Goal: Task Accomplishment & Management: Manage account settings

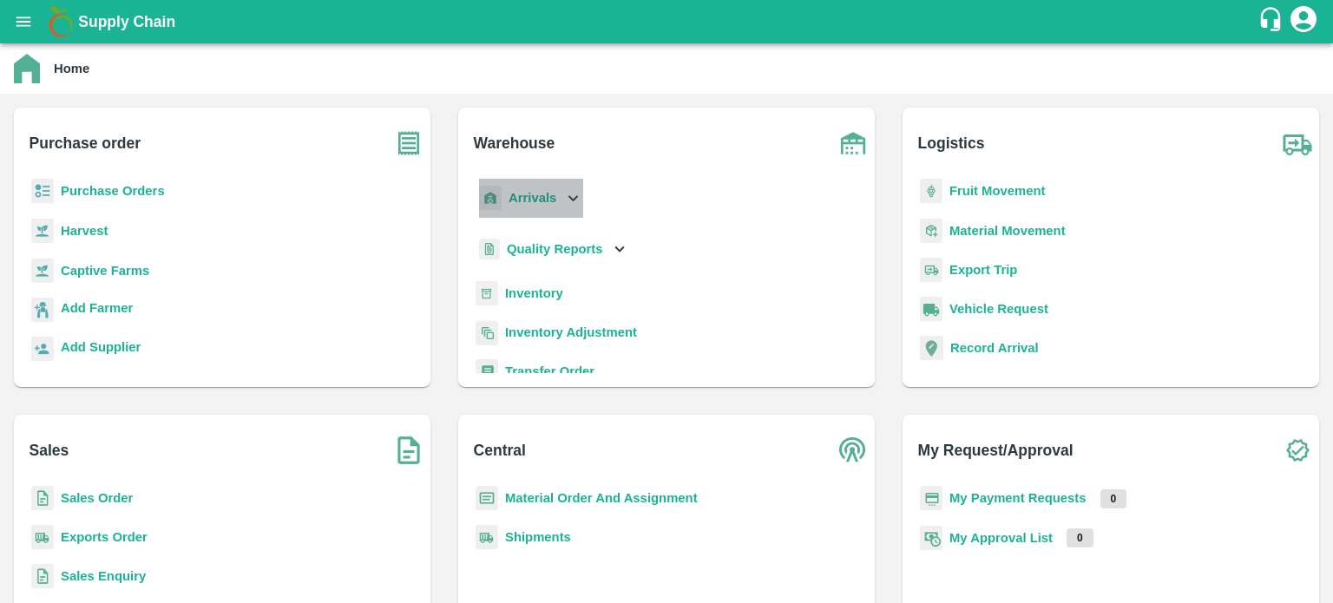
click at [568, 199] on icon at bounding box center [572, 197] width 19 height 19
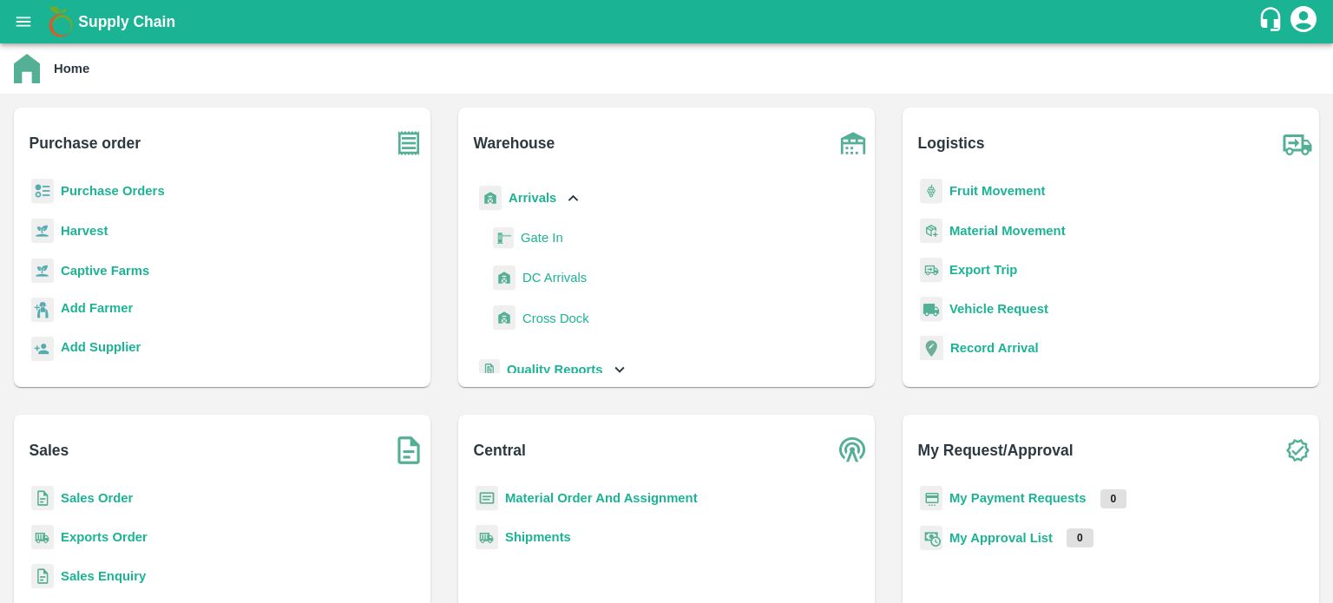
click at [560, 283] on span "DC Arrivals" at bounding box center [554, 277] width 64 height 19
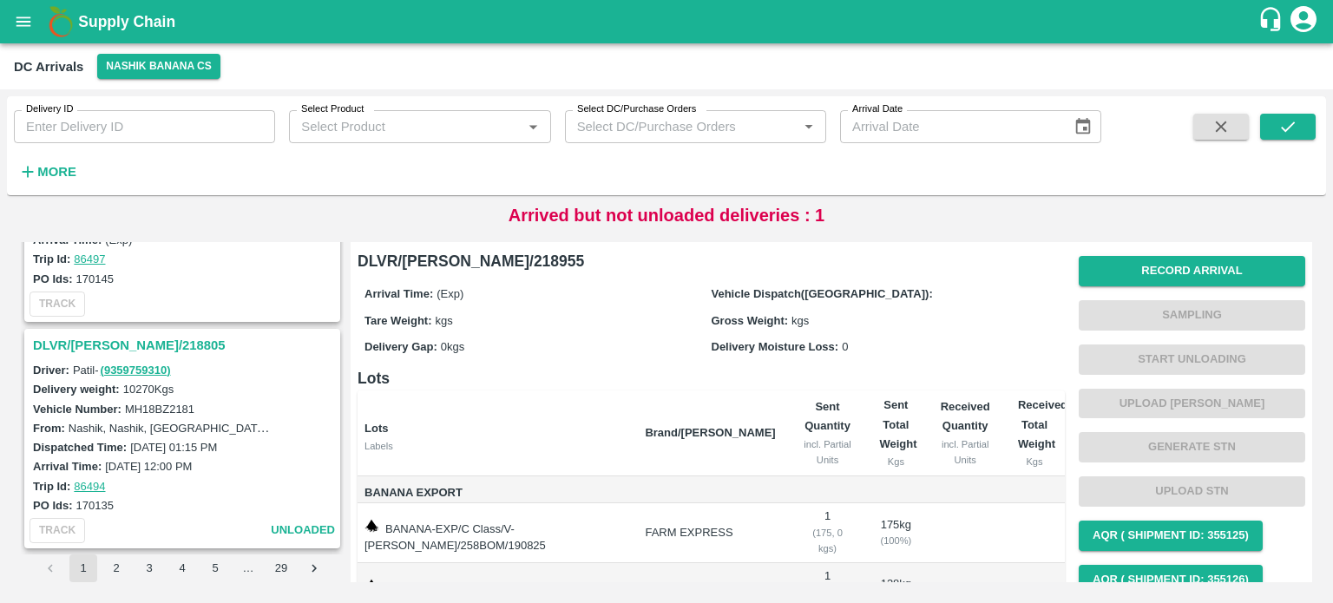
scroll to position [4455, 0]
click at [108, 335] on h3 "DLVR/[PERSON_NAME]/218805" at bounding box center [185, 346] width 304 height 23
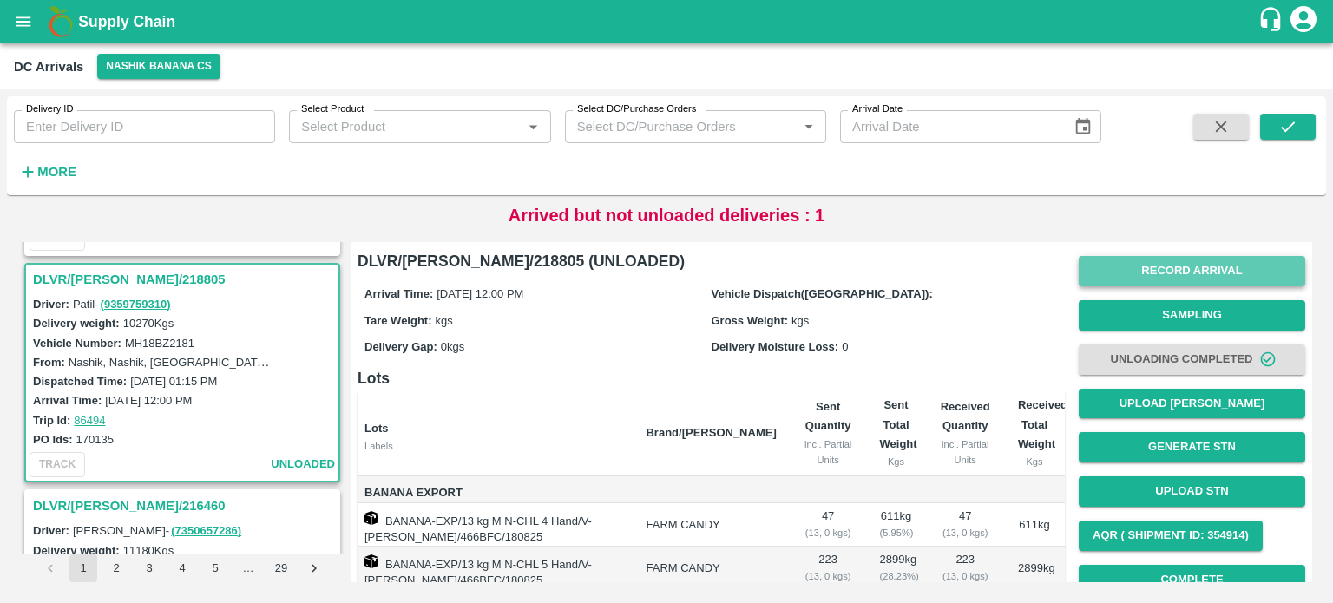
click at [1186, 273] on button "Record Arrival" at bounding box center [1191, 271] width 226 height 30
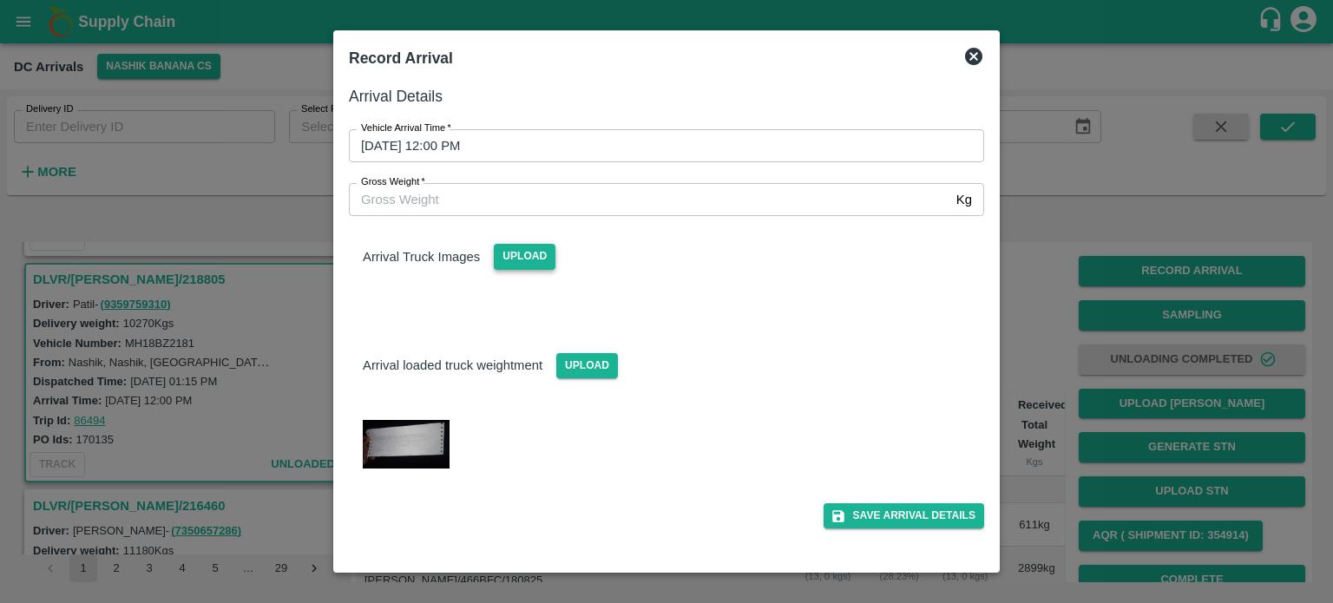
click at [548, 254] on span "Upload" at bounding box center [525, 256] width 62 height 25
click at [0, 0] on input "Upload" at bounding box center [0, 0] width 0 height 0
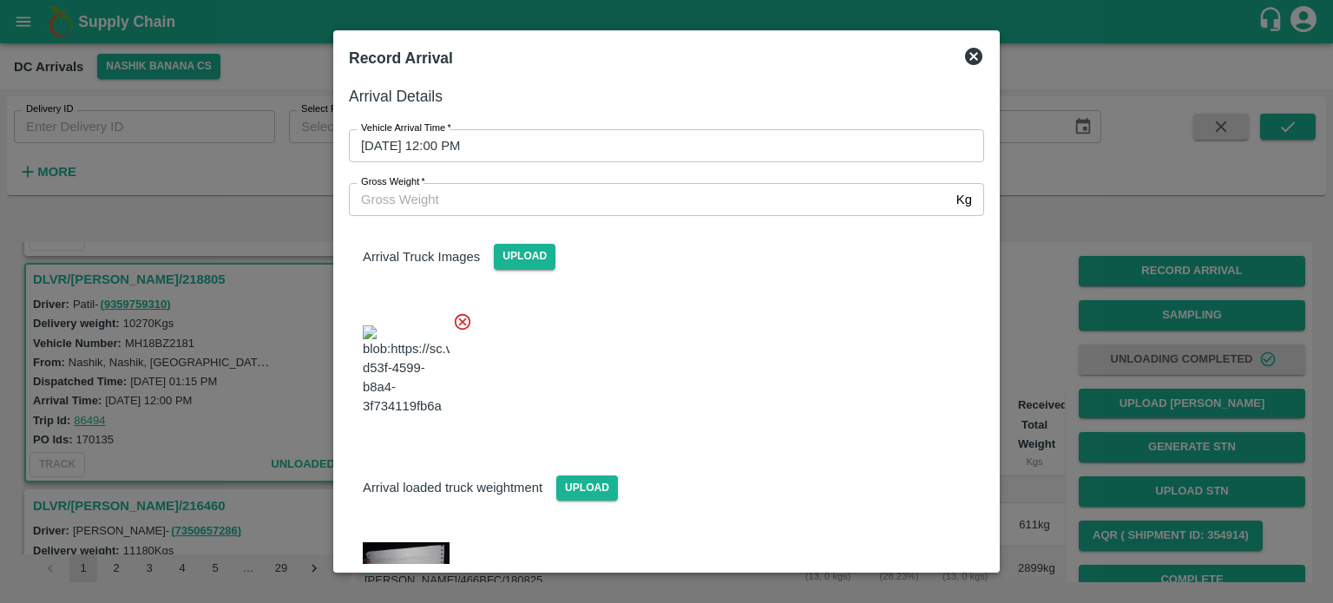
scroll to position [156, 0]
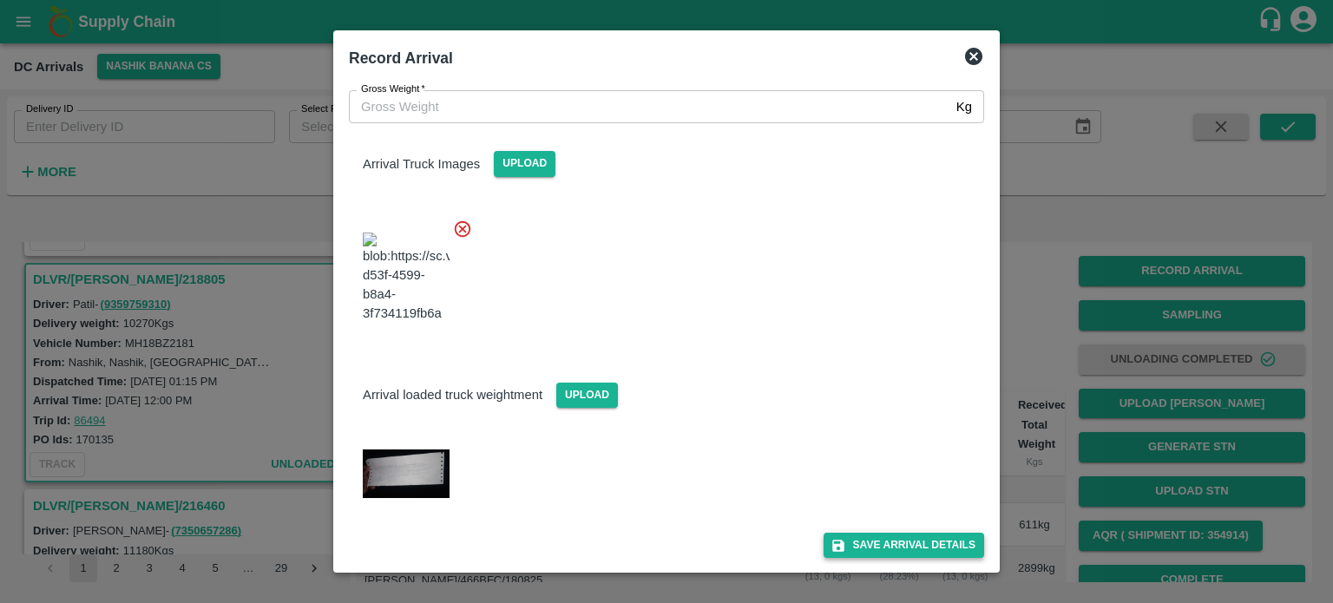
click at [888, 554] on button "Save Arrival Details" at bounding box center [903, 545] width 161 height 25
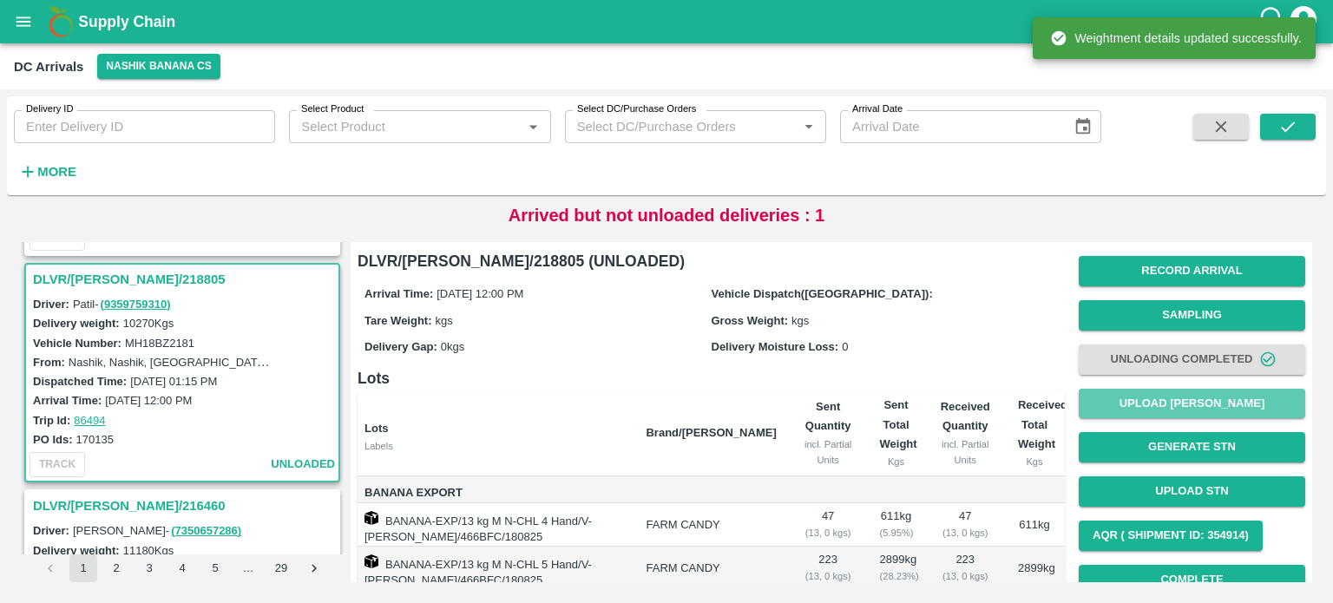
click at [1201, 403] on button "Upload [PERSON_NAME]" at bounding box center [1191, 404] width 226 height 30
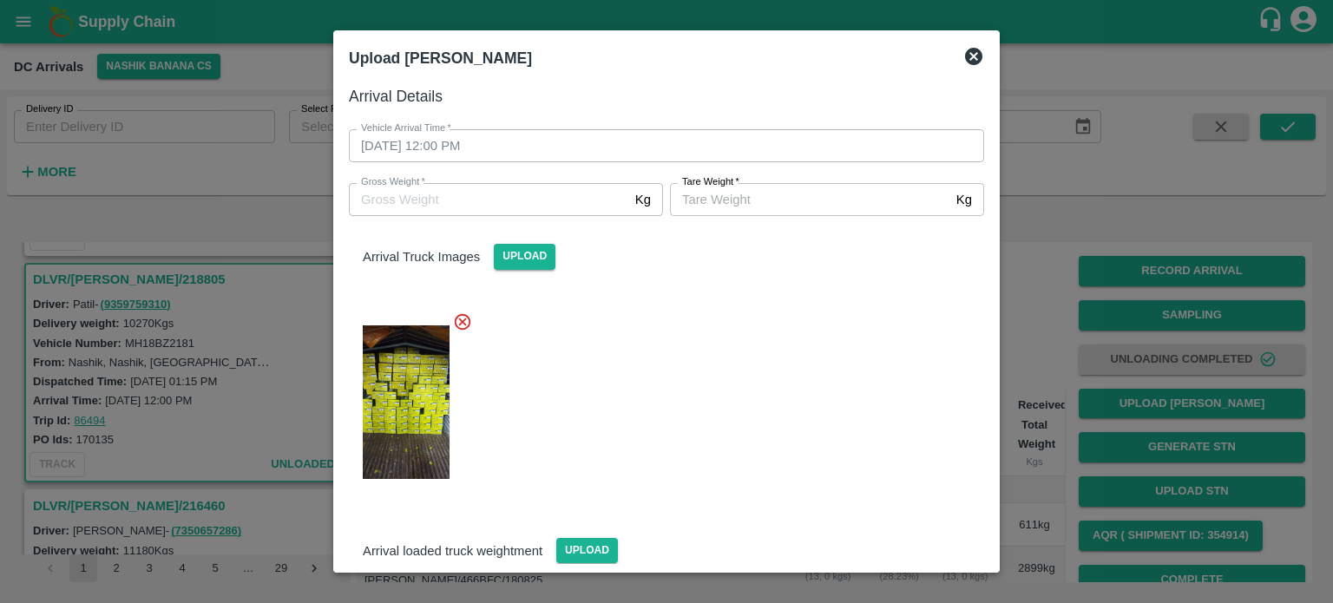
click at [970, 56] on div "Upload Tare Weight Arrival Details Vehicle Arrival Time   * [DATE] 12:00 PM Veh…" at bounding box center [666, 301] width 666 height 543
click at [970, 56] on icon at bounding box center [973, 56] width 17 height 17
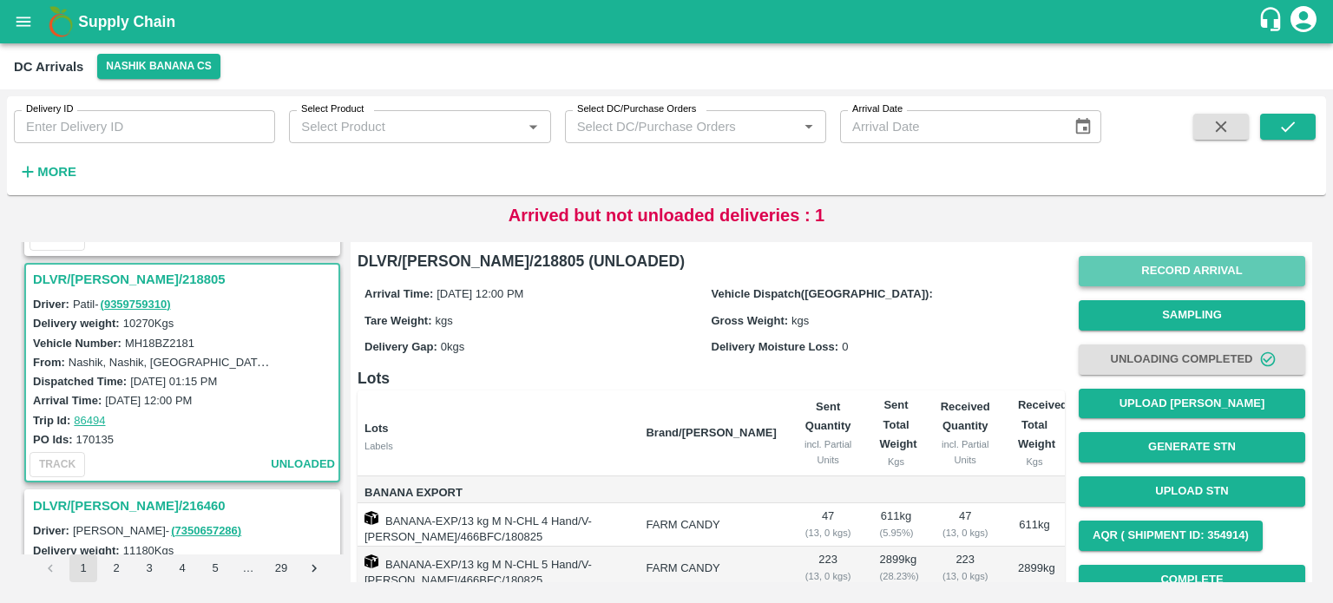
click at [1162, 270] on button "Record Arrival" at bounding box center [1191, 271] width 226 height 30
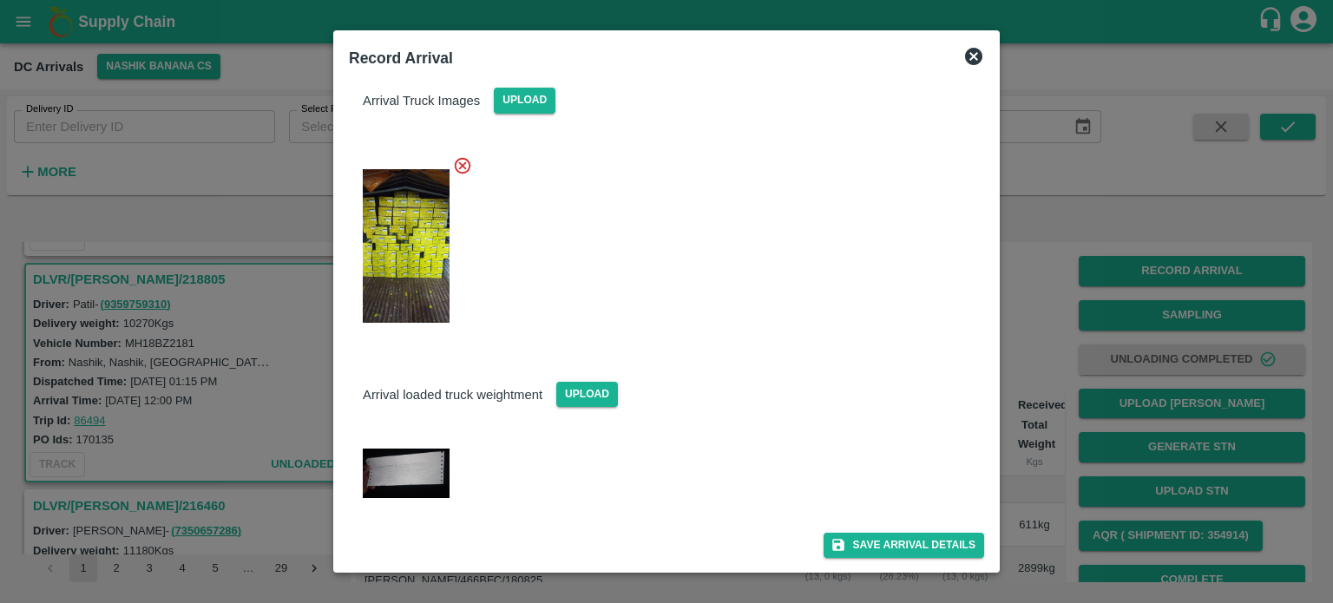
click at [403, 480] on img at bounding box center [406, 473] width 87 height 49
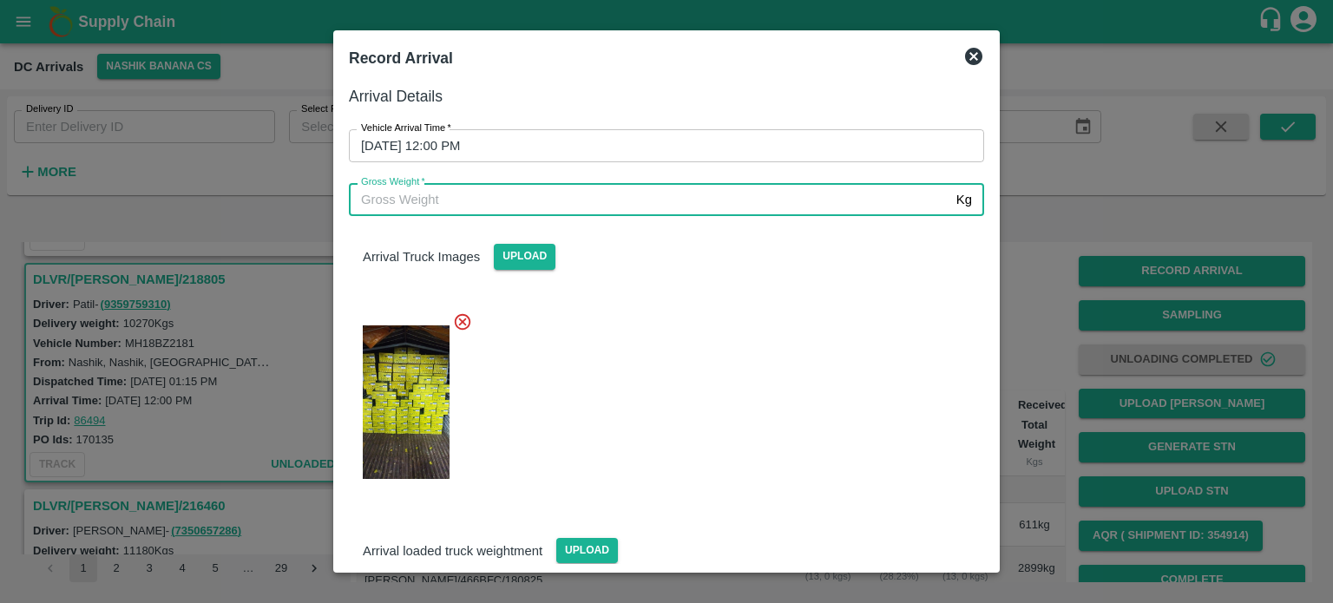
click at [608, 201] on input "Gross Weight   *" at bounding box center [649, 199] width 600 height 33
type input "18085"
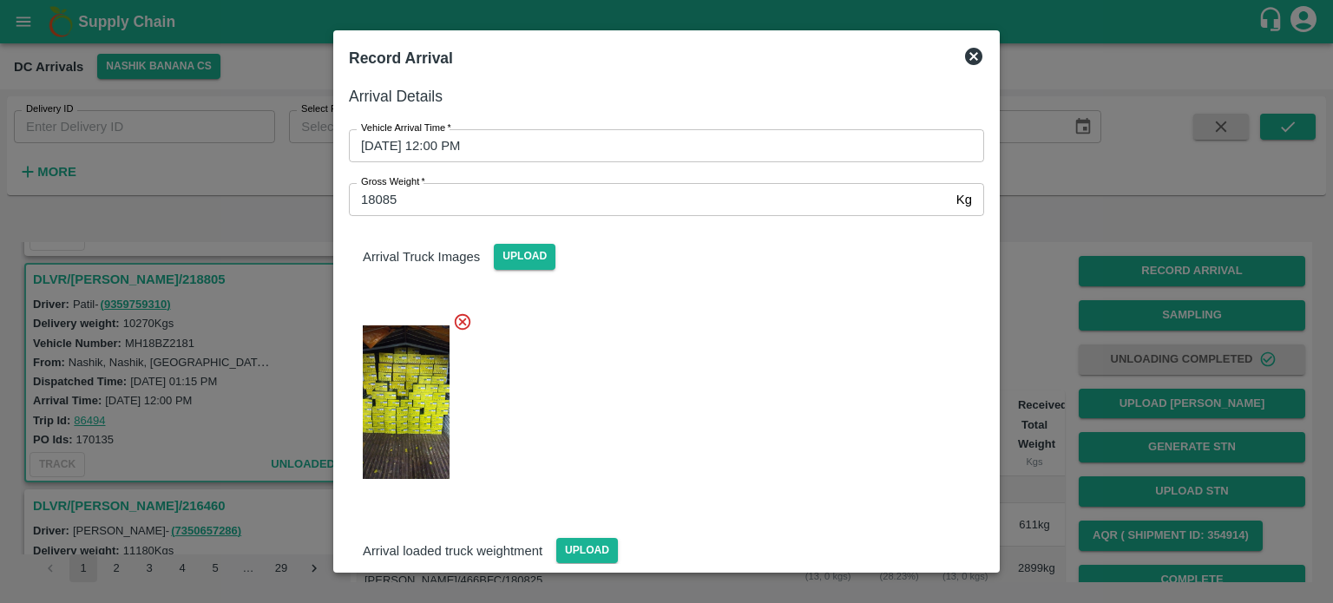
click at [724, 370] on div at bounding box center [659, 398] width 649 height 200
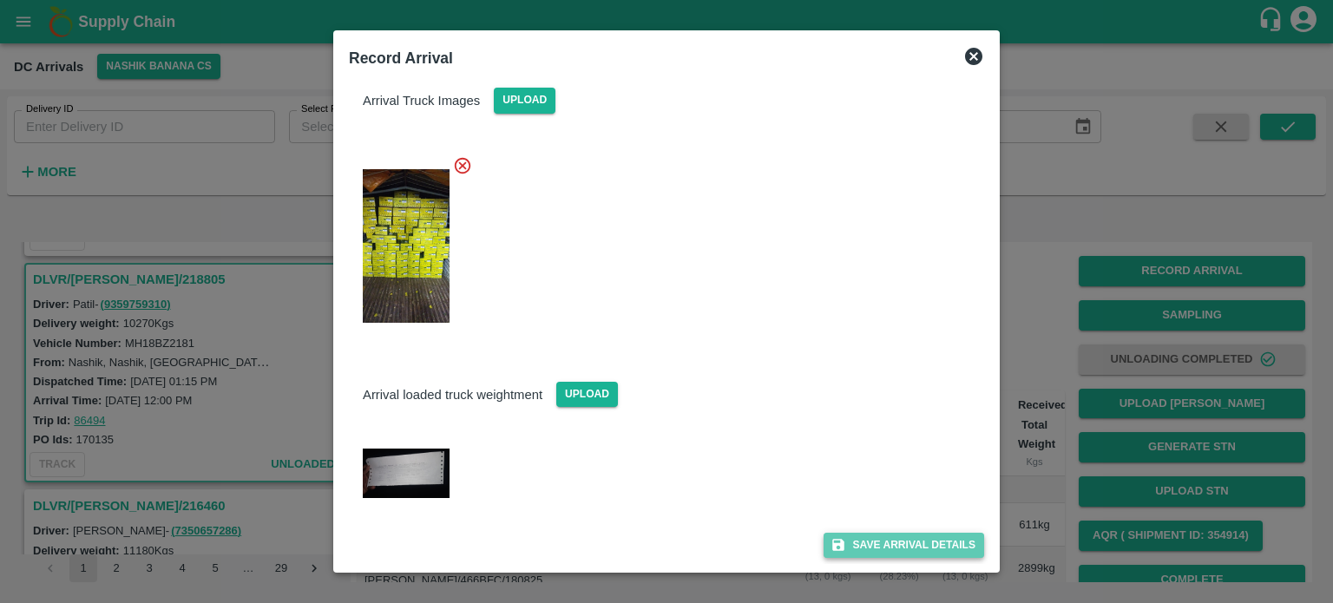
click at [897, 554] on button "Save Arrival Details" at bounding box center [903, 545] width 161 height 25
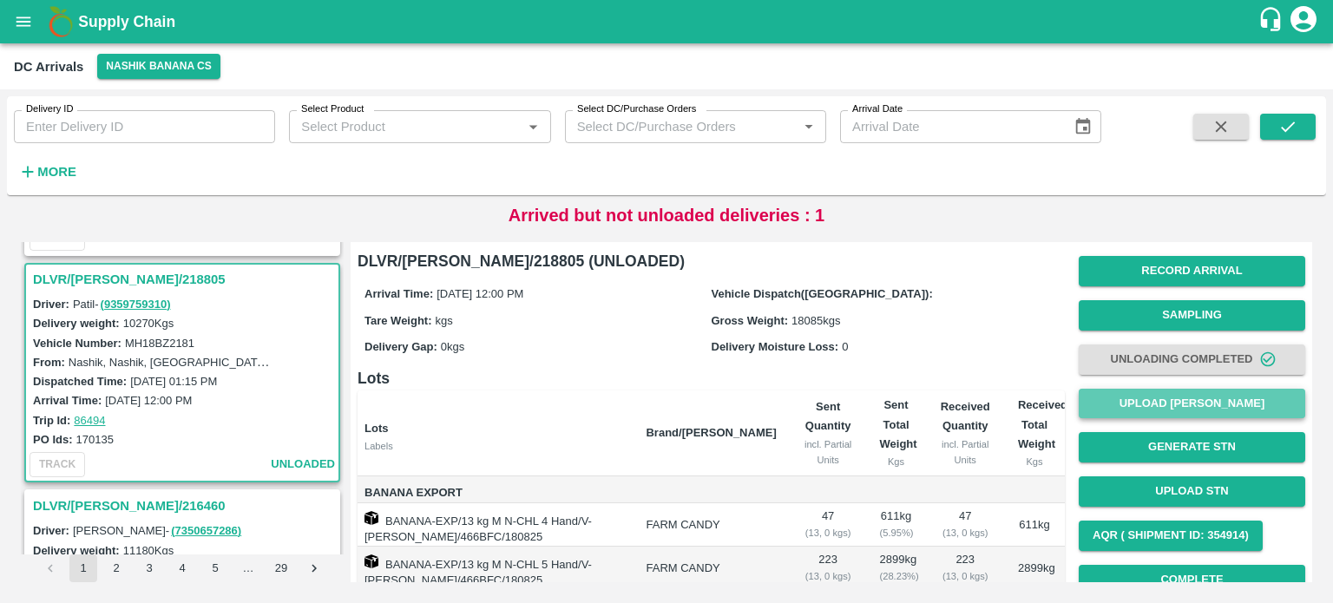
click at [1201, 404] on button "Upload [PERSON_NAME]" at bounding box center [1191, 404] width 226 height 30
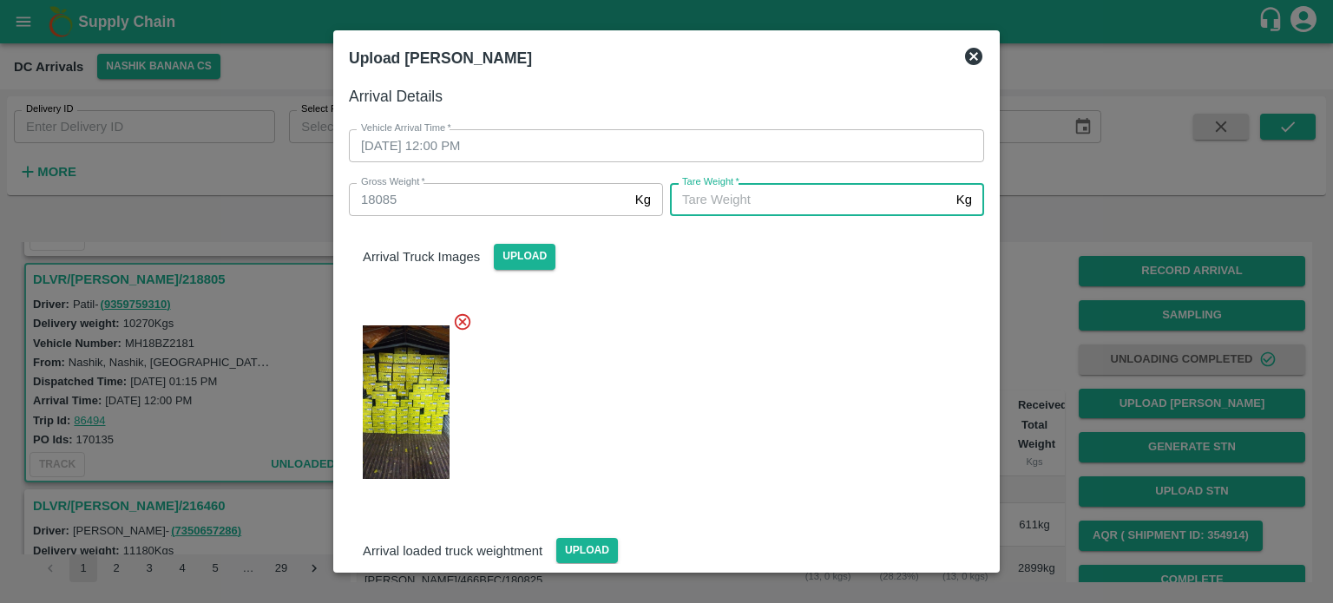
click at [746, 203] on input "[PERSON_NAME]   *" at bounding box center [809, 199] width 279 height 33
type input "7730"
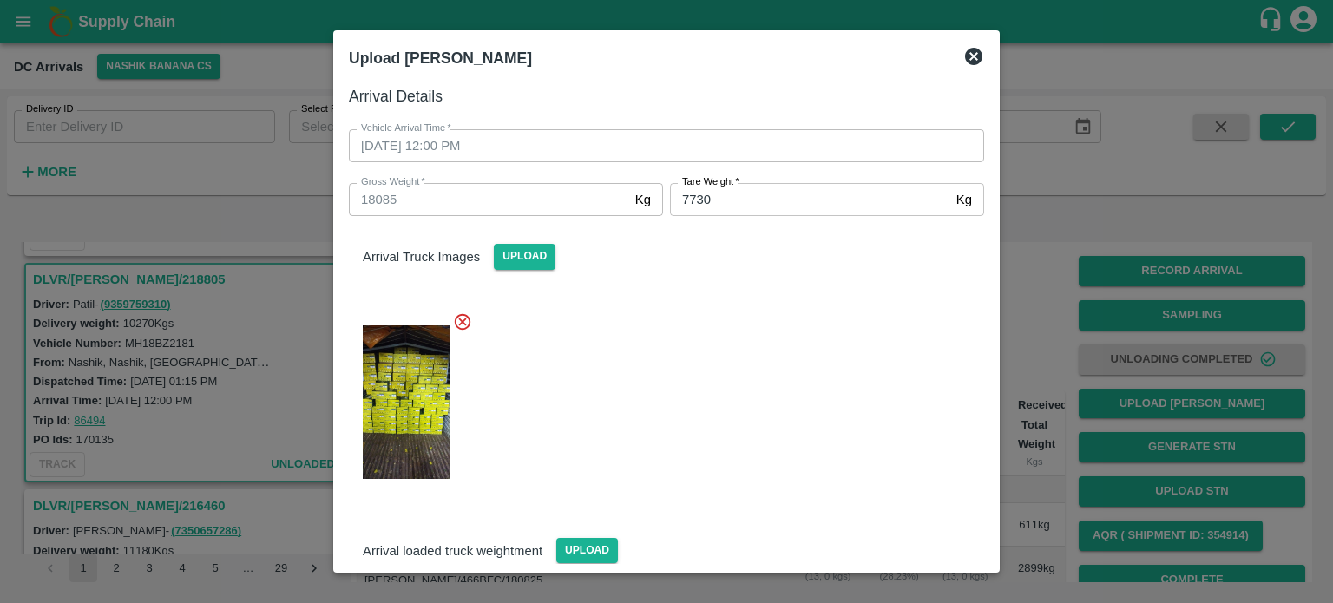
click at [673, 325] on div at bounding box center [659, 398] width 649 height 200
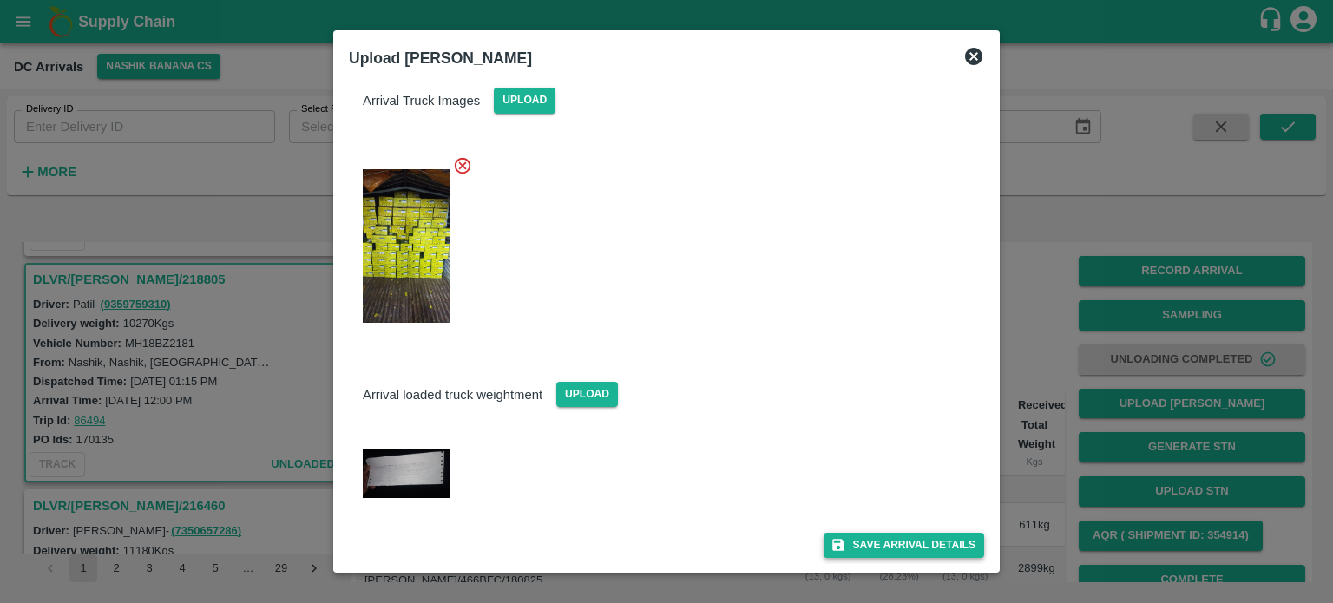
drag, startPoint x: 894, startPoint y: 560, endPoint x: 898, endPoint y: 540, distance: 20.4
click at [898, 540] on div "Arrival Details Vehicle Arrival Time   * [DATE] 12:00 PM Vehicle Arrival Time G…" at bounding box center [666, 321] width 649 height 488
click at [898, 540] on button "Save Arrival Details" at bounding box center [903, 545] width 161 height 25
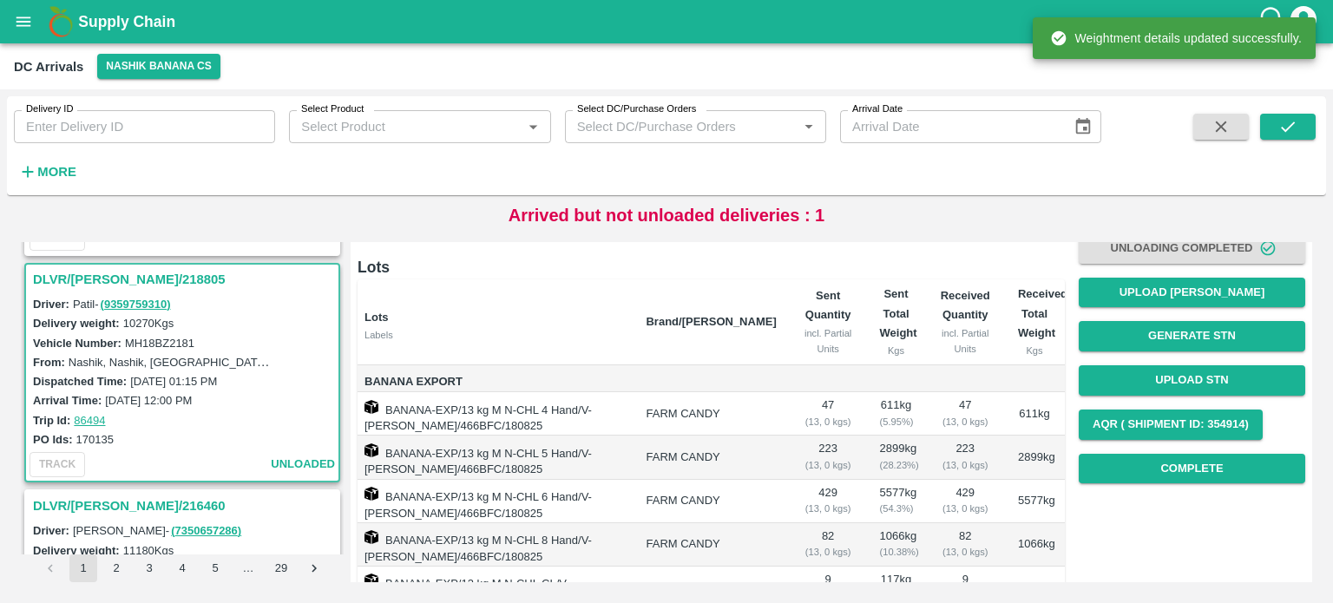
scroll to position [111, 0]
click at [1181, 468] on button "Complete" at bounding box center [1191, 469] width 226 height 30
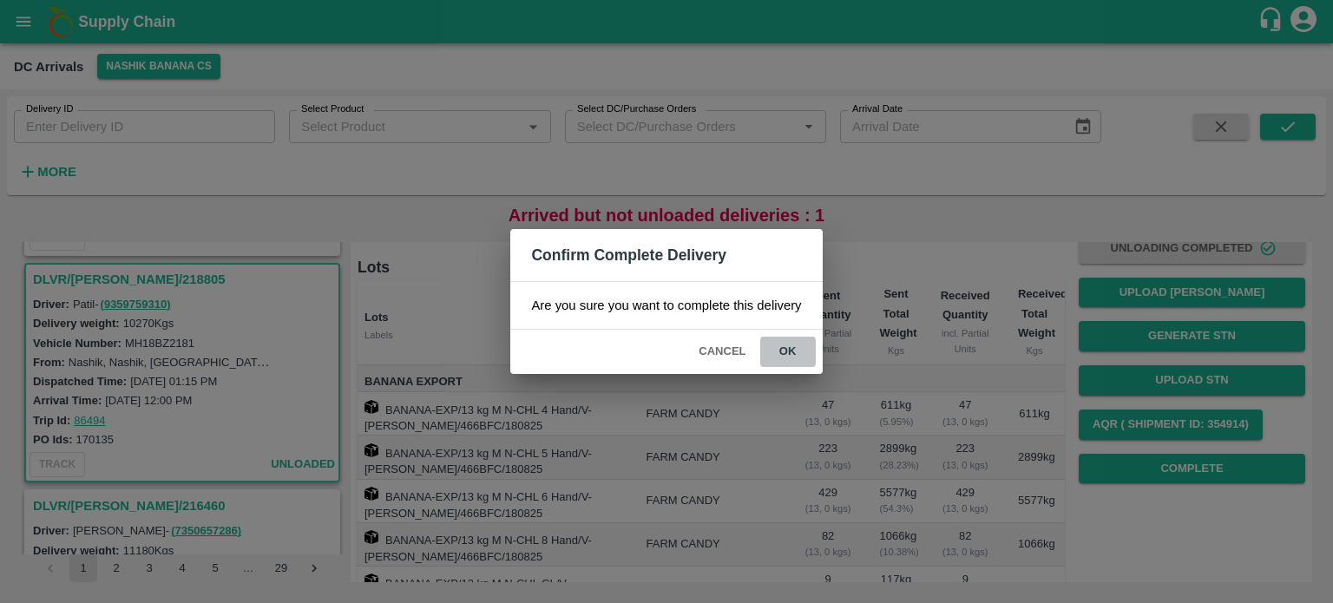
click at [788, 350] on button "ok" at bounding box center [788, 352] width 56 height 30
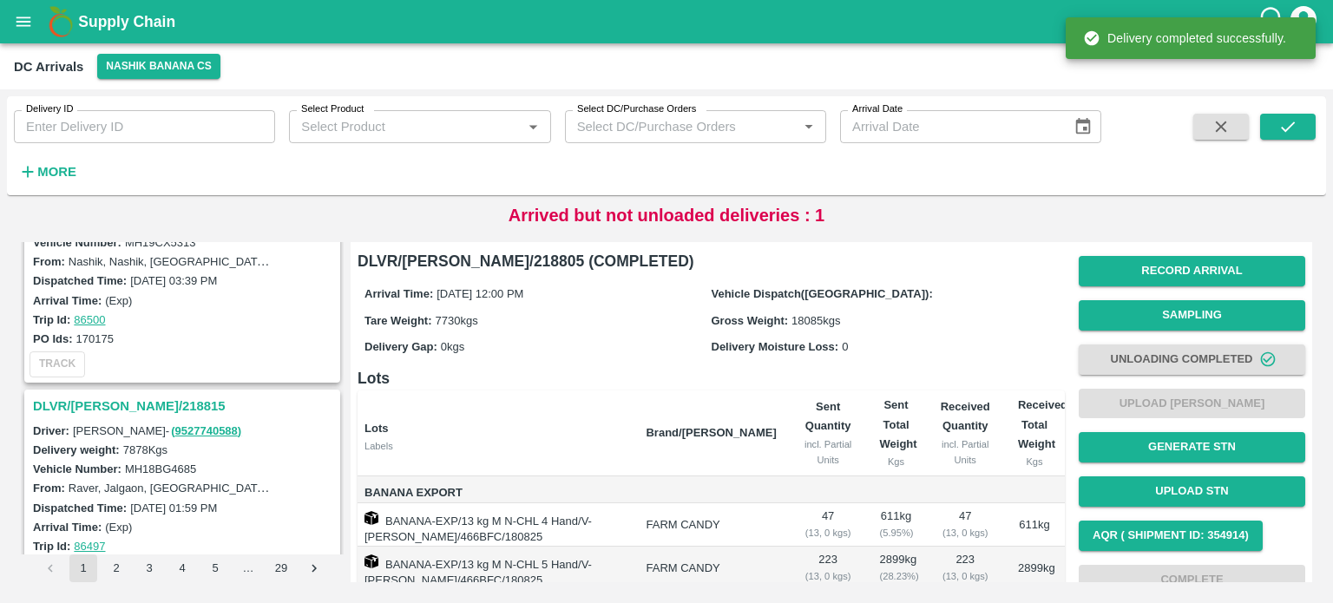
scroll to position [4168, 0]
click at [93, 396] on h3 "DLVR/[PERSON_NAME]/218815" at bounding box center [185, 407] width 304 height 23
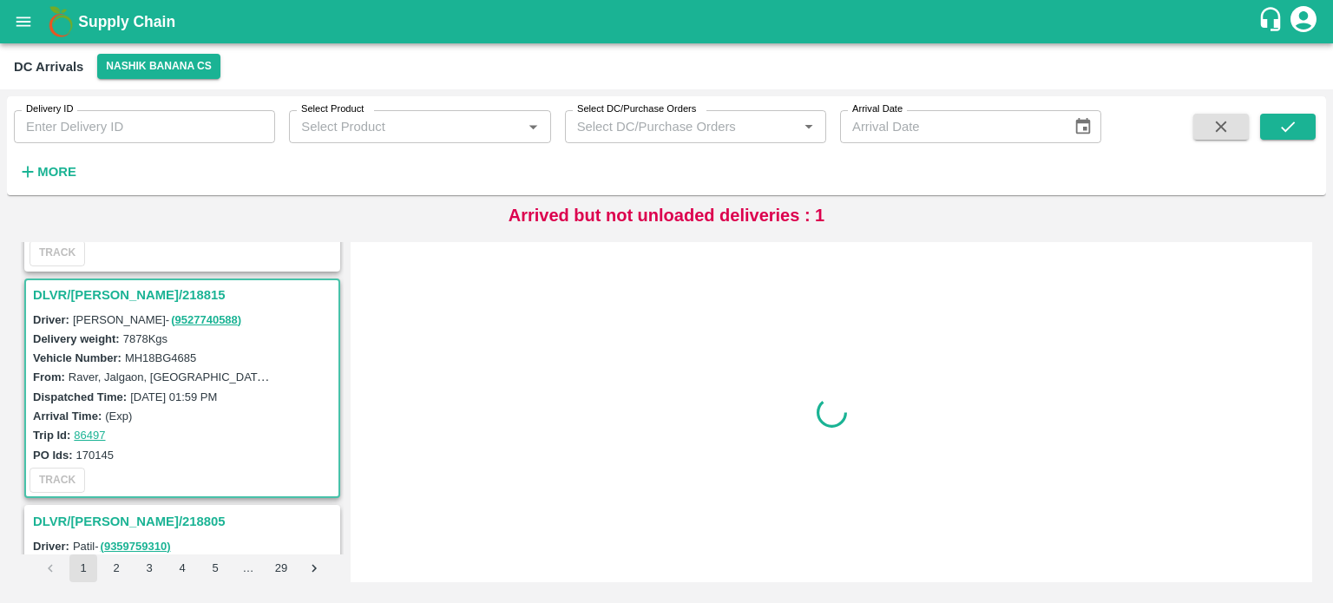
scroll to position [4296, 0]
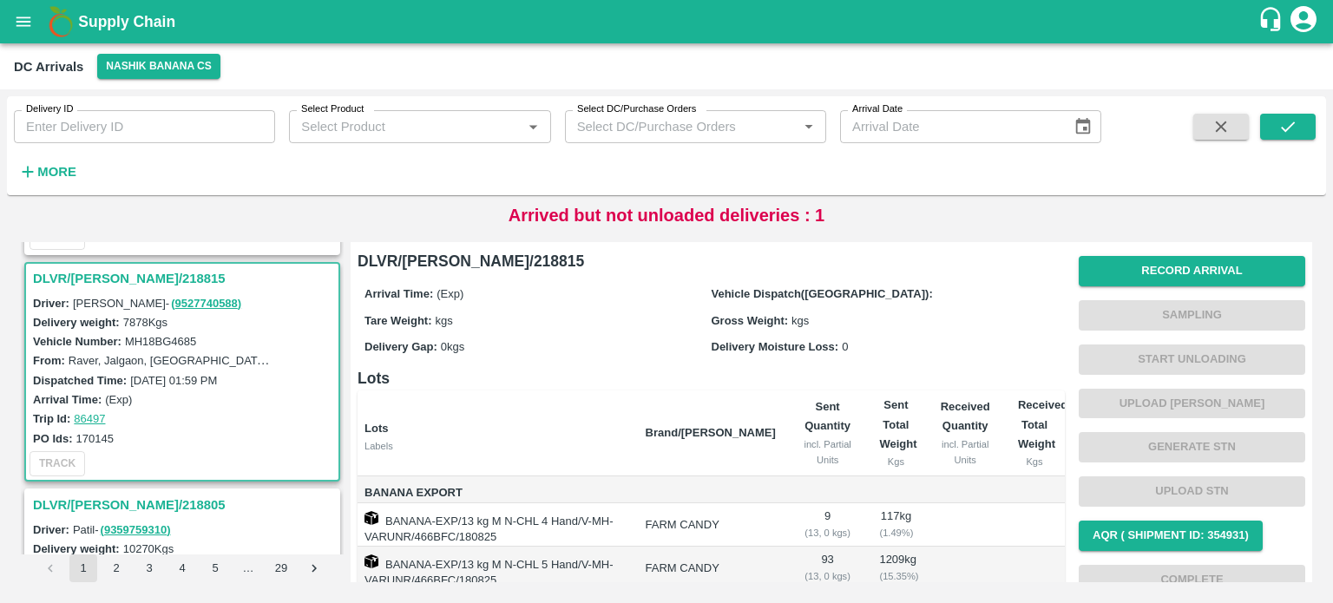
click at [154, 335] on label "MH18BG4685" at bounding box center [160, 341] width 71 height 13
copy label "MH18BG4685"
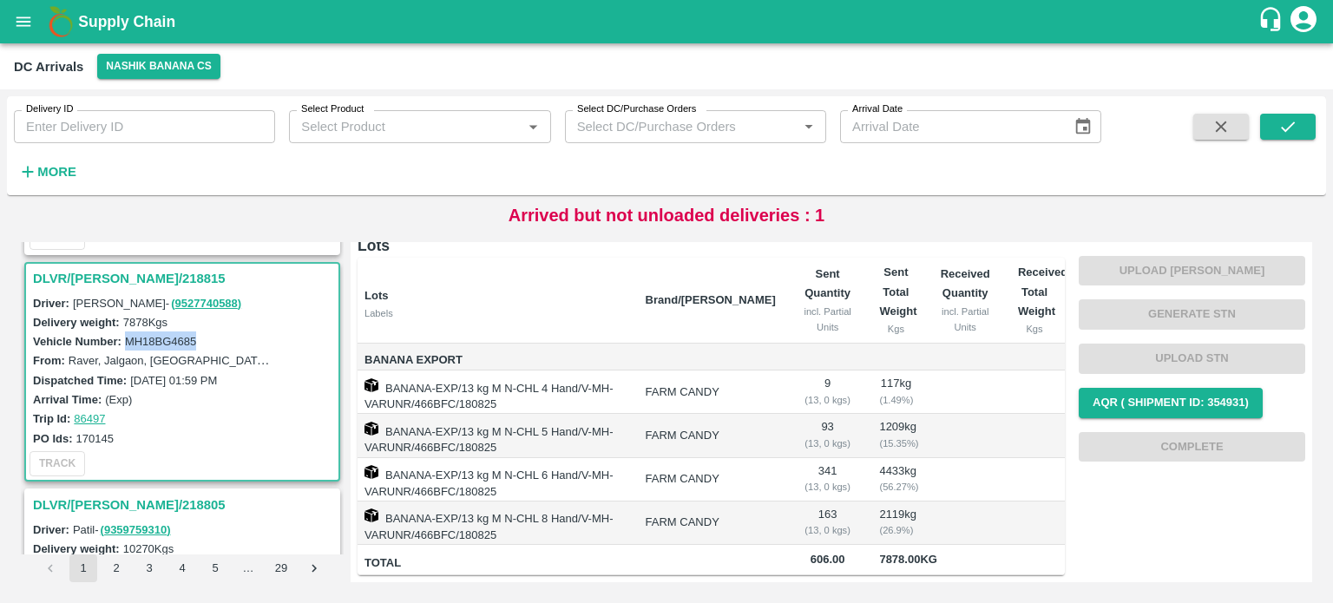
scroll to position [0, 0]
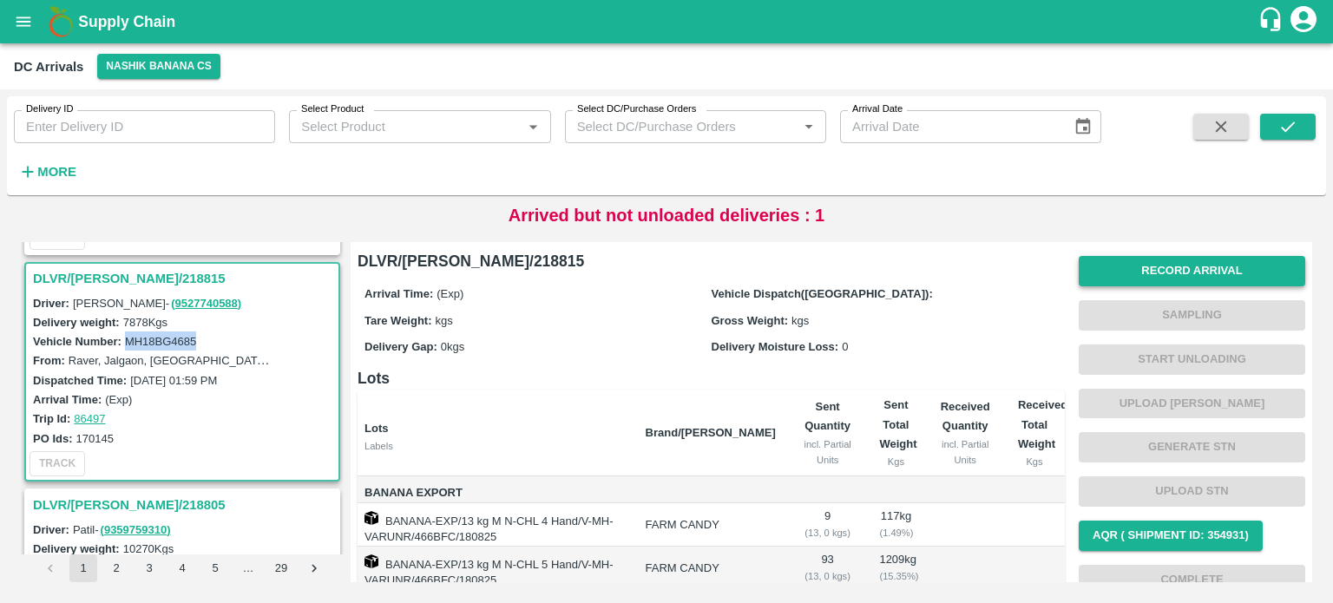
click at [1204, 262] on button "Record Arrival" at bounding box center [1191, 271] width 226 height 30
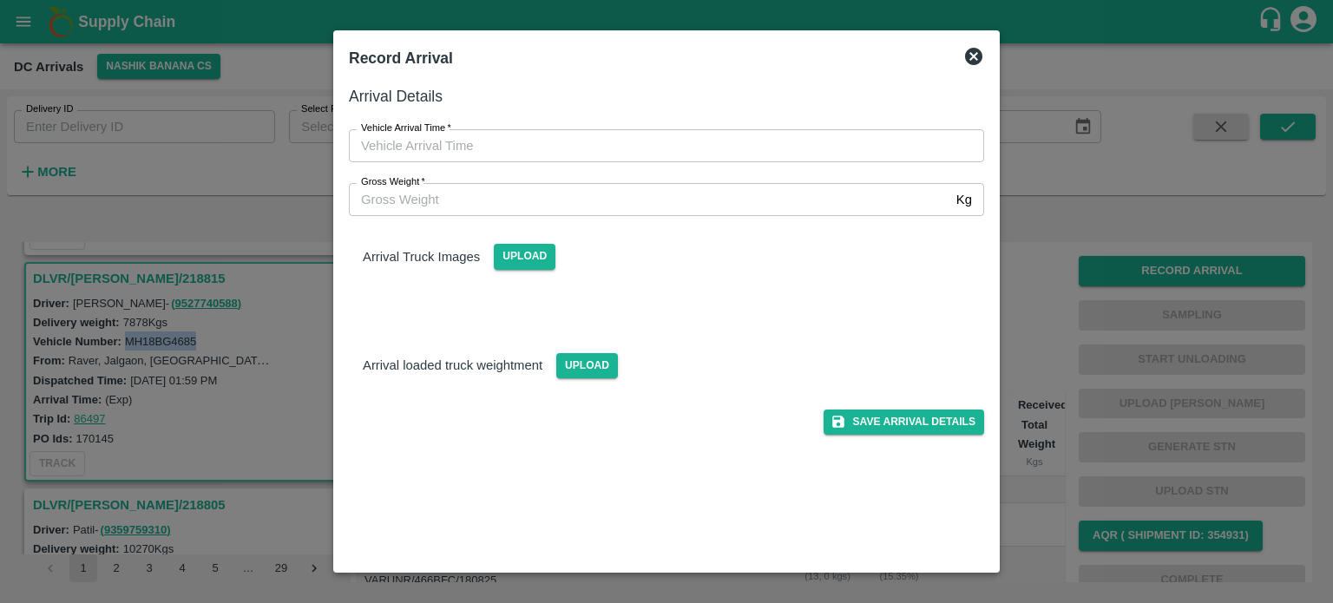
type input "DD/MM/YYYY hh:mm aa"
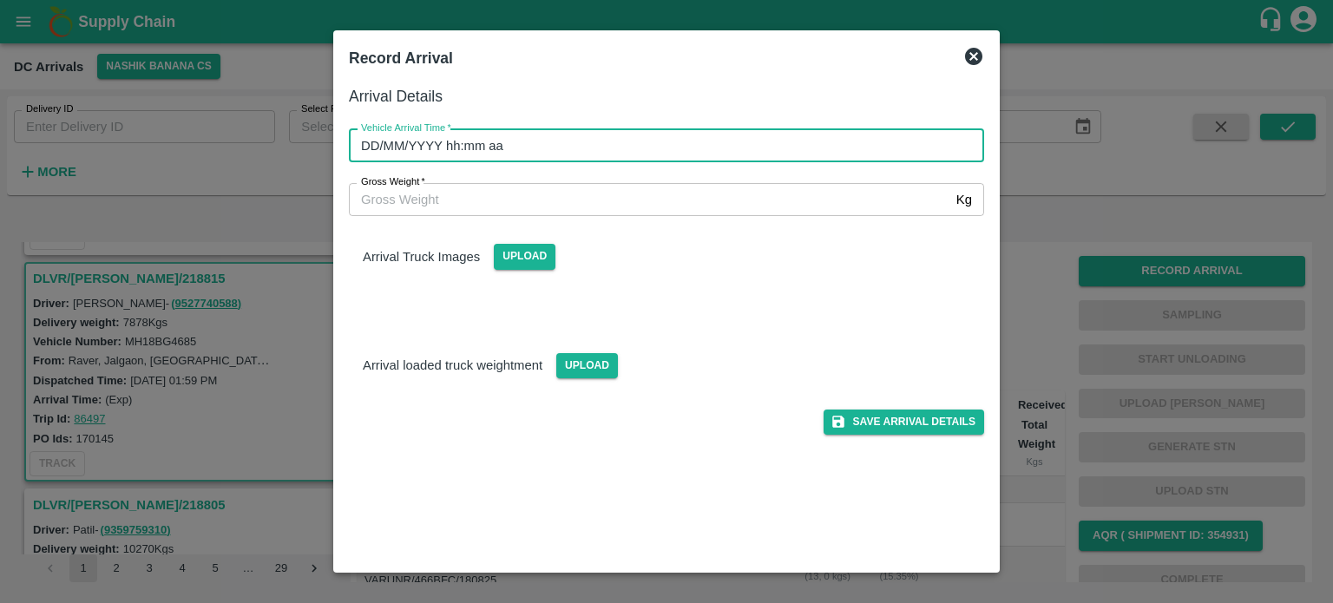
click at [700, 143] on input "DD/MM/YYYY hh:mm aa" at bounding box center [660, 145] width 623 height 33
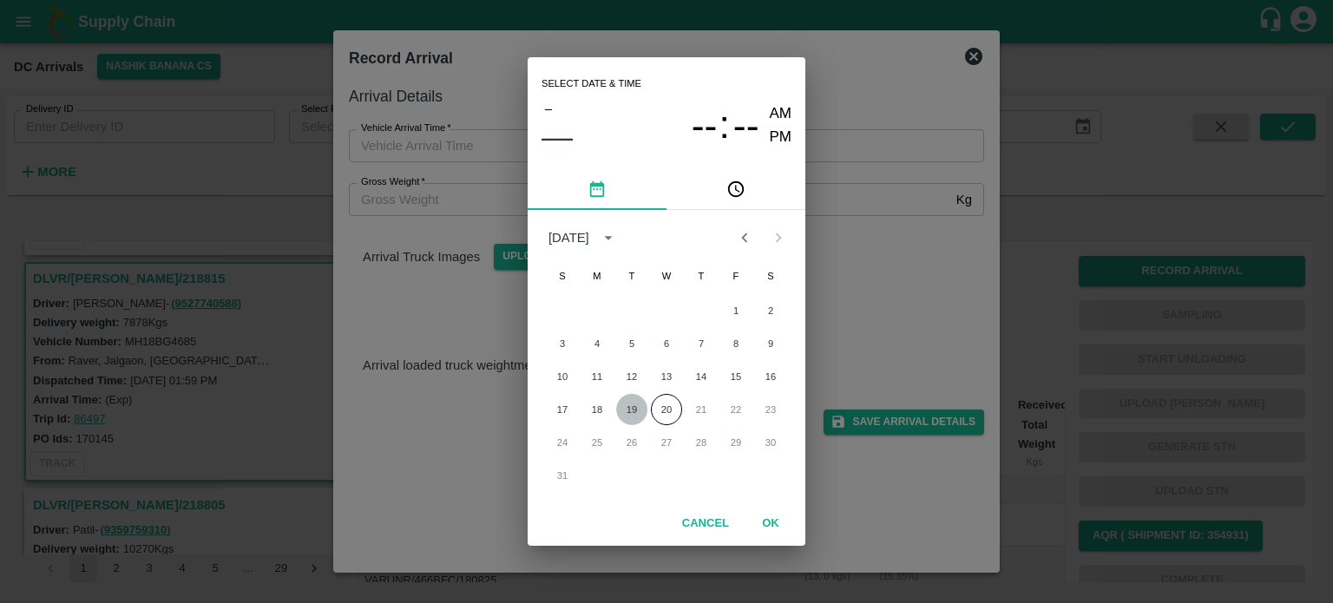
click at [630, 417] on button "19" at bounding box center [631, 409] width 31 height 31
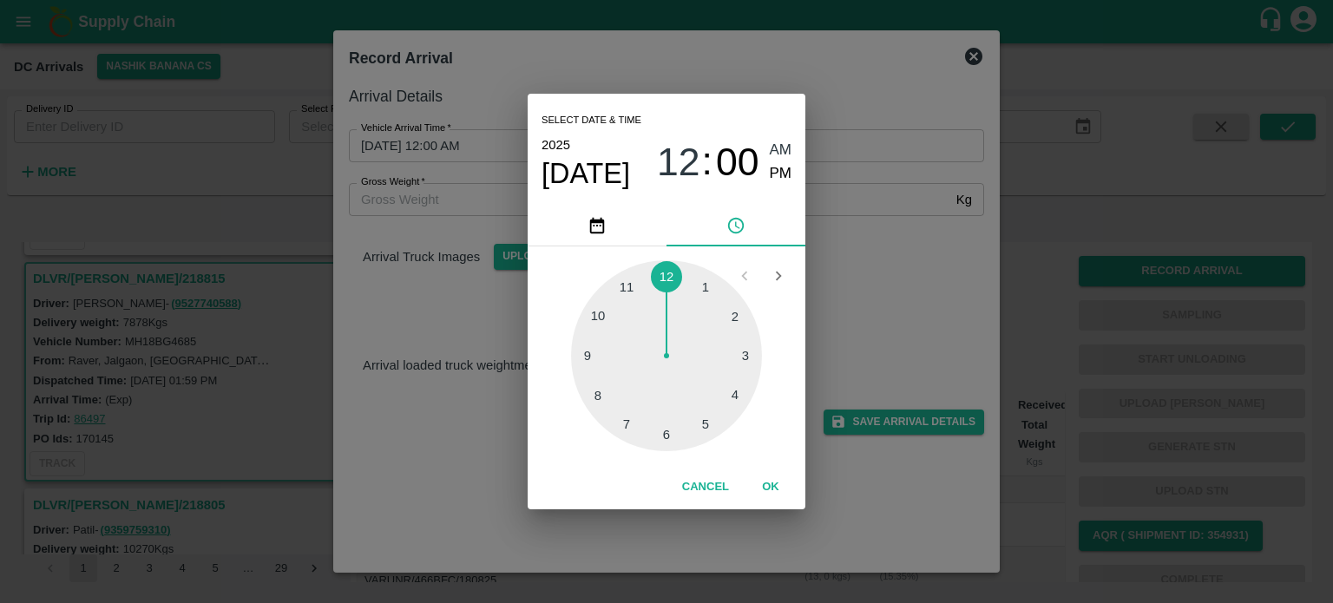
click at [668, 439] on div at bounding box center [666, 355] width 191 height 191
type input "[DATE] 06:00 AM"
click at [877, 261] on div "Select date & time [DATE] 06 : 00 AM PM 05 10 15 20 25 30 35 40 45 50 55 00 Can…" at bounding box center [666, 301] width 1333 height 603
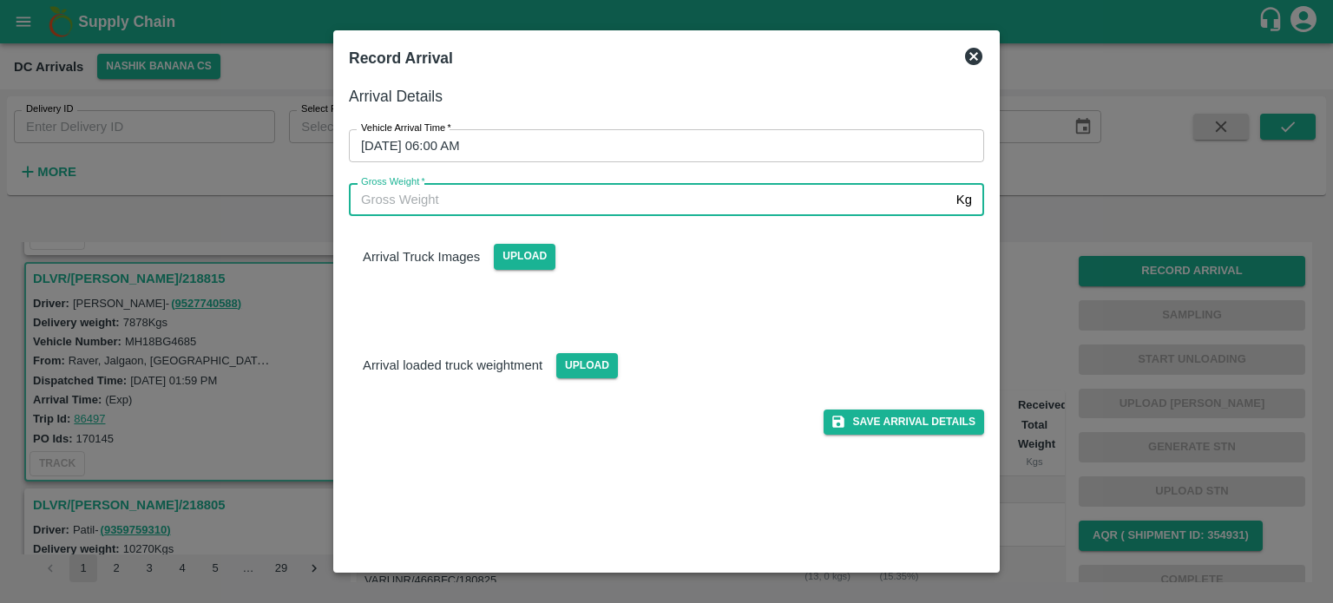
click at [446, 202] on input "Gross Weight   *" at bounding box center [649, 199] width 600 height 33
type input "14755"
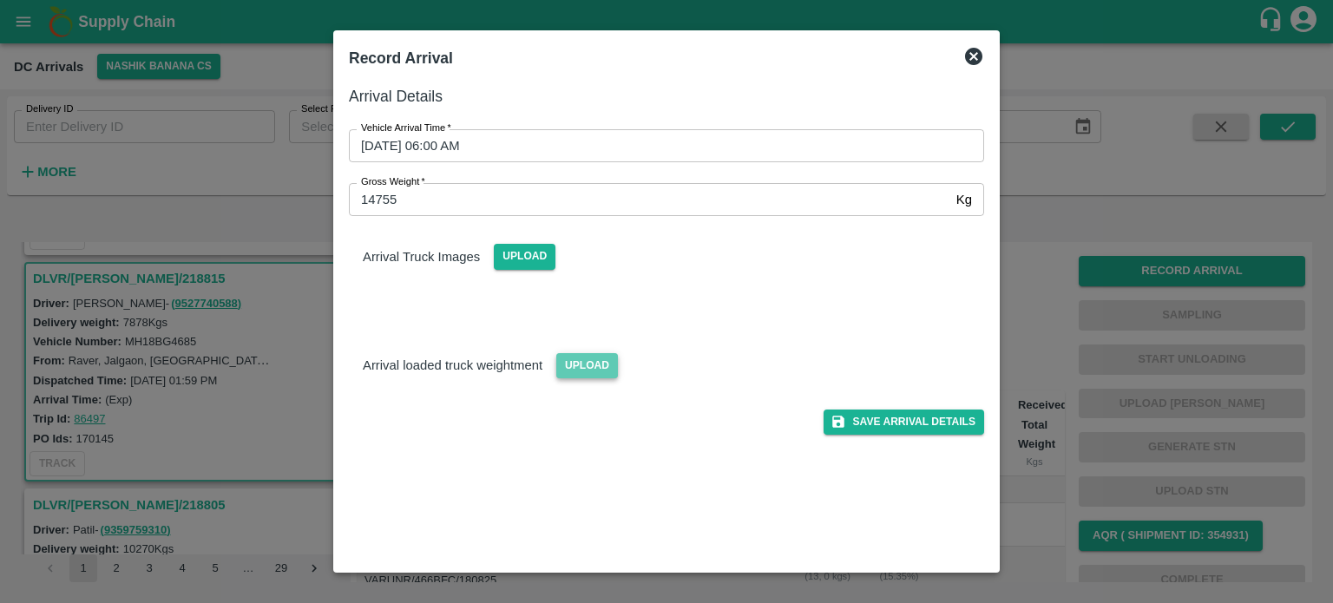
click at [595, 365] on span "Upload" at bounding box center [587, 365] width 62 height 25
click at [0, 0] on input "Upload" at bounding box center [0, 0] width 0 height 0
click at [529, 252] on span "Upload" at bounding box center [525, 256] width 62 height 25
click at [0, 0] on input "Upload" at bounding box center [0, 0] width 0 height 0
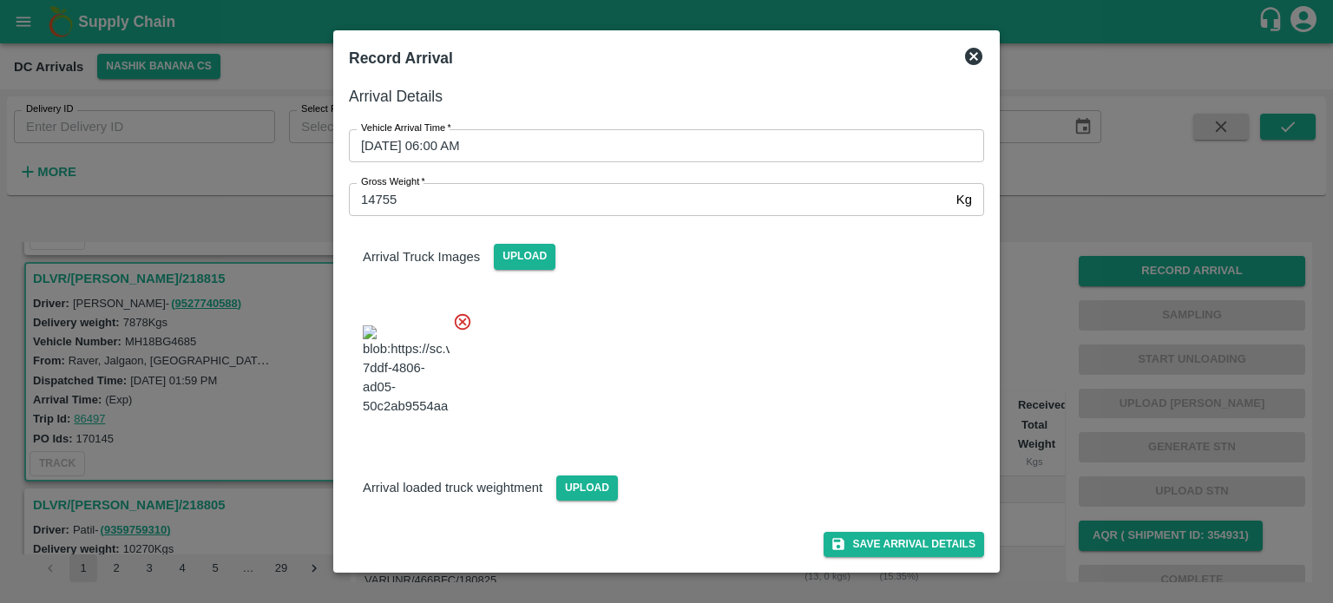
scroll to position [62, 0]
click at [591, 494] on span "Upload" at bounding box center [587, 487] width 62 height 25
click at [0, 0] on input "Upload" at bounding box center [0, 0] width 0 height 0
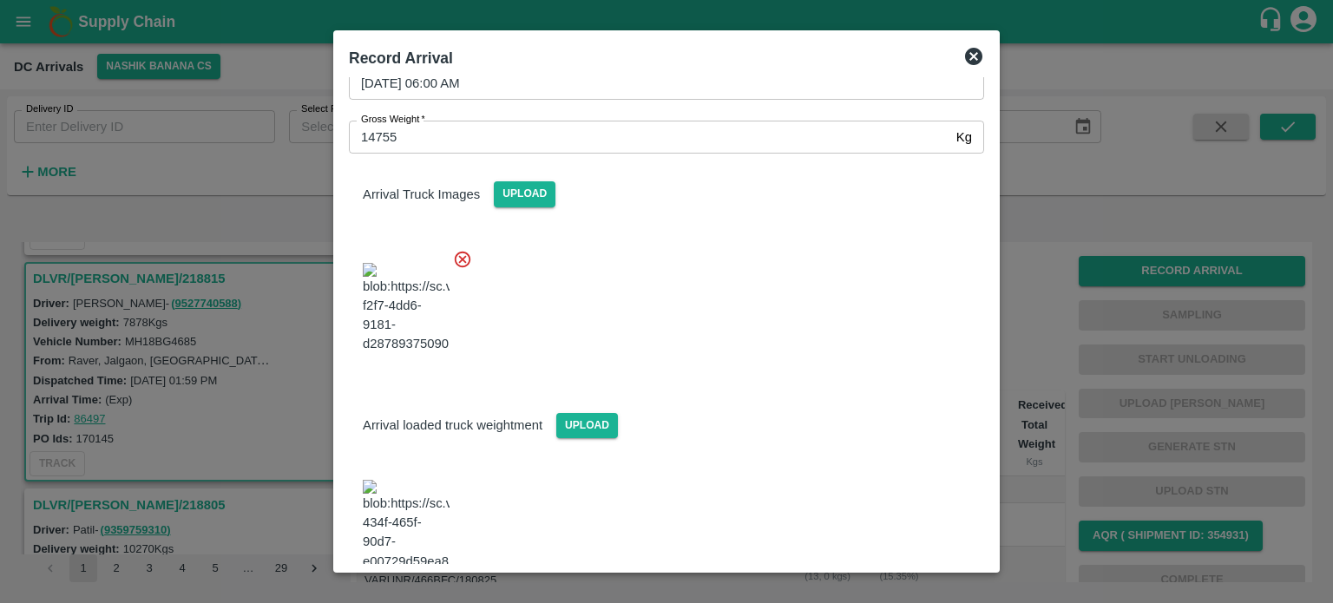
click at [663, 349] on div at bounding box center [659, 303] width 649 height 136
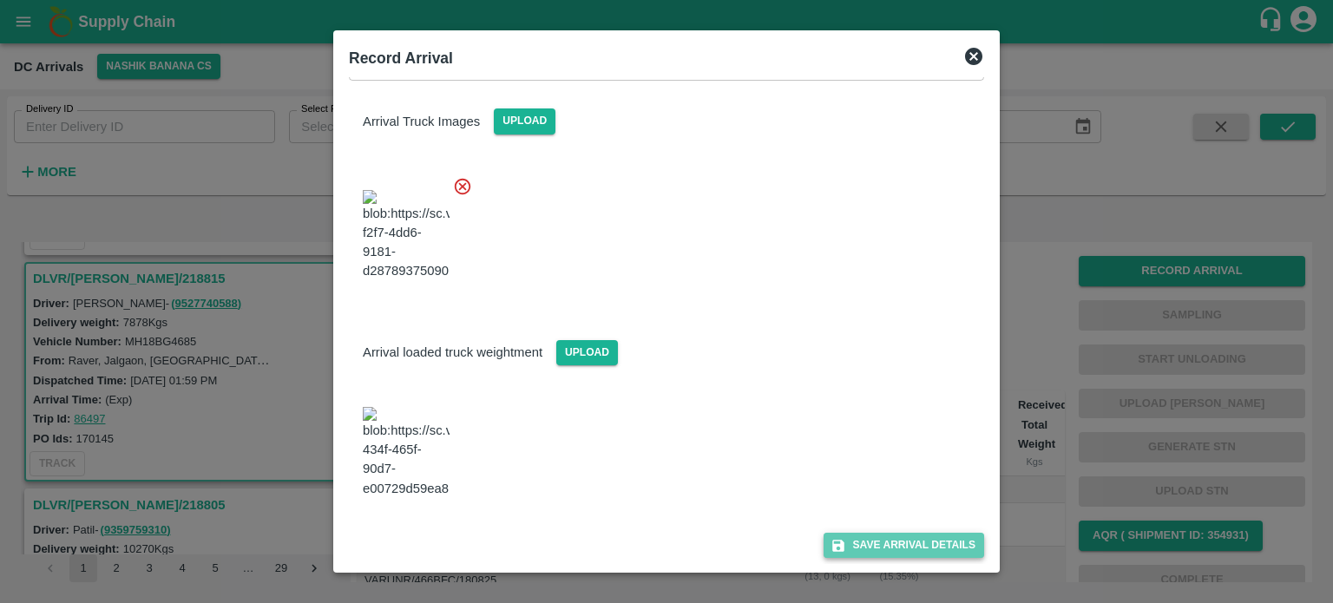
click at [881, 547] on button "Save Arrival Details" at bounding box center [903, 545] width 161 height 25
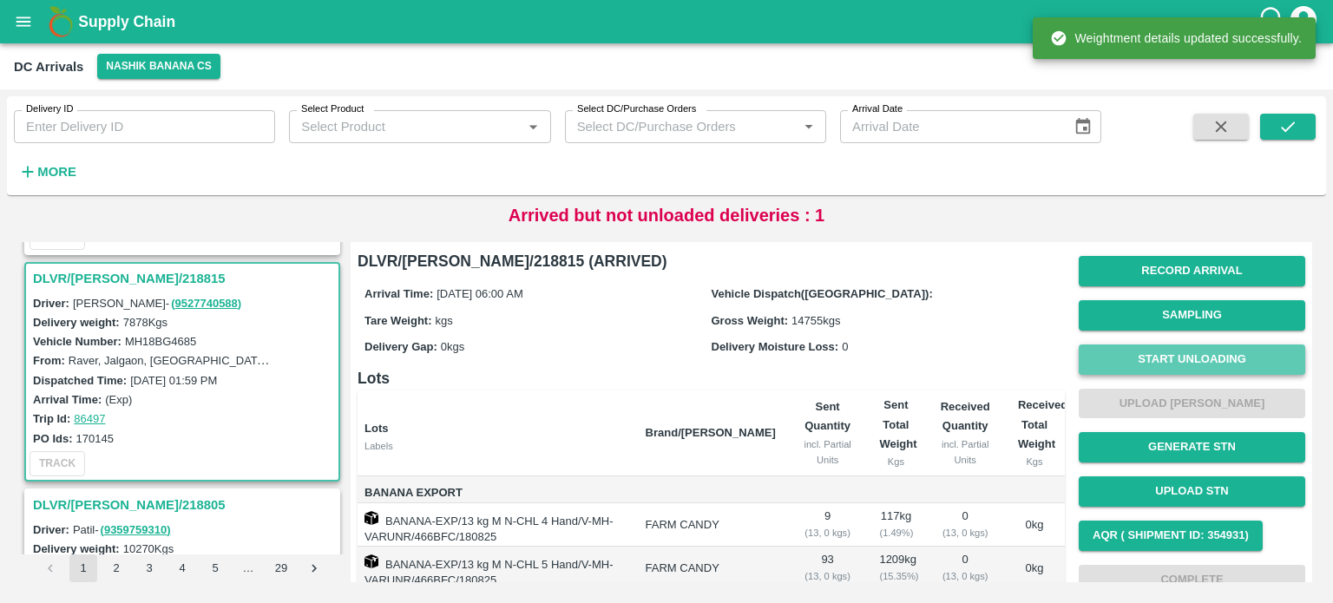
click at [1191, 364] on button "Start Unloading" at bounding box center [1191, 359] width 226 height 30
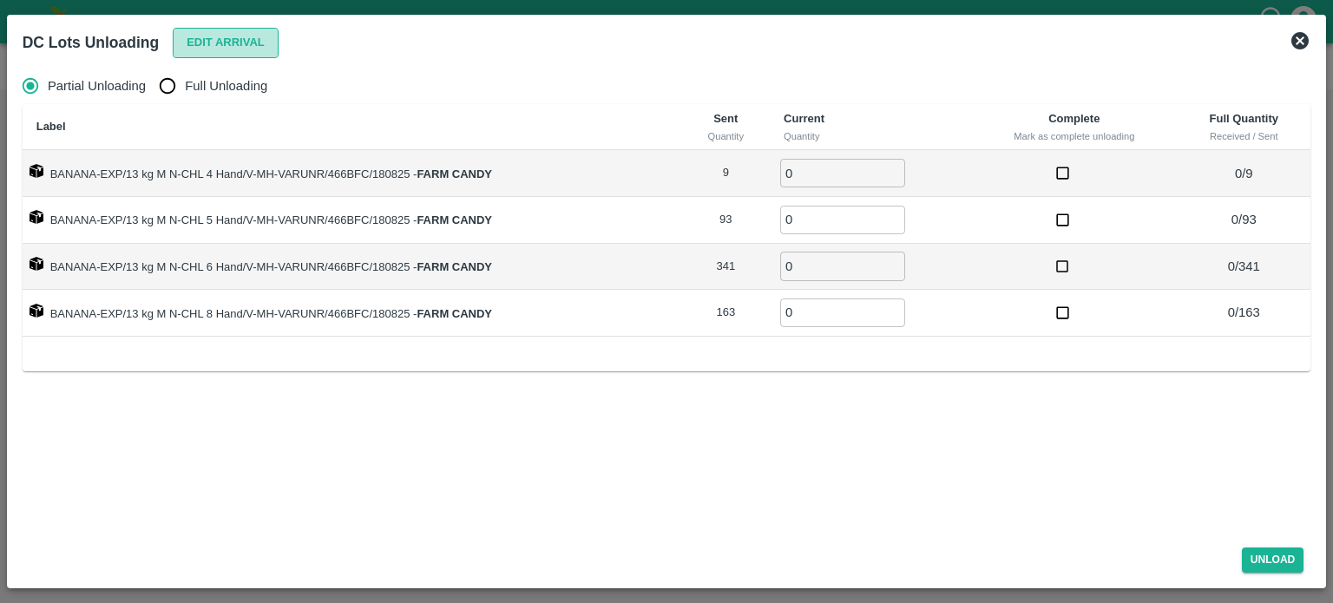
click at [219, 42] on button "Edit Arrival" at bounding box center [226, 43] width 106 height 30
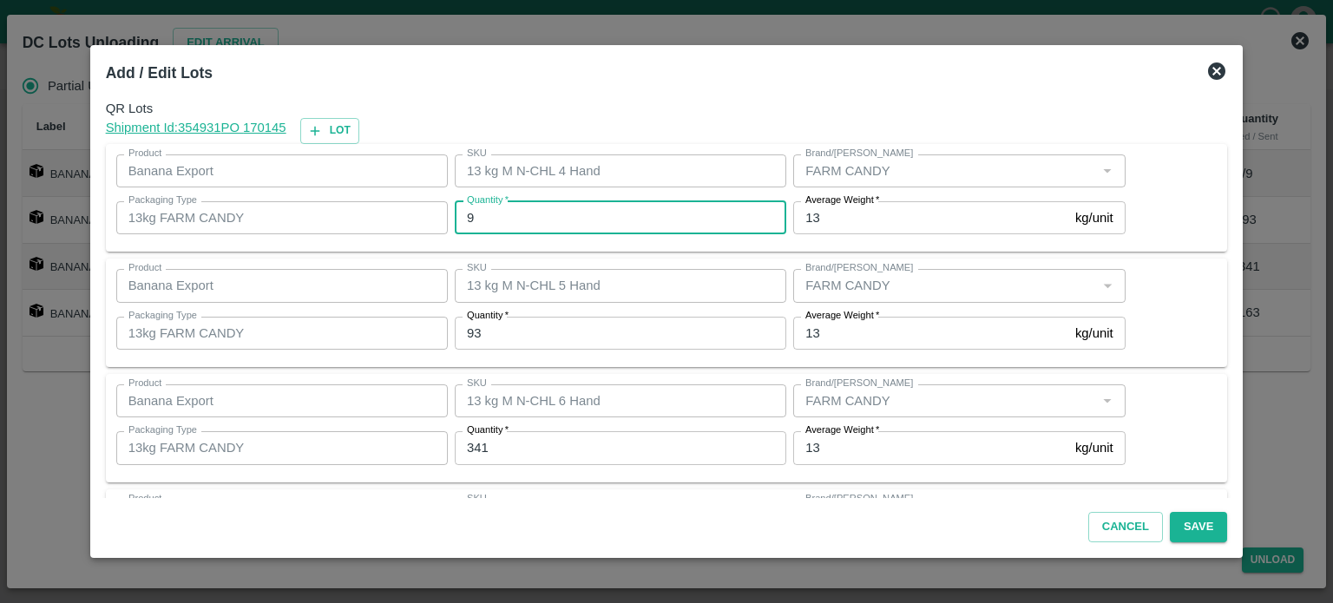
click at [507, 214] on input "9" at bounding box center [620, 217] width 331 height 33
type input "6"
type input "1"
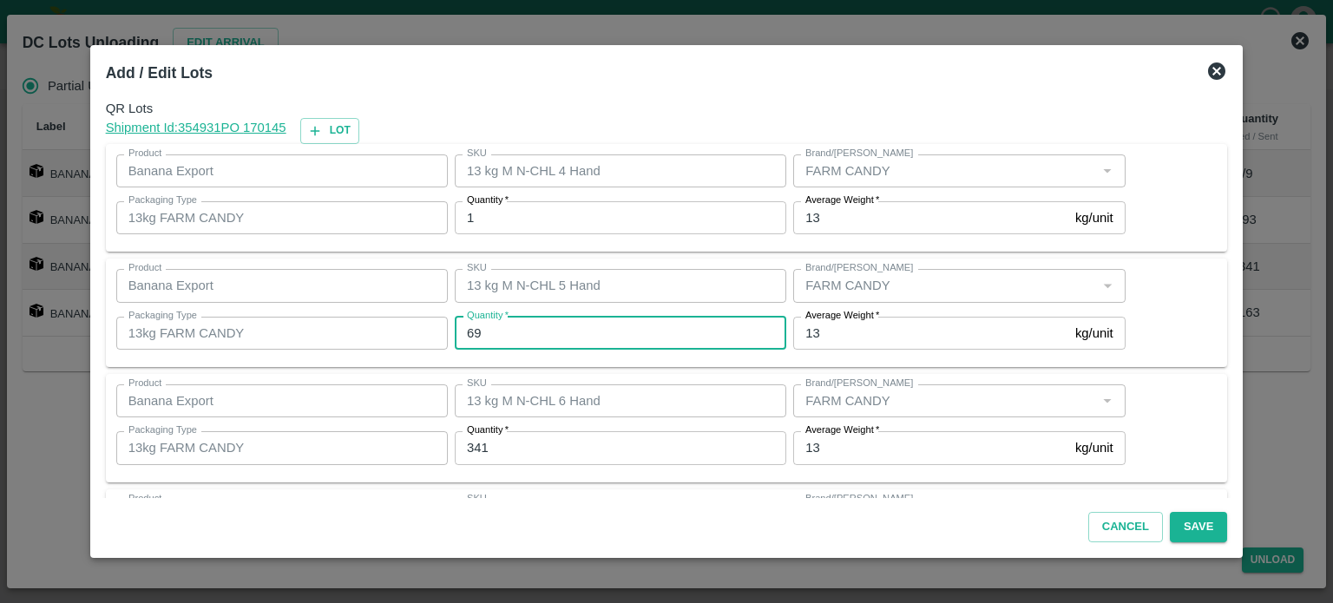
type input "69"
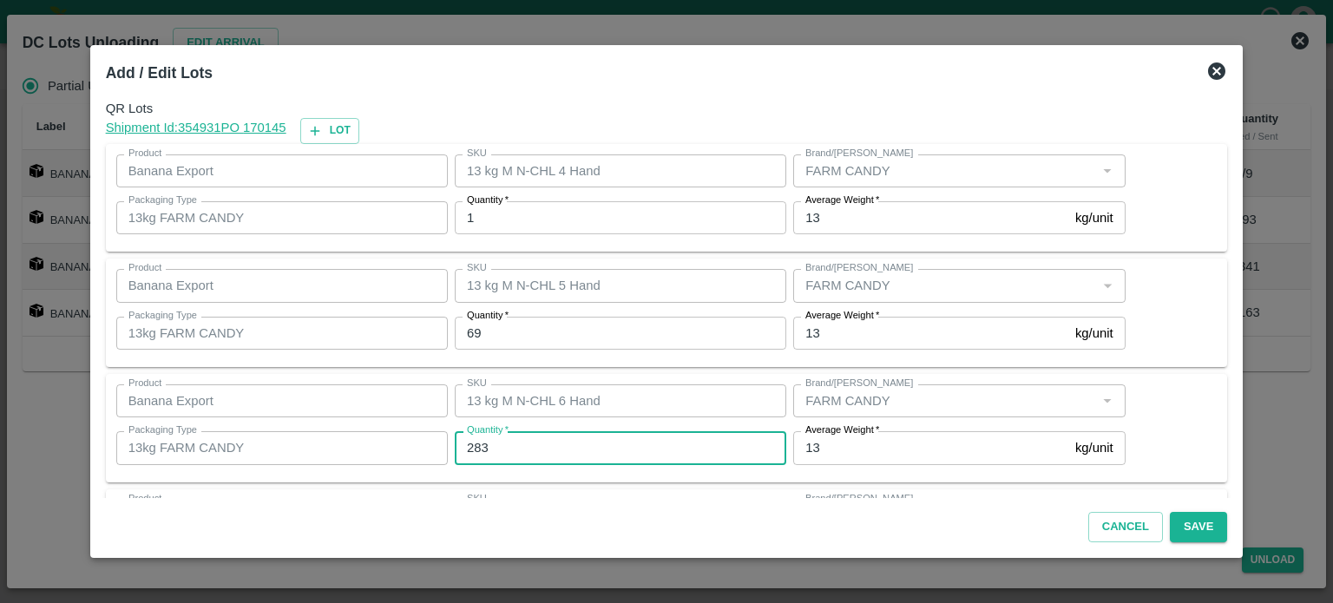
type input "283"
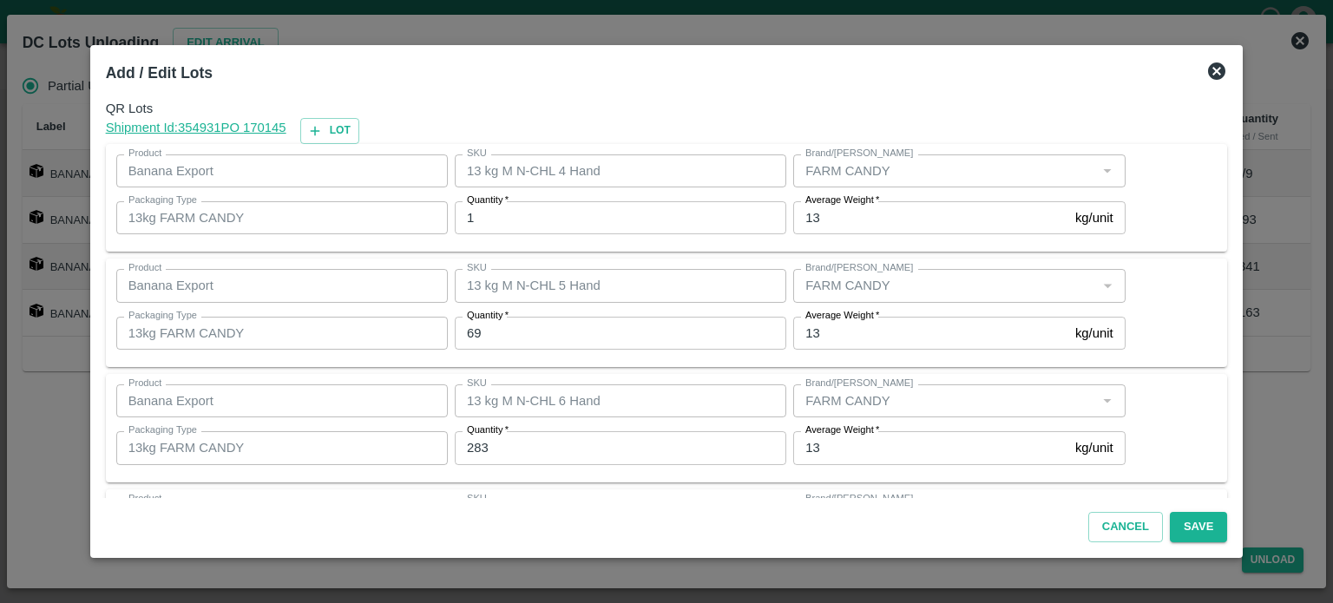
scroll to position [112, 0]
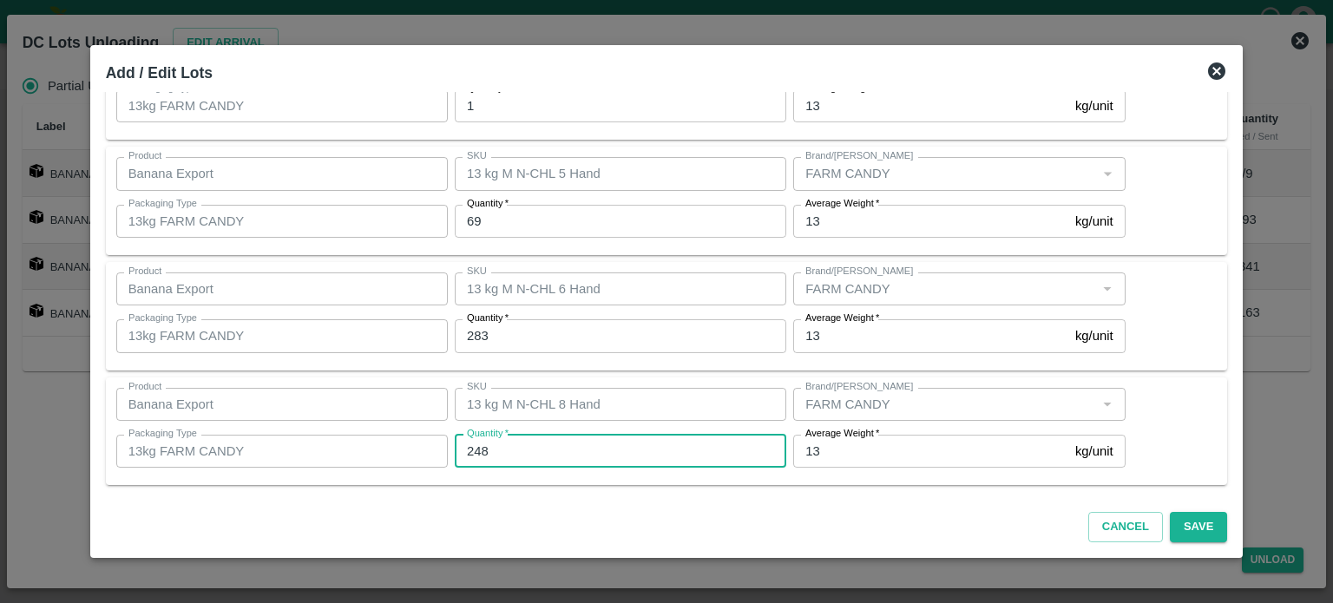
type input "248"
click at [1182, 514] on button "Save" at bounding box center [1198, 527] width 57 height 30
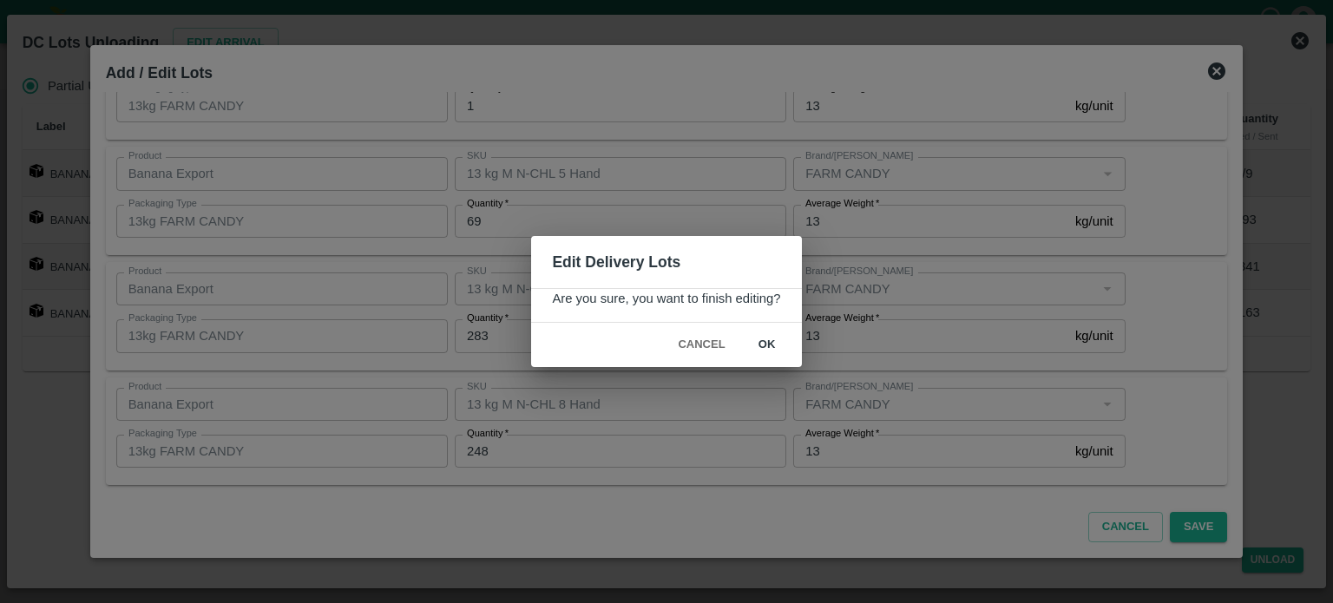
click at [769, 342] on button "ok" at bounding box center [767, 345] width 56 height 30
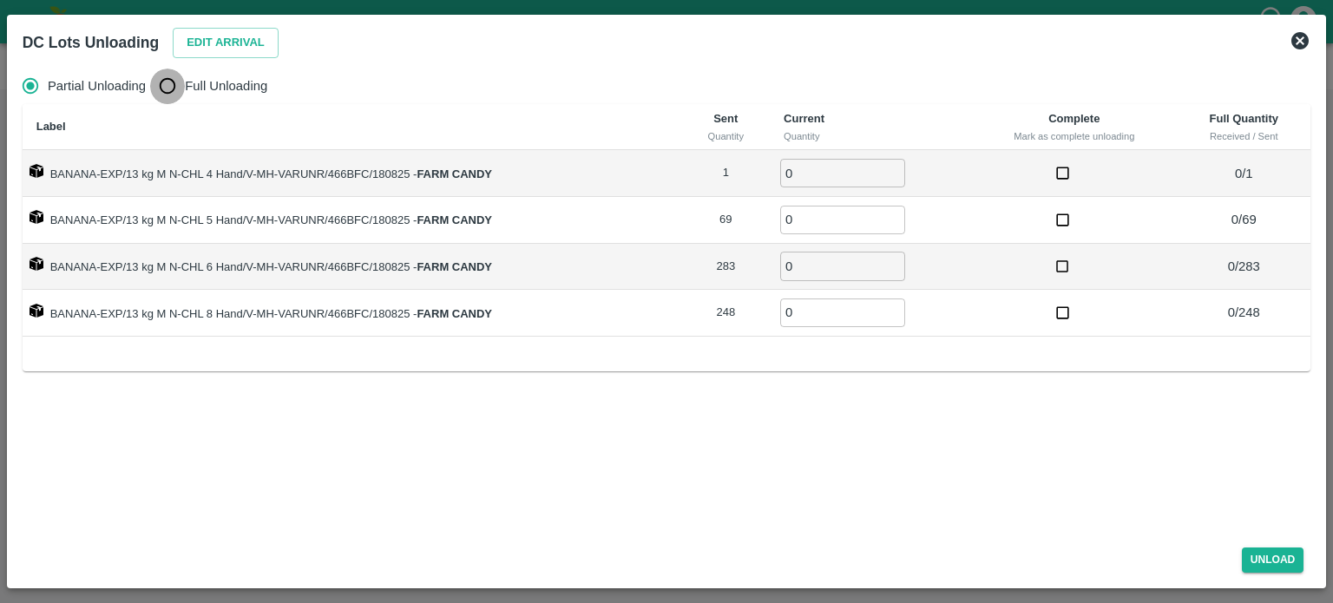
click at [177, 89] on input "Full Unloading" at bounding box center [167, 86] width 35 height 35
radio input "true"
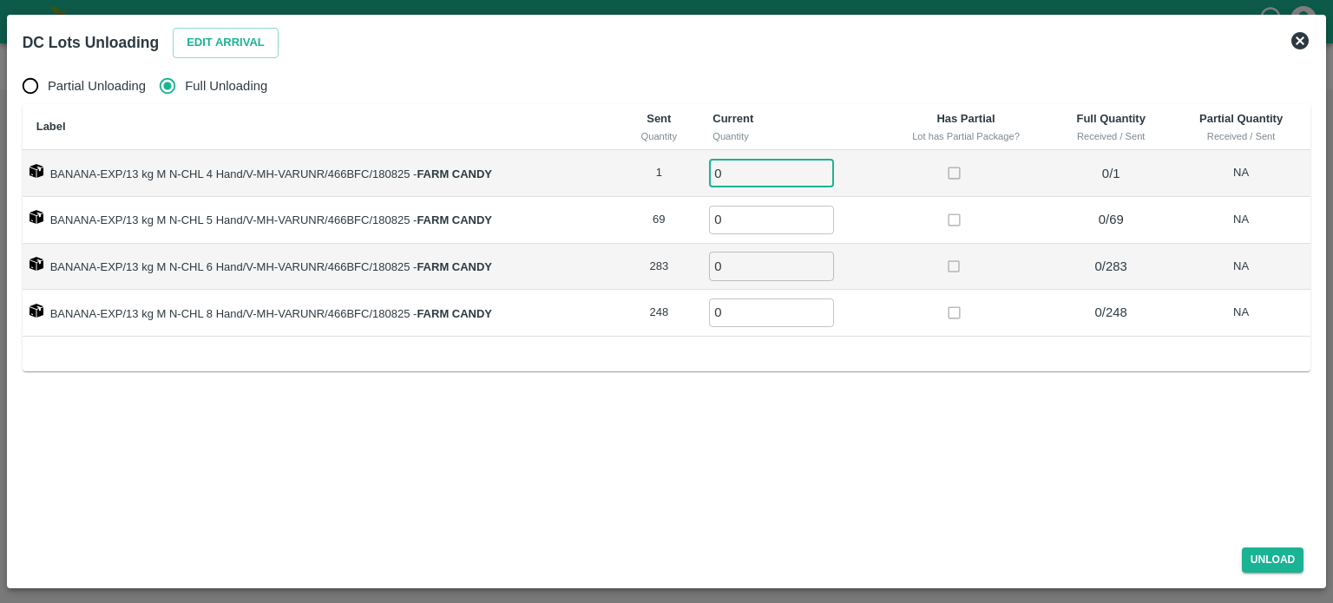
click at [739, 180] on input "0" at bounding box center [771, 173] width 125 height 29
type input "1"
type input "69"
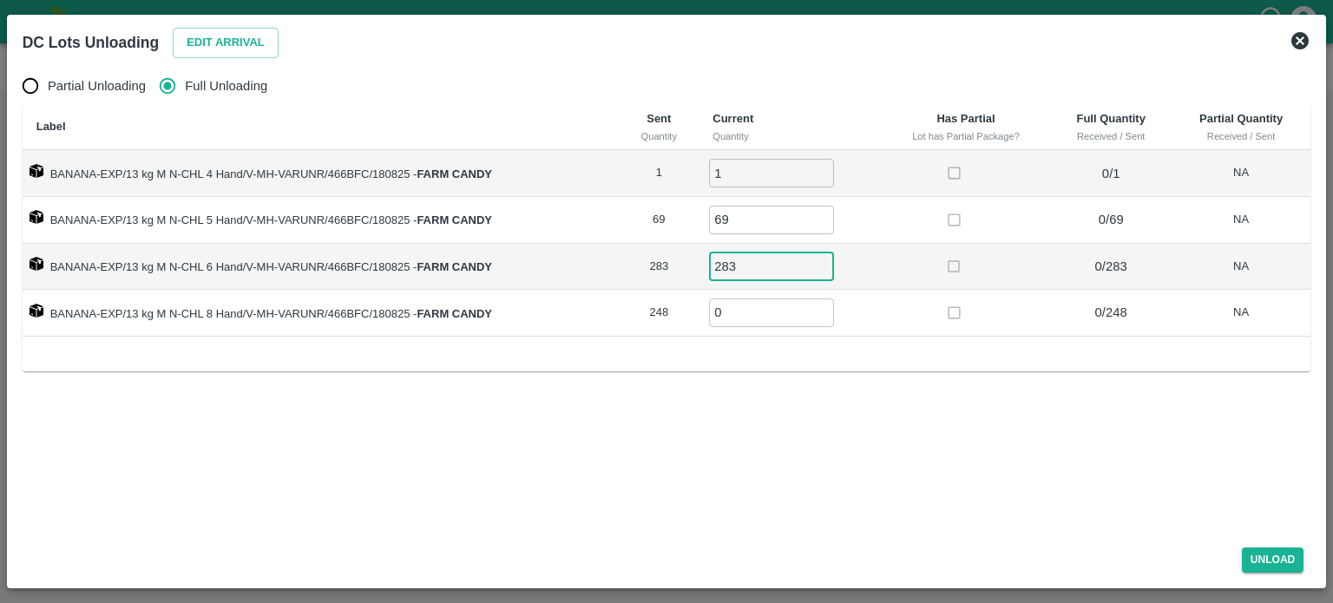
type input "283"
type input "248"
click at [1272, 559] on button "Unload" at bounding box center [1273, 559] width 62 height 25
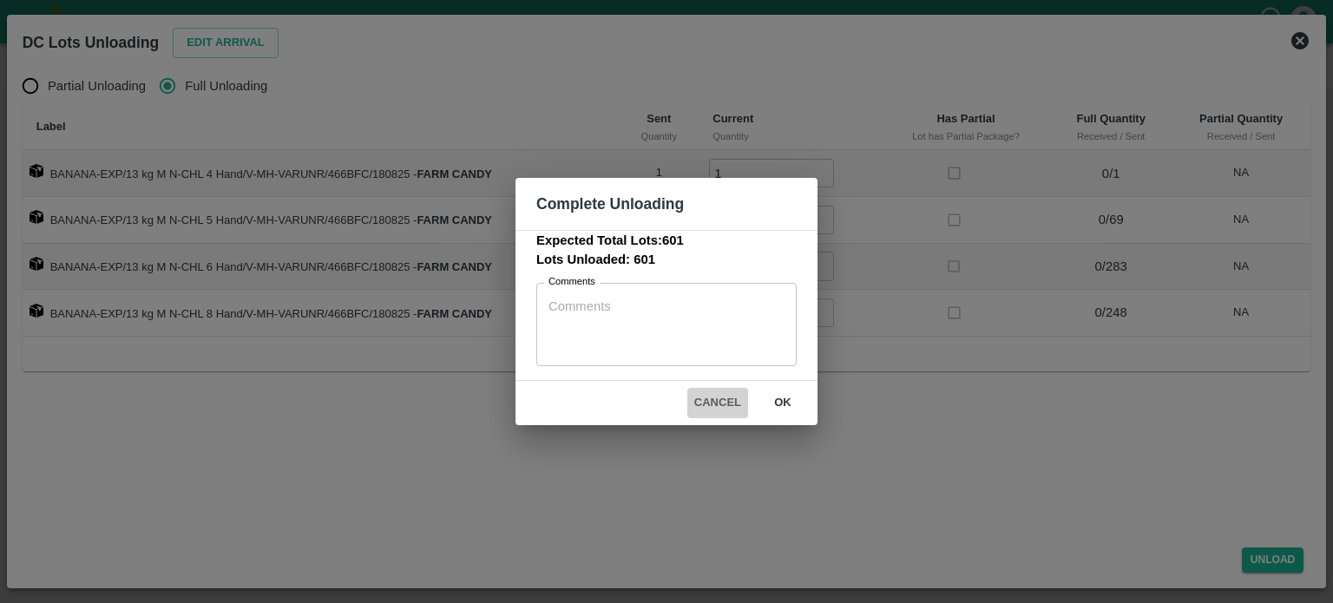
click at [706, 398] on button "Cancel" at bounding box center [717, 403] width 61 height 30
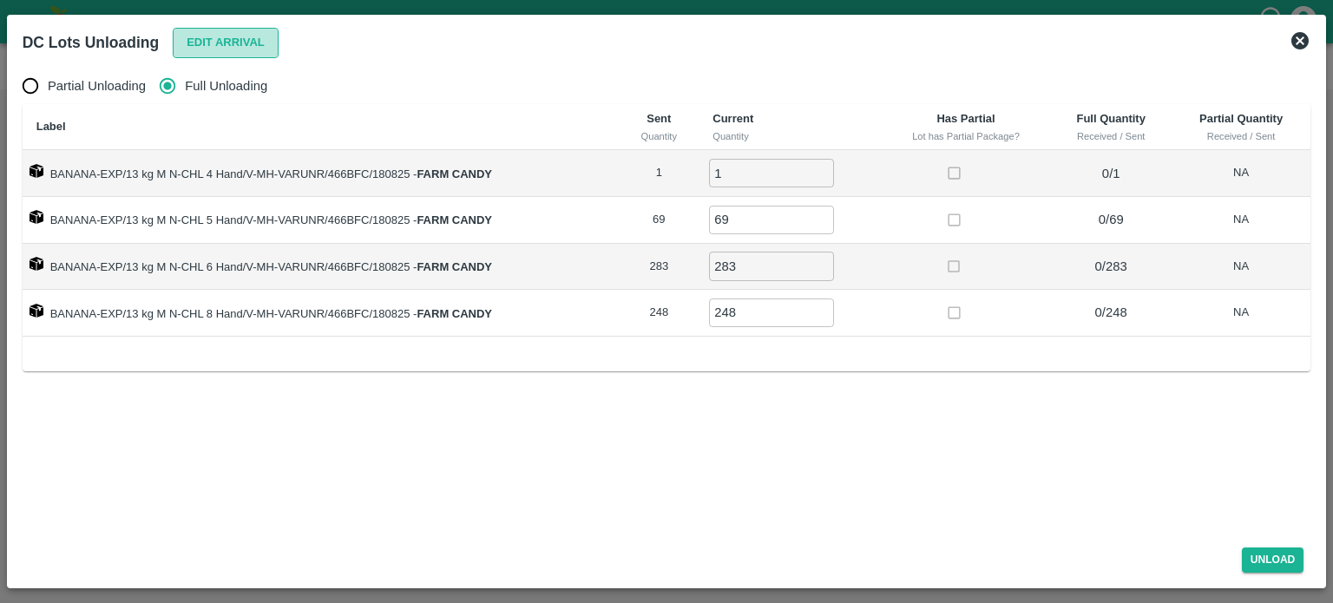
click at [224, 42] on button "Edit Arrival" at bounding box center [226, 43] width 106 height 30
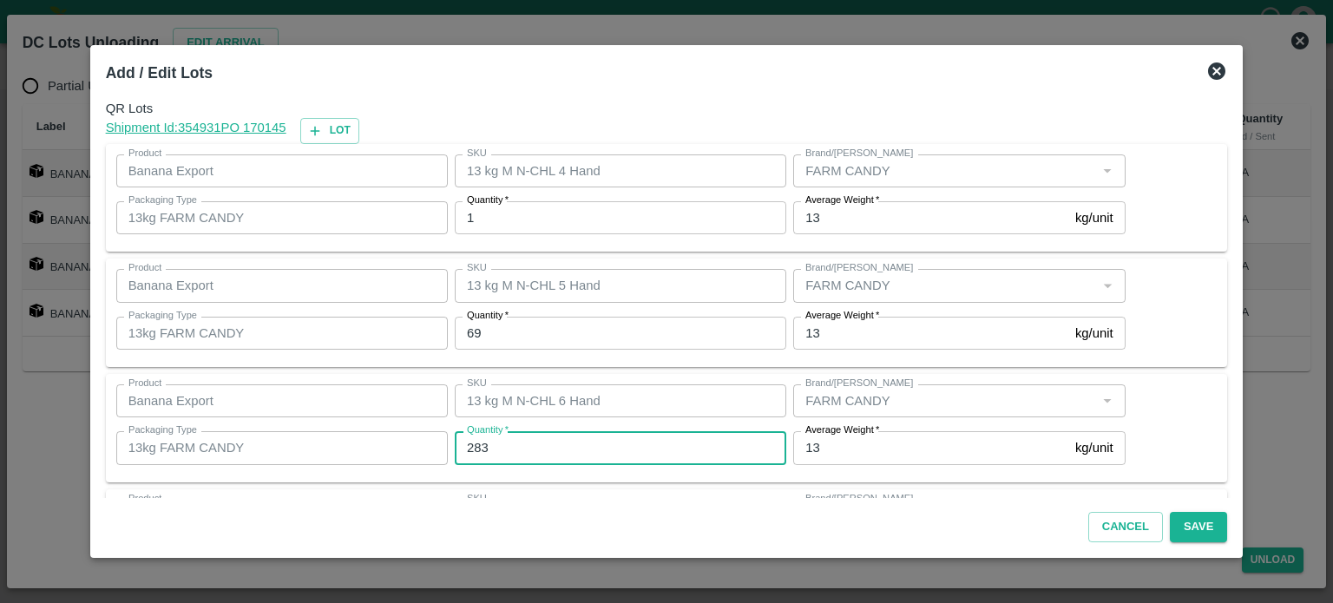
click at [514, 446] on input "283" at bounding box center [620, 447] width 331 height 33
type input "288"
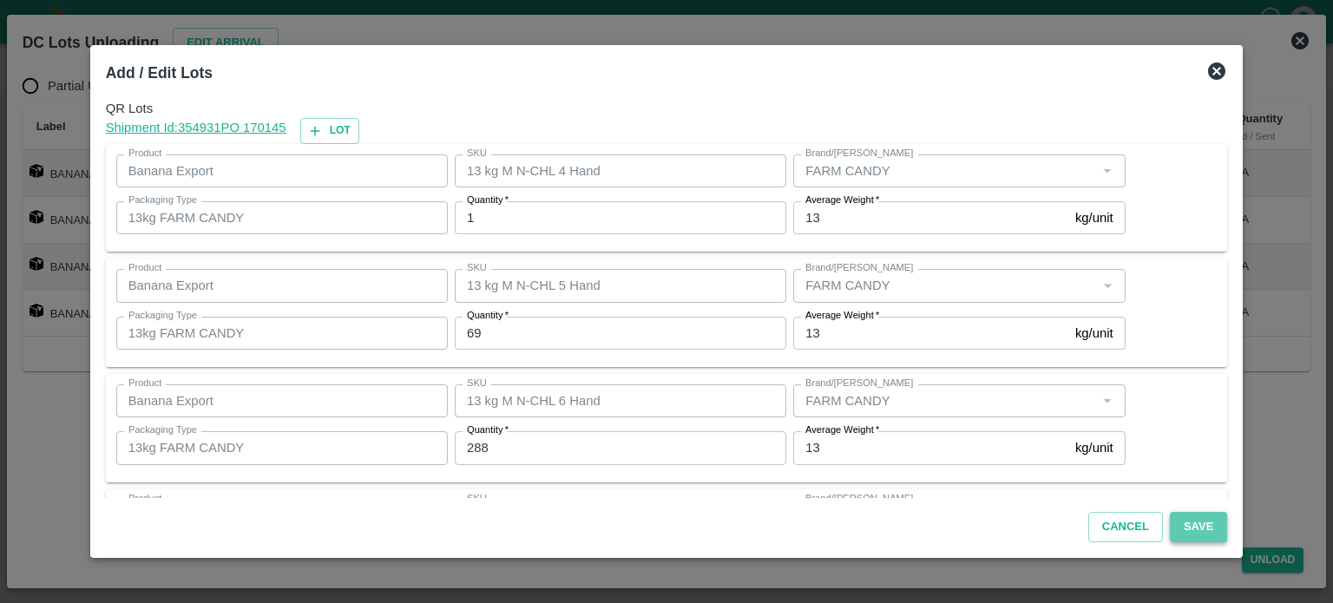
click at [1176, 524] on button "Save" at bounding box center [1198, 527] width 57 height 30
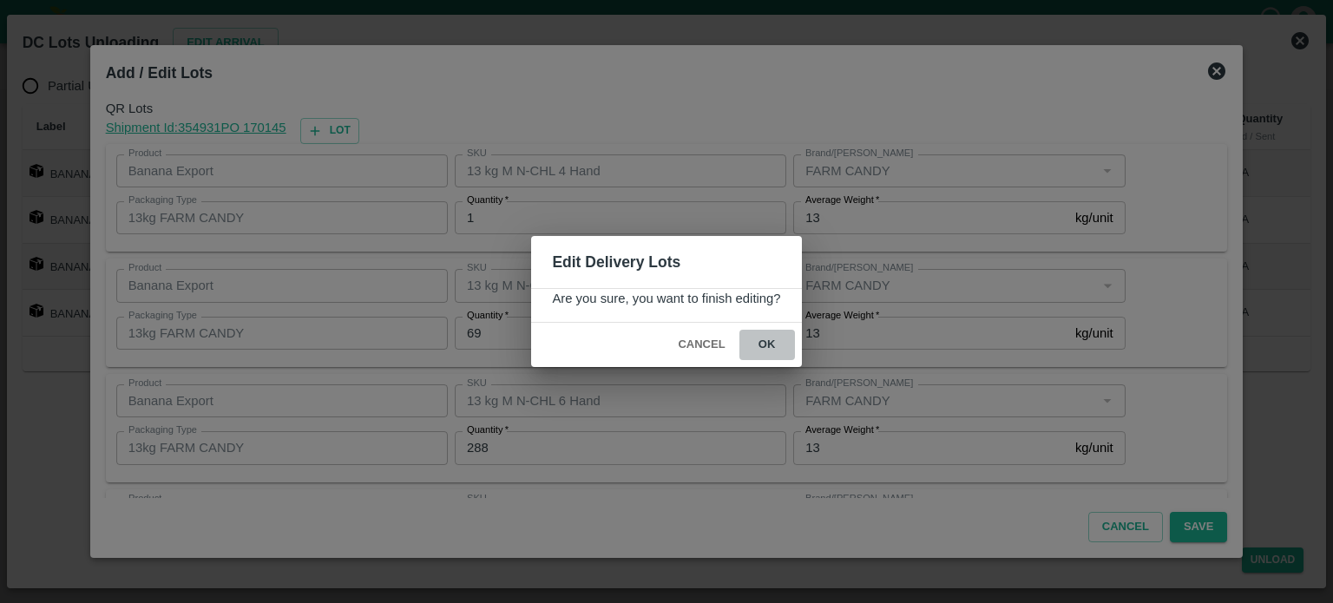
click at [763, 347] on button "ok" at bounding box center [767, 345] width 56 height 30
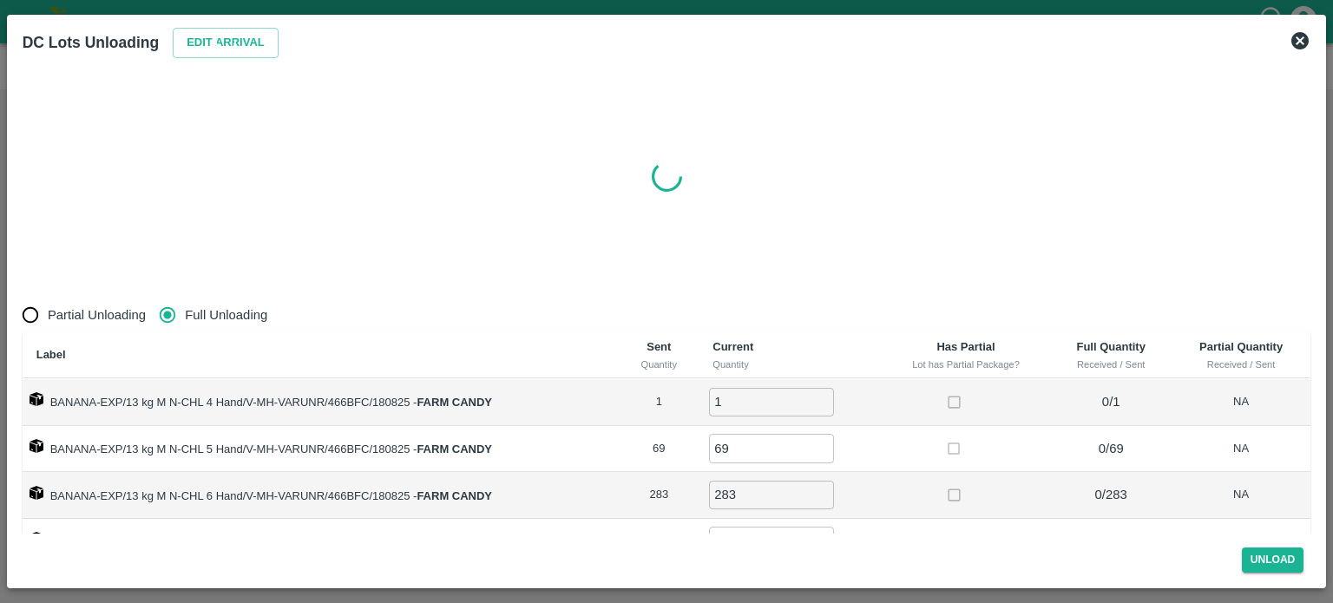
radio input "true"
type input "0"
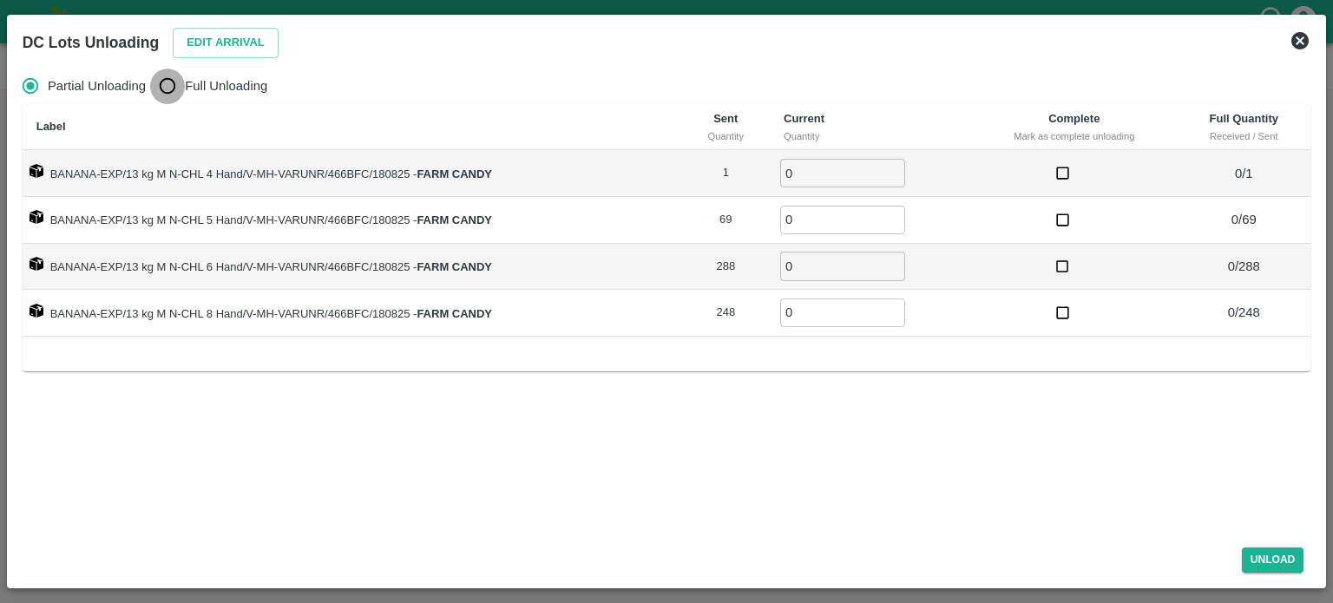
click at [163, 86] on input "Full Unloading" at bounding box center [167, 86] width 35 height 35
radio input "true"
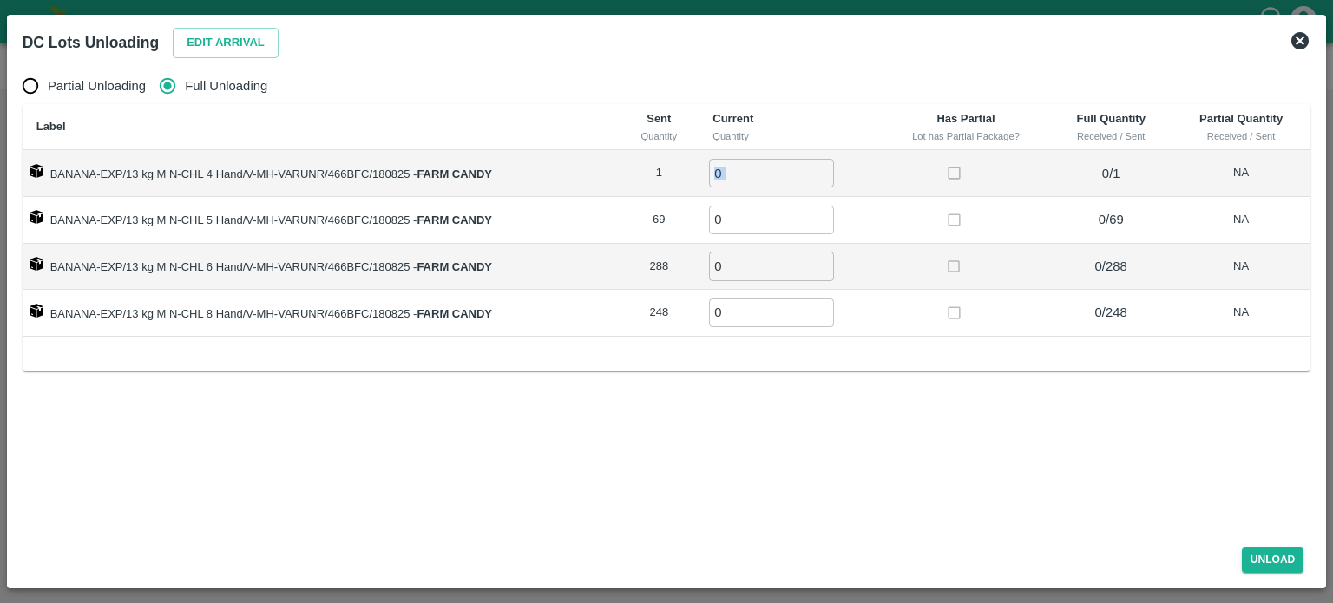
drag, startPoint x: 762, startPoint y: 189, endPoint x: 738, endPoint y: 177, distance: 26.4
click at [738, 177] on td "0 ​" at bounding box center [789, 173] width 182 height 47
click at [738, 177] on input "0" at bounding box center [771, 173] width 125 height 29
type input "1"
type input "69"
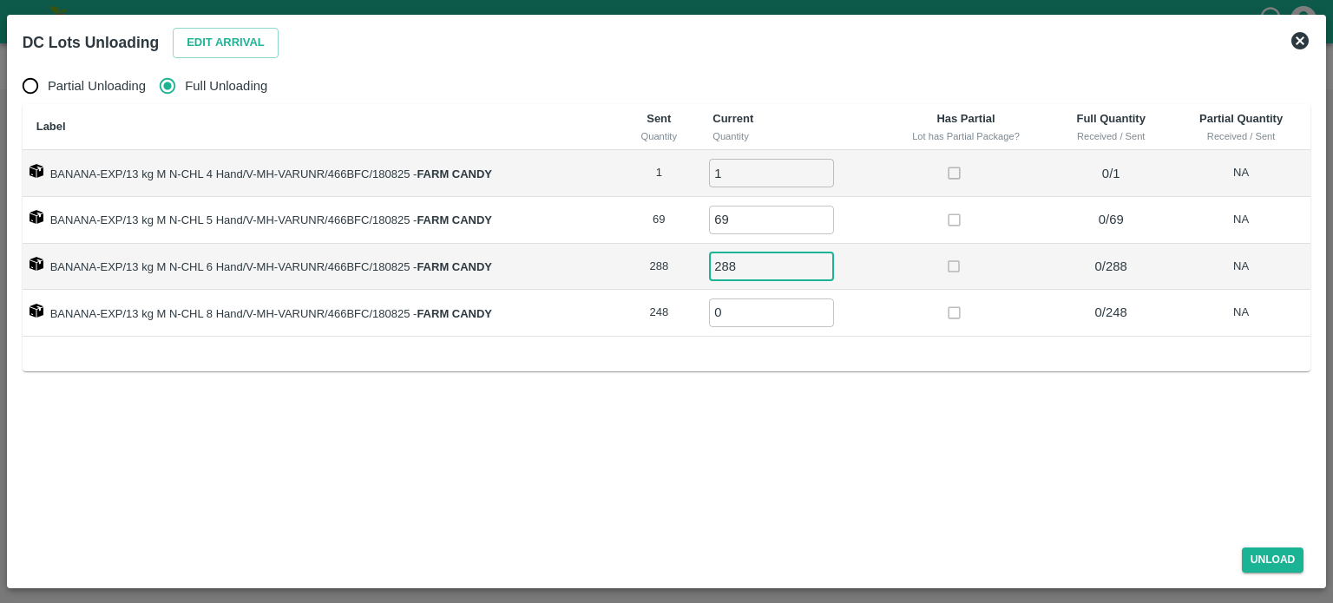
type input "288"
type input "248"
click at [1281, 567] on button "Unload" at bounding box center [1273, 559] width 62 height 25
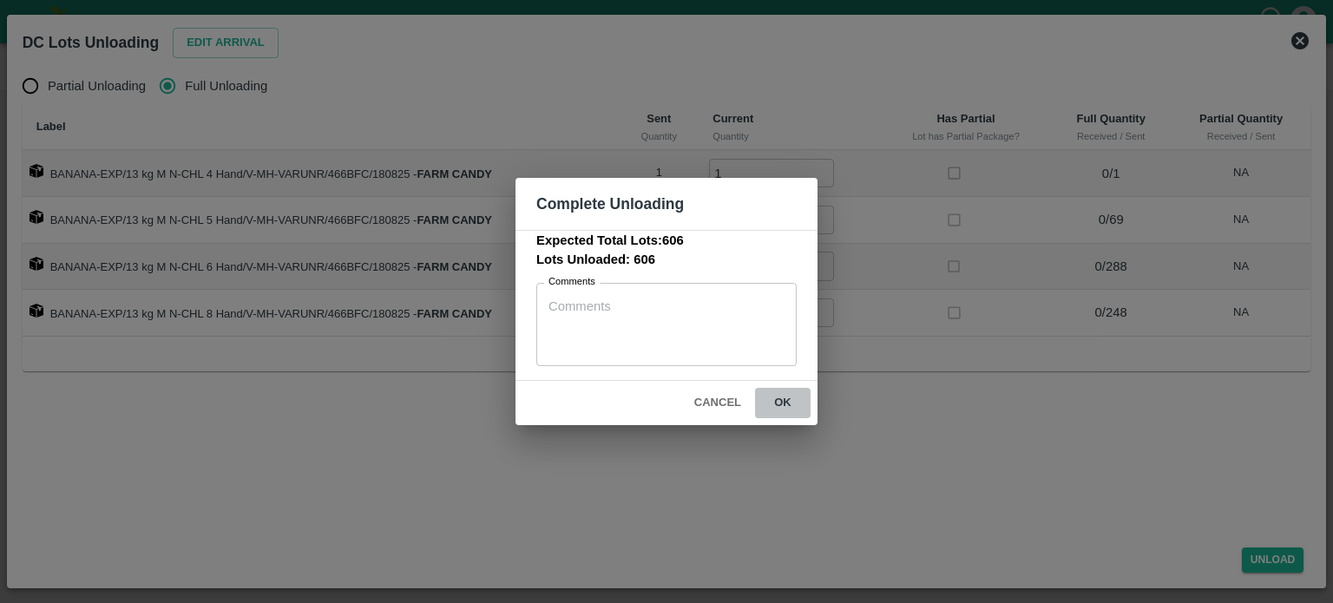
click at [776, 405] on button "ok" at bounding box center [783, 403] width 56 height 30
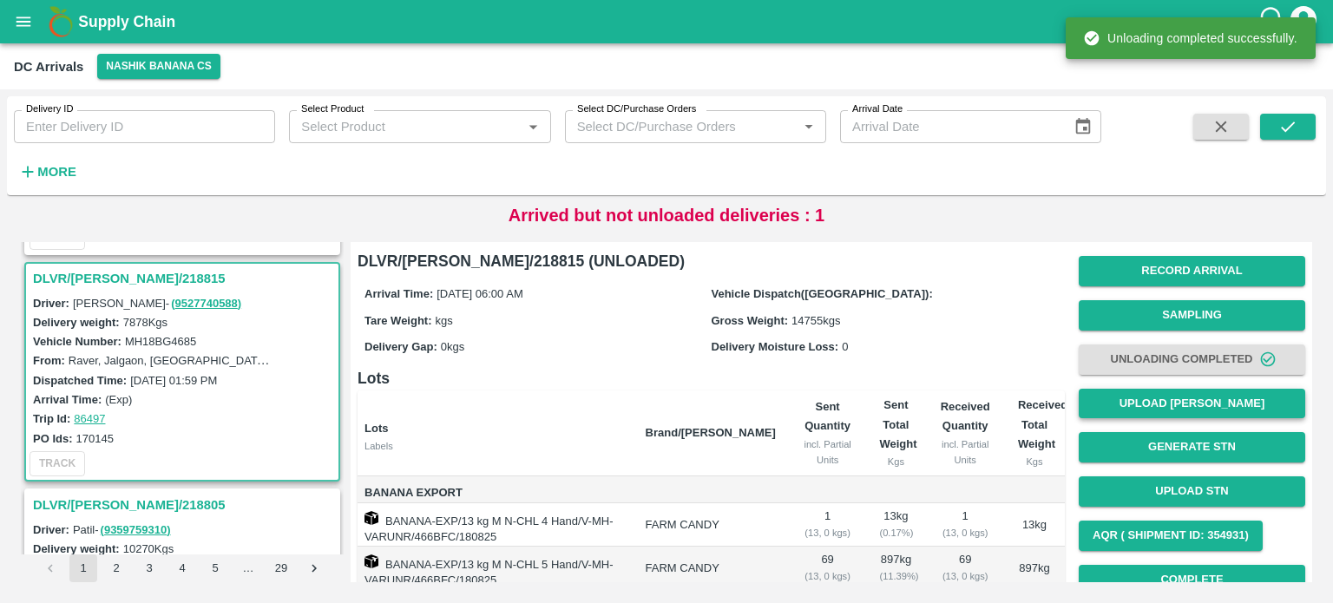
click at [1182, 404] on button "Upload [PERSON_NAME]" at bounding box center [1191, 404] width 226 height 30
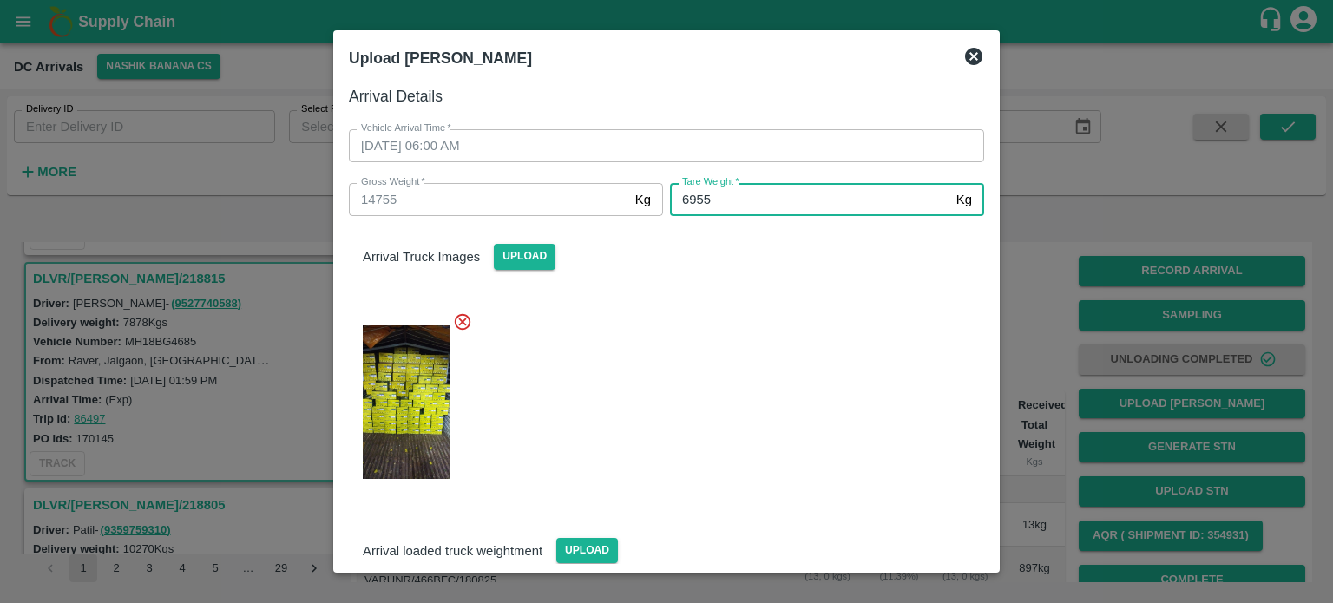
type input "6955"
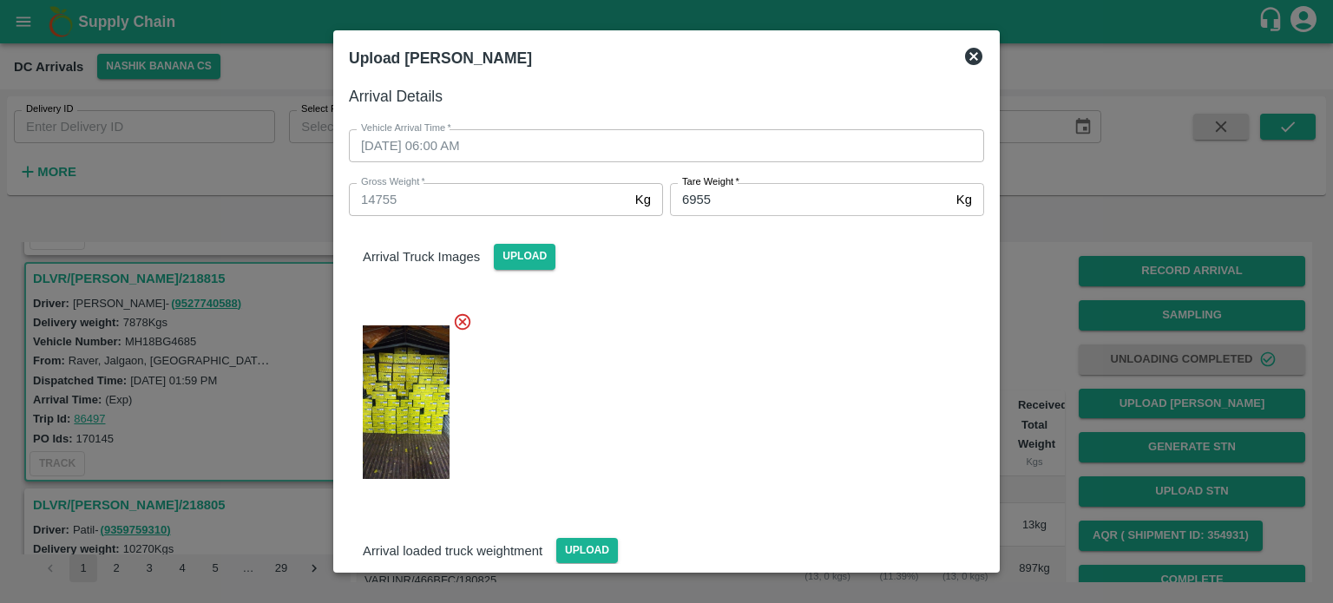
click at [829, 345] on div at bounding box center [659, 398] width 649 height 200
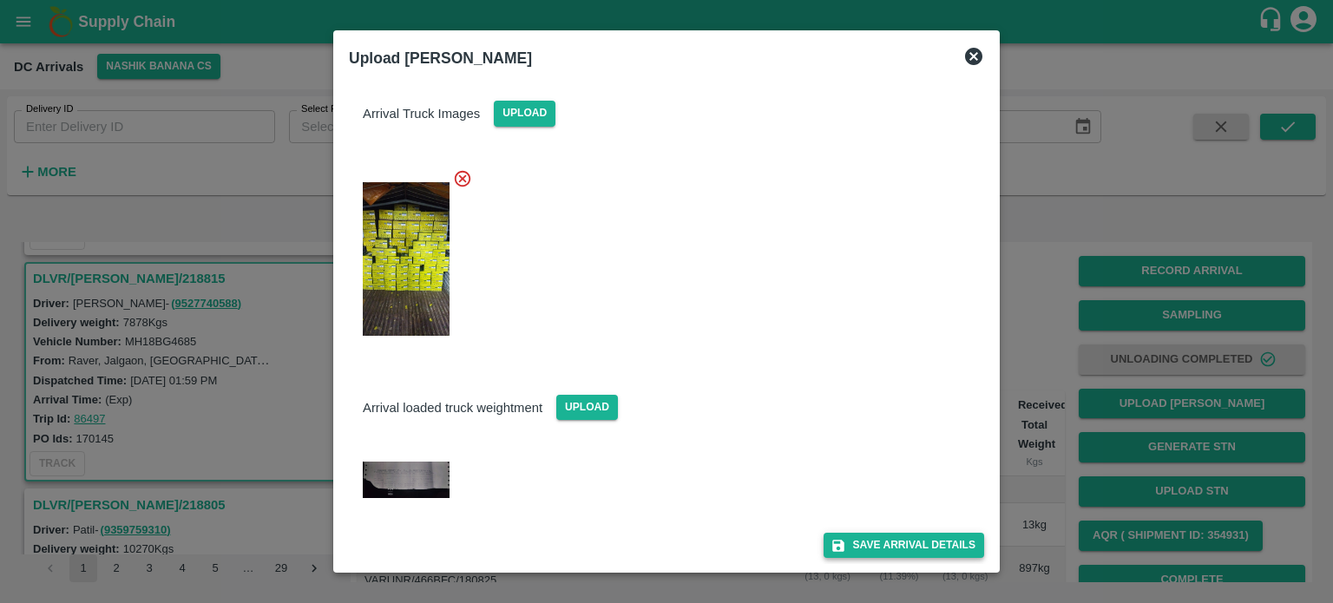
click at [887, 547] on button "Save Arrival Details" at bounding box center [903, 545] width 161 height 25
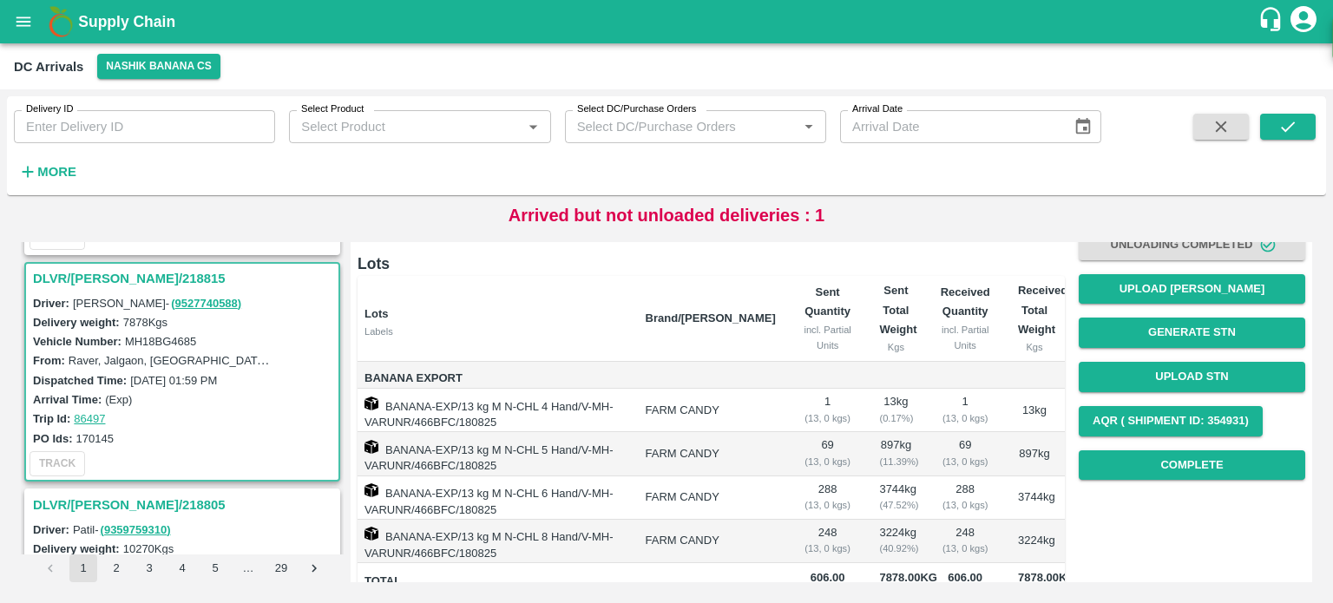
scroll to position [116, 0]
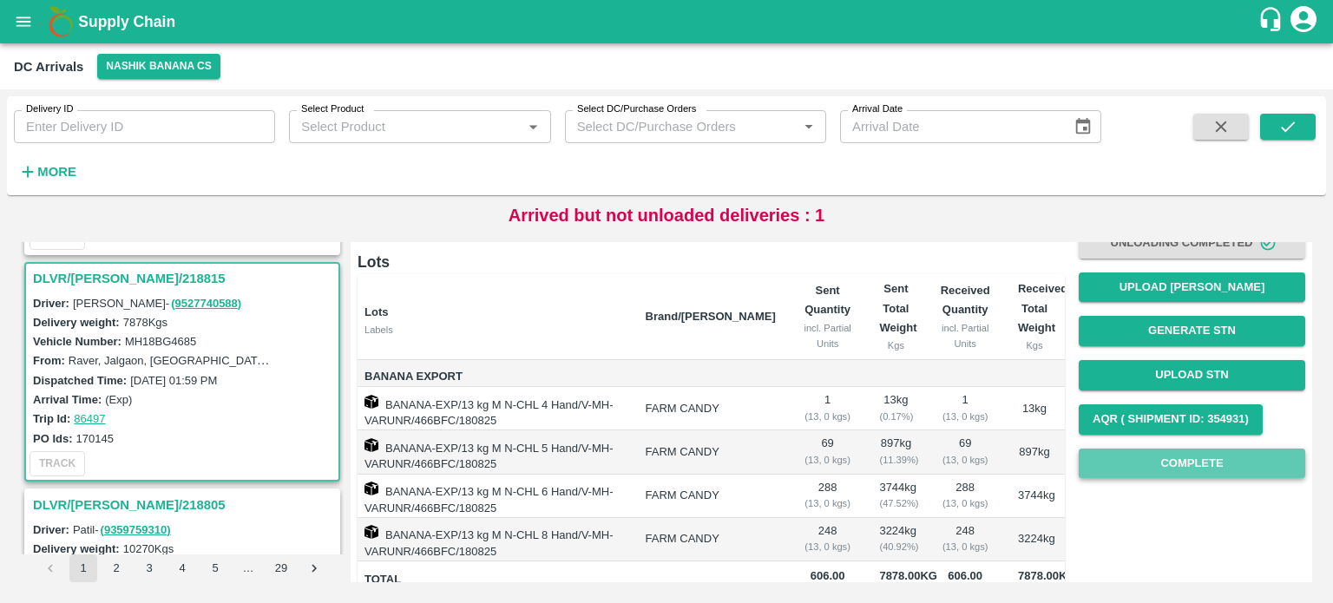
click at [1189, 469] on button "Complete" at bounding box center [1191, 464] width 226 height 30
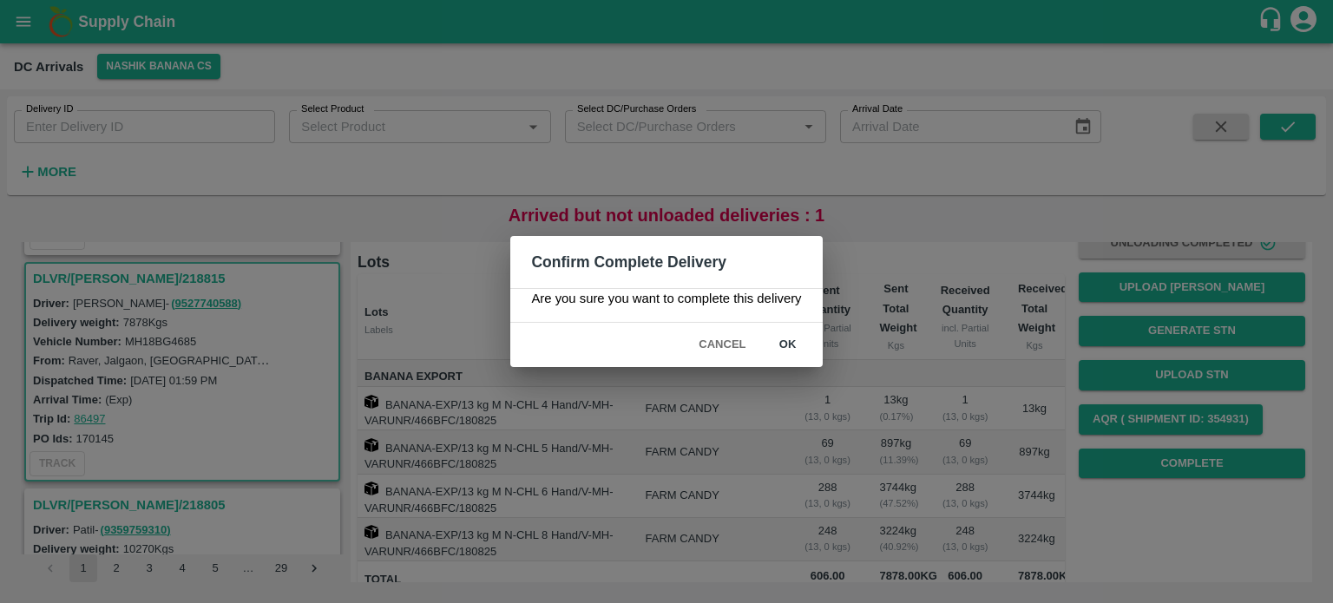
click at [793, 343] on button "ok" at bounding box center [788, 345] width 56 height 30
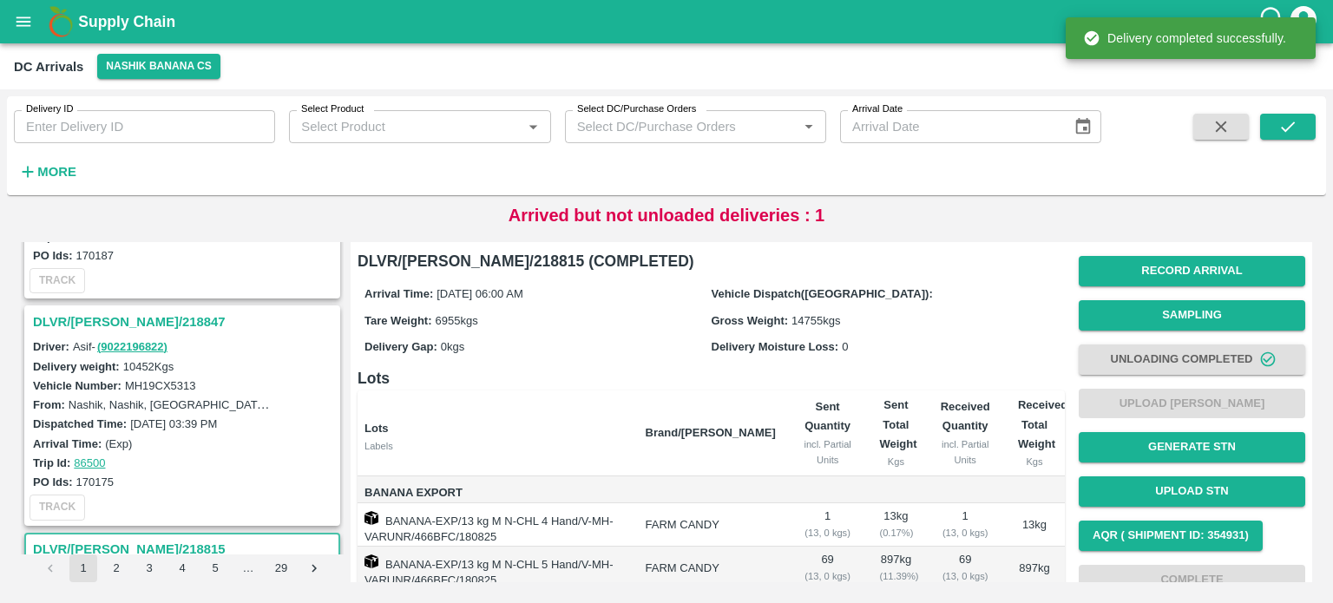
scroll to position [3987, 0]
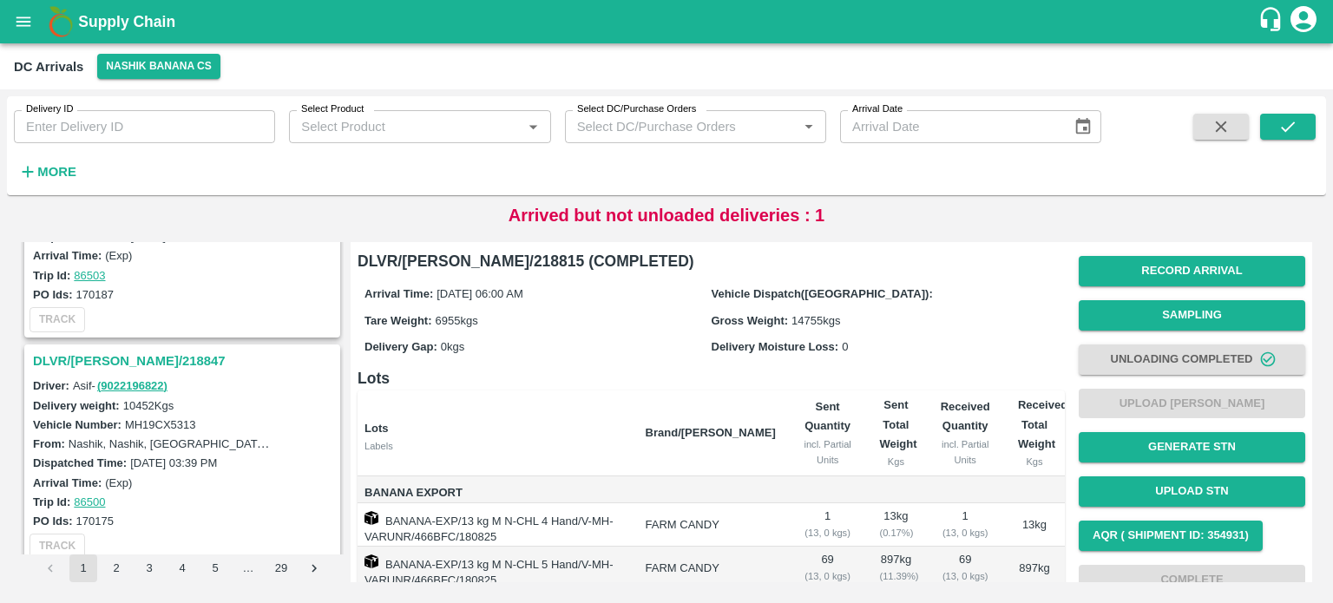
click at [117, 350] on h3 "DLVR/[PERSON_NAME]/218847" at bounding box center [185, 361] width 304 height 23
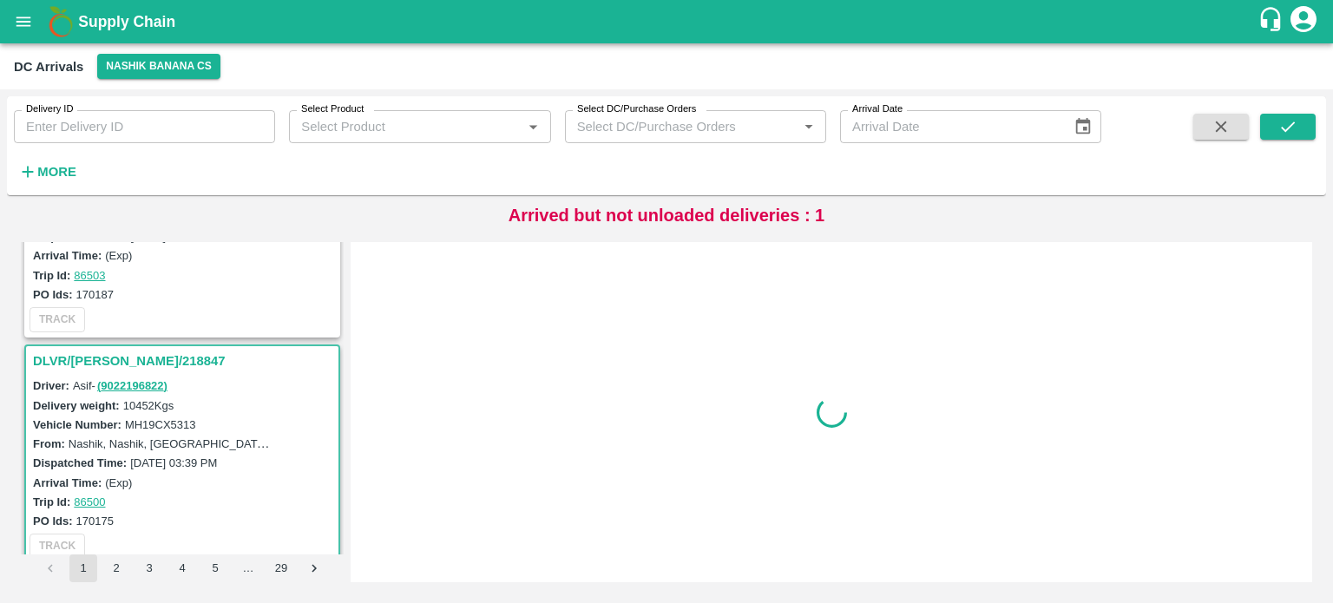
scroll to position [4071, 0]
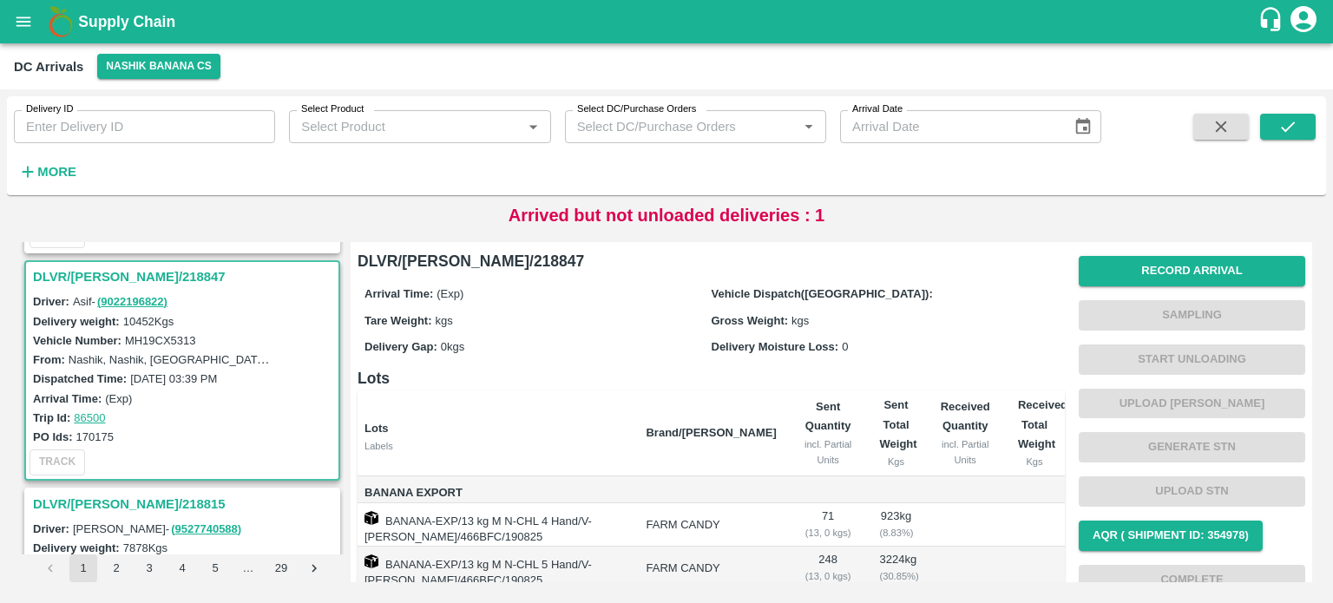
click at [169, 334] on label "MH19CX5313" at bounding box center [160, 340] width 71 height 13
copy label "MH19CX5313"
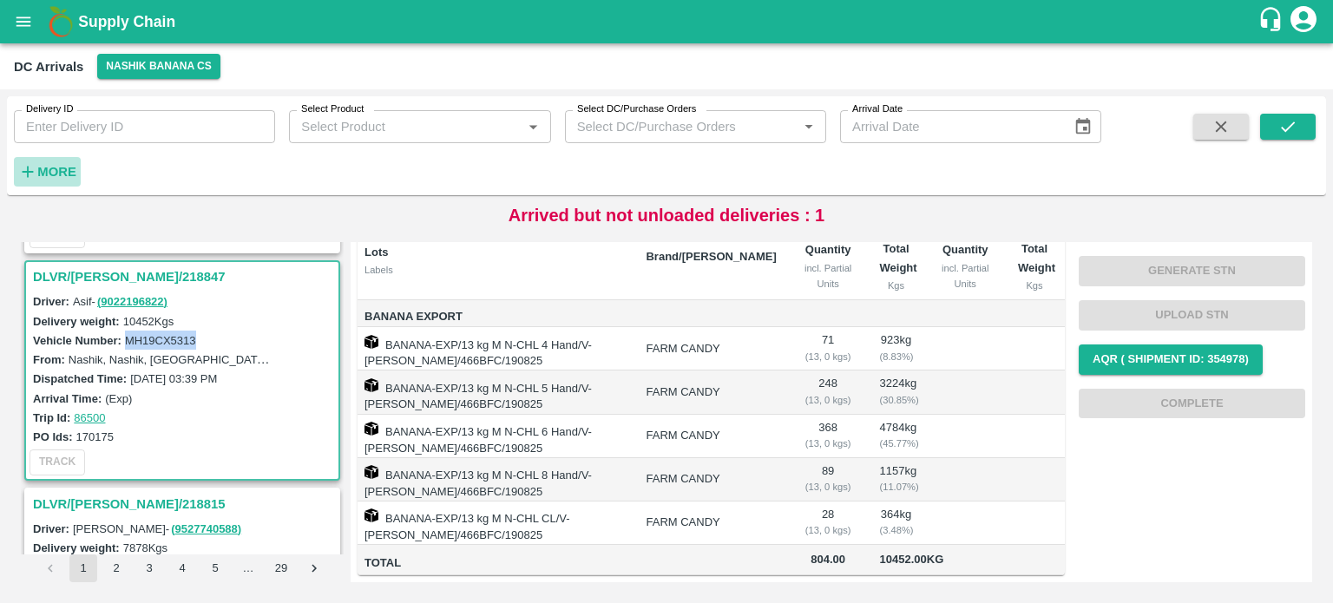
click at [44, 170] on strong "More" at bounding box center [56, 172] width 39 height 14
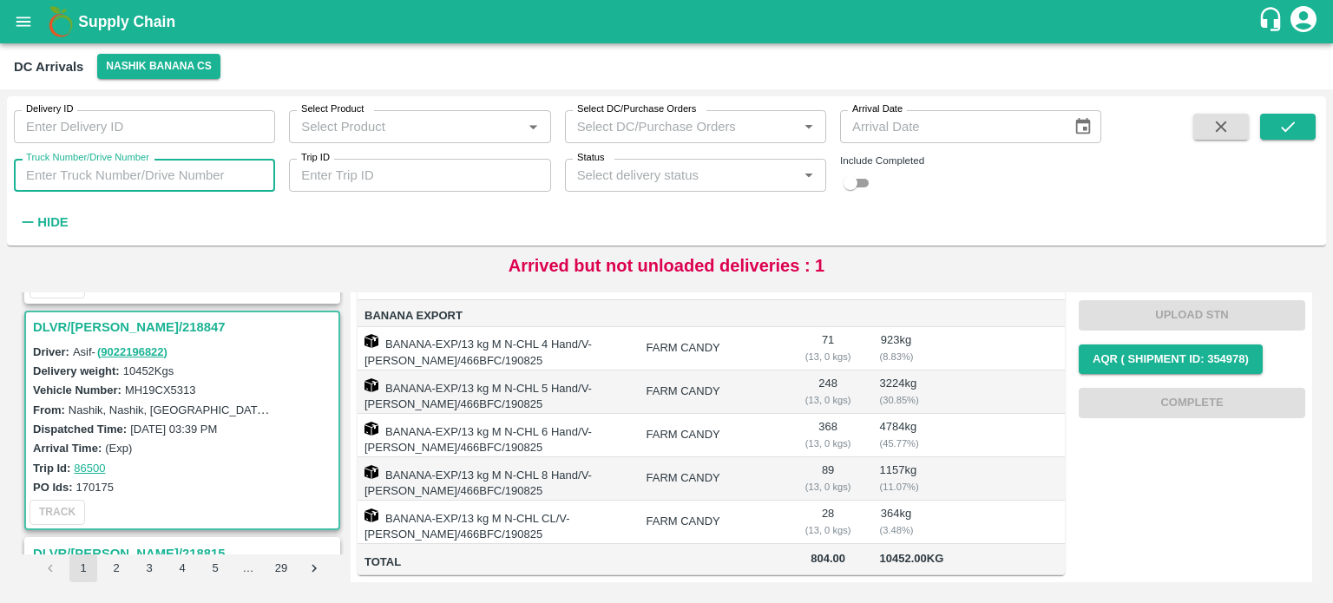
click at [78, 180] on input "Truck Number/Drive Number" at bounding box center [144, 175] width 261 height 33
type input "1190"
click at [862, 189] on input "checkbox" at bounding box center [850, 183] width 62 height 21
checkbox input "true"
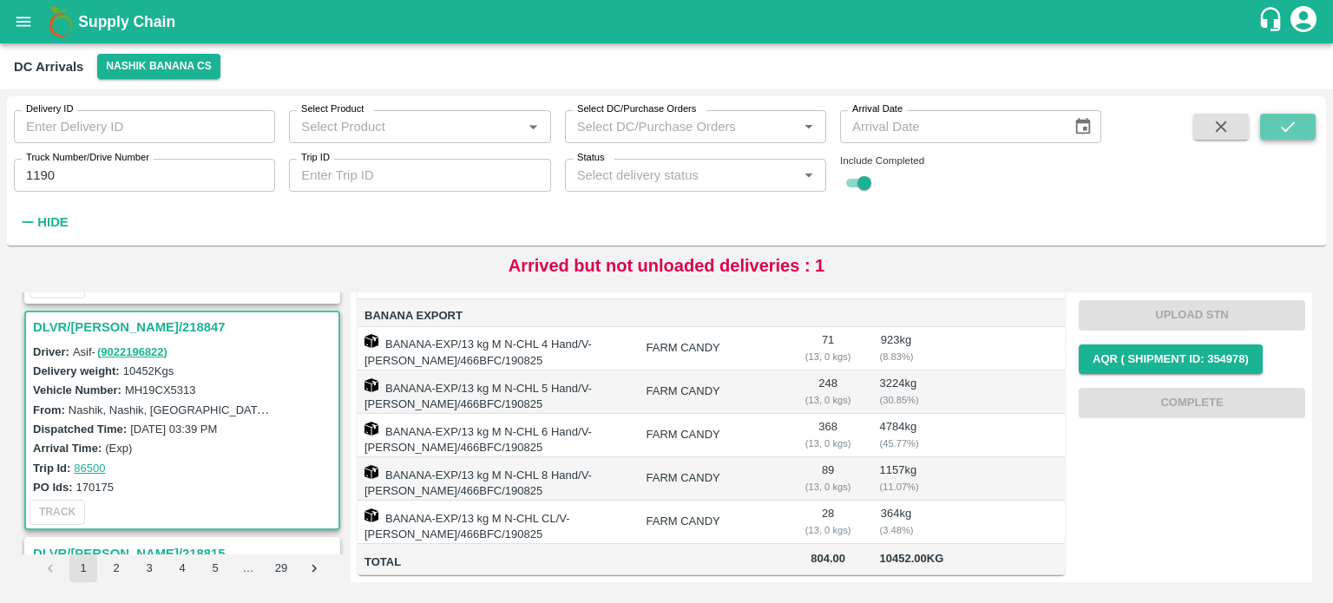
click at [1277, 121] on button "submit" at bounding box center [1288, 127] width 56 height 26
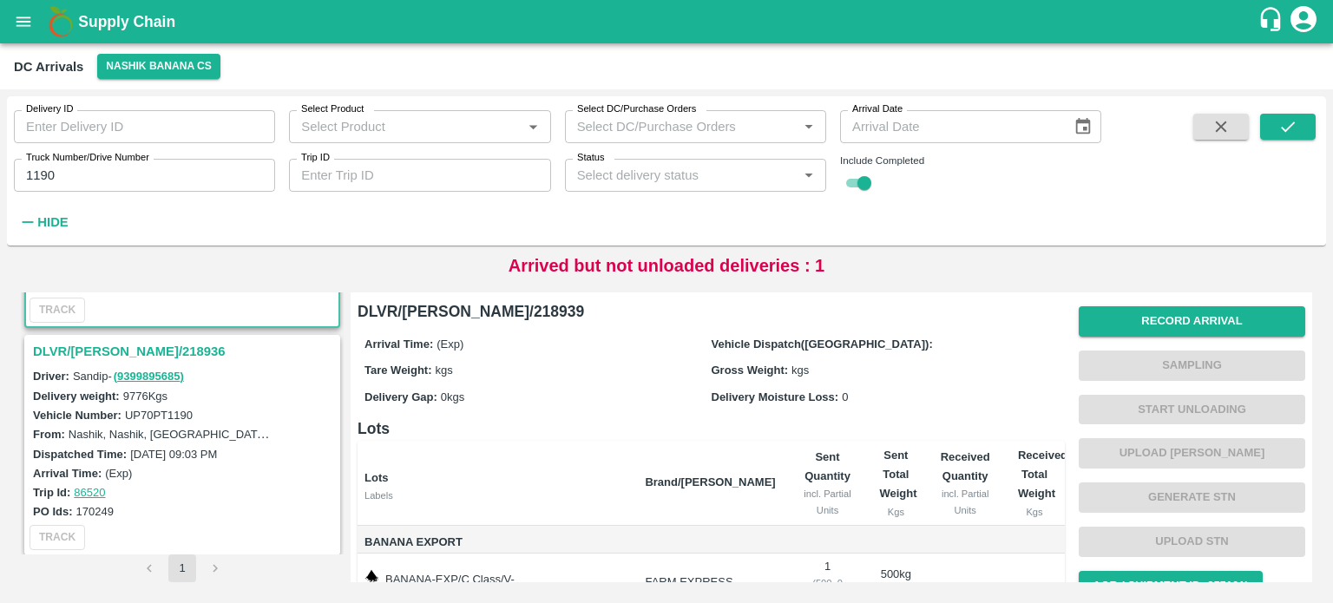
scroll to position [193, 0]
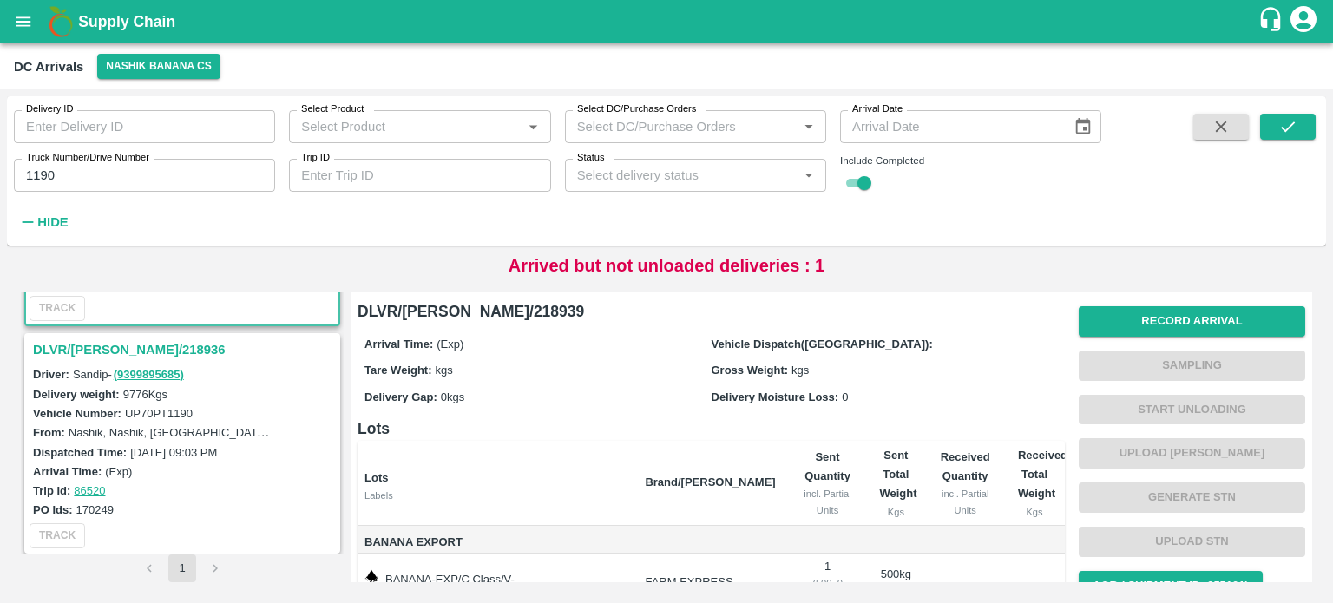
click at [118, 338] on h3 "DLVR/[PERSON_NAME]/218936" at bounding box center [185, 349] width 304 height 23
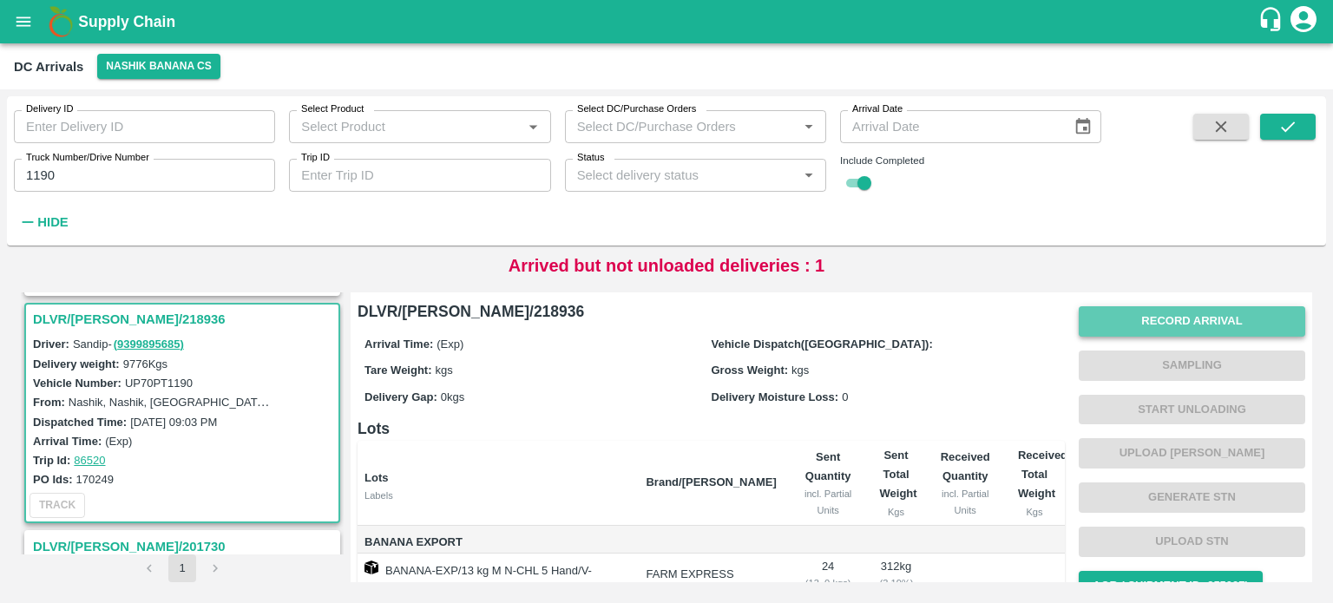
click at [1152, 320] on button "Record Arrival" at bounding box center [1191, 321] width 226 height 30
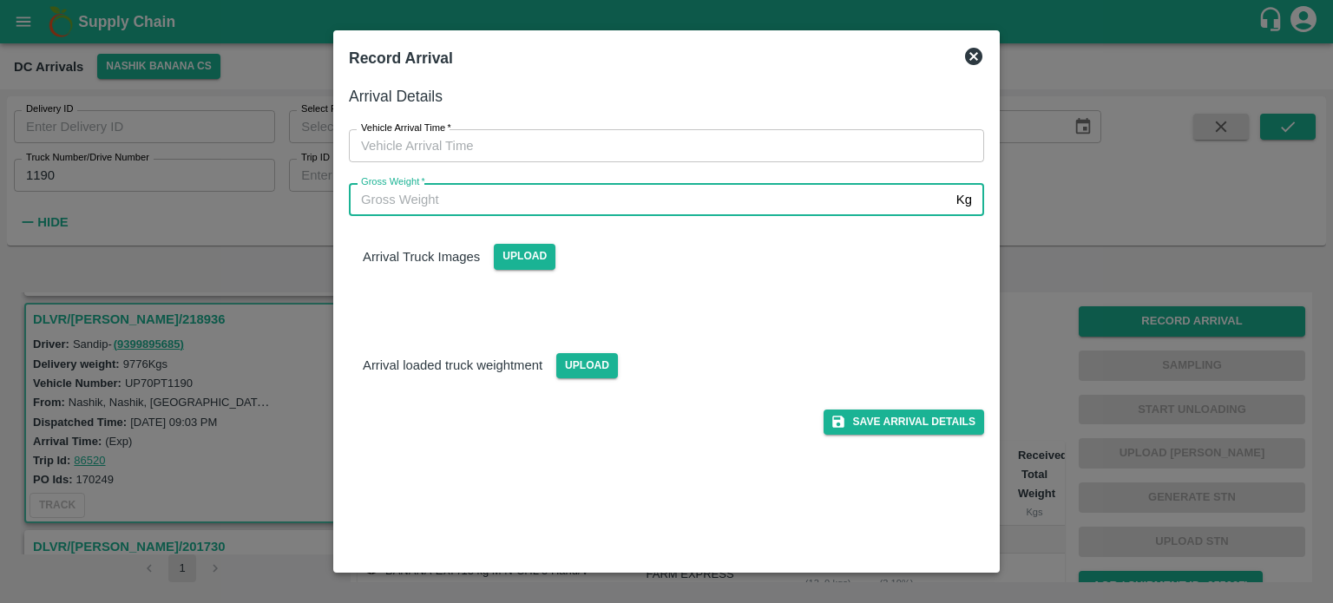
click at [678, 202] on input "Gross Weight   *" at bounding box center [649, 199] width 600 height 33
type input "17175"
type input "DD/MM/YYYY hh:mm aa"
click at [647, 134] on input "DD/MM/YYYY hh:mm aa" at bounding box center [660, 145] width 623 height 33
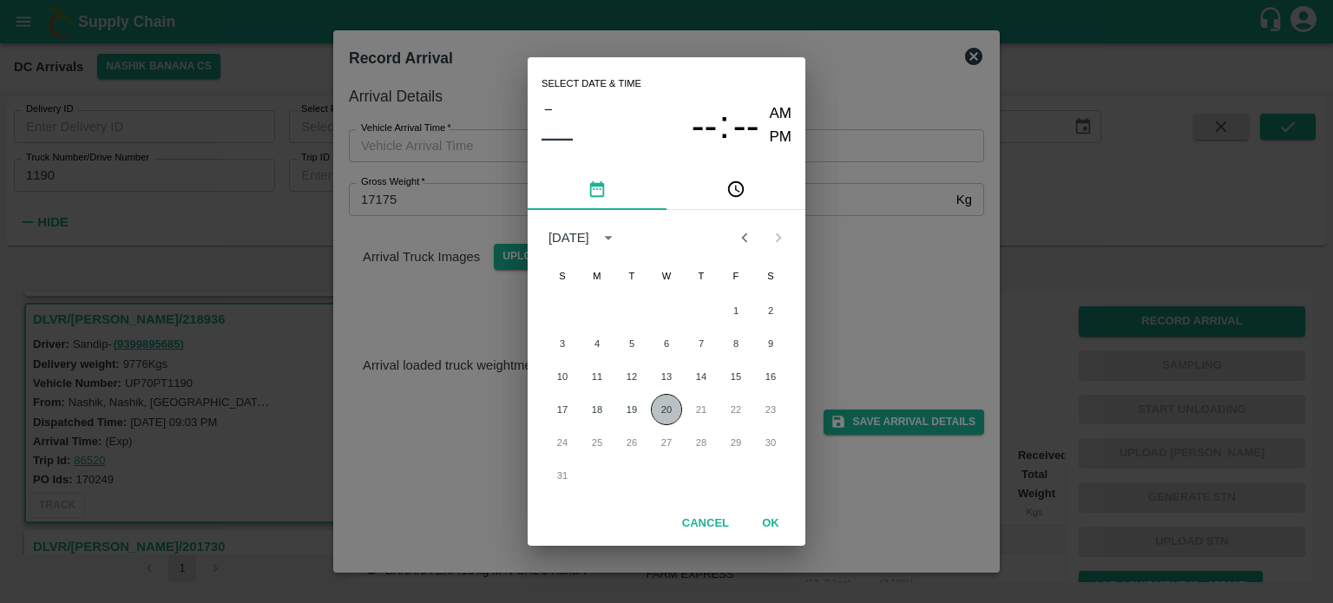
click at [662, 410] on button "20" at bounding box center [666, 409] width 31 height 31
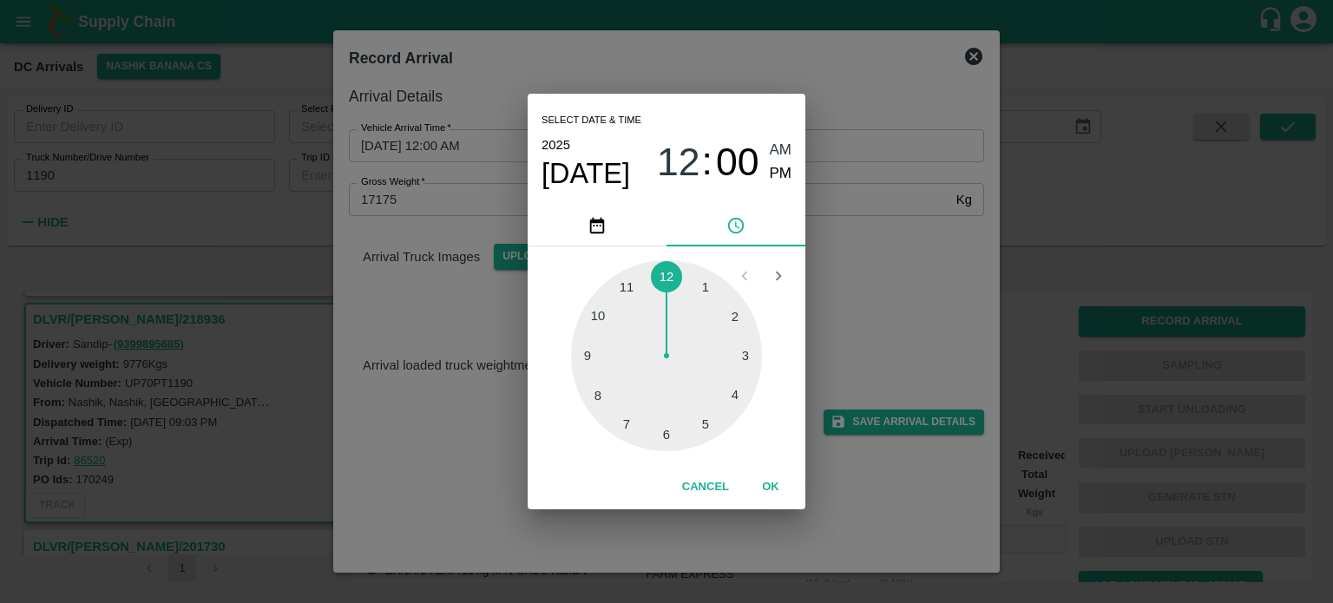
click at [665, 427] on div at bounding box center [666, 355] width 191 height 191
type input "[DATE] 06:30 AM"
click at [852, 290] on div "Select date & time [DATE] 06 : 30 AM PM 05 10 15 20 25 30 35 40 45 50 55 00 Can…" at bounding box center [666, 301] width 1333 height 603
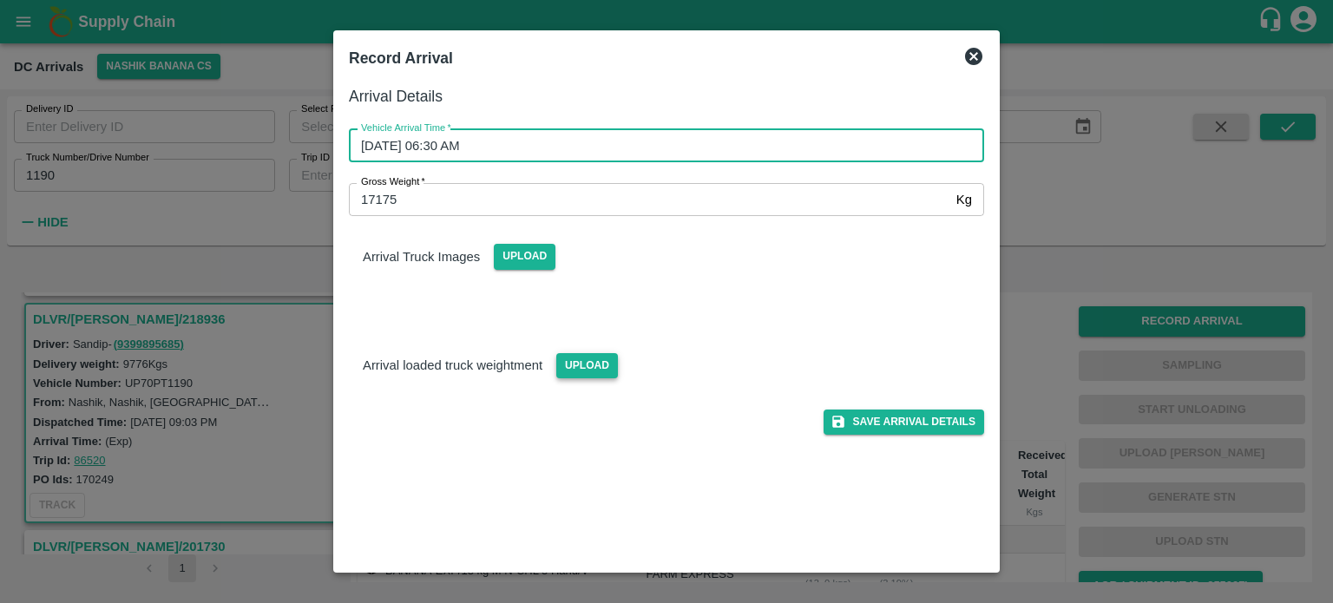
click at [586, 357] on span "Upload" at bounding box center [587, 365] width 62 height 25
click at [0, 0] on input "Upload" at bounding box center [0, 0] width 0 height 0
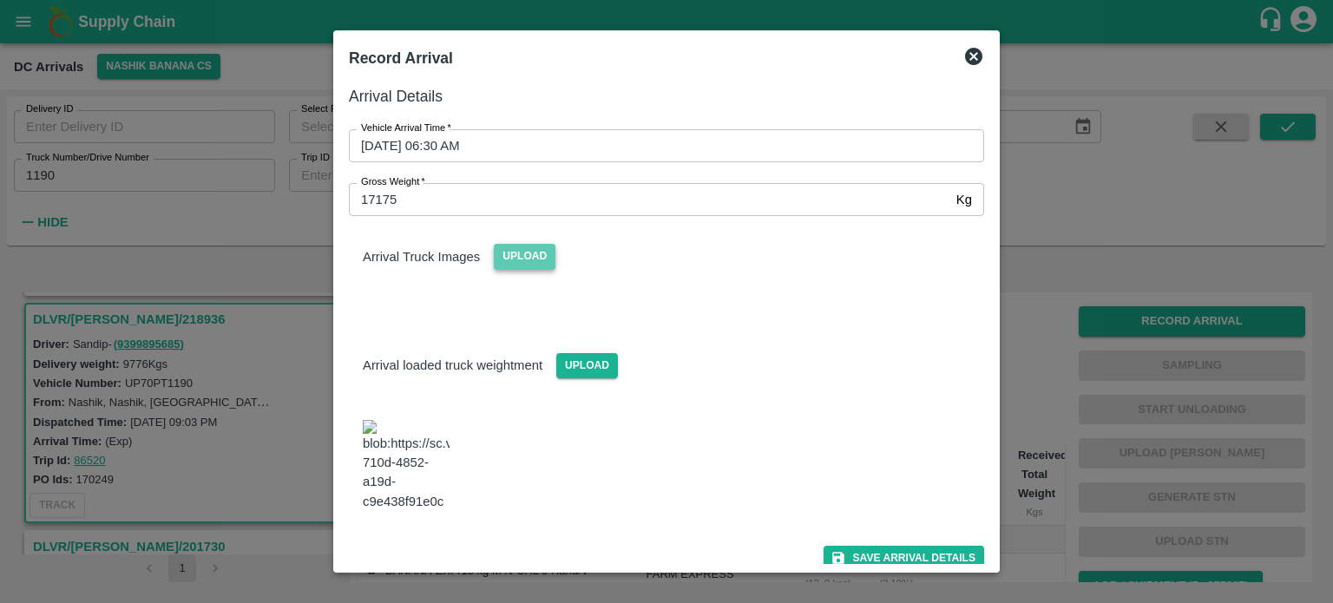
click at [514, 263] on span "Upload" at bounding box center [525, 256] width 62 height 25
click at [0, 0] on input "Upload" at bounding box center [0, 0] width 0 height 0
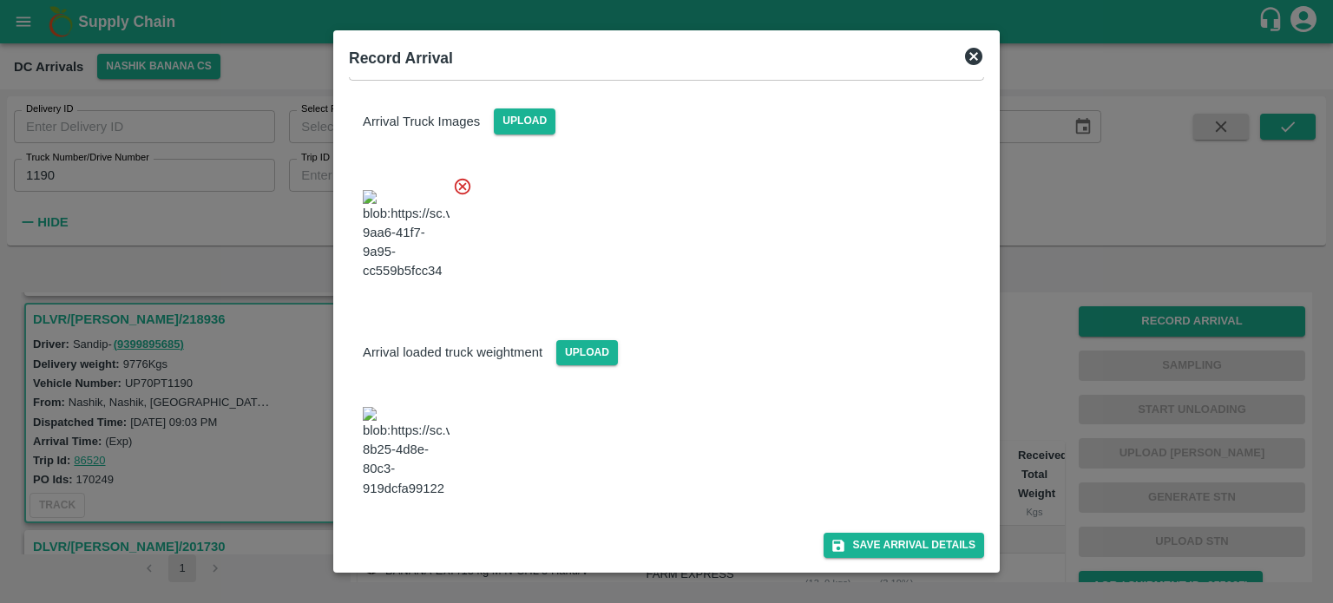
scroll to position [194, 0]
click at [894, 541] on button "Save Arrival Details" at bounding box center [903, 545] width 161 height 25
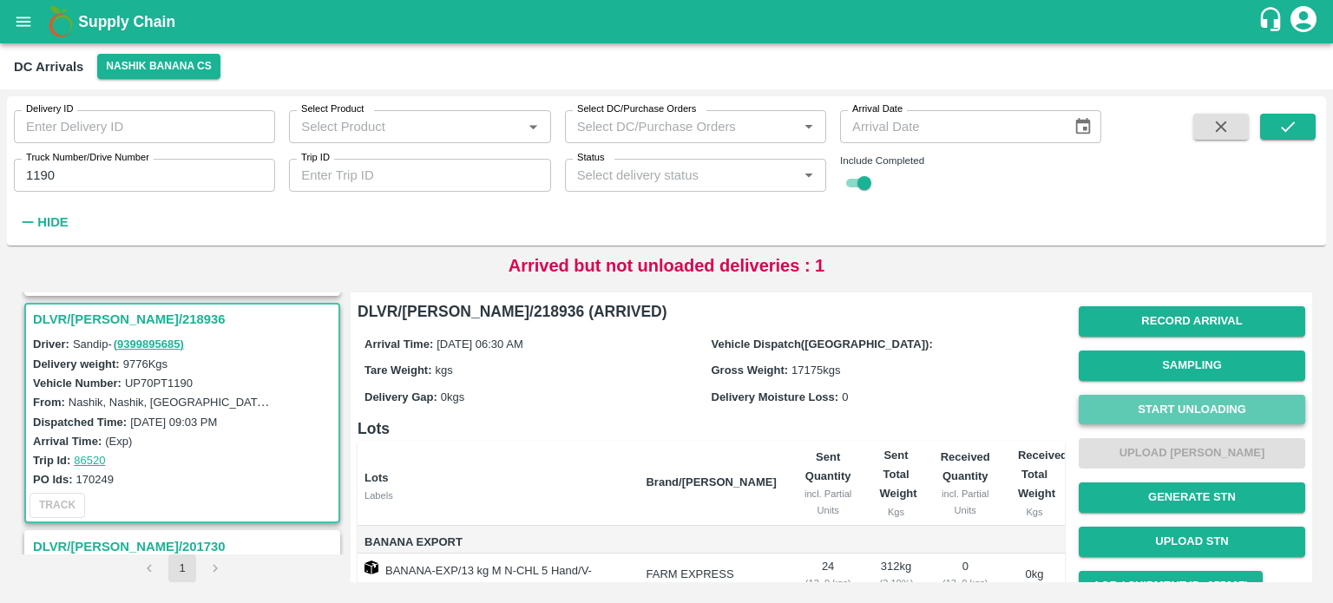
click at [1191, 405] on button "Start Unloading" at bounding box center [1191, 410] width 226 height 30
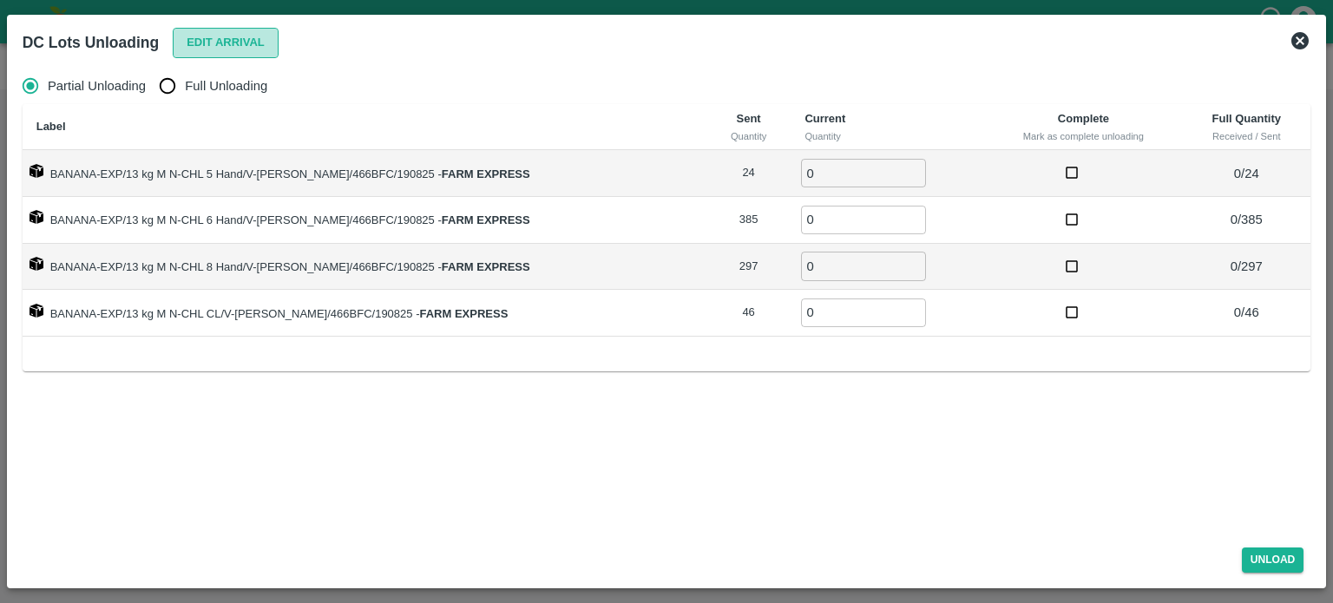
click at [233, 32] on button "Edit Arrival" at bounding box center [226, 43] width 106 height 30
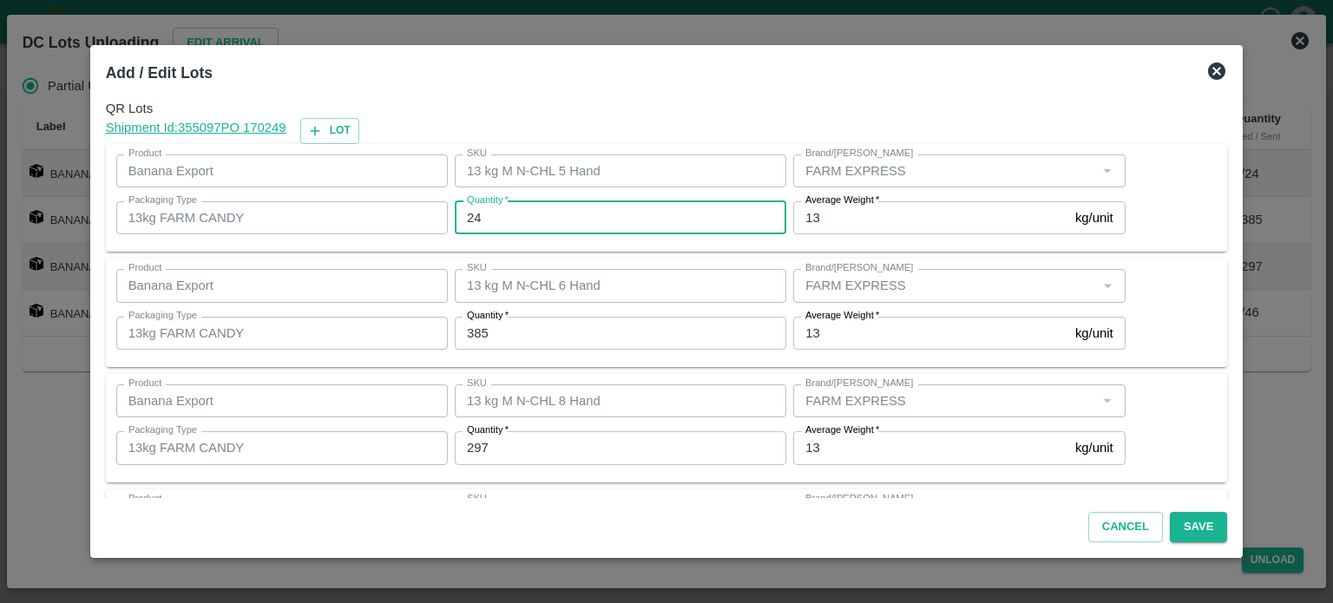
click at [481, 220] on input "24" at bounding box center [620, 217] width 331 height 33
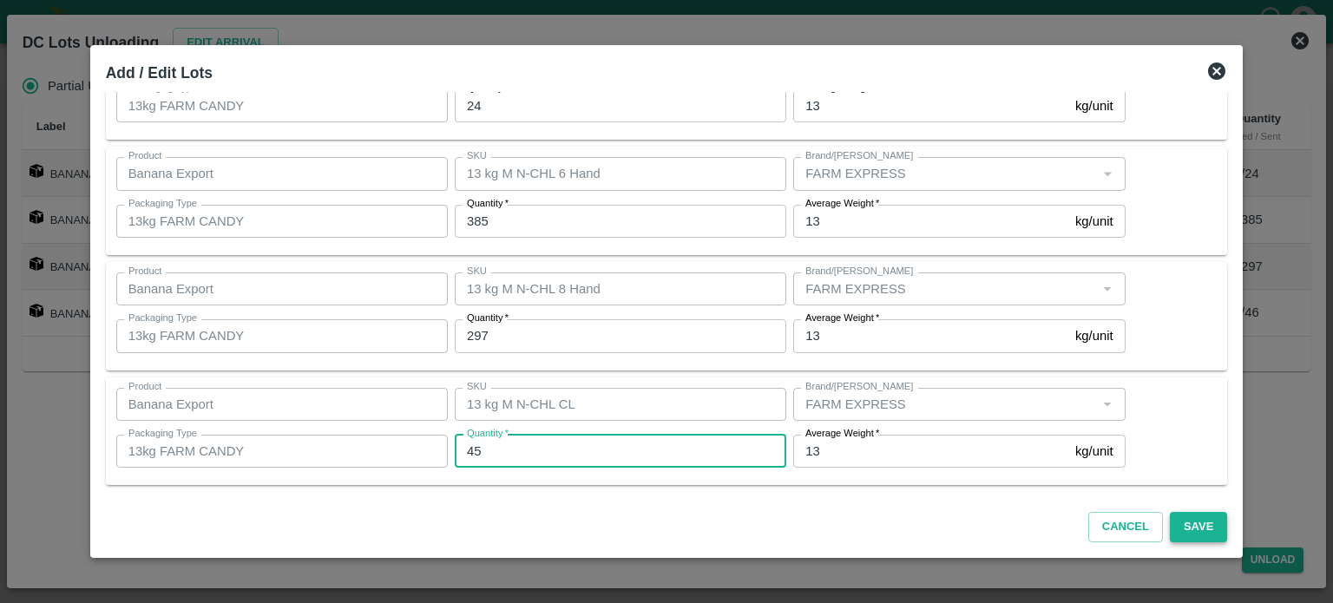
type input "45"
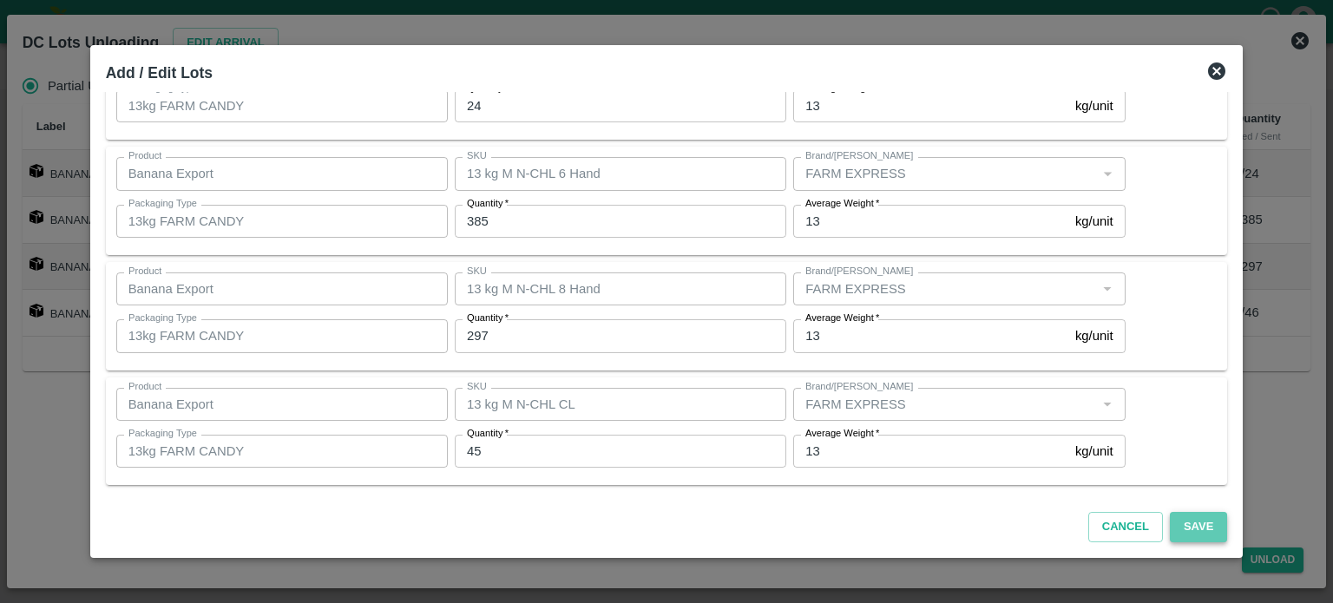
click at [1171, 527] on button "Save" at bounding box center [1198, 527] width 57 height 30
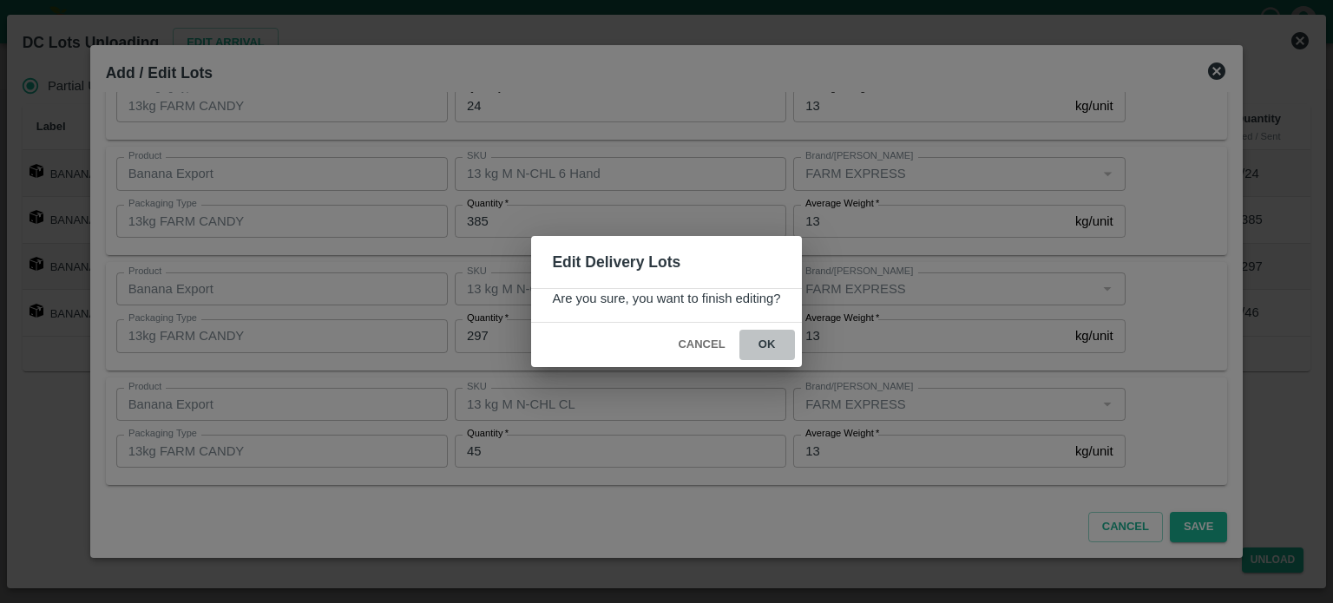
click at [765, 340] on button "ok" at bounding box center [767, 345] width 56 height 30
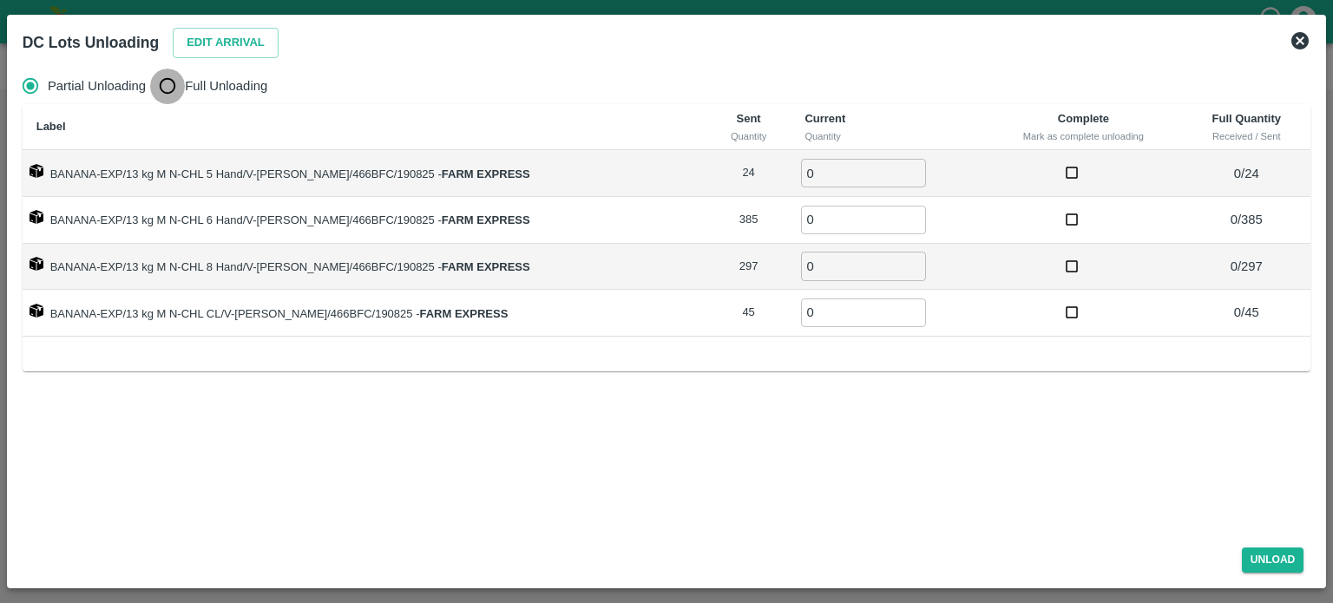
click at [174, 87] on input "Full Unloading" at bounding box center [167, 86] width 35 height 35
radio input "true"
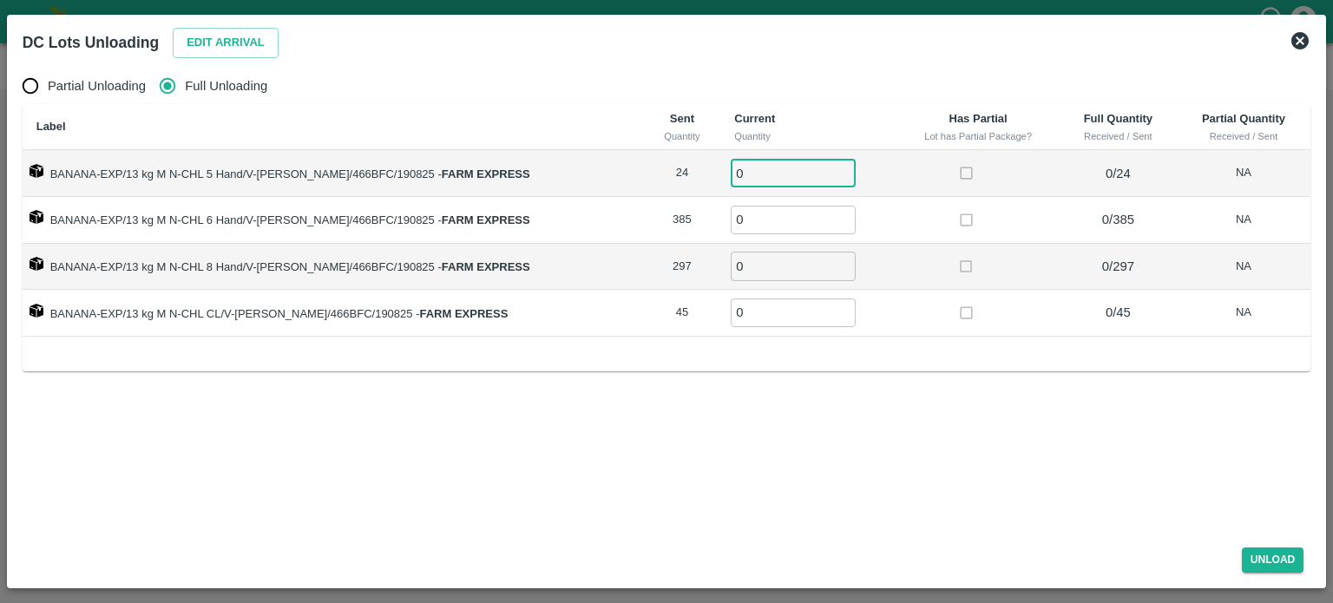
click at [741, 182] on input "0" at bounding box center [793, 173] width 125 height 29
type input "24"
type input "385"
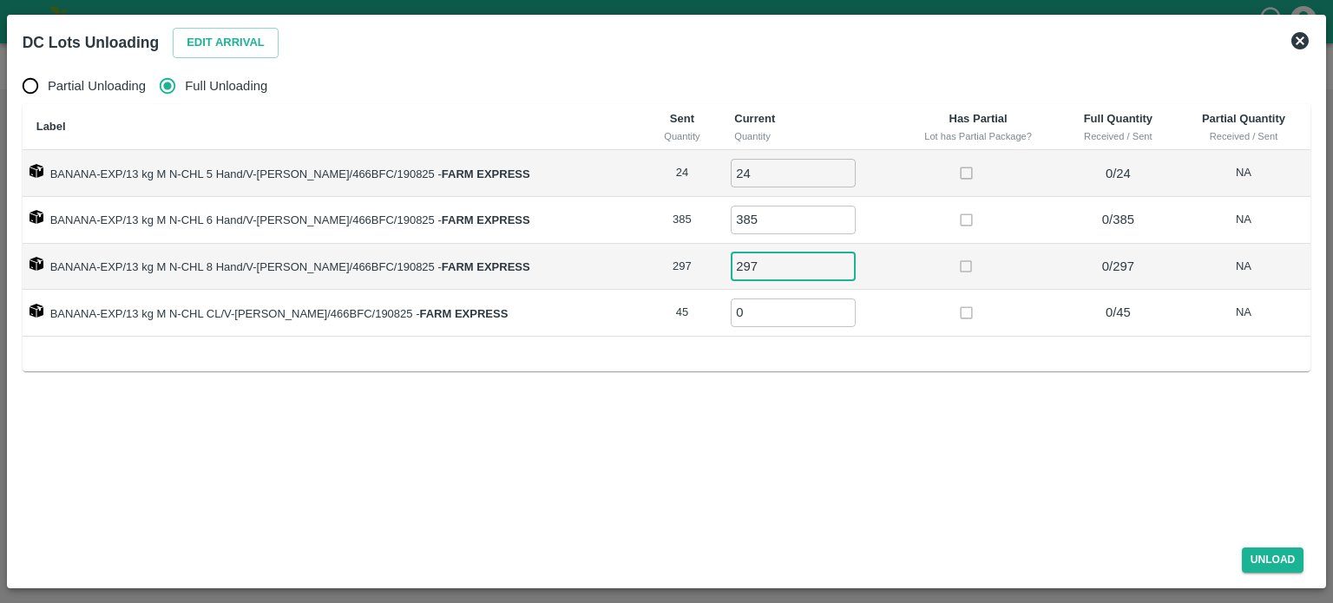
type input "297"
type input "45"
click at [1264, 555] on button "Unload" at bounding box center [1273, 559] width 62 height 25
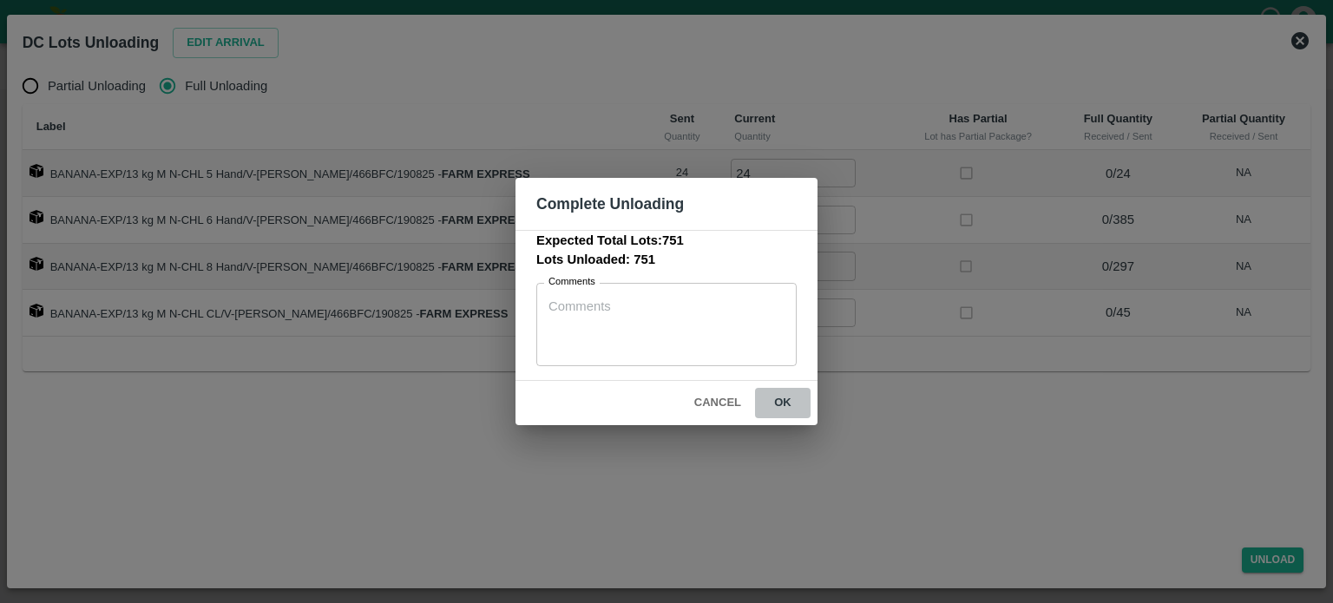
click at [784, 409] on button "ok" at bounding box center [783, 403] width 56 height 30
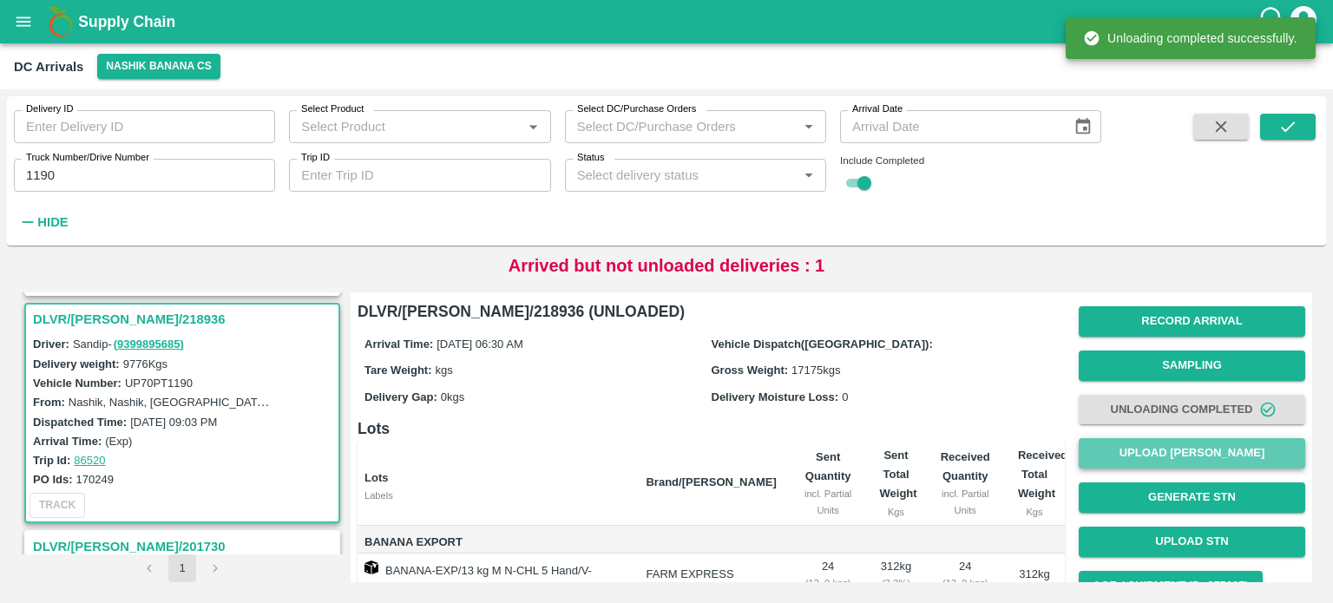
click at [1211, 457] on button "Upload [PERSON_NAME]" at bounding box center [1191, 453] width 226 height 30
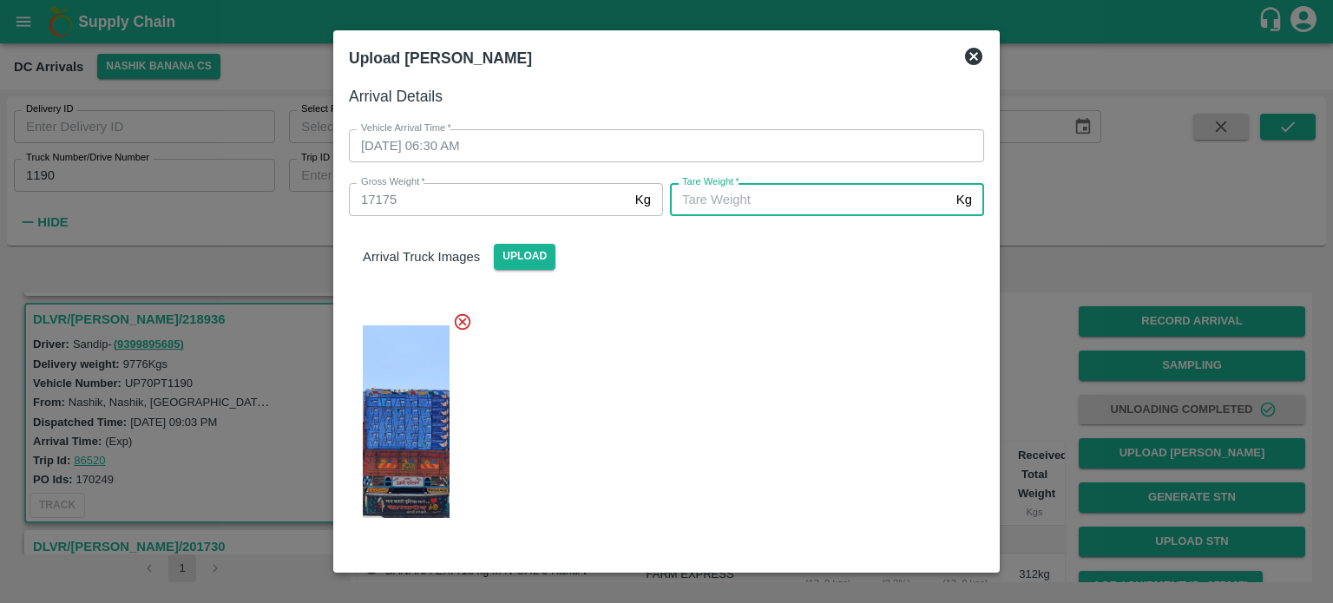
click at [826, 207] on input "[PERSON_NAME]   *" at bounding box center [809, 199] width 279 height 33
type input "7465"
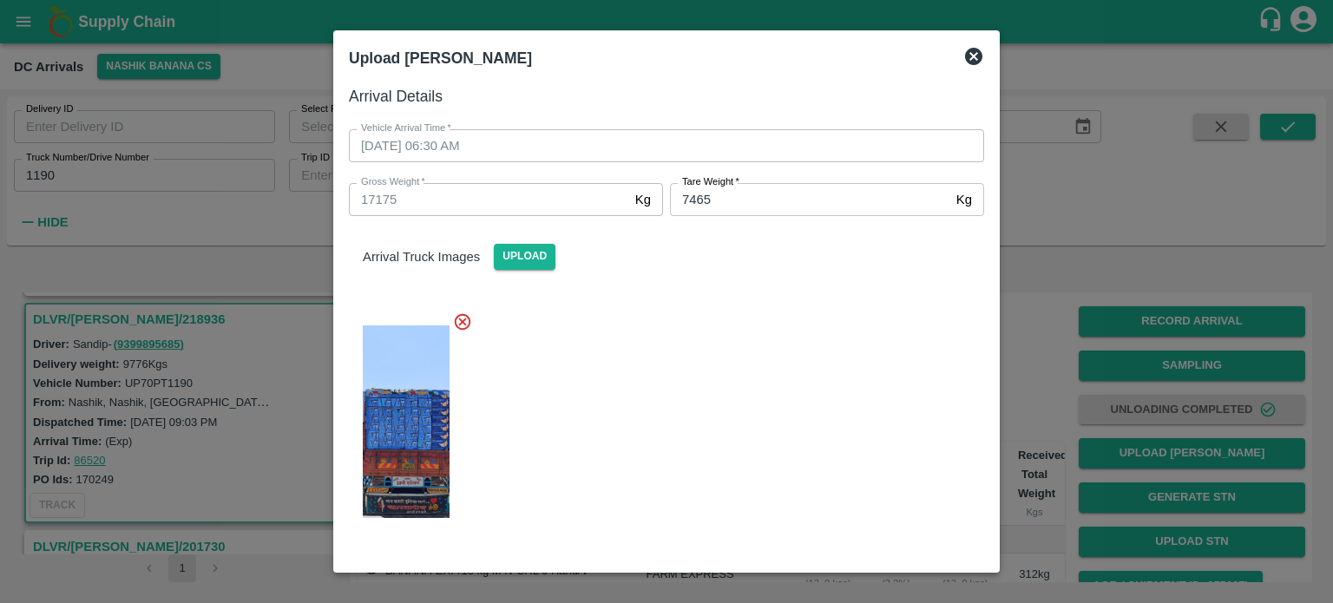
click at [816, 379] on div at bounding box center [659, 417] width 649 height 238
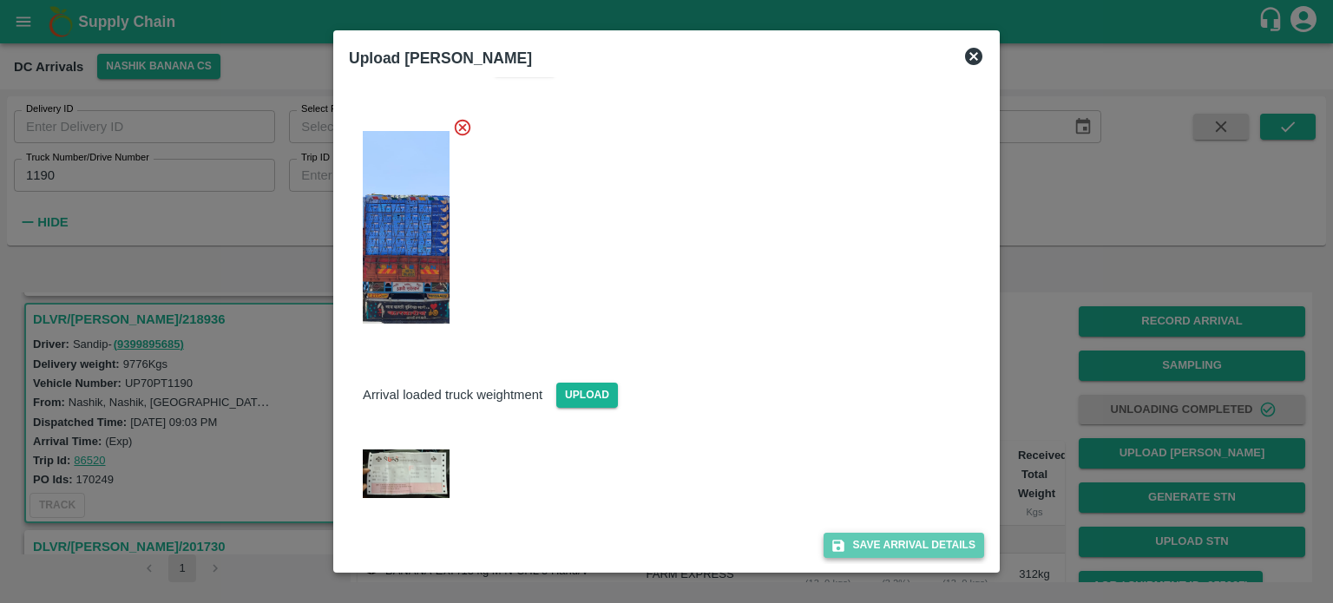
click at [892, 546] on button "Save Arrival Details" at bounding box center [903, 545] width 161 height 25
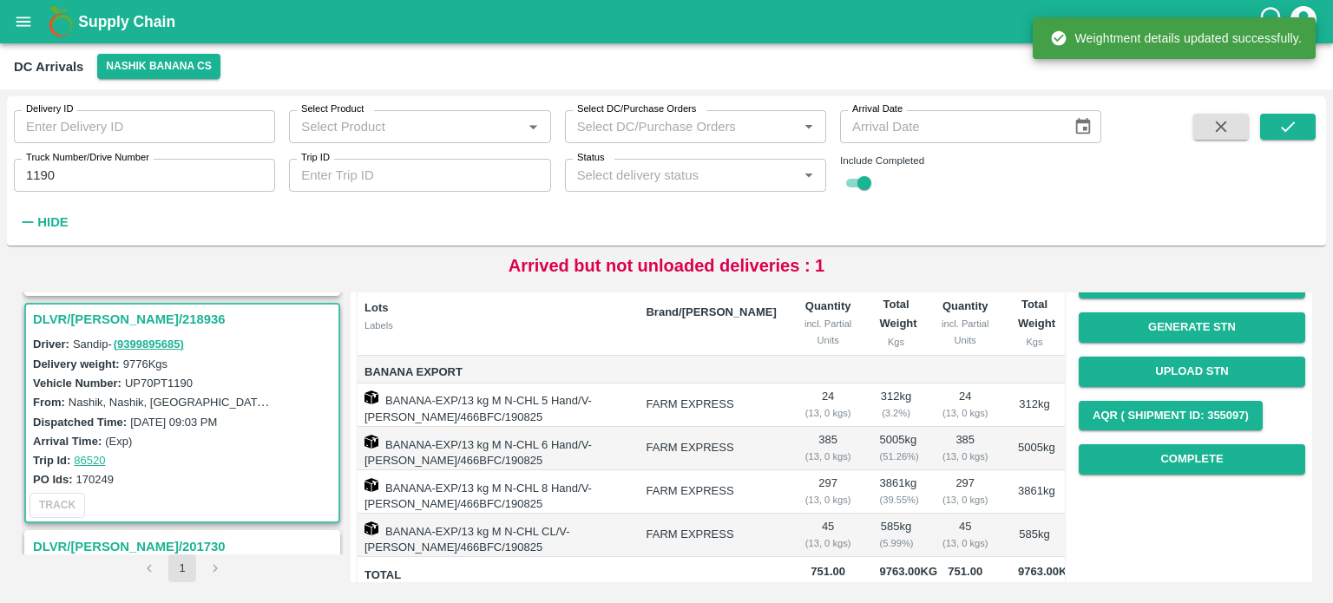
scroll to position [179, 0]
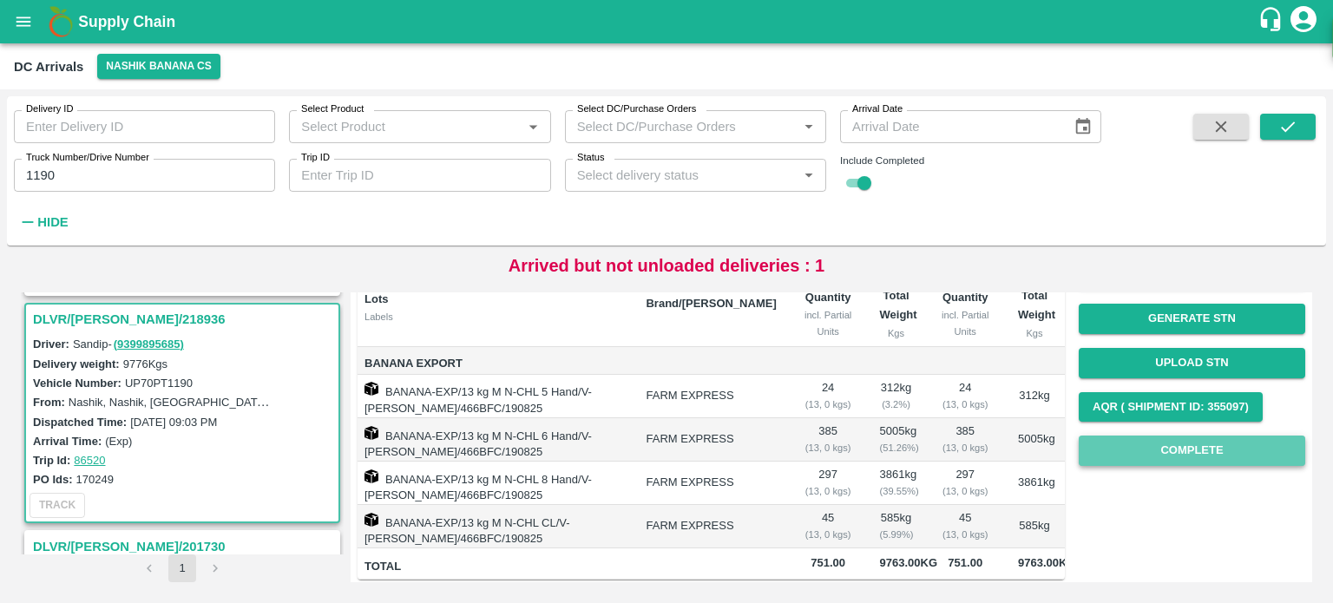
click at [1179, 457] on button "Complete" at bounding box center [1191, 451] width 226 height 30
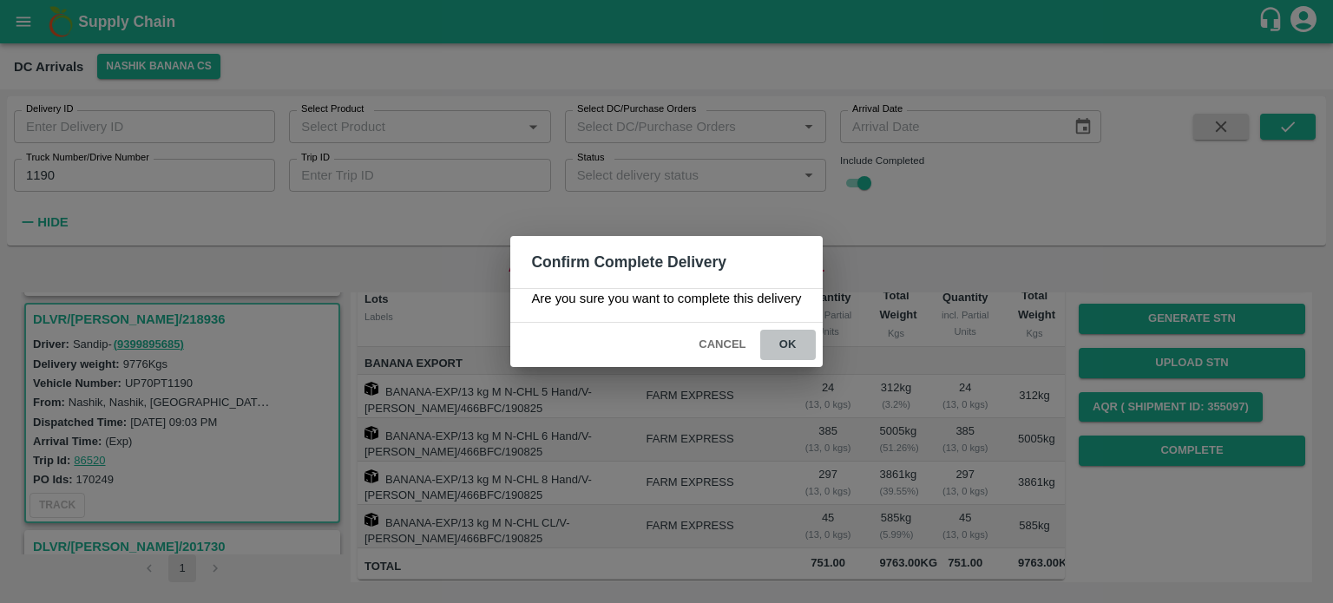
click at [783, 334] on button "ok" at bounding box center [788, 345] width 56 height 30
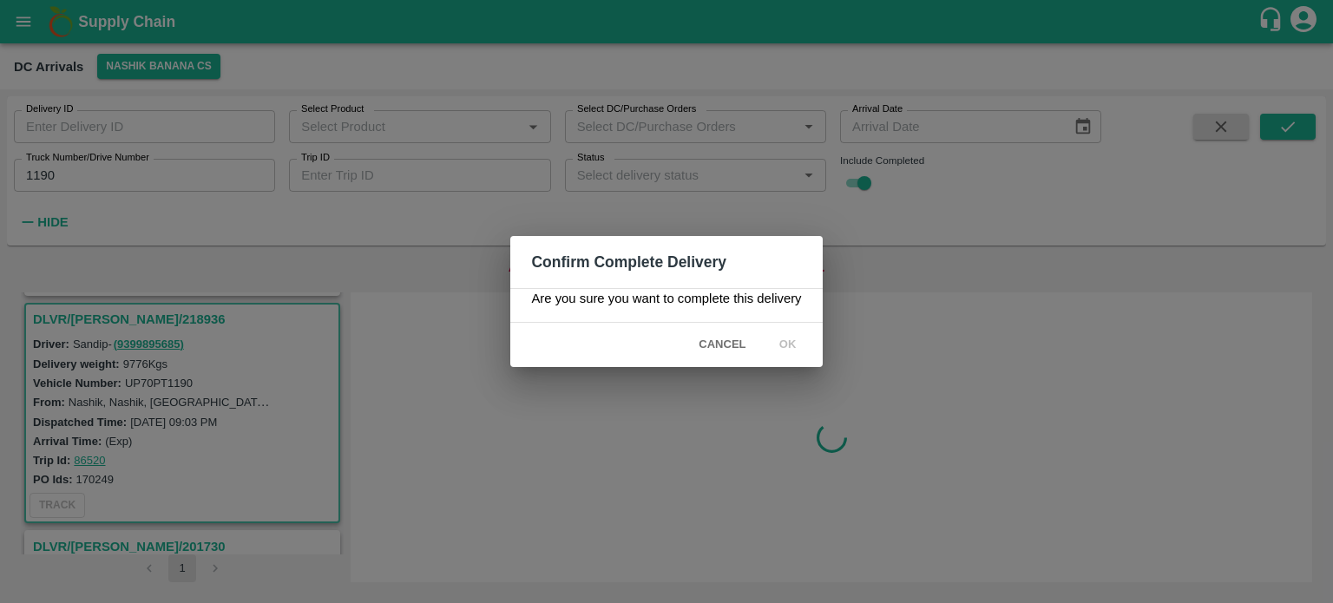
scroll to position [0, 0]
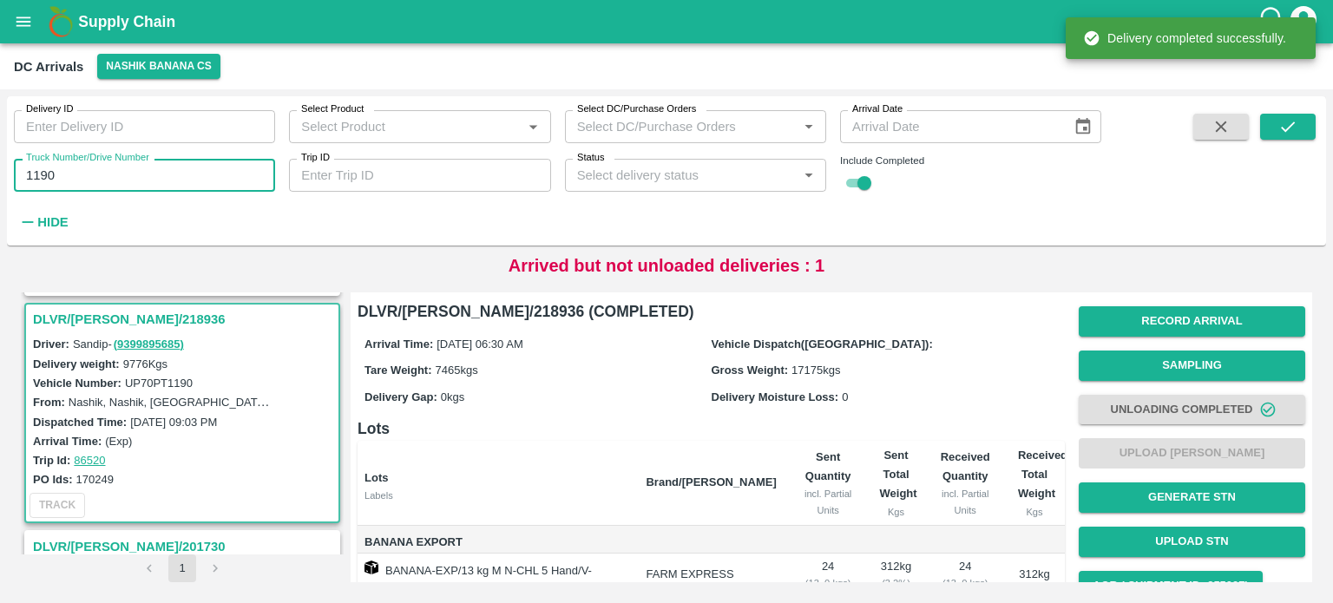
click at [36, 179] on input "1190" at bounding box center [144, 175] width 261 height 33
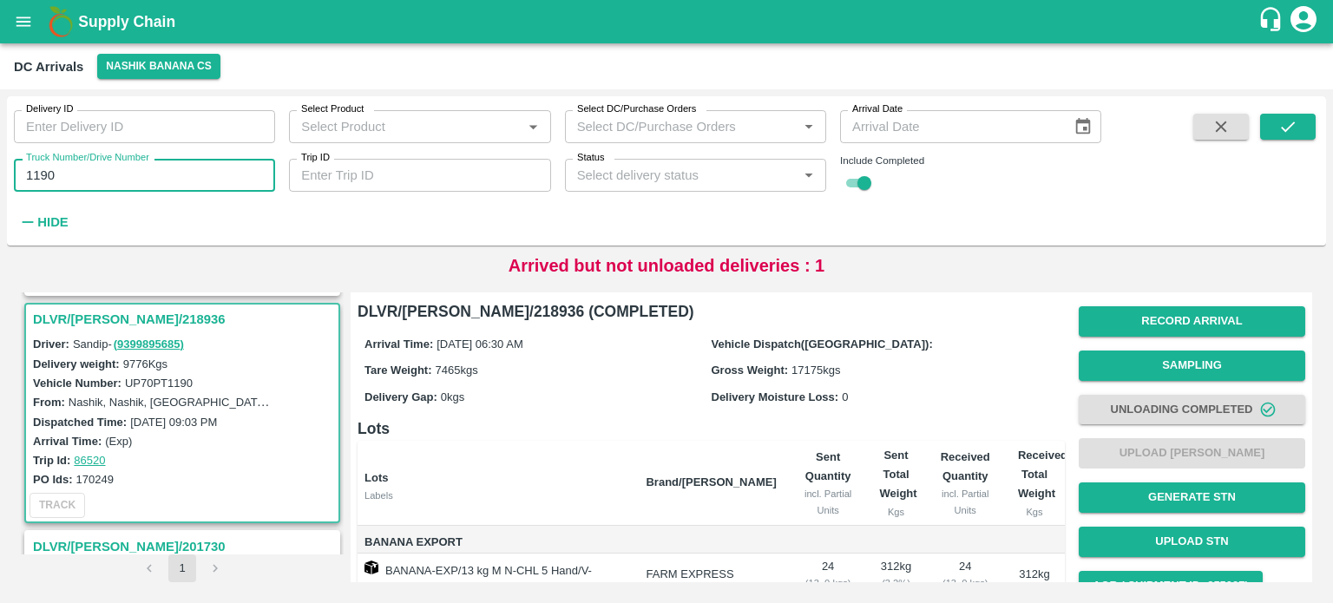
click at [36, 173] on input "1190" at bounding box center [144, 175] width 261 height 33
type input "9105"
click at [1281, 128] on icon "submit" at bounding box center [1287, 126] width 19 height 19
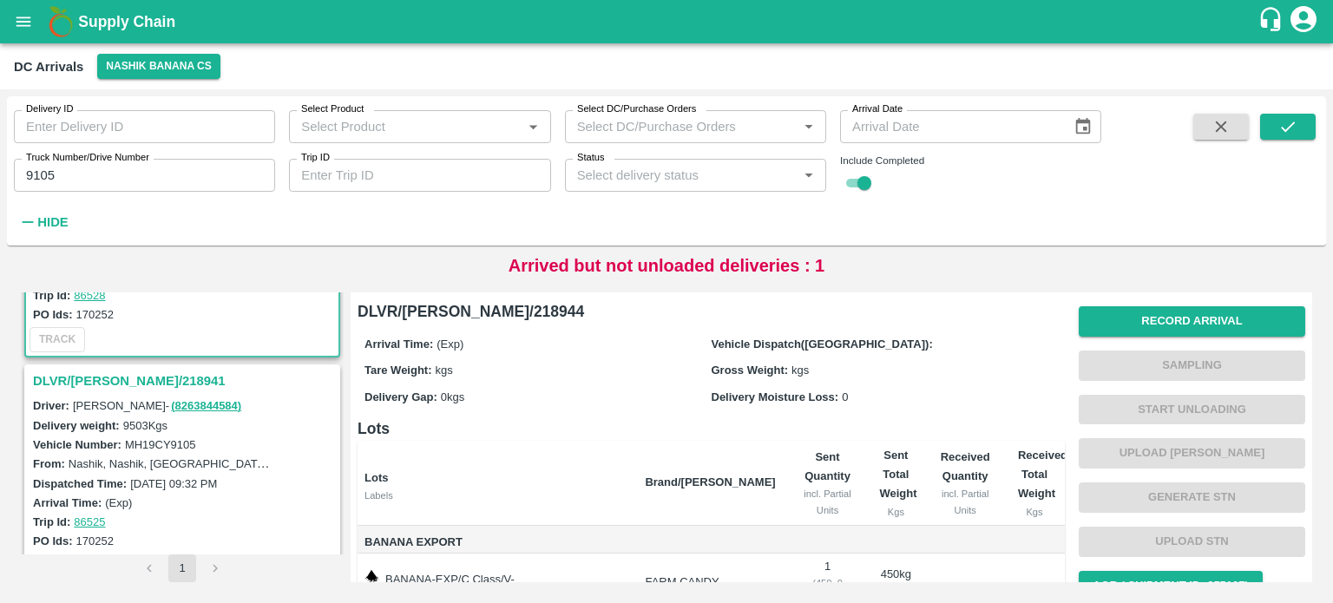
scroll to position [176, 0]
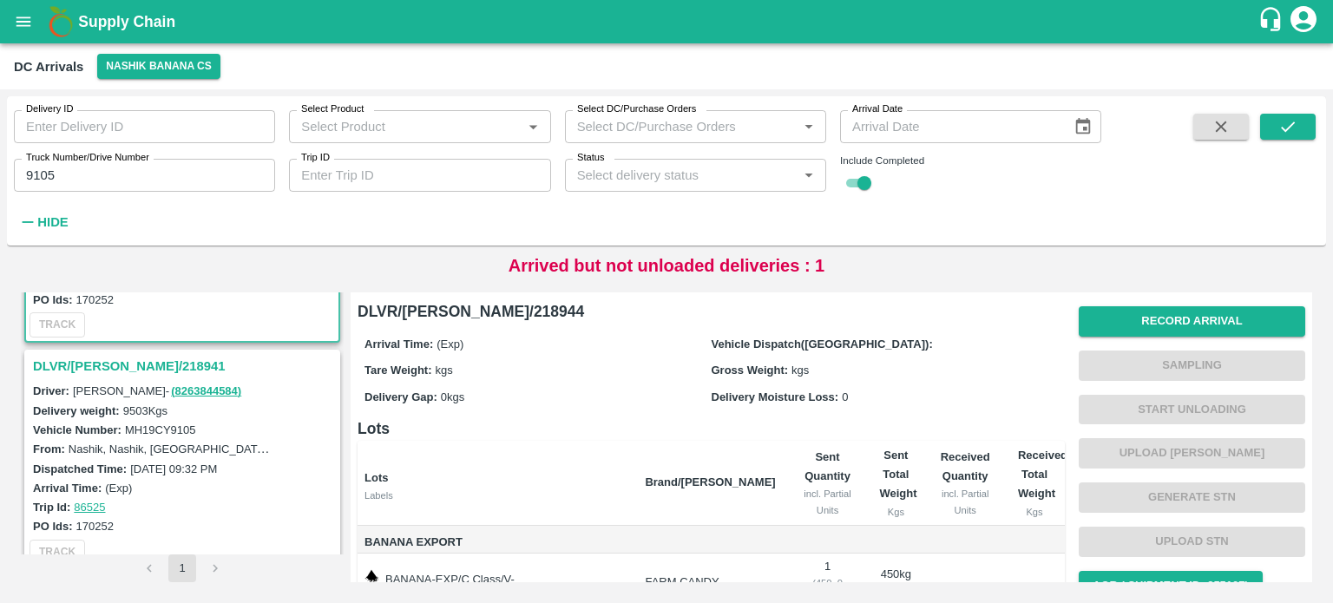
click at [121, 370] on h3 "DLVR/[PERSON_NAME]/218941" at bounding box center [185, 366] width 304 height 23
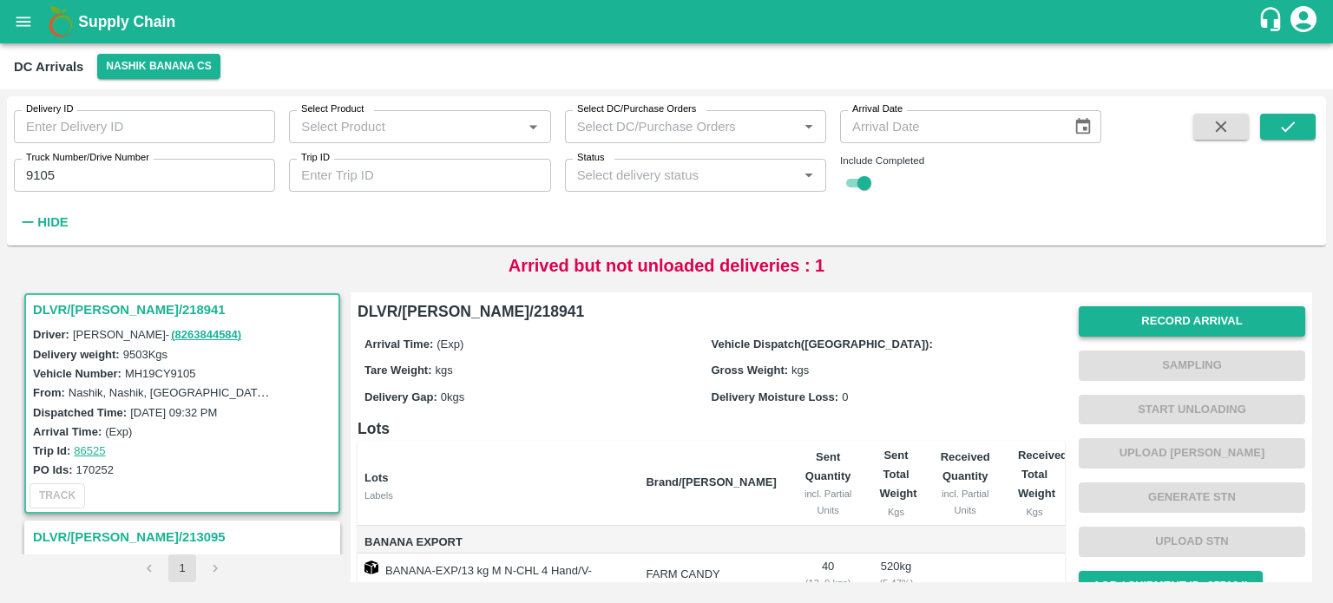
click at [1159, 329] on button "Record Arrival" at bounding box center [1191, 321] width 226 height 30
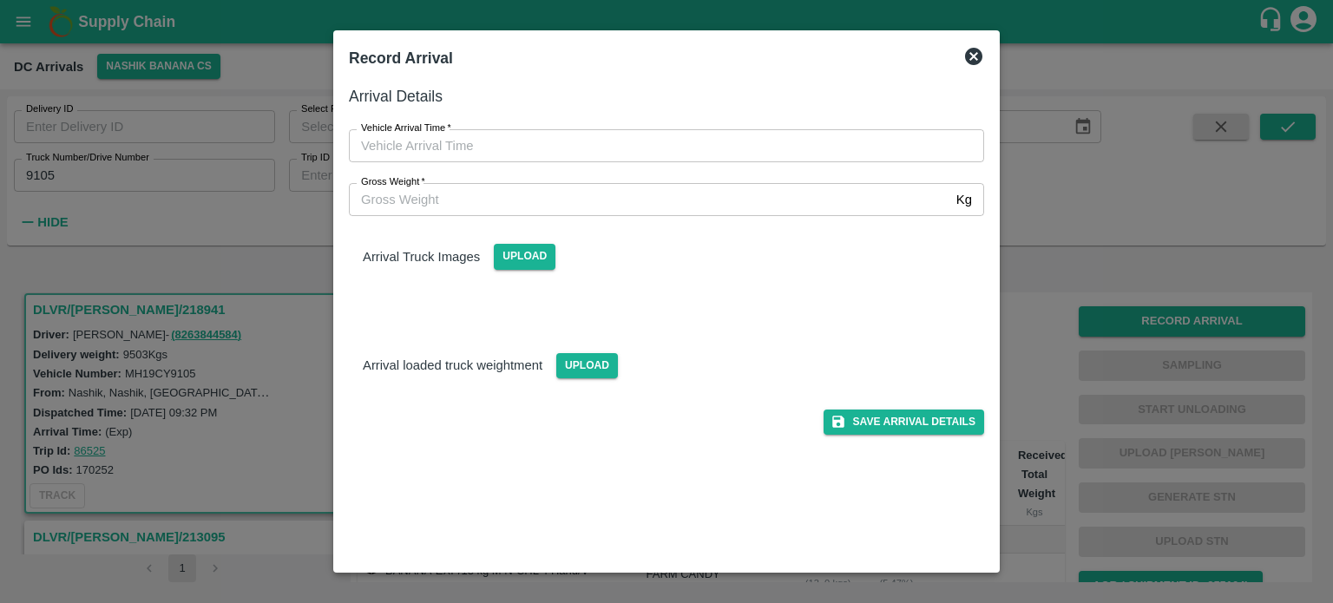
click at [763, 201] on input "Gross Weight   *" at bounding box center [649, 199] width 600 height 33
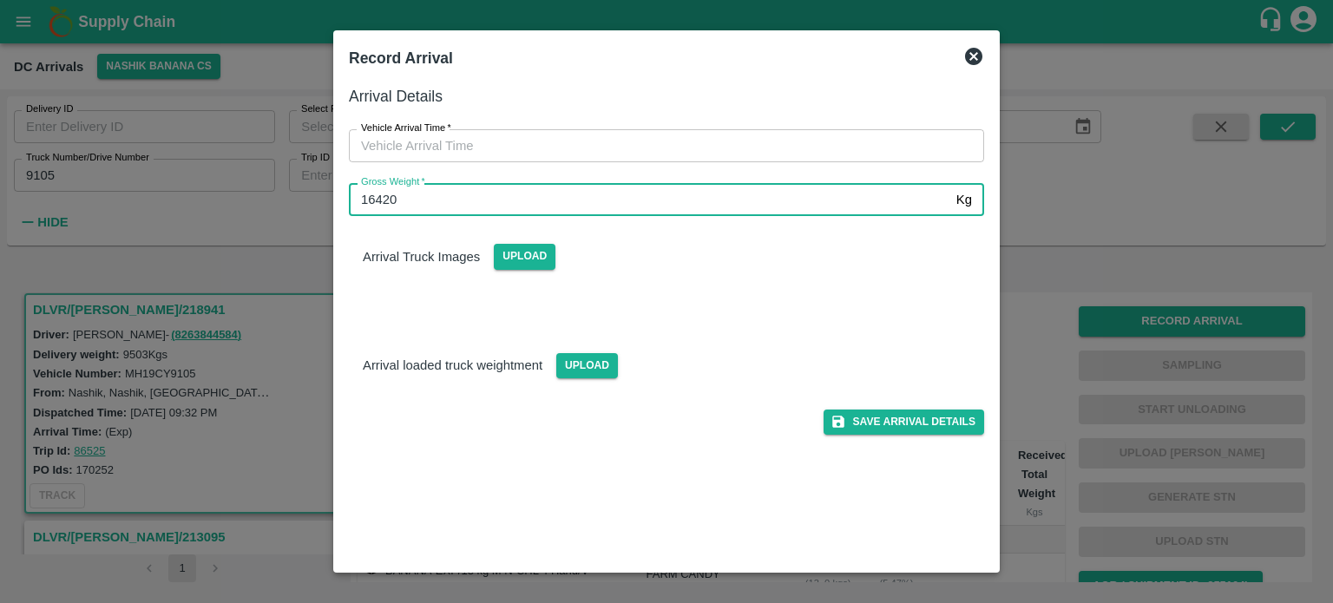
type input "16420"
type input "DD/MM/YYYY hh:mm aa"
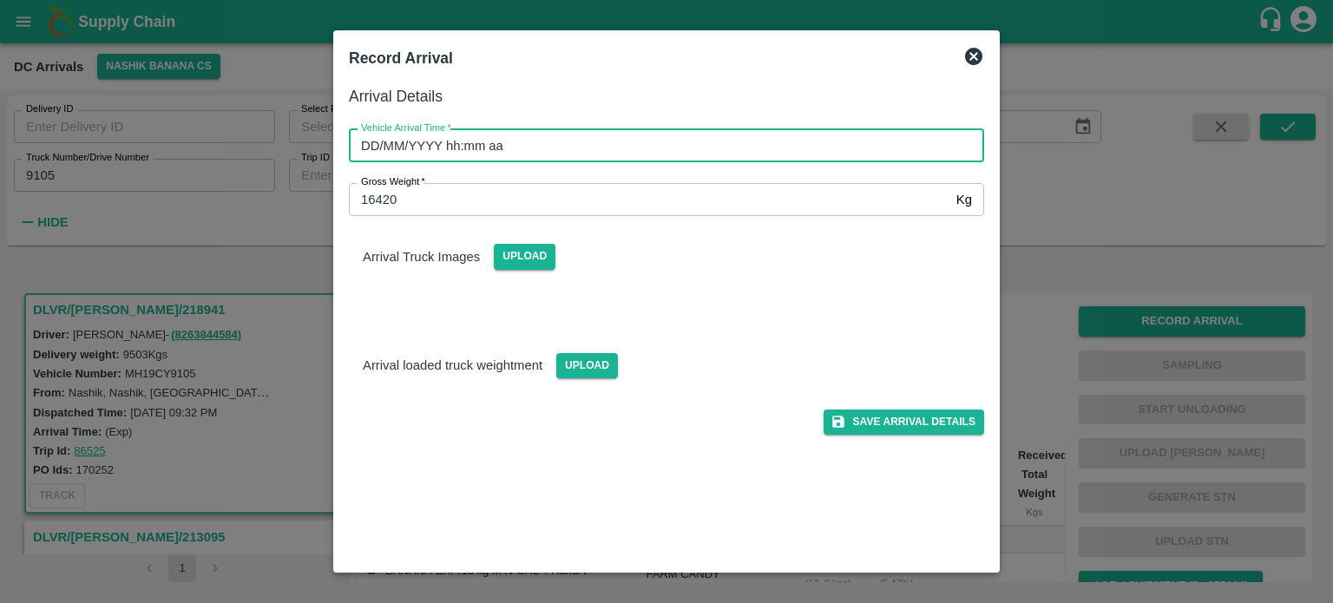
click at [716, 161] on input "DD/MM/YYYY hh:mm aa" at bounding box center [660, 145] width 623 height 33
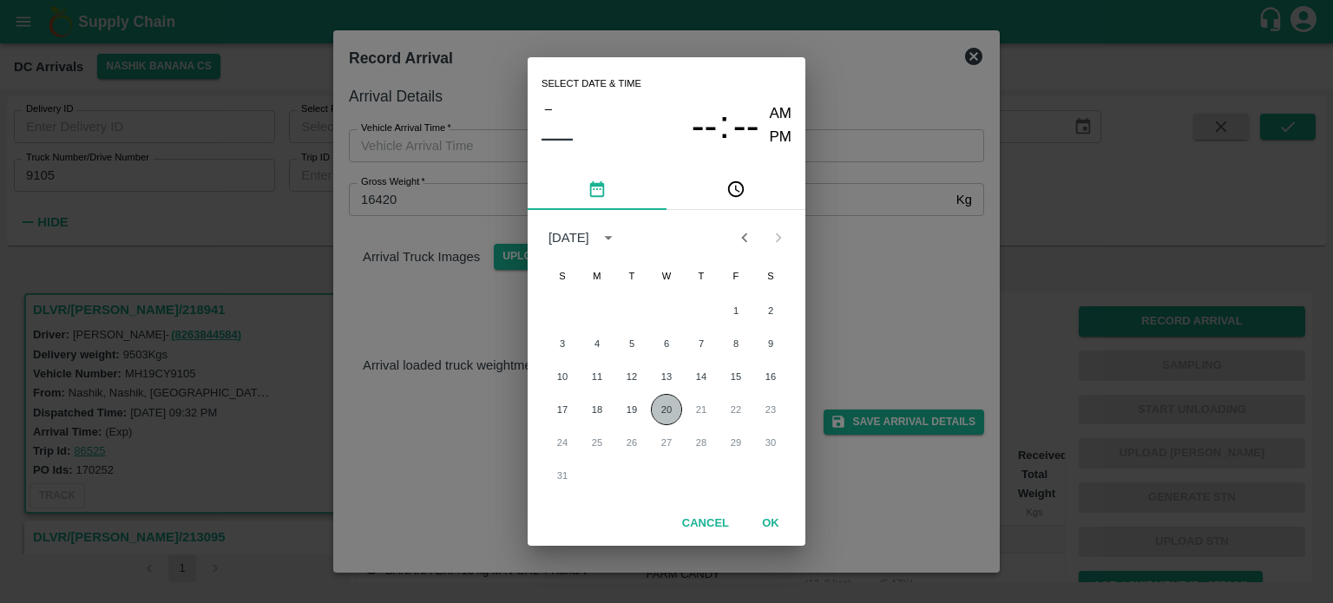
click at [665, 416] on button "20" at bounding box center [666, 409] width 31 height 31
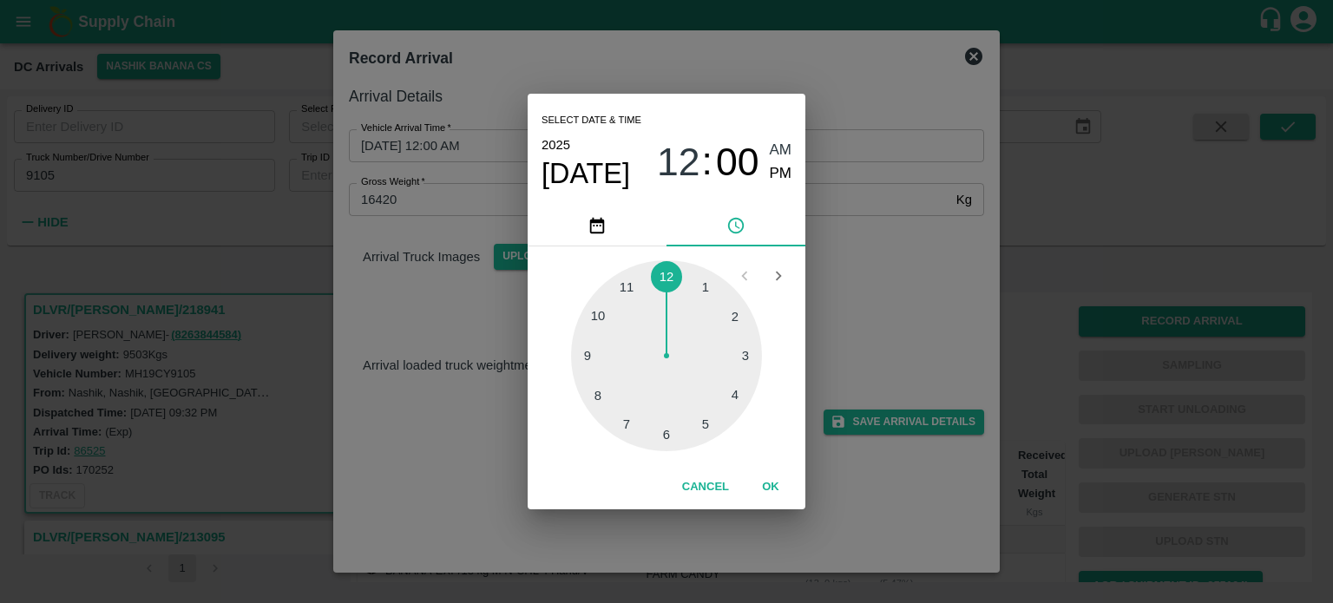
click at [663, 441] on div at bounding box center [666, 355] width 191 height 191
type input "[DATE] 06:30 AM"
click at [831, 287] on div "Select date & time [DATE] 06 : 30 AM PM 05 10 15 20 25 30 35 40 45 50 55 00 Can…" at bounding box center [666, 301] width 1333 height 603
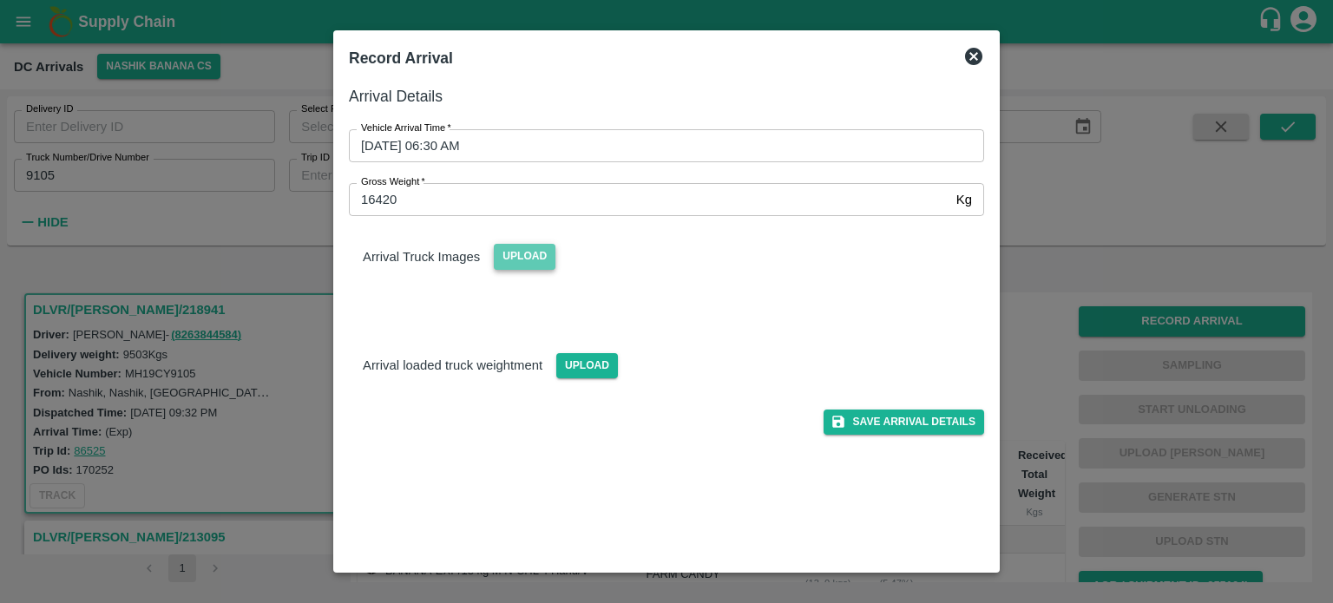
click at [507, 253] on span "Upload" at bounding box center [525, 256] width 62 height 25
click at [0, 0] on input "Upload" at bounding box center [0, 0] width 0 height 0
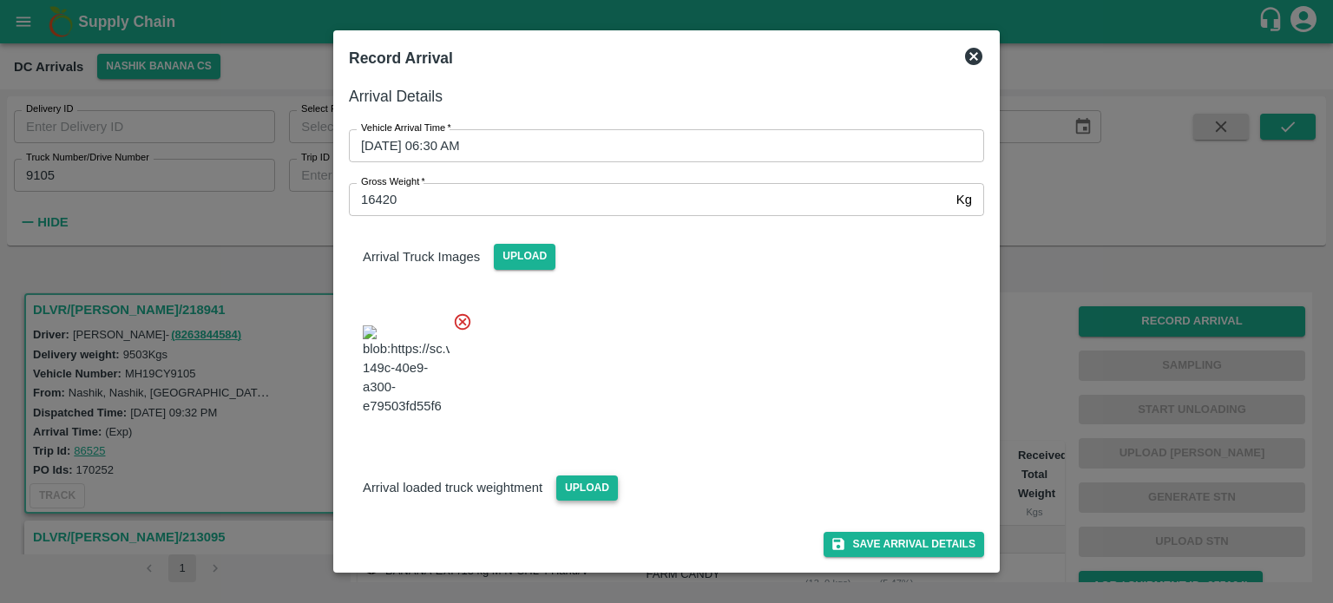
click at [583, 501] on span "Upload" at bounding box center [587, 487] width 62 height 25
click at [0, 0] on input "Upload" at bounding box center [0, 0] width 0 height 0
click at [760, 373] on div at bounding box center [659, 366] width 649 height 136
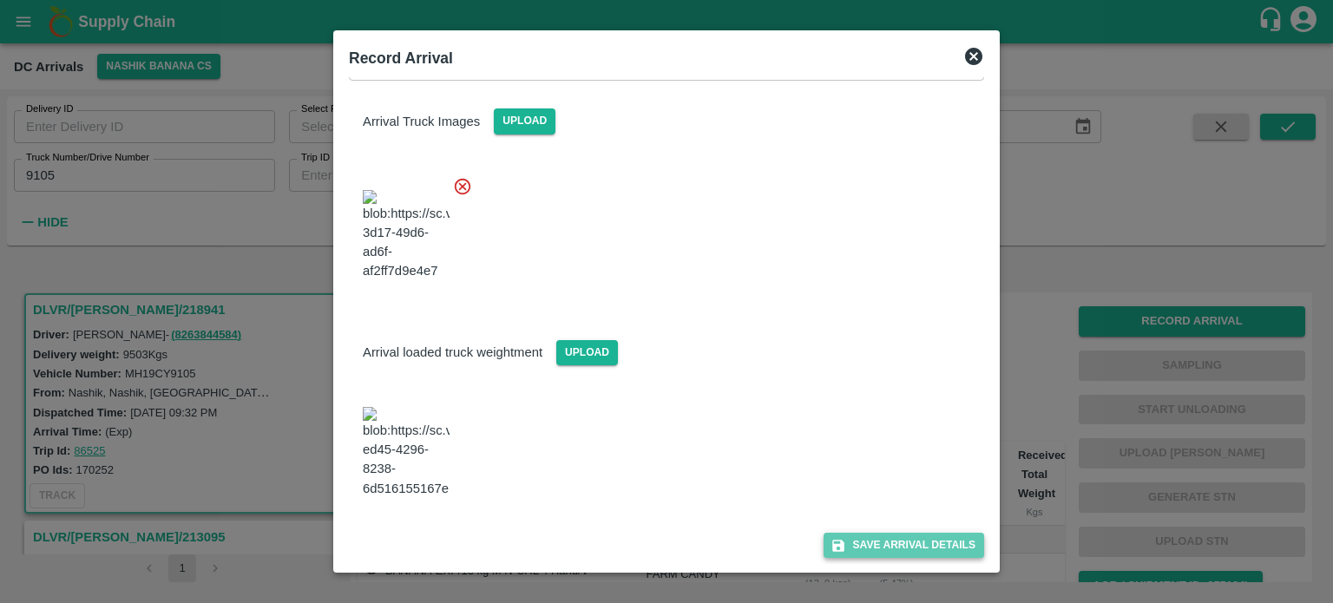
click at [908, 542] on button "Save Arrival Details" at bounding box center [903, 545] width 161 height 25
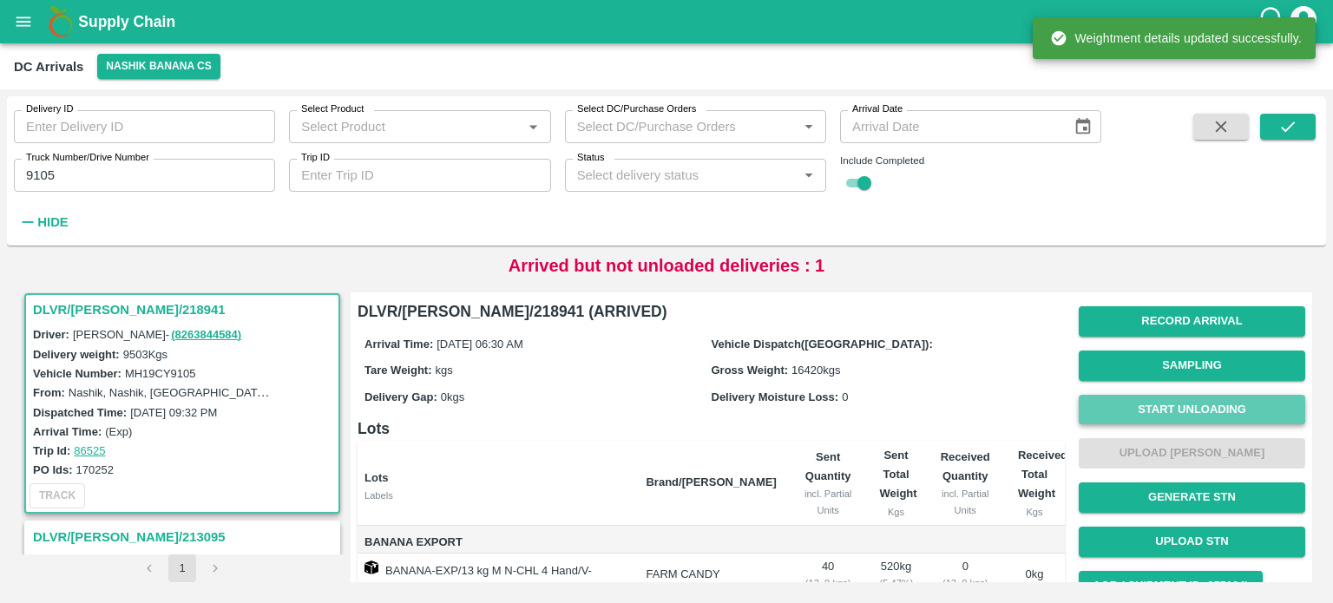
click at [1197, 403] on button "Start Unloading" at bounding box center [1191, 410] width 226 height 30
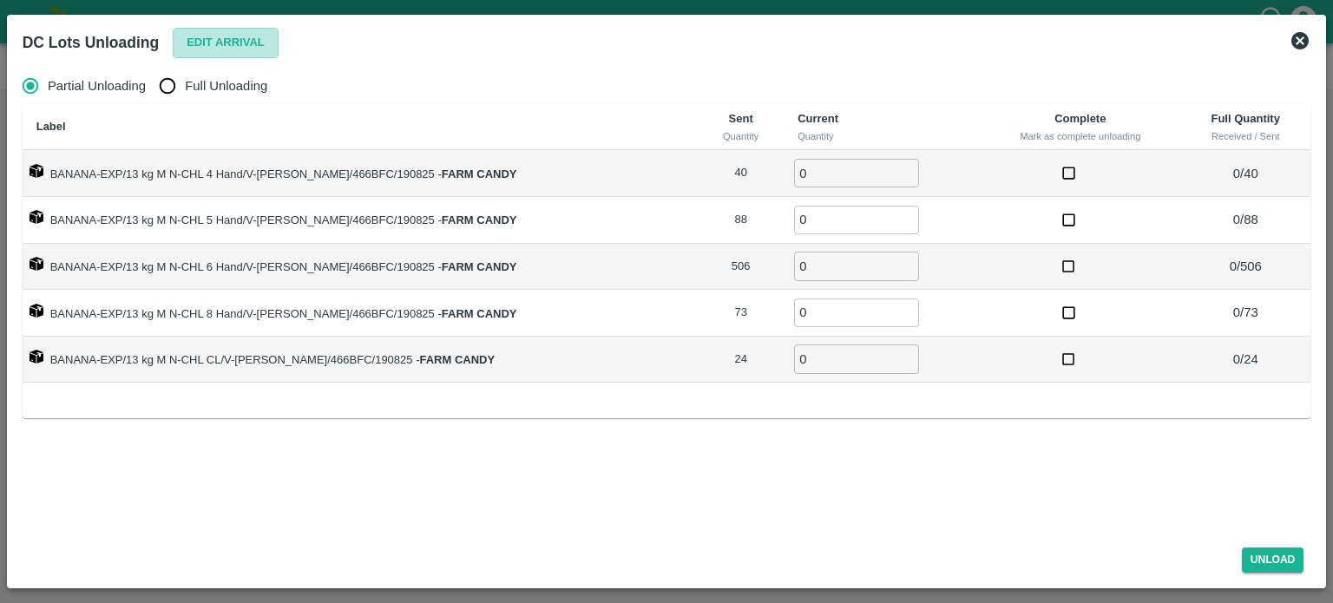
click at [237, 41] on button "Edit Arrival" at bounding box center [226, 43] width 106 height 30
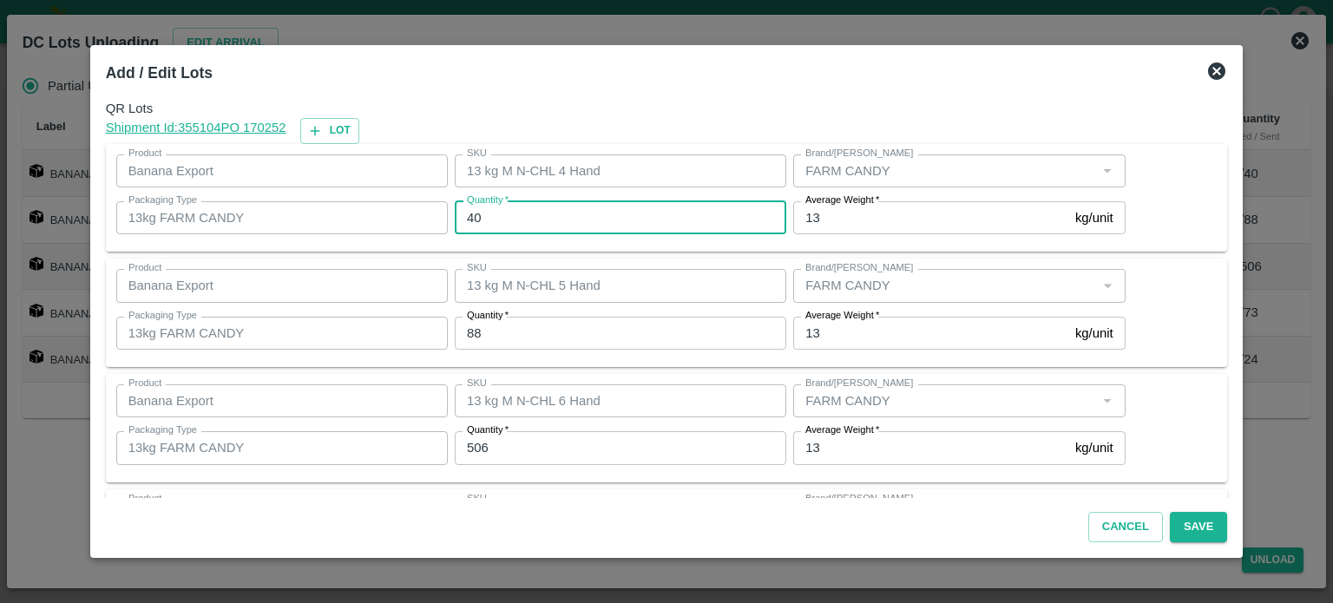
click at [482, 216] on input "40" at bounding box center [620, 217] width 331 height 33
type input "26"
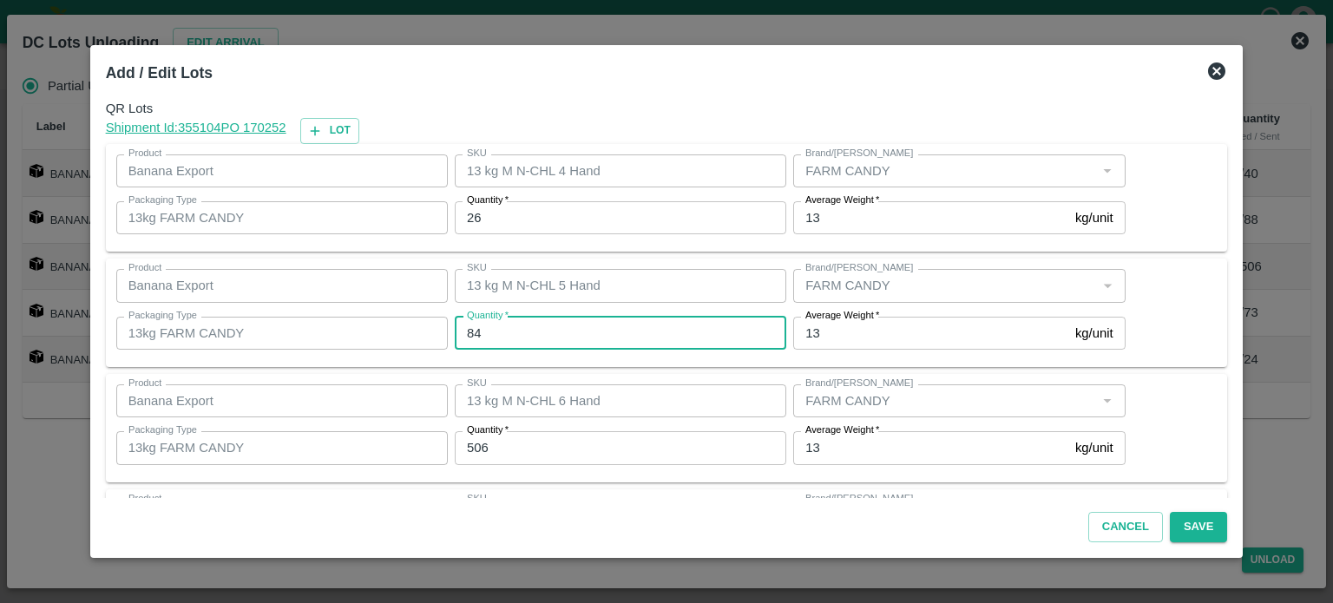
type input "84"
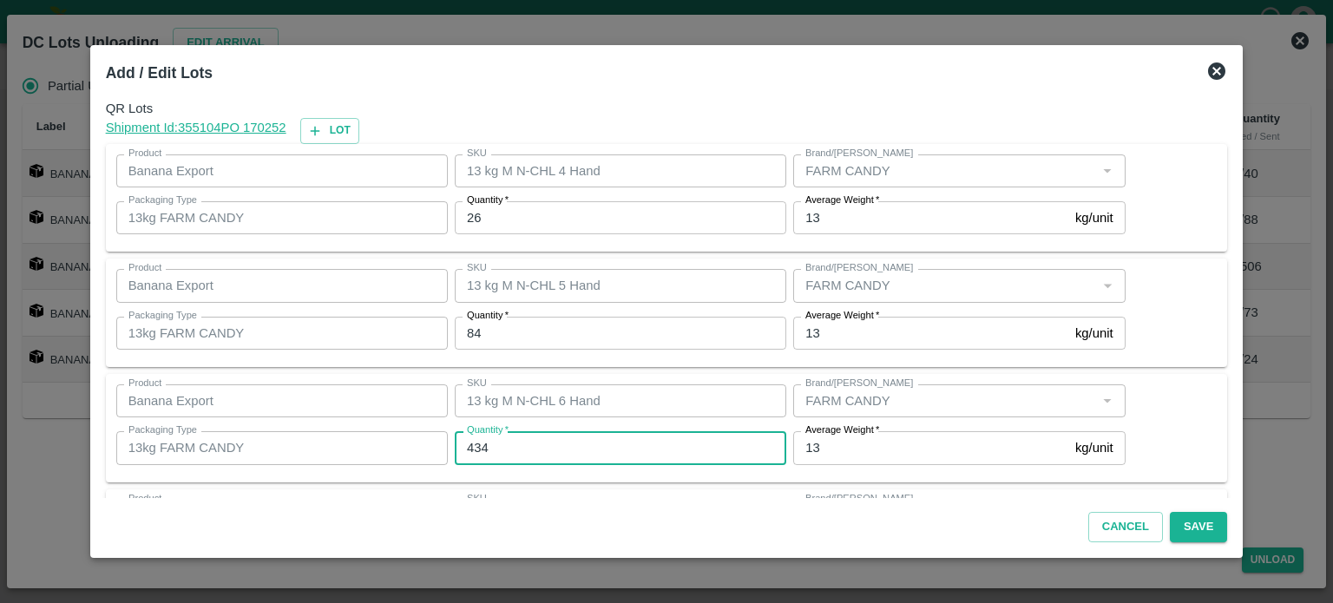
type input "434"
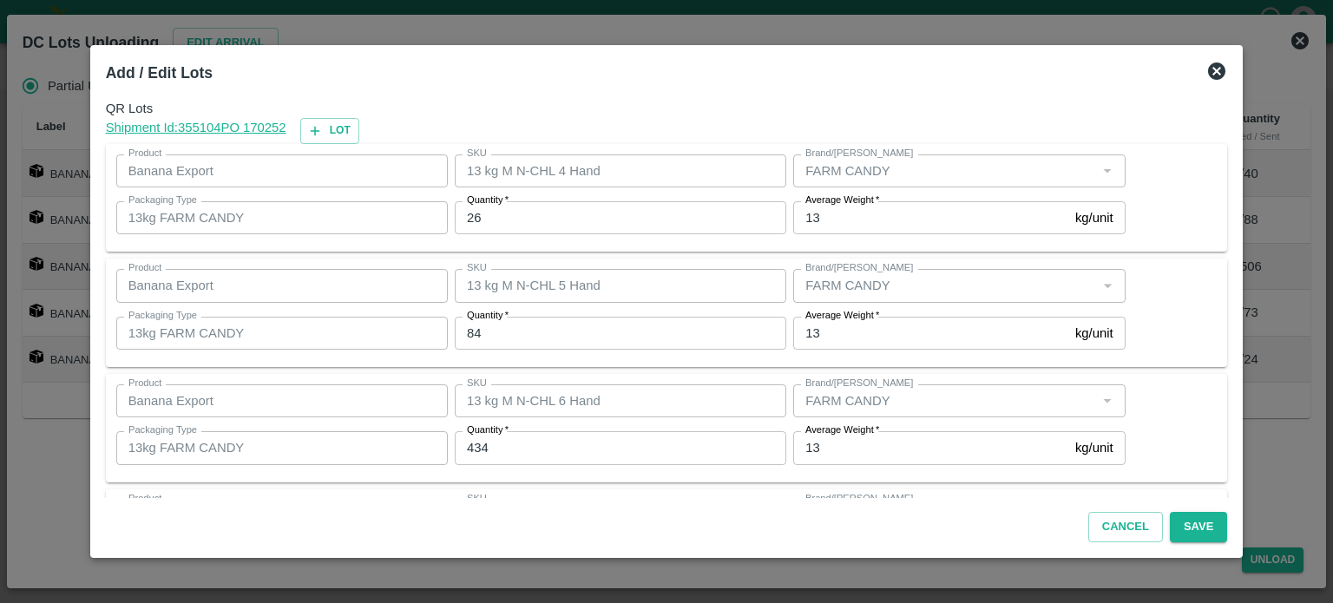
scroll to position [227, 0]
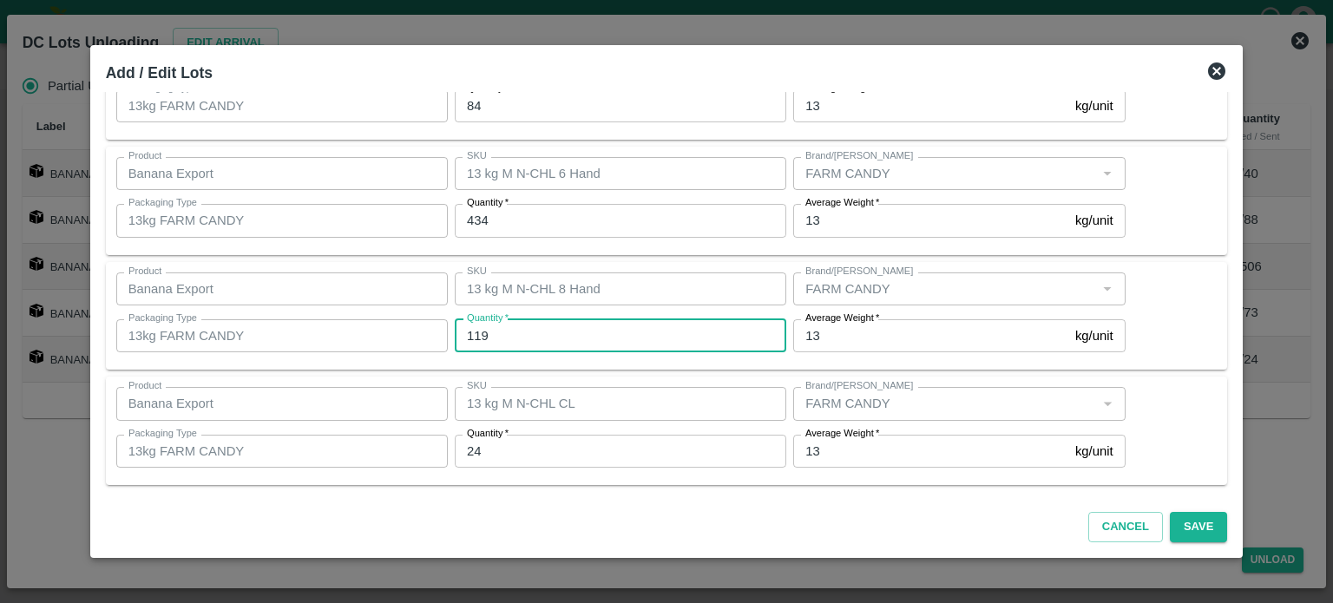
type input "119"
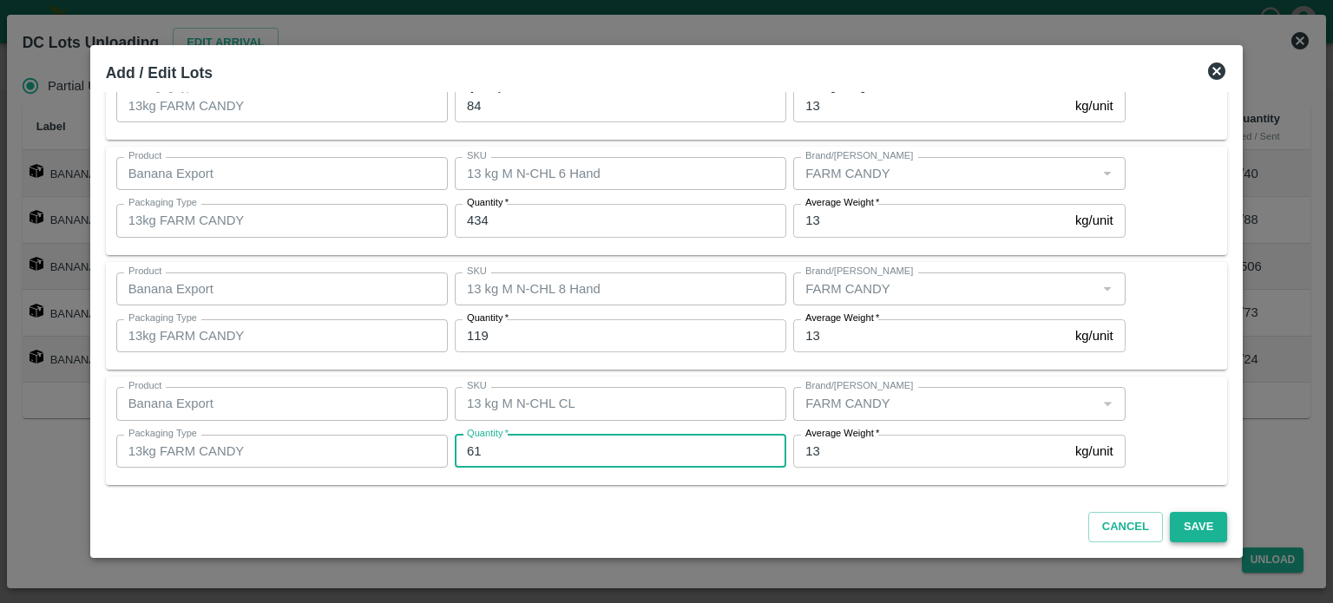
type input "61"
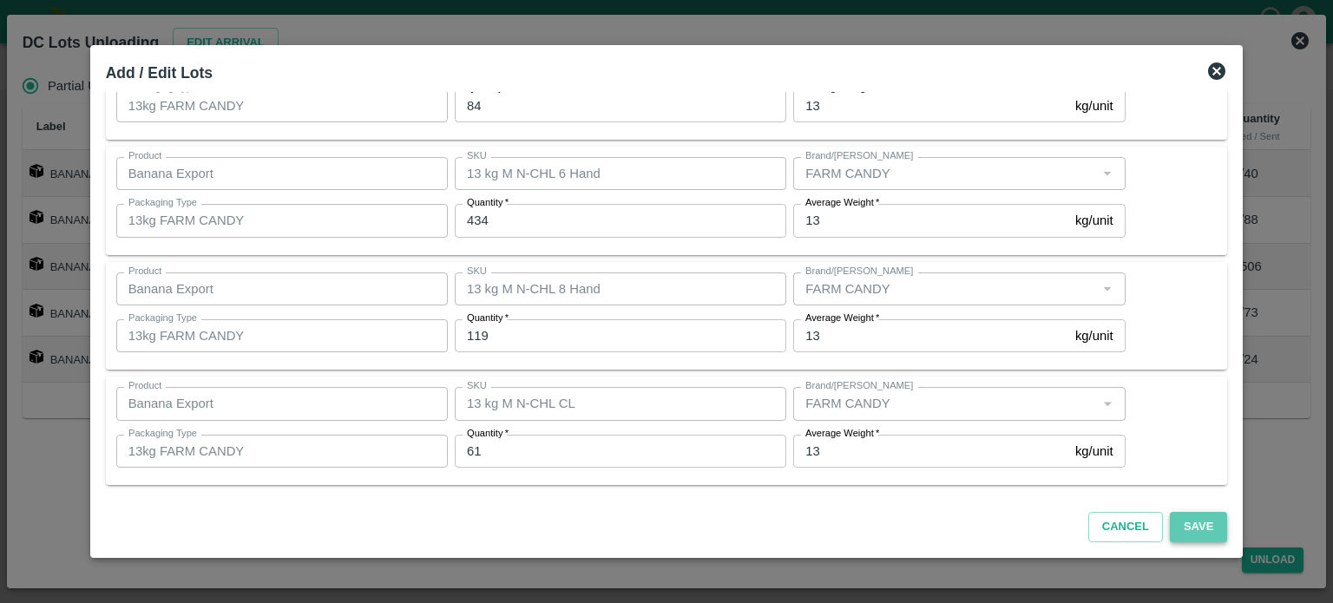
click at [1183, 540] on button "Save" at bounding box center [1198, 527] width 57 height 30
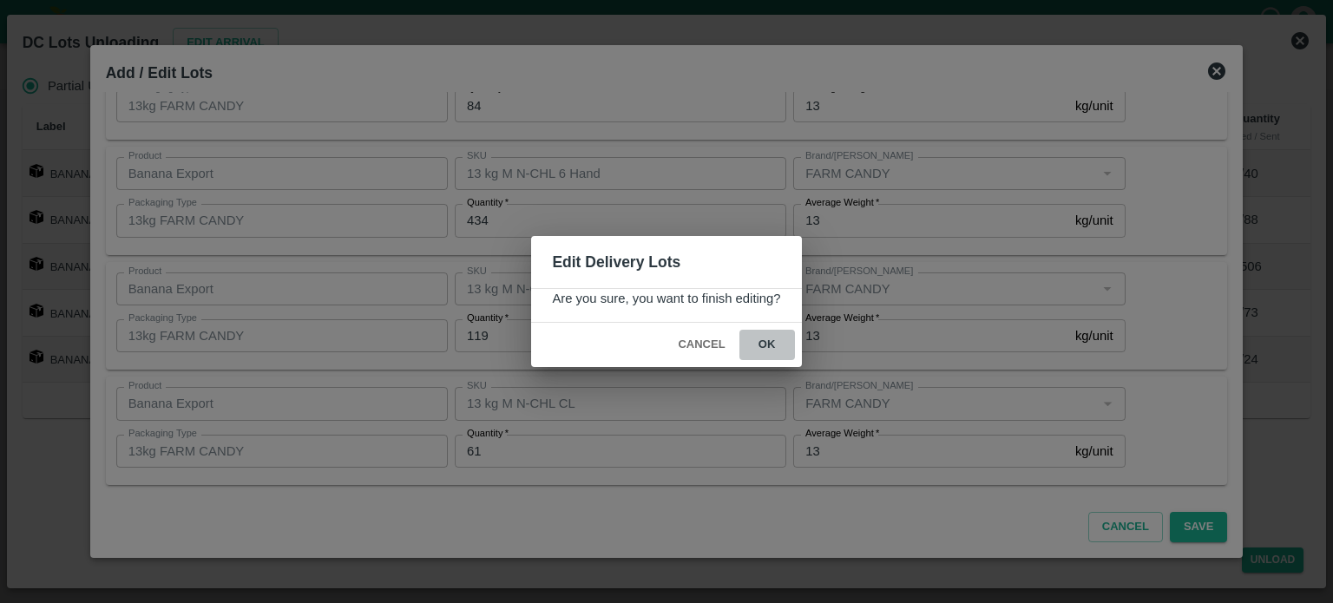
click at [760, 340] on button "ok" at bounding box center [767, 345] width 56 height 30
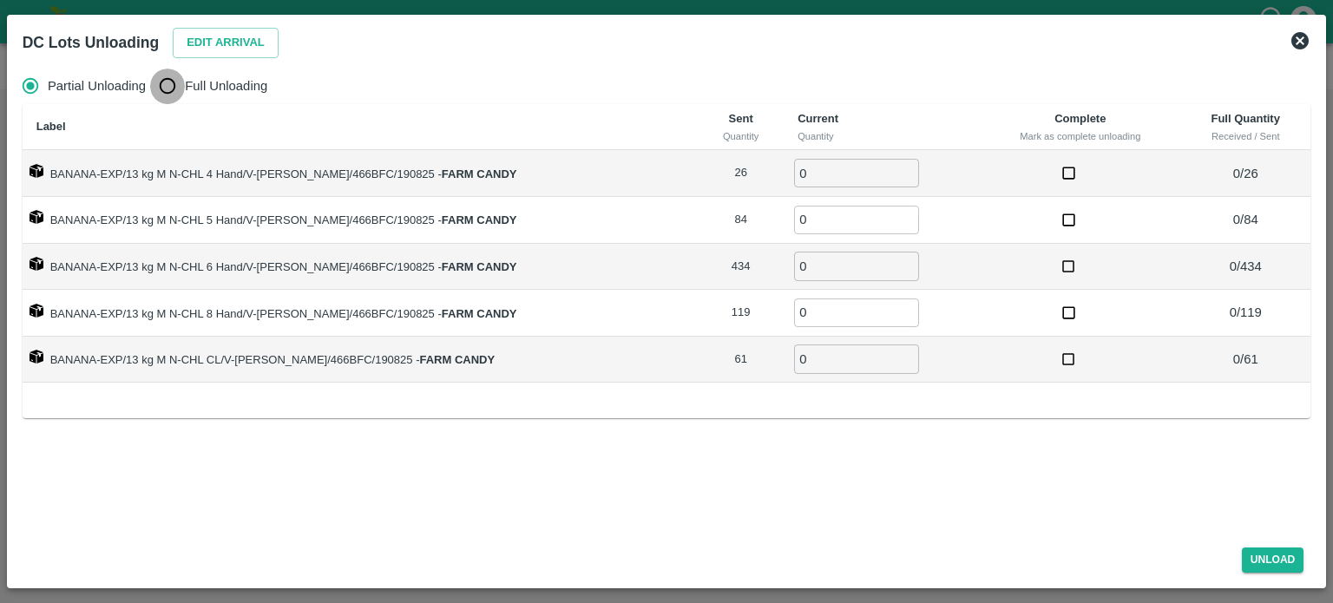
click at [159, 86] on input "Full Unloading" at bounding box center [167, 86] width 35 height 35
radio input "true"
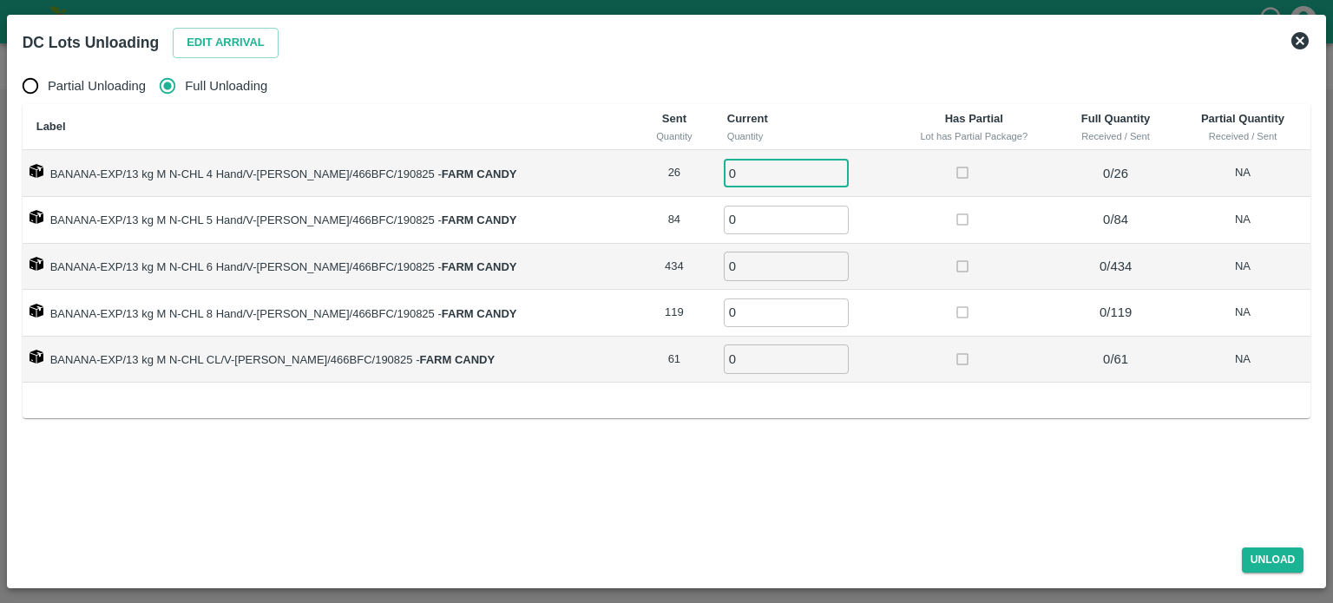
click at [738, 183] on input "0" at bounding box center [786, 173] width 125 height 29
type input "26"
type input "84"
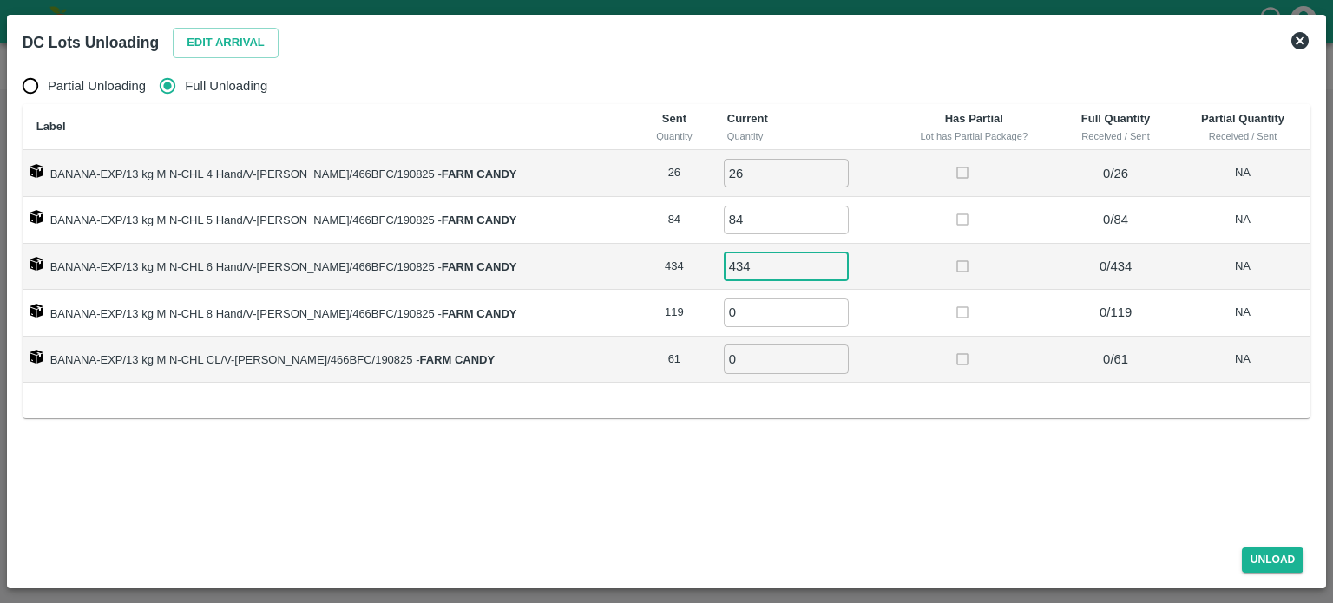
type input "434"
type input "119"
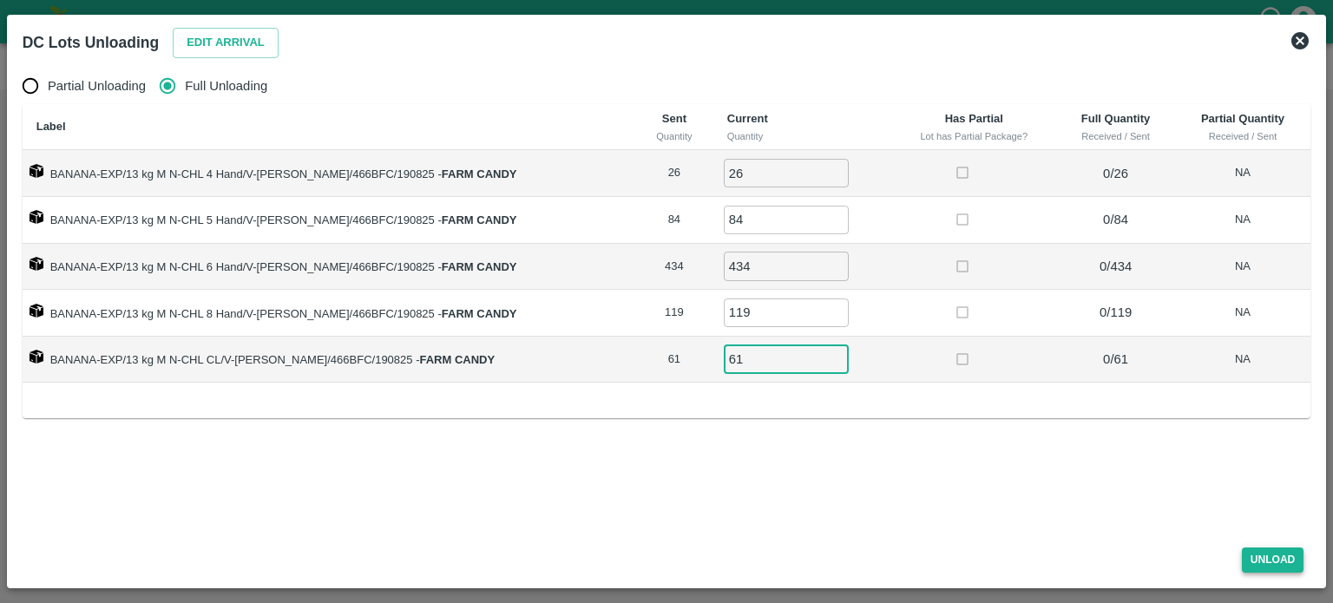
type input "61"
click at [1274, 557] on button "Unload" at bounding box center [1273, 559] width 62 height 25
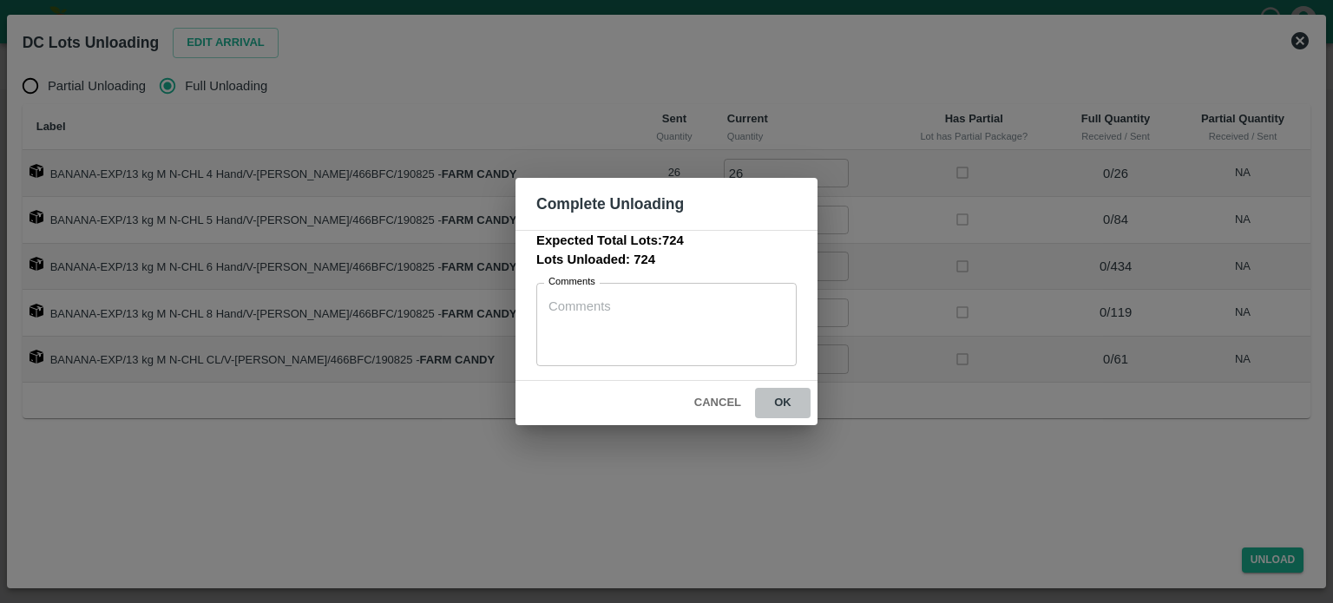
click at [778, 395] on button "ok" at bounding box center [783, 403] width 56 height 30
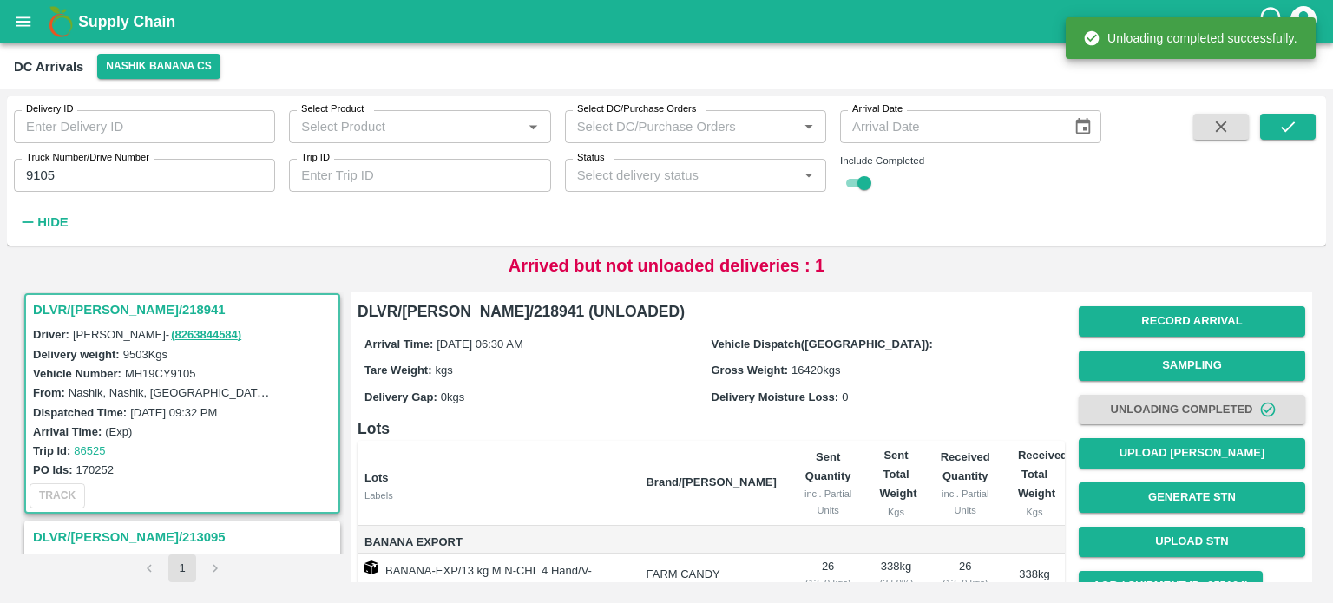
click at [929, 423] on h6 "Lots" at bounding box center [710, 428] width 707 height 24
click at [1196, 457] on button "Upload [PERSON_NAME]" at bounding box center [1191, 453] width 226 height 30
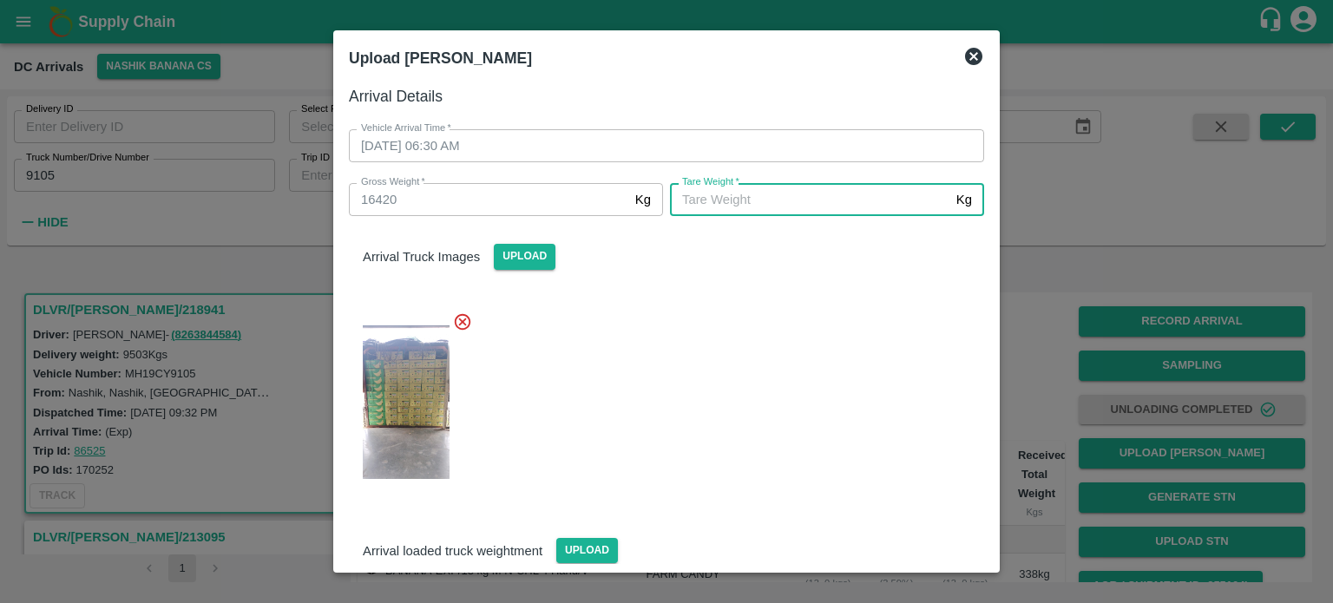
click at [780, 210] on input "[PERSON_NAME]   *" at bounding box center [809, 199] width 279 height 33
type input "6970"
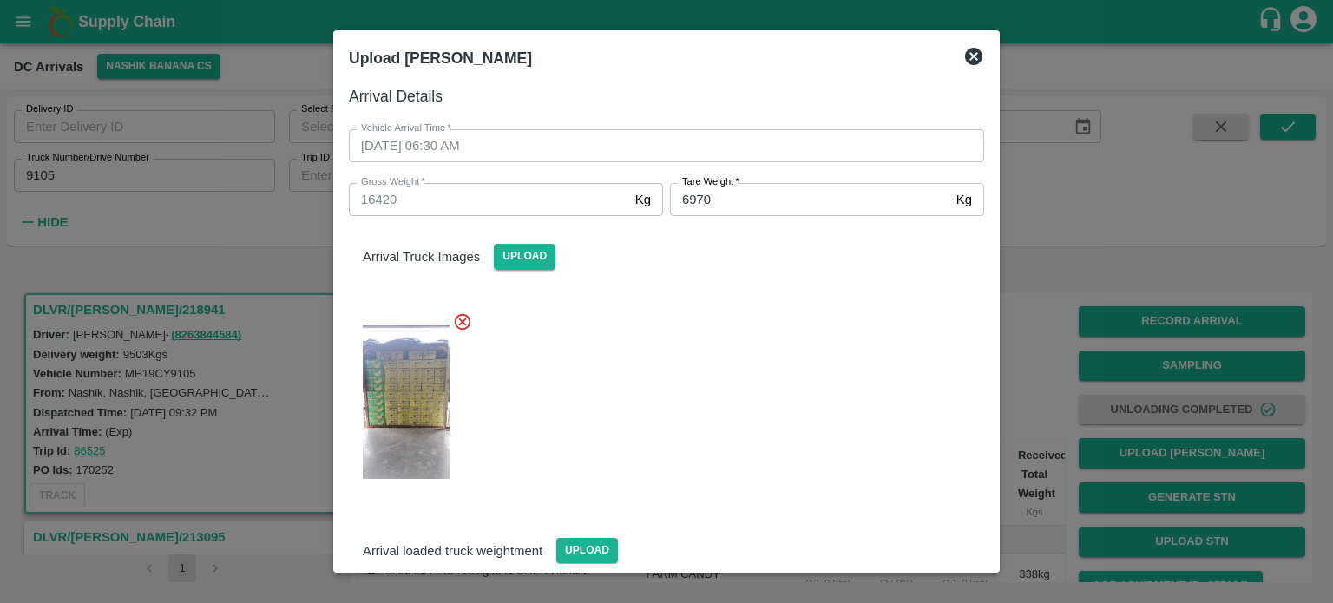
click at [829, 368] on div at bounding box center [659, 398] width 649 height 200
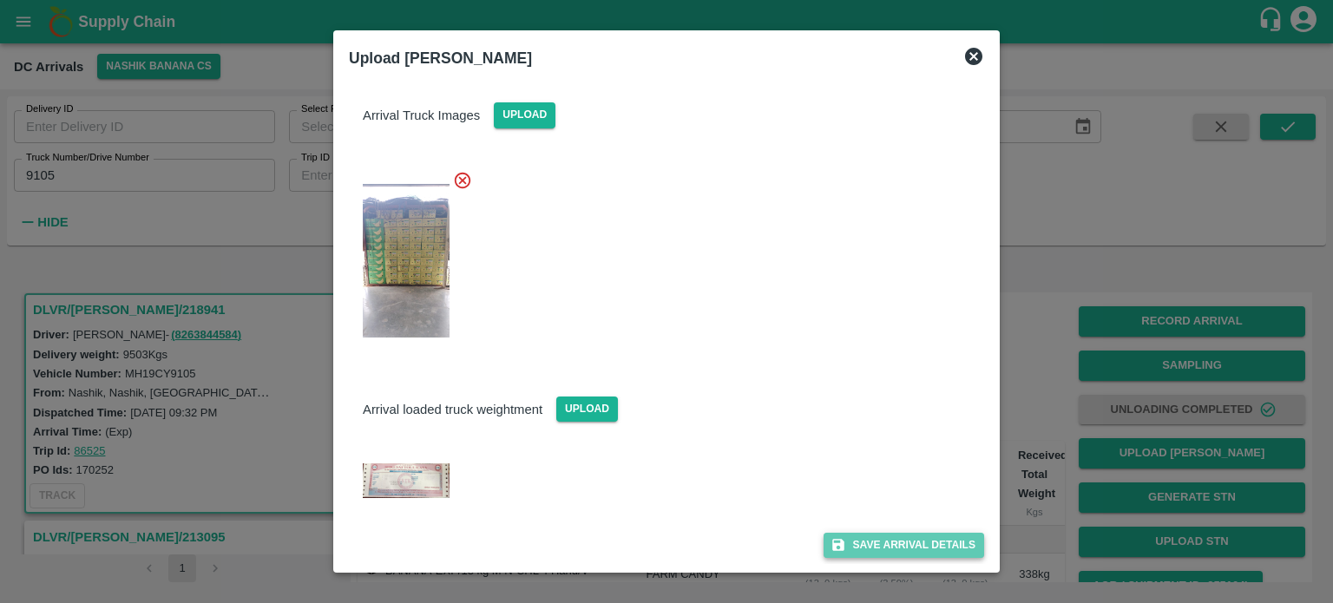
click at [889, 547] on button "Save Arrival Details" at bounding box center [903, 545] width 161 height 25
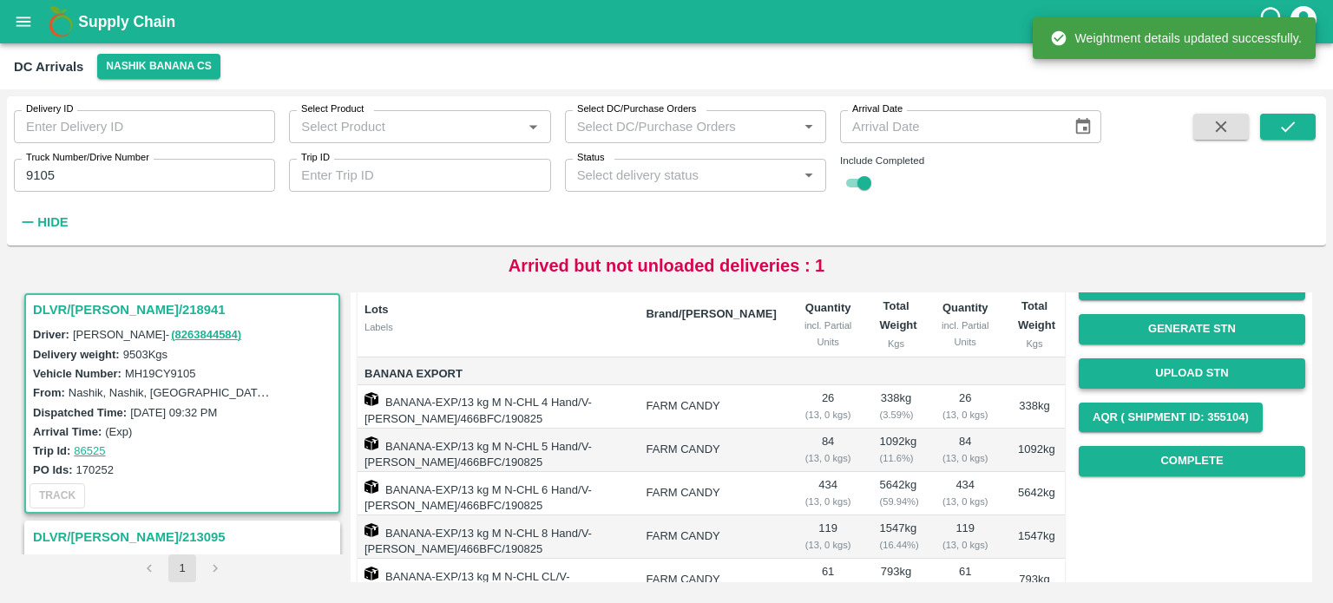
scroll to position [174, 0]
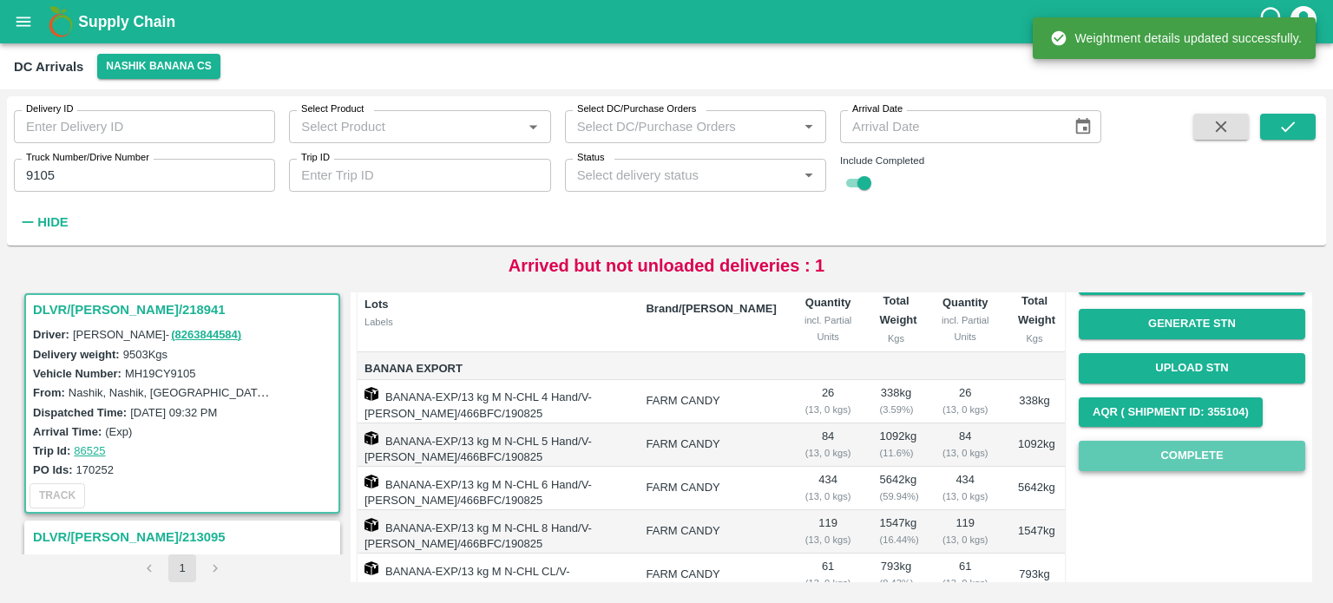
click at [1183, 454] on button "Complete" at bounding box center [1191, 456] width 226 height 30
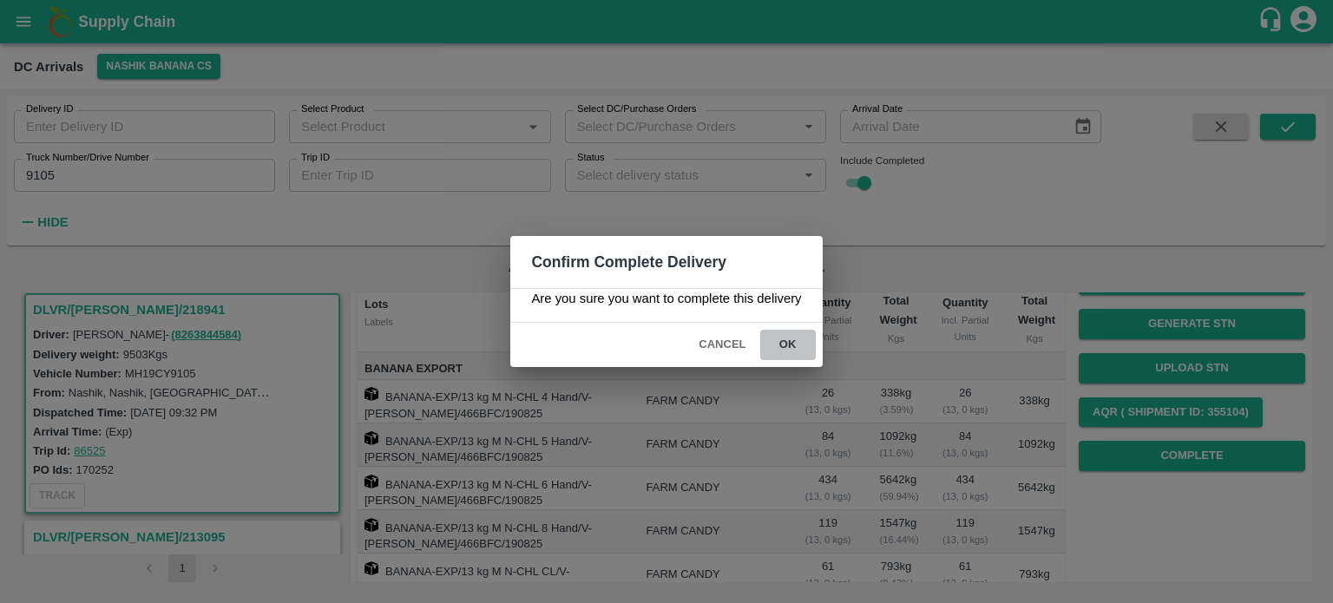
click at [783, 344] on button "ok" at bounding box center [788, 345] width 56 height 30
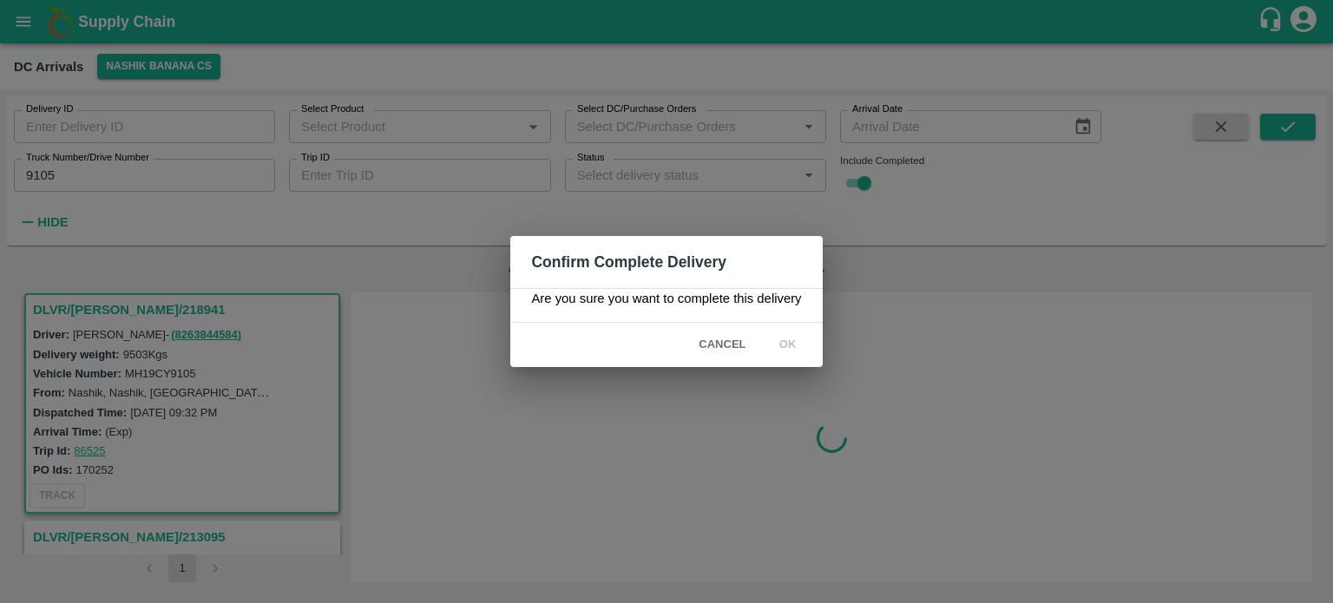
scroll to position [0, 0]
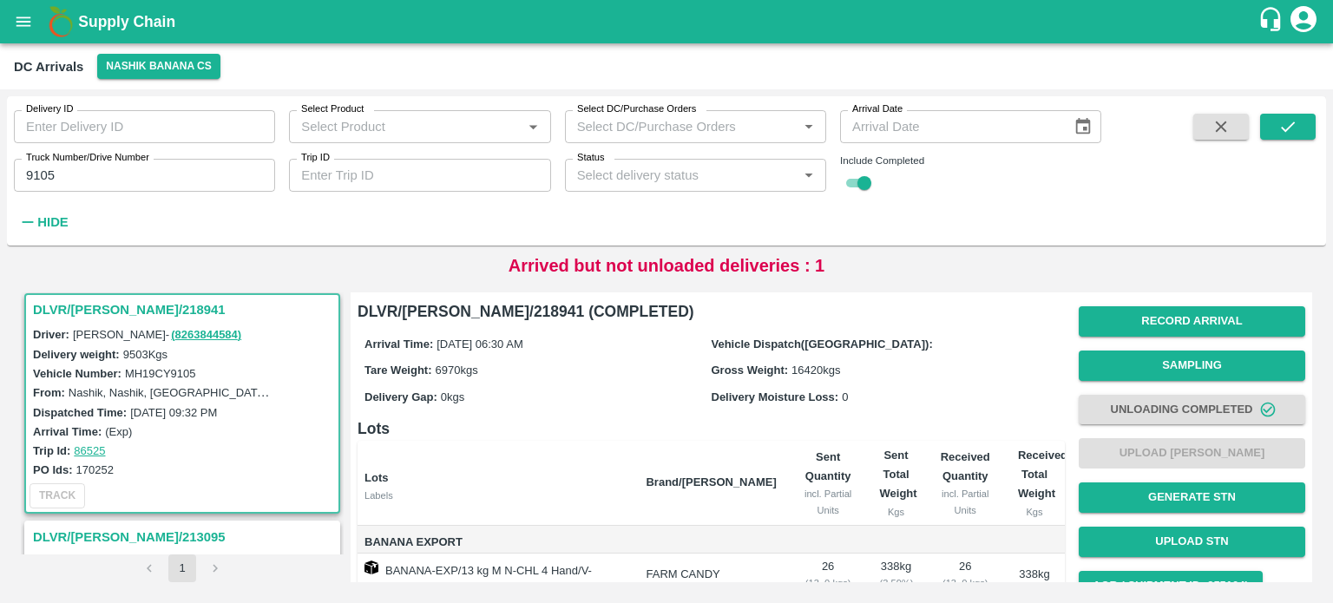
click at [166, 372] on label "MH19CY9105" at bounding box center [160, 373] width 71 height 13
copy label "MH19CY9105"
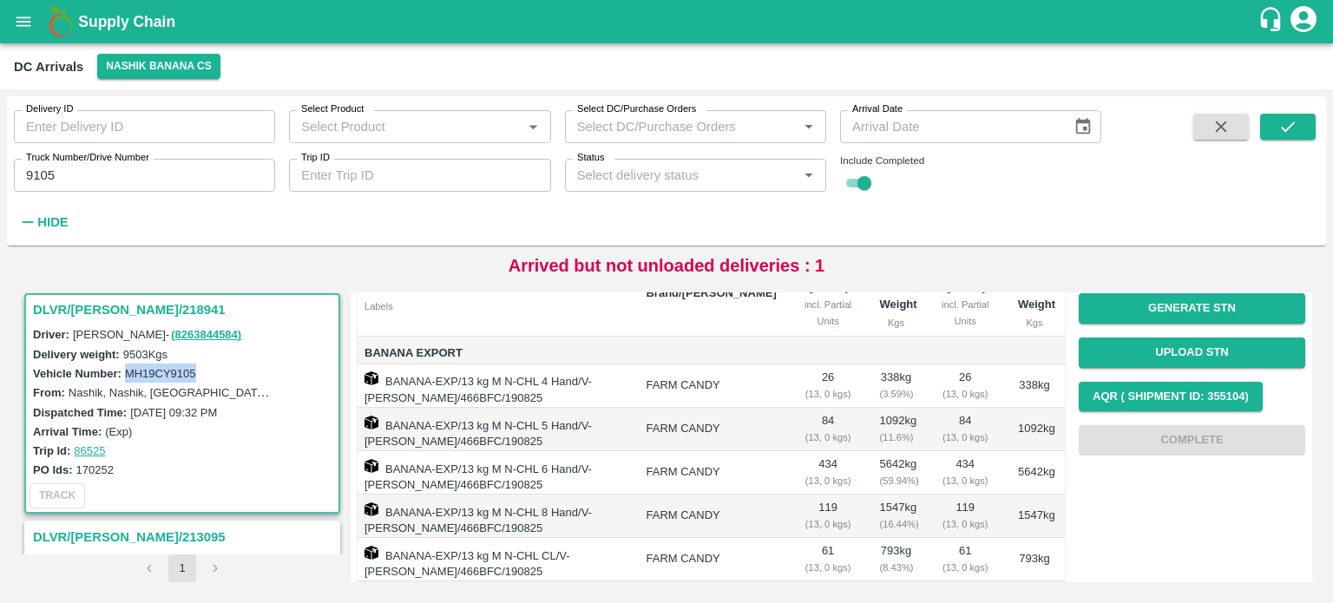
scroll to position [184, 0]
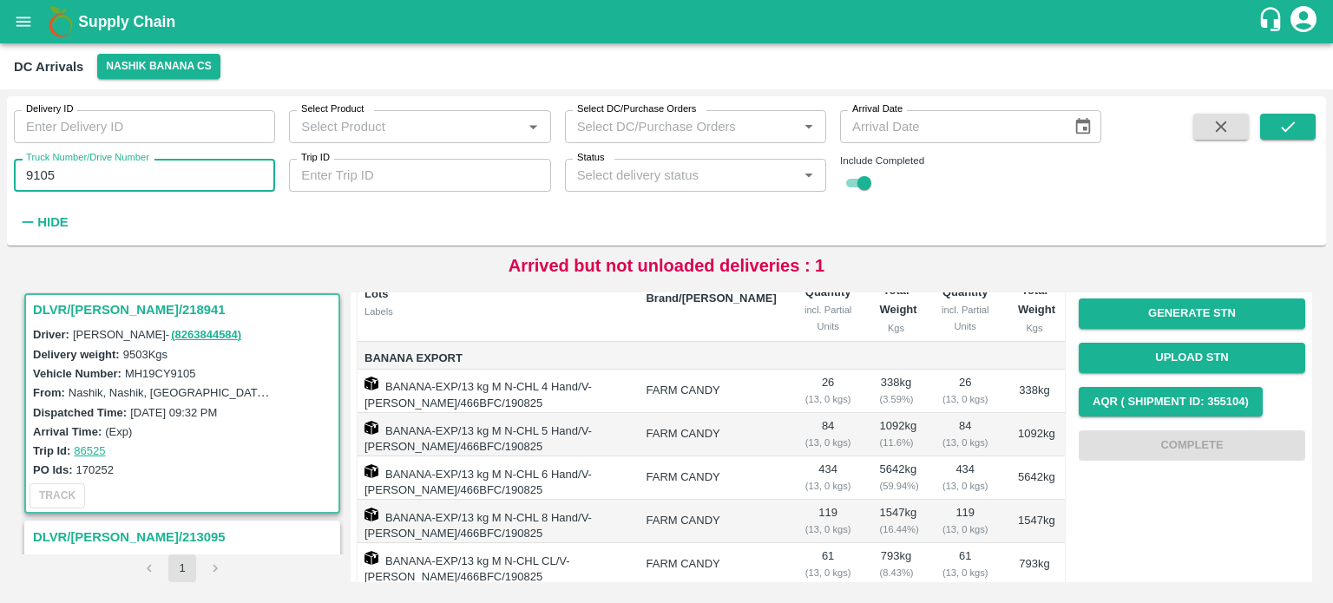
click at [35, 176] on input "9105" at bounding box center [144, 175] width 261 height 33
type input "5531"
click at [1297, 127] on button "submit" at bounding box center [1288, 127] width 56 height 26
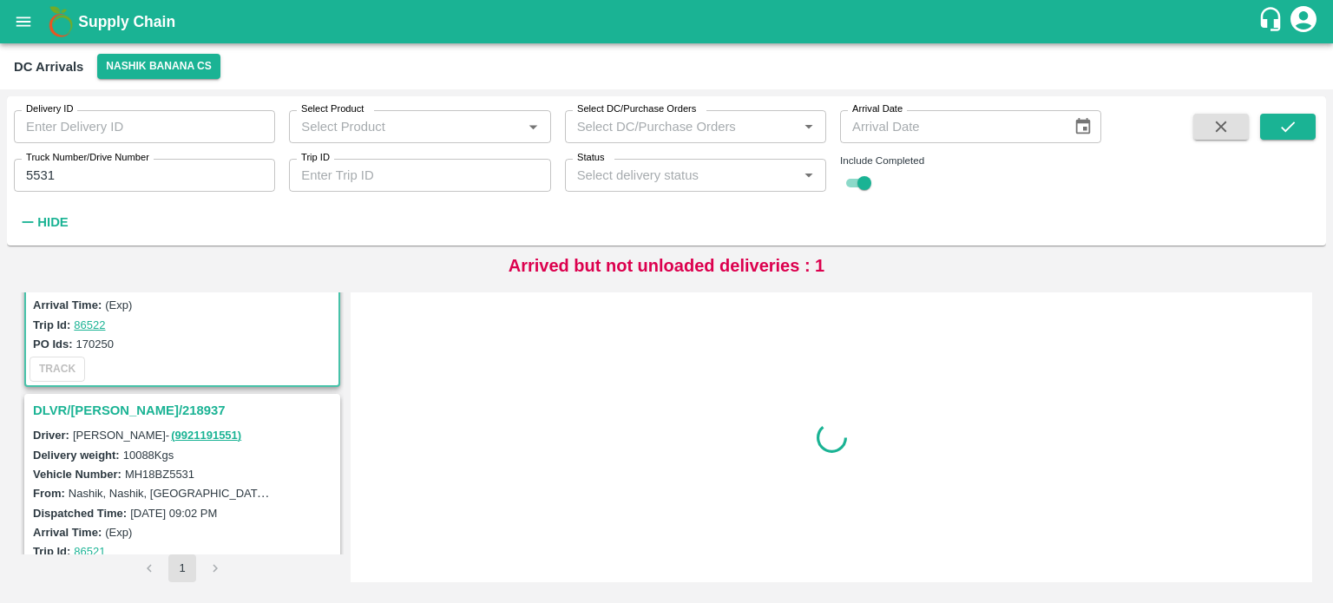
scroll to position [135, 0]
click at [121, 400] on h3 "DLVR/[PERSON_NAME]/218937" at bounding box center [185, 407] width 304 height 23
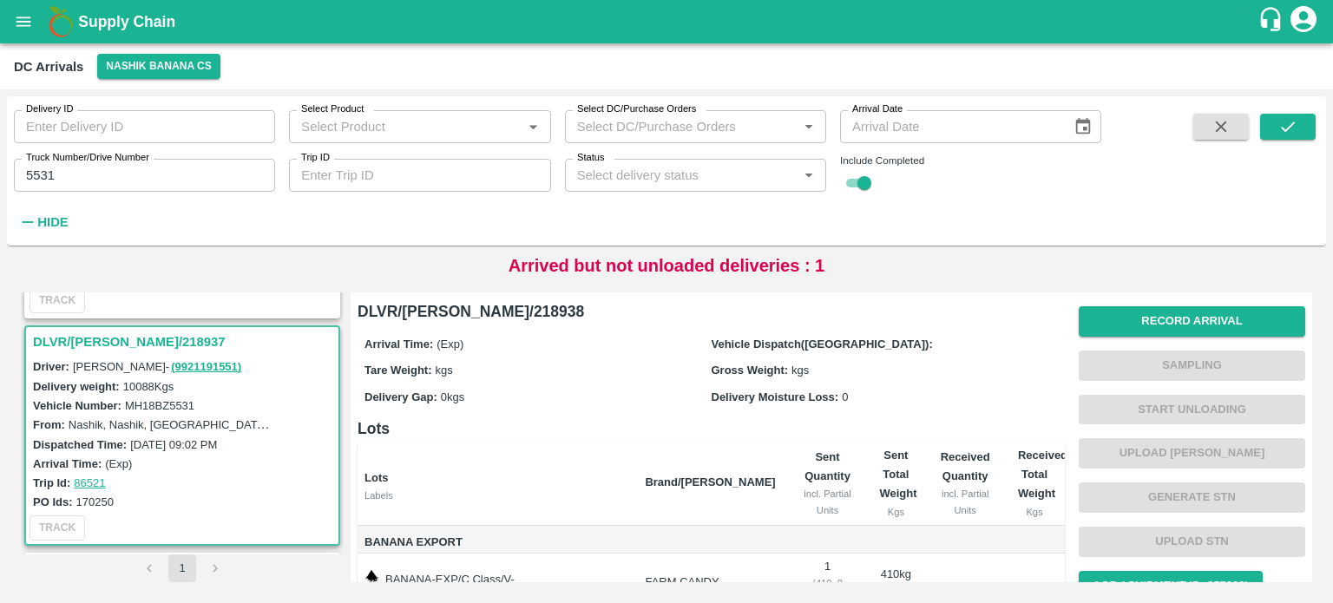
click at [135, 339] on h3 "DLVR/[PERSON_NAME]/218937" at bounding box center [185, 342] width 304 height 23
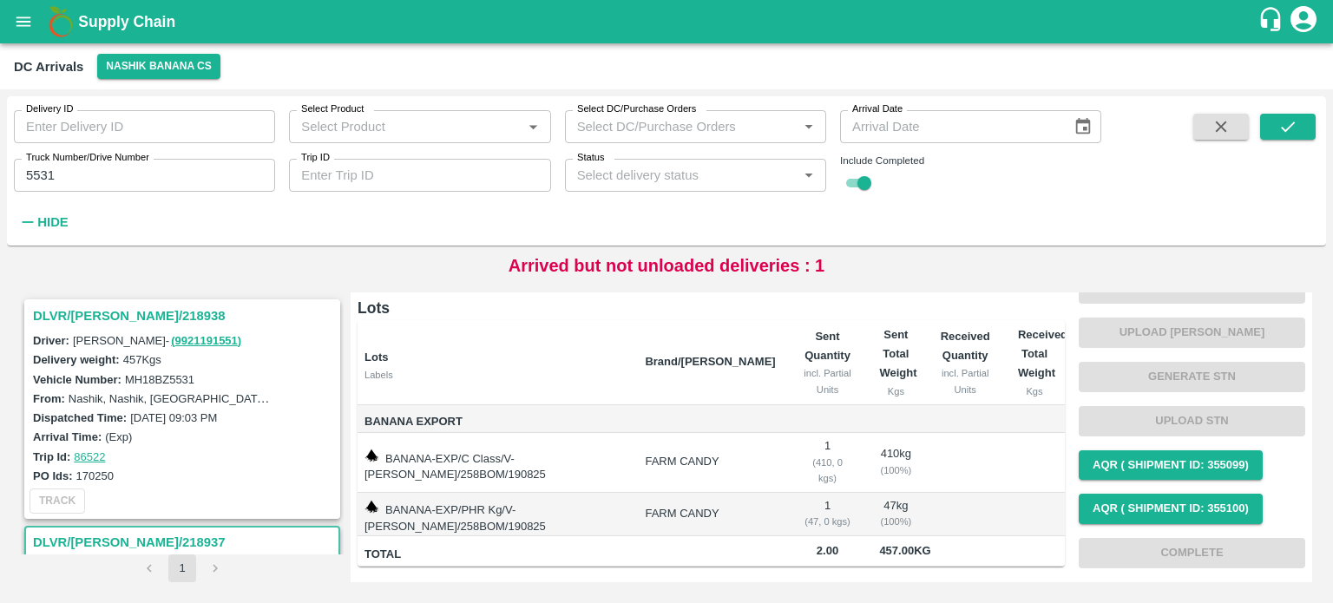
click at [130, 309] on h3 "DLVR/[PERSON_NAME]/218938" at bounding box center [185, 316] width 304 height 23
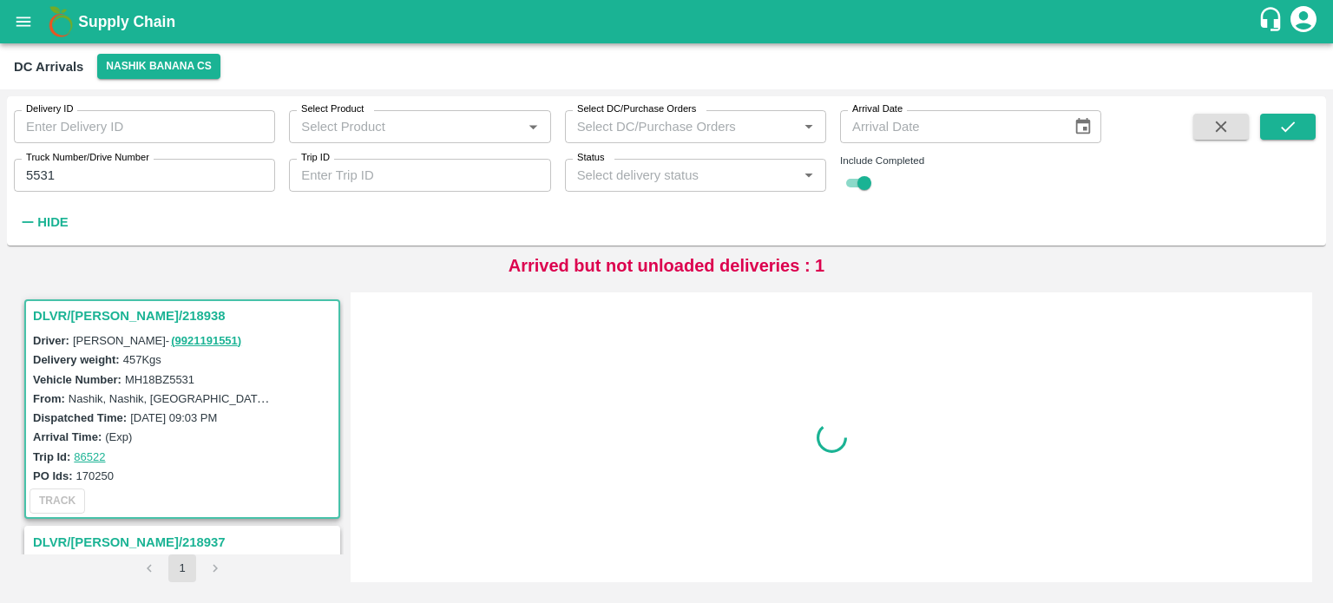
scroll to position [7, 0]
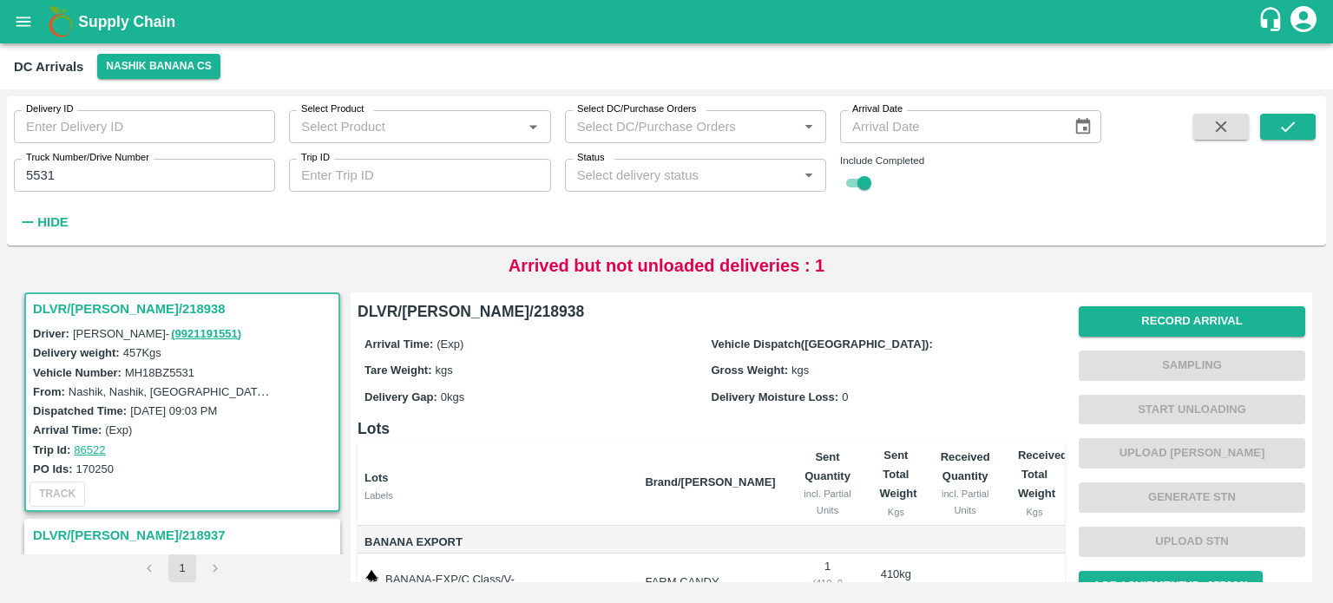
click at [121, 530] on h3 "DLVR/[PERSON_NAME]/218937" at bounding box center [185, 535] width 304 height 23
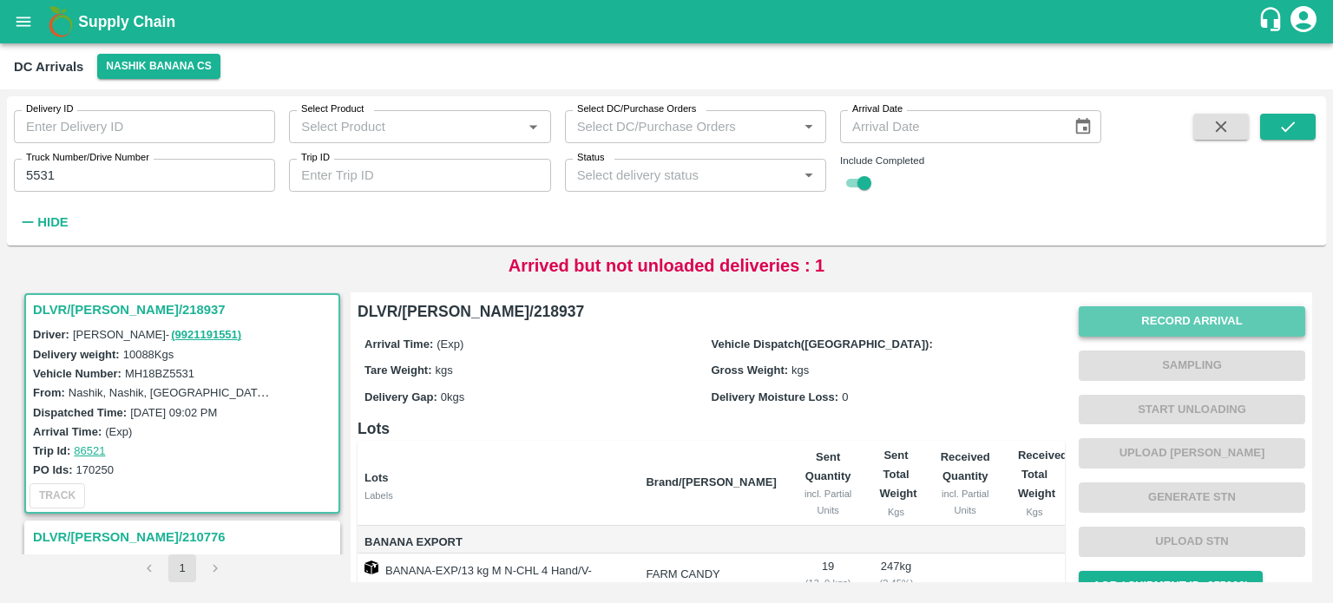
click at [1124, 314] on button "Record Arrival" at bounding box center [1191, 321] width 226 height 30
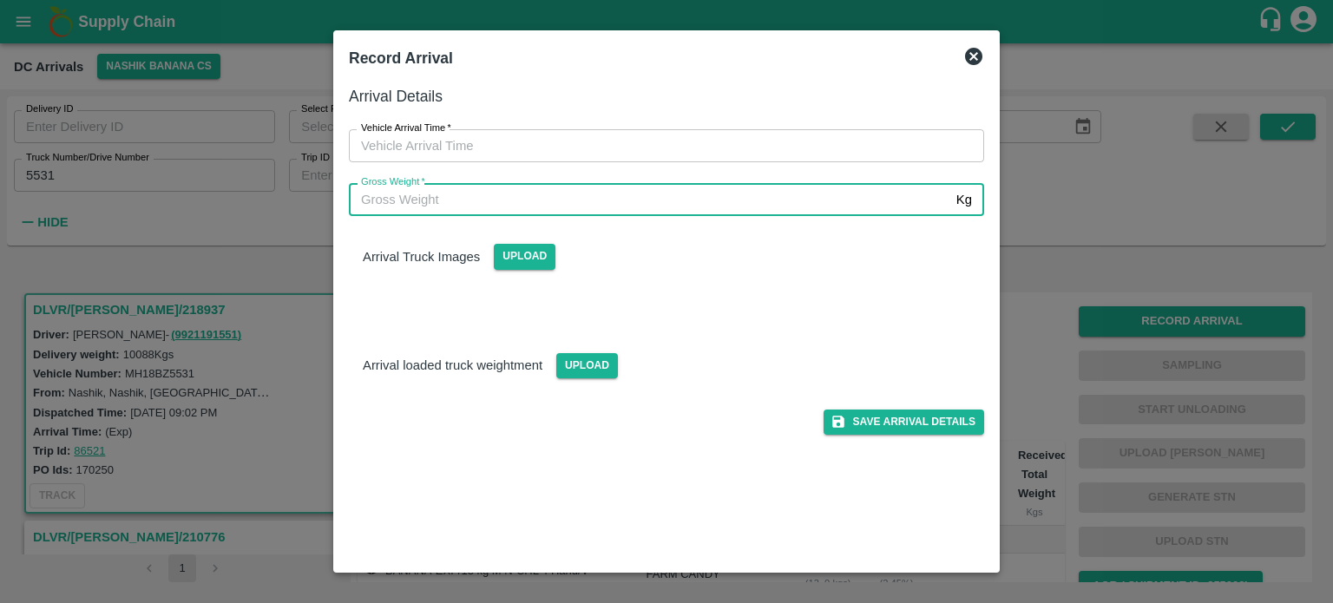
click at [618, 197] on input "Gross Weight   *" at bounding box center [649, 199] width 600 height 33
type input "17685"
type input "DD/MM/YYYY hh:mm aa"
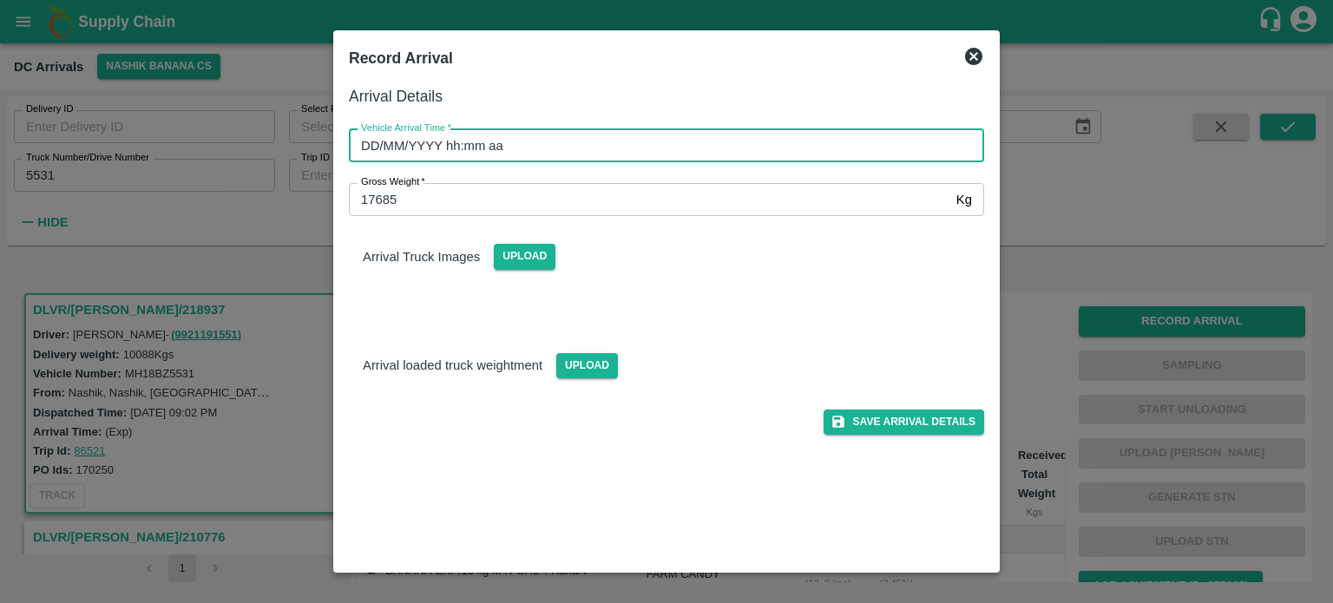
click at [605, 145] on input "DD/MM/YYYY hh:mm aa" at bounding box center [660, 145] width 623 height 33
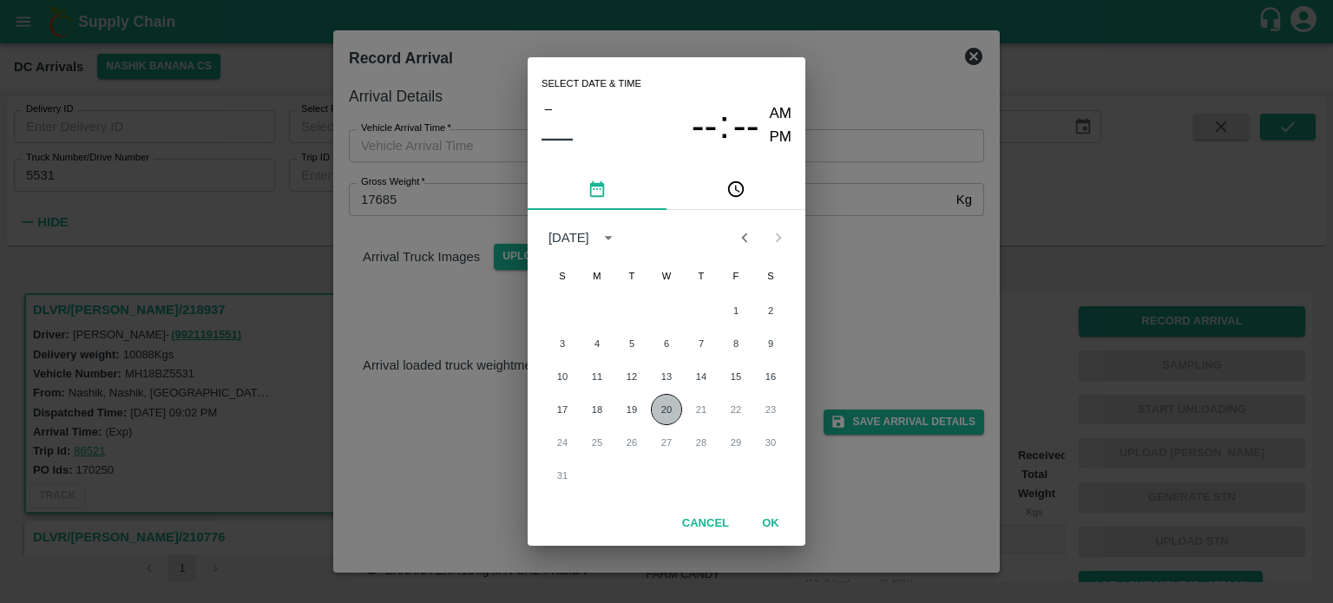
click at [666, 416] on button "20" at bounding box center [666, 409] width 31 height 31
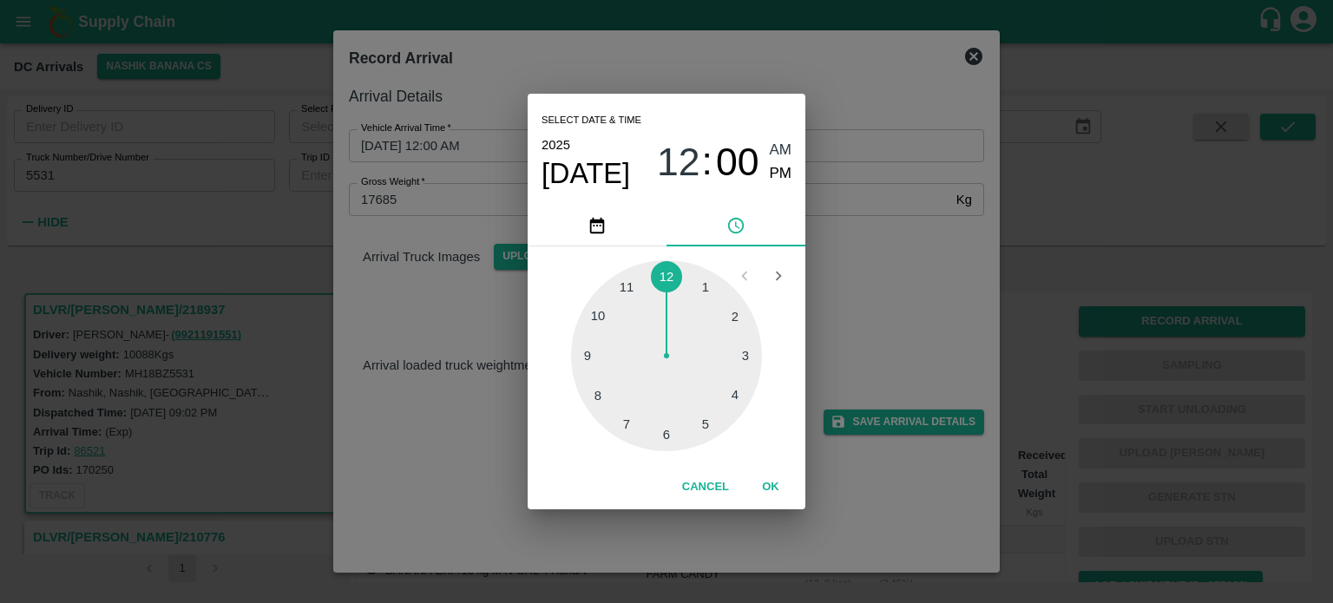
click at [629, 430] on div at bounding box center [666, 355] width 191 height 191
type input "[DATE] 07:00 AM"
click at [882, 306] on div "Select date & time [DATE] 07 : 00 AM PM 05 10 15 20 25 30 35 40 45 50 55 00 Can…" at bounding box center [666, 301] width 1333 height 603
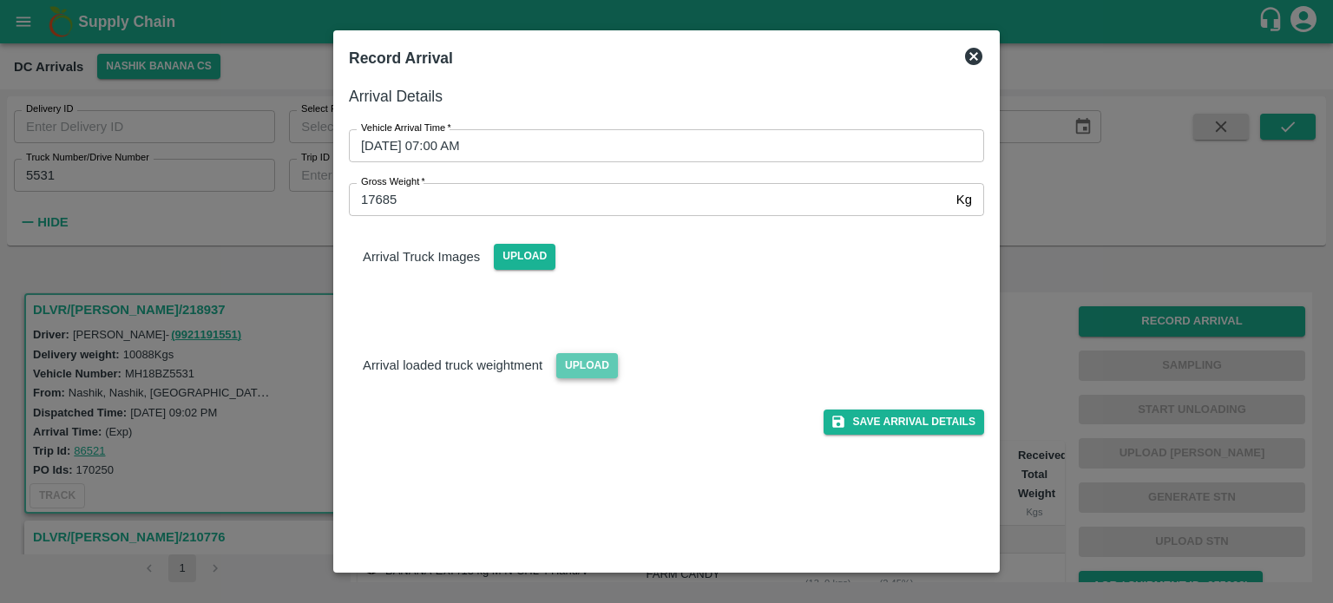
click at [586, 356] on span "Upload" at bounding box center [587, 365] width 62 height 25
click at [0, 0] on input "Upload" at bounding box center [0, 0] width 0 height 0
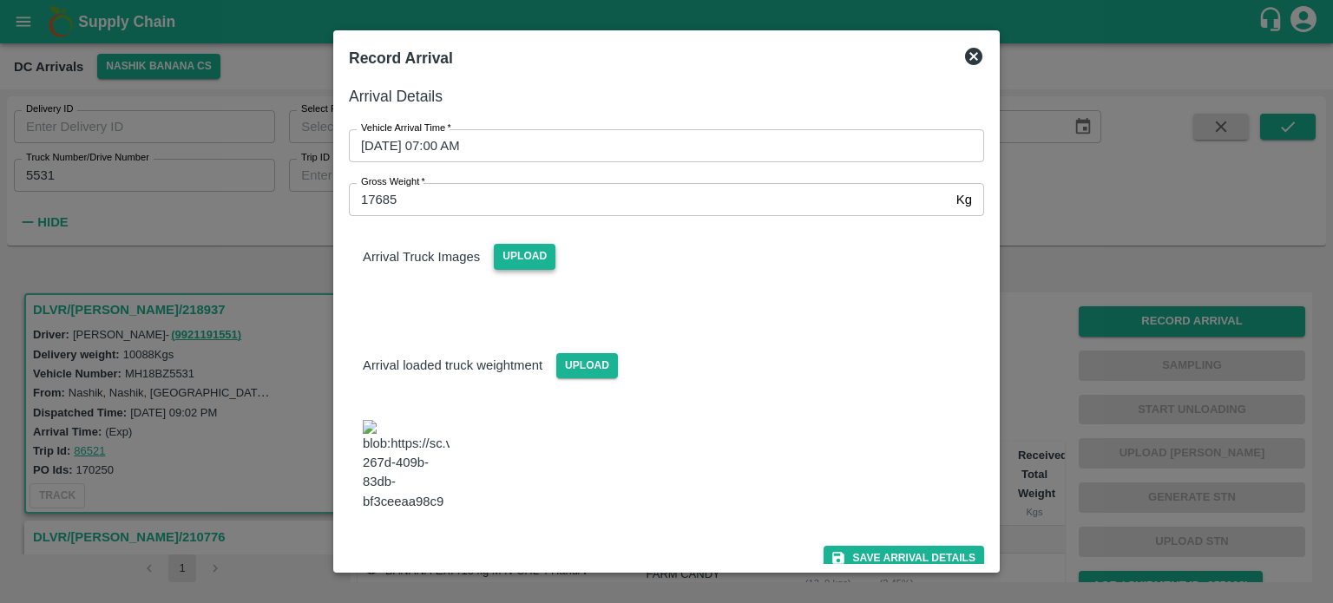
click at [513, 248] on span "Upload" at bounding box center [525, 256] width 62 height 25
click at [0, 0] on input "Upload" at bounding box center [0, 0] width 0 height 0
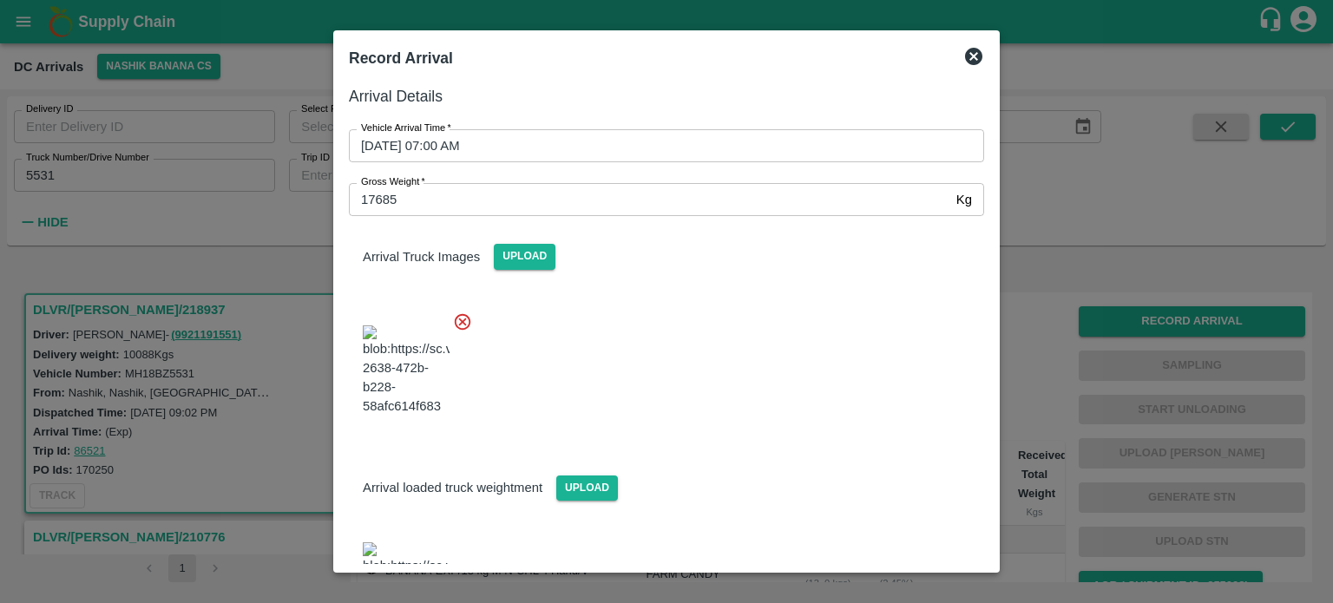
click at [823, 388] on div at bounding box center [659, 366] width 649 height 136
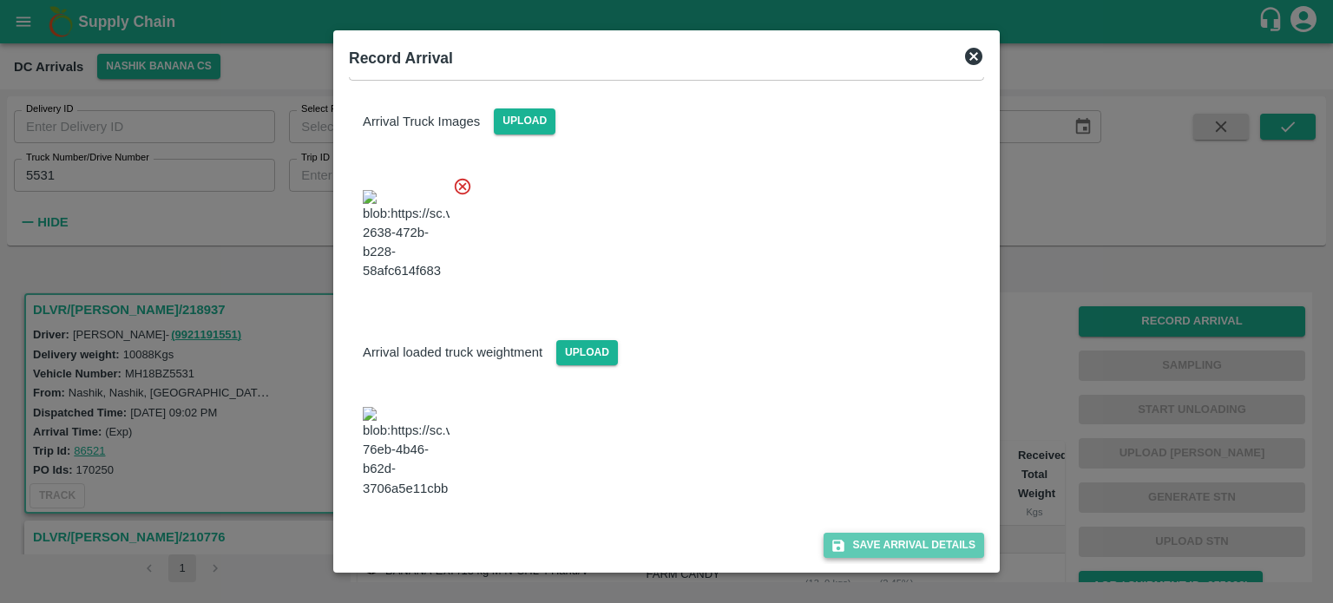
click at [894, 549] on button "Save Arrival Details" at bounding box center [903, 545] width 161 height 25
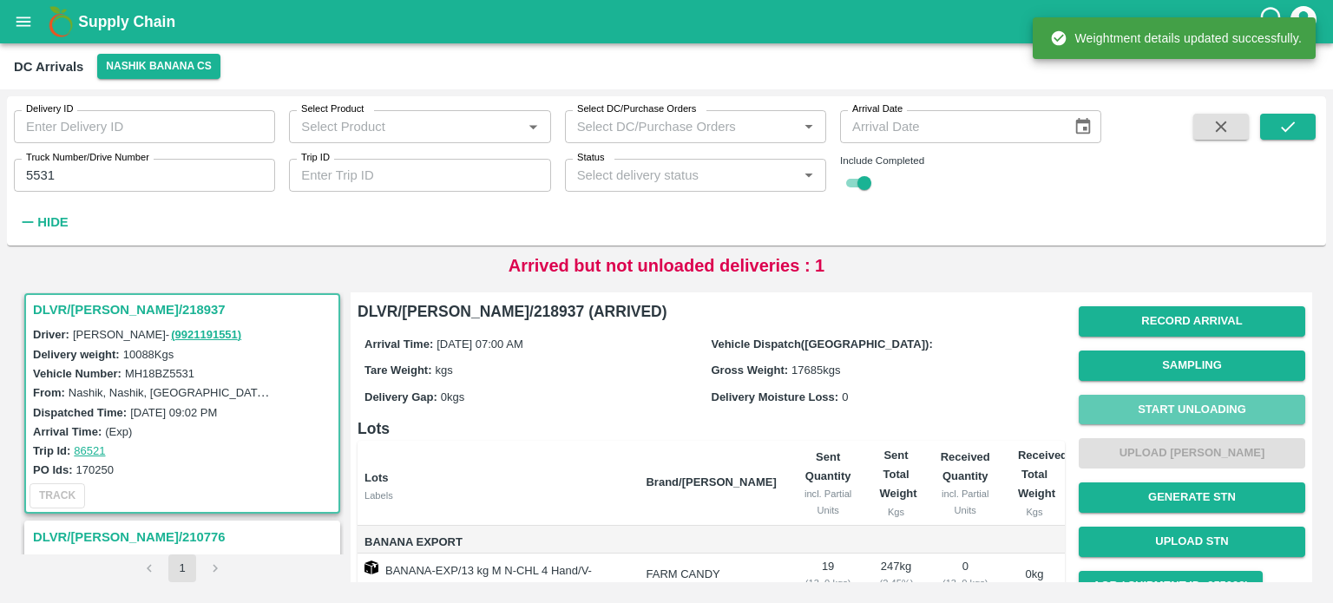
click at [1173, 416] on button "Start Unloading" at bounding box center [1191, 410] width 226 height 30
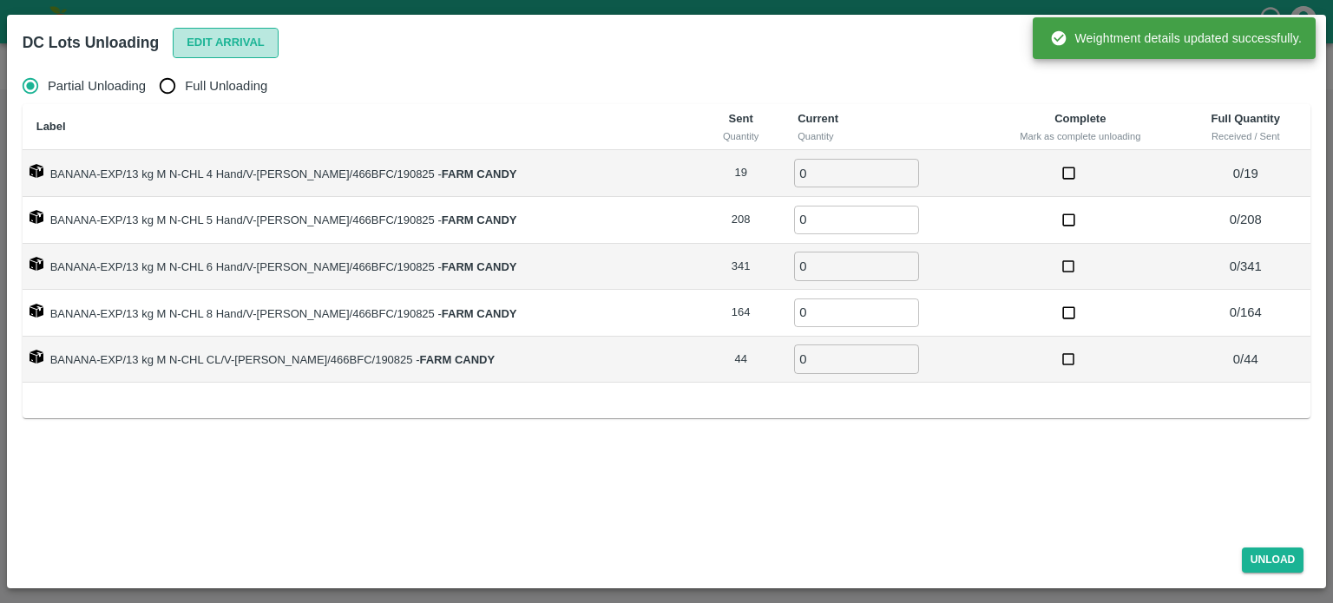
click at [219, 41] on button "Edit Arrival" at bounding box center [226, 43] width 106 height 30
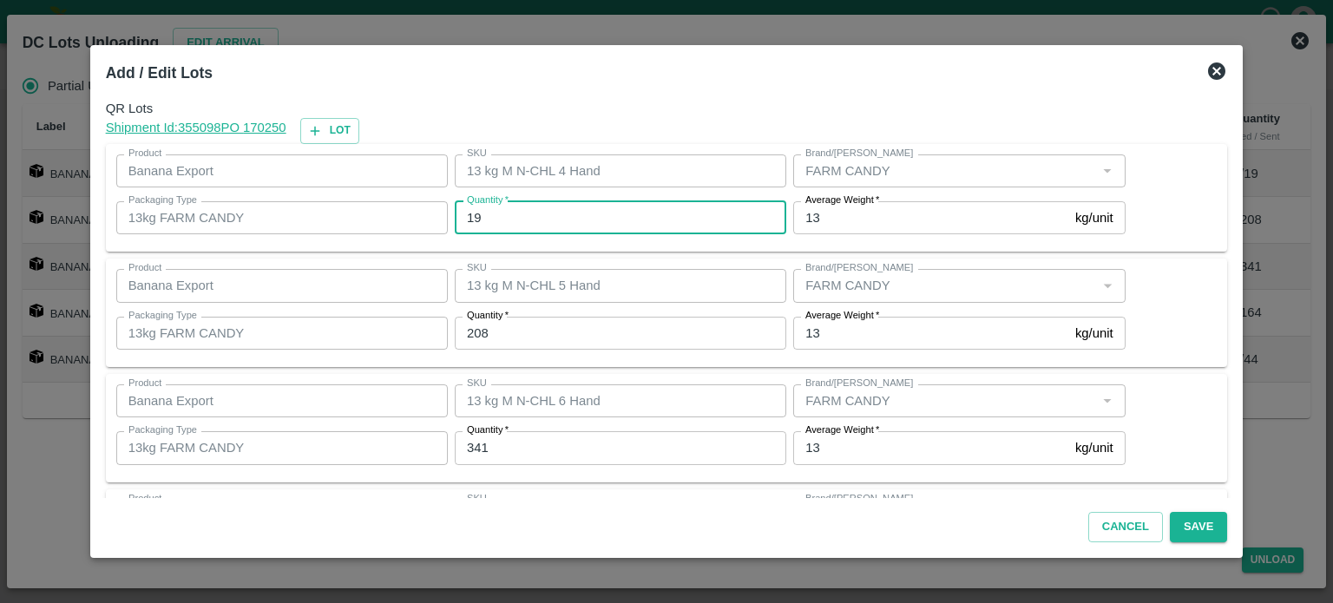
click at [482, 214] on input "19" at bounding box center [620, 217] width 331 height 33
type input "22"
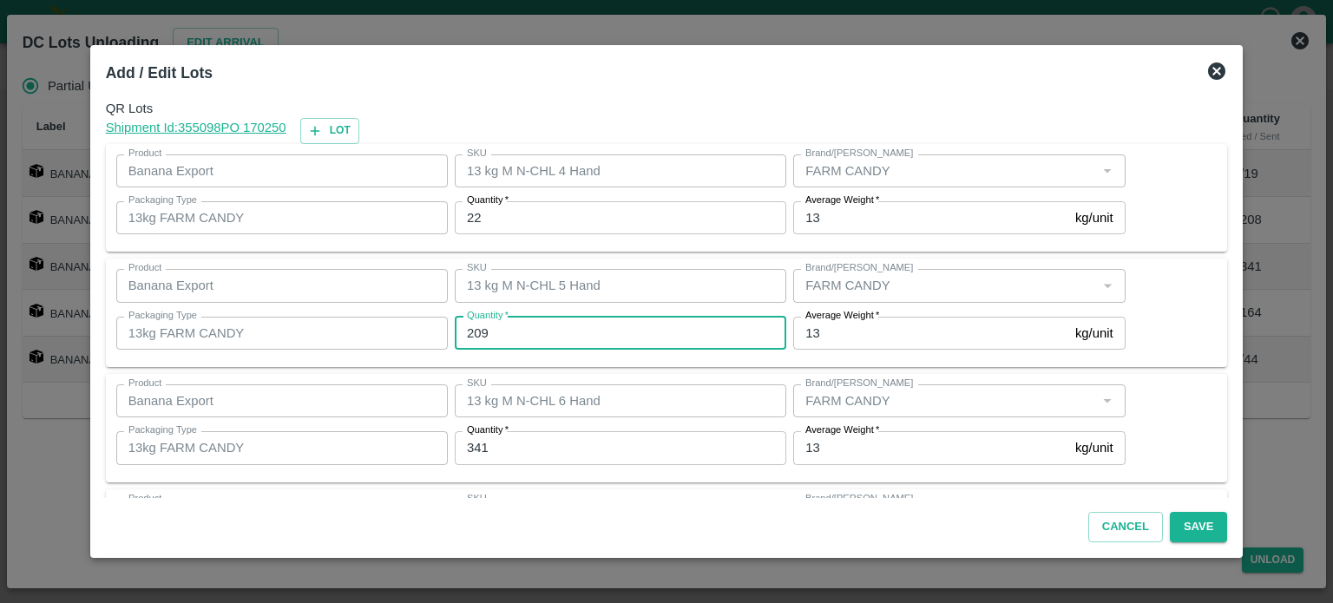
type input "209"
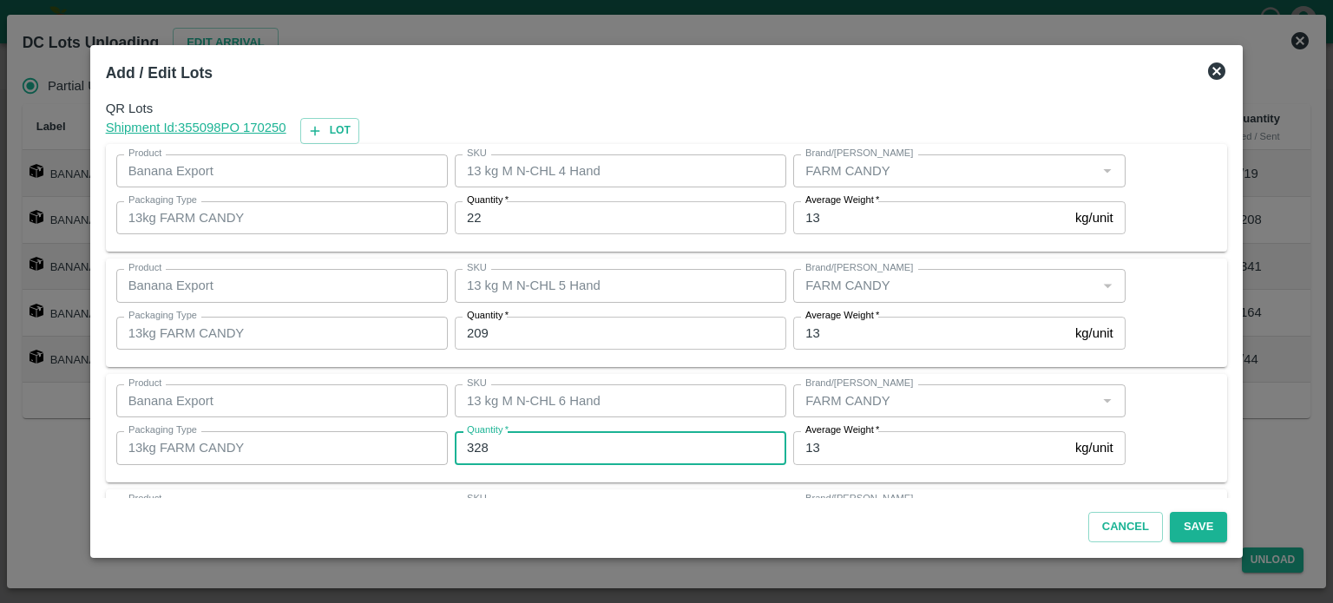
type input "328"
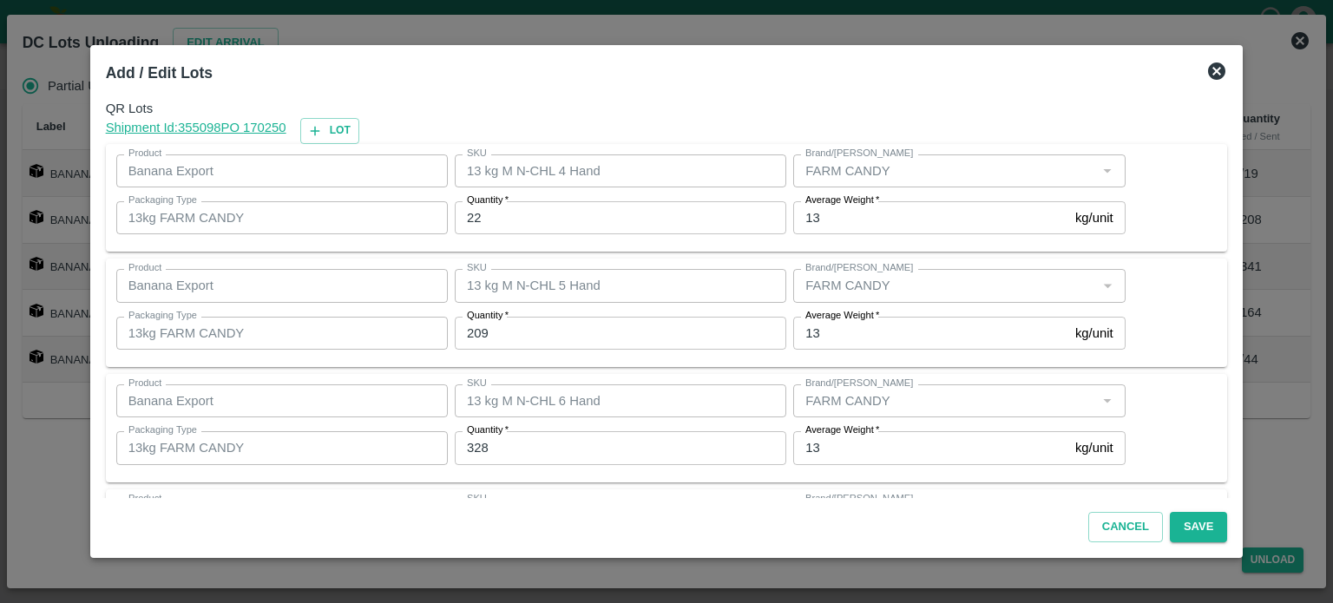
scroll to position [227, 0]
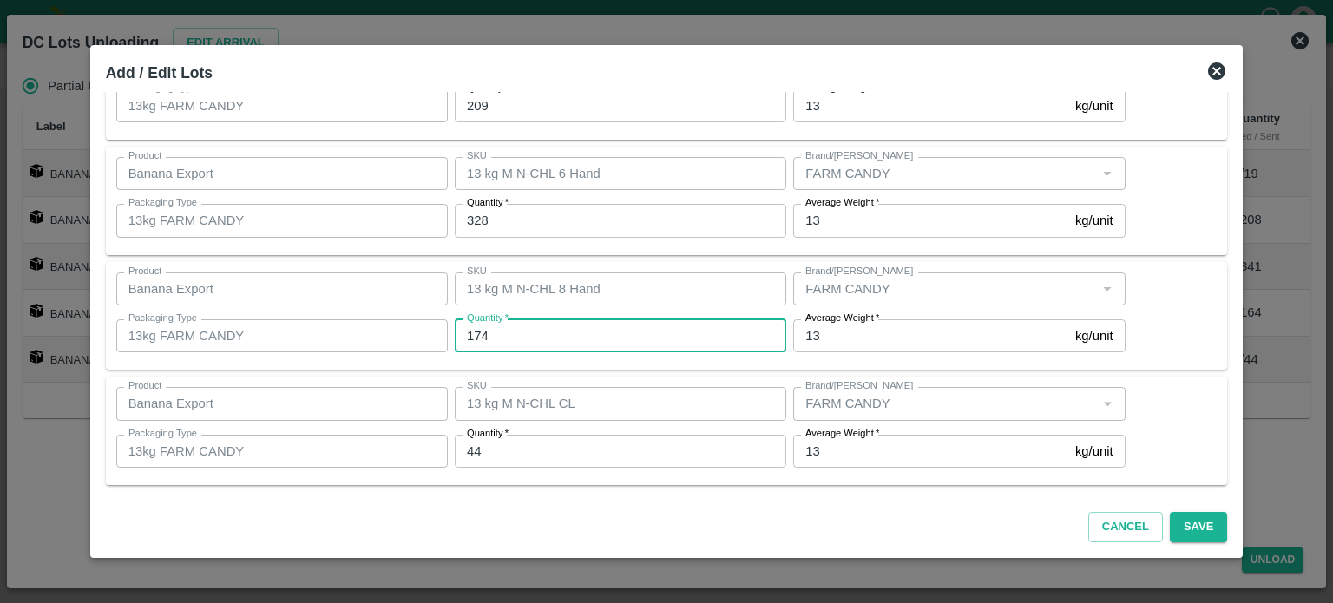
type input "174"
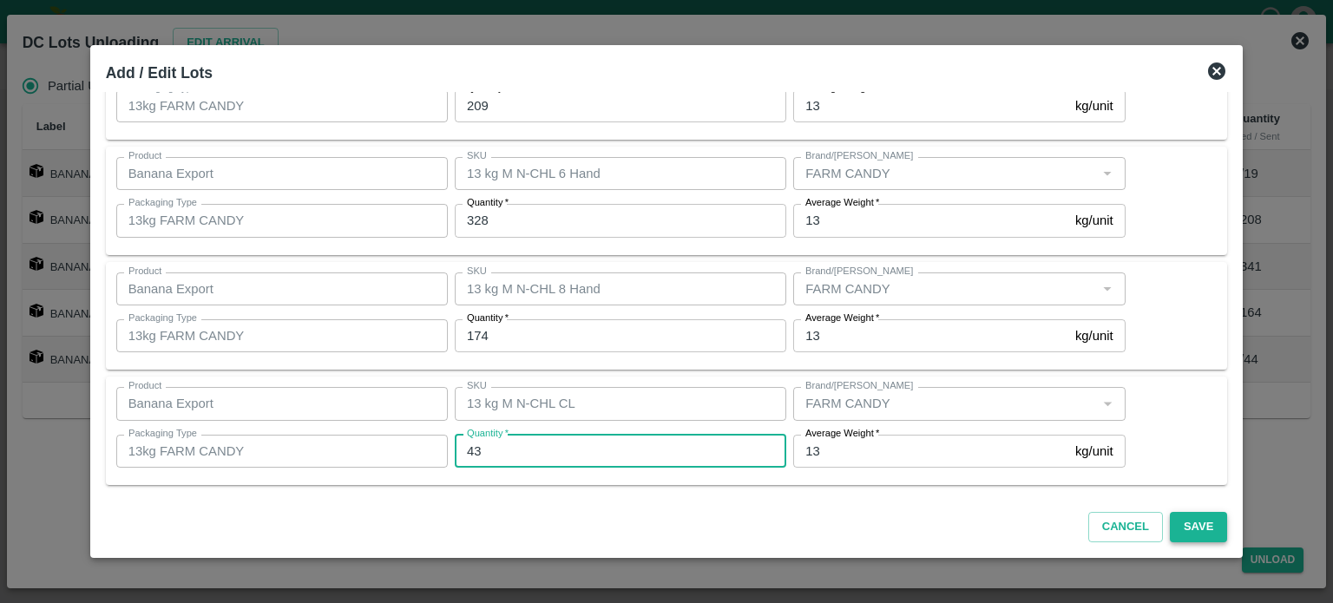
type input "43"
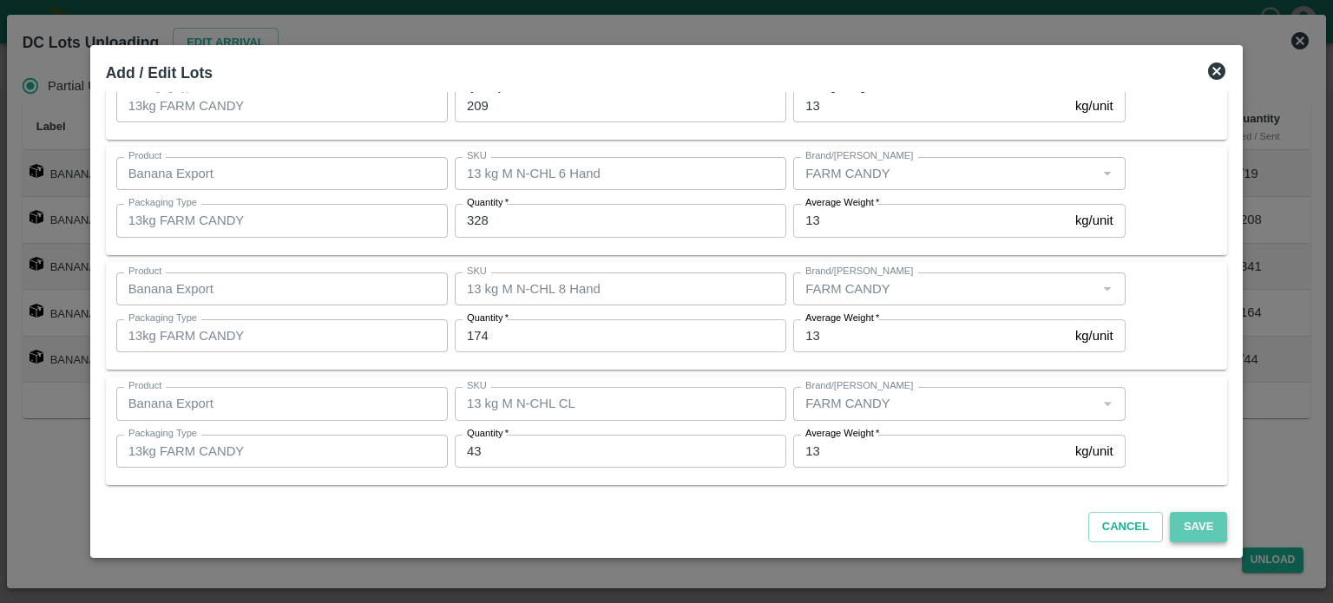
click at [1176, 525] on button "Save" at bounding box center [1198, 527] width 57 height 30
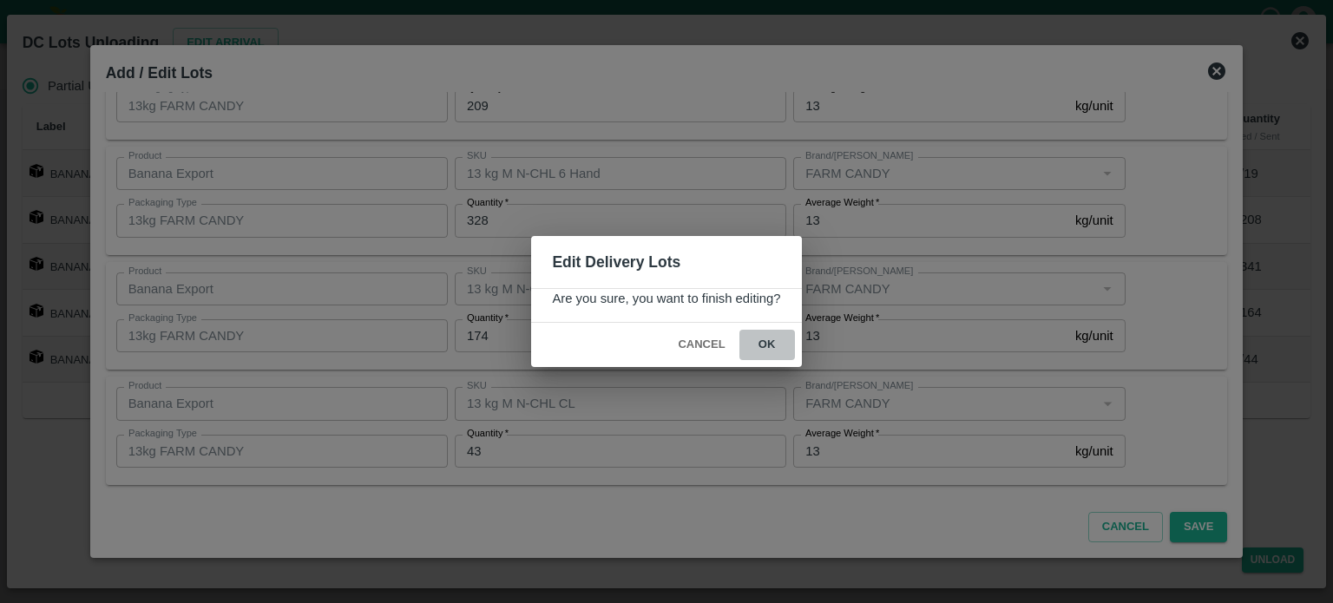
click at [769, 347] on button "ok" at bounding box center [767, 345] width 56 height 30
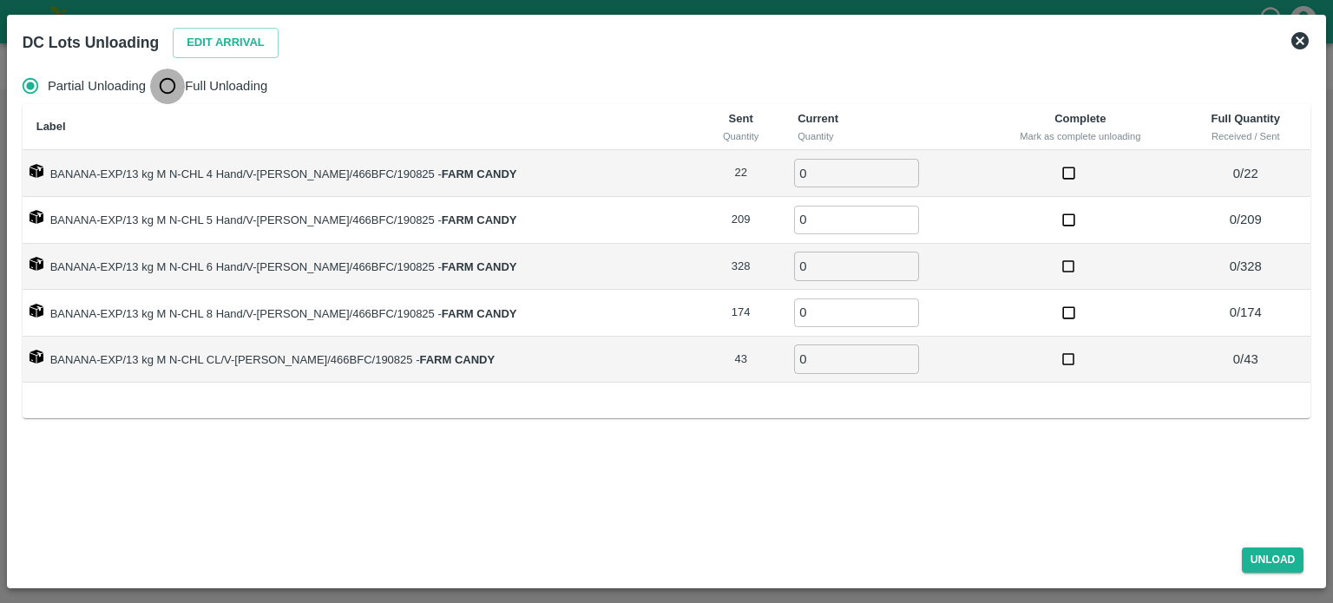
click at [167, 90] on input "Full Unloading" at bounding box center [167, 86] width 35 height 35
radio input "true"
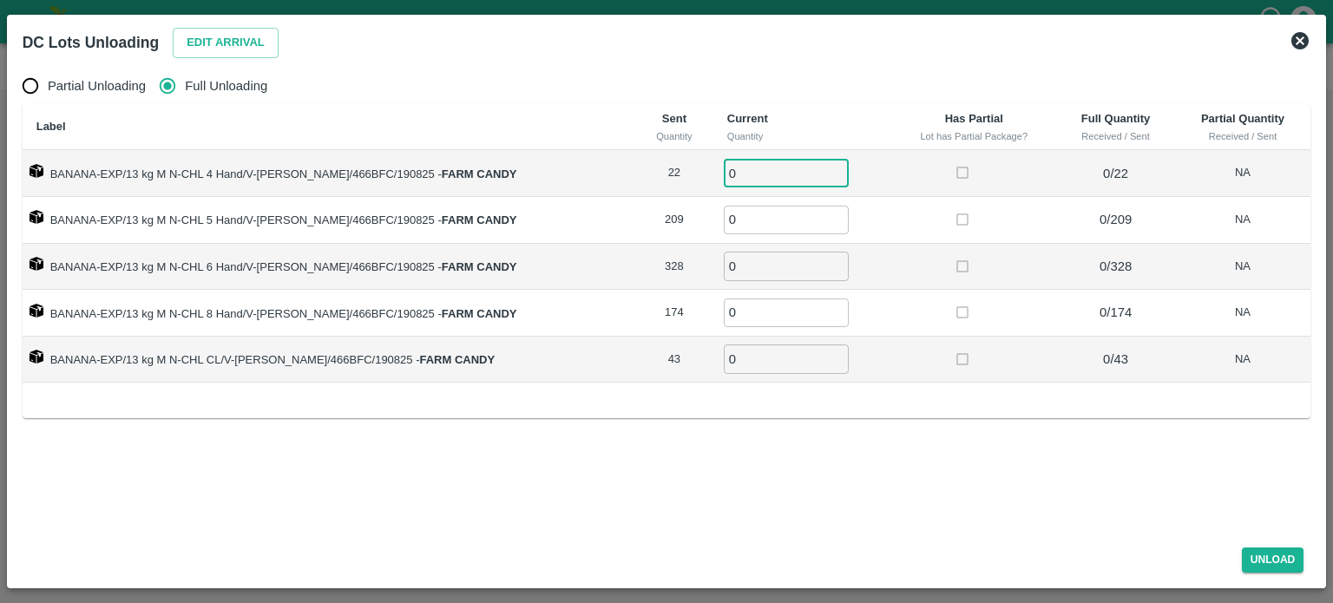
click at [739, 173] on input "0" at bounding box center [786, 173] width 125 height 29
type input "22"
type input "209"
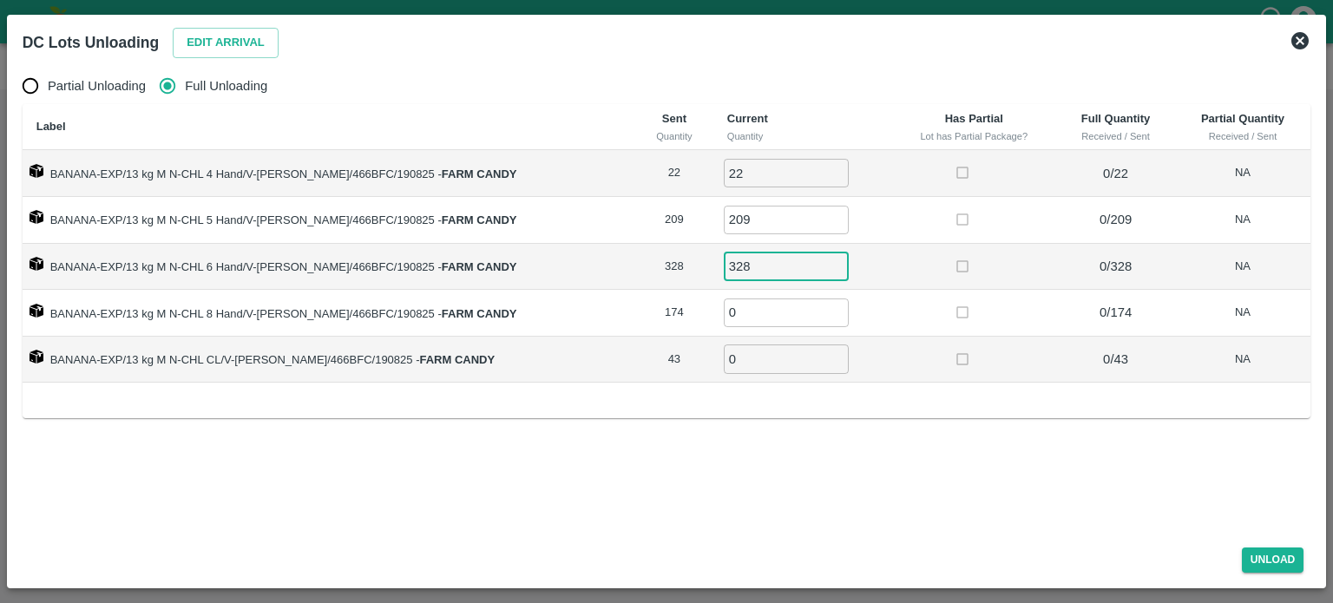
type input "328"
type input "174"
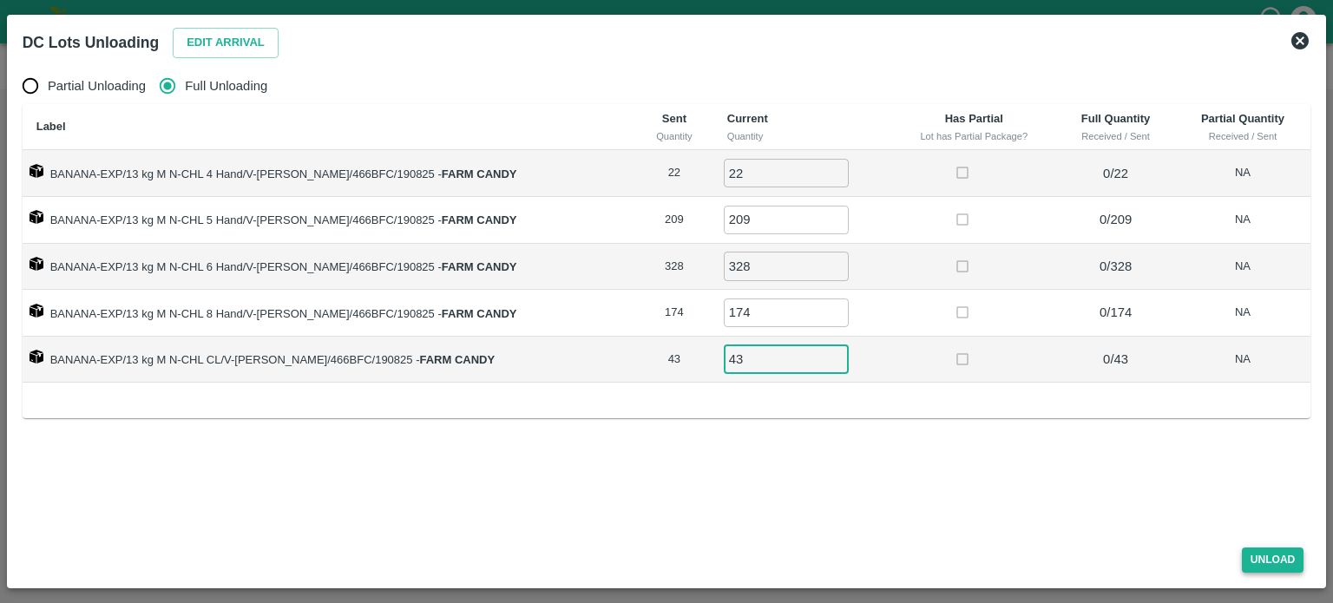
type input "43"
click at [1261, 554] on button "Unload" at bounding box center [1273, 559] width 62 height 25
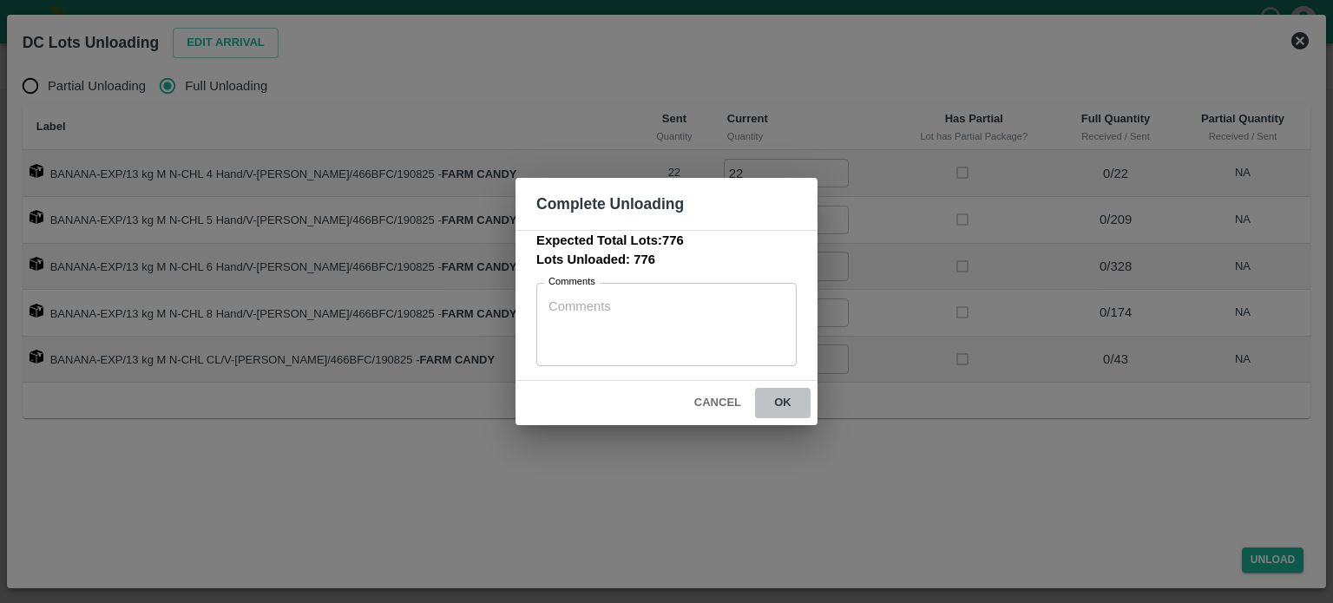
click at [780, 396] on button "ok" at bounding box center [783, 403] width 56 height 30
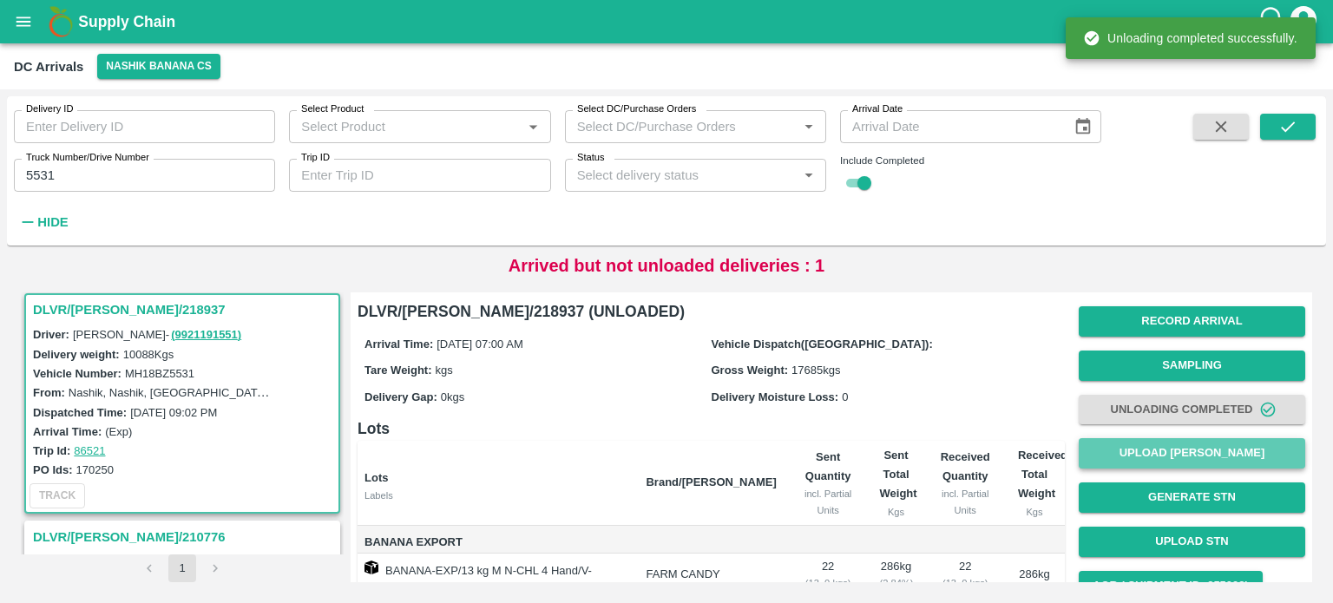
click at [1183, 453] on button "Upload [PERSON_NAME]" at bounding box center [1191, 453] width 226 height 30
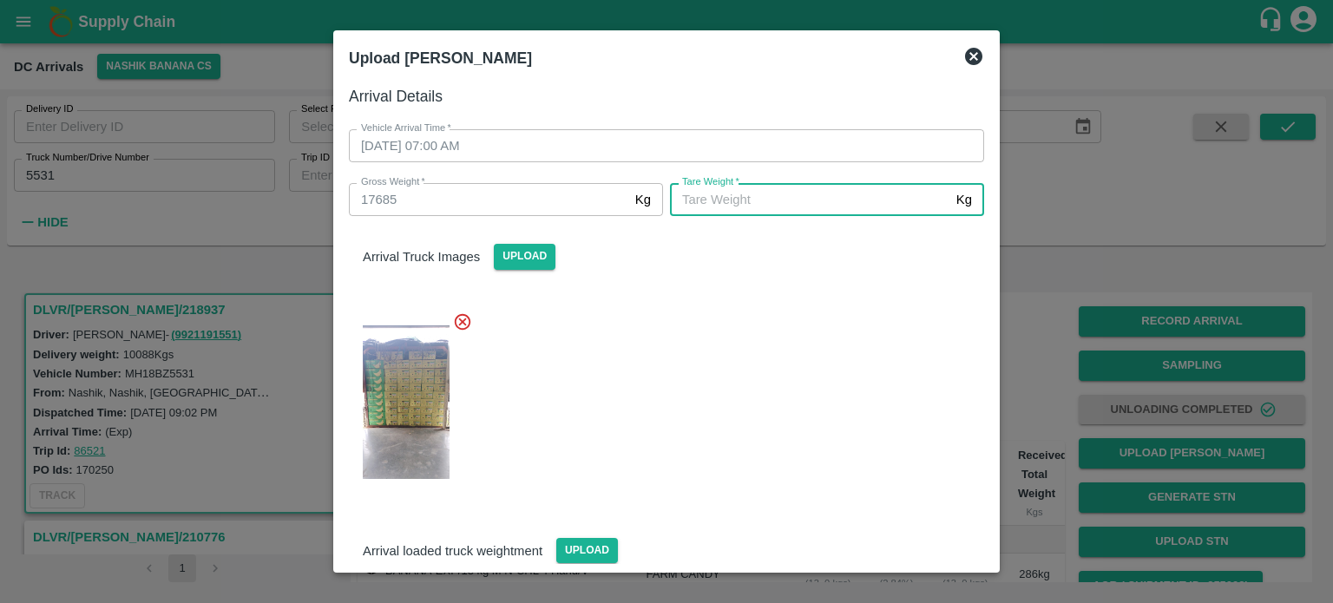
click at [740, 209] on input "[PERSON_NAME]   *" at bounding box center [809, 199] width 279 height 33
type input "7550"
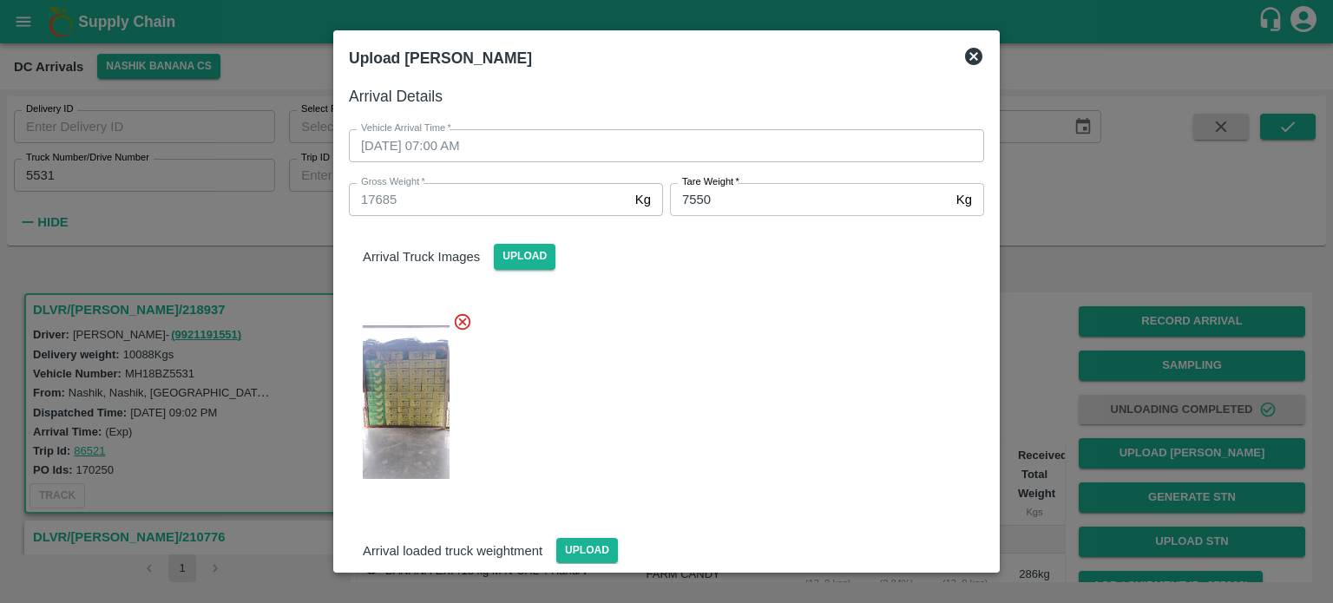
click at [883, 370] on div at bounding box center [659, 398] width 649 height 200
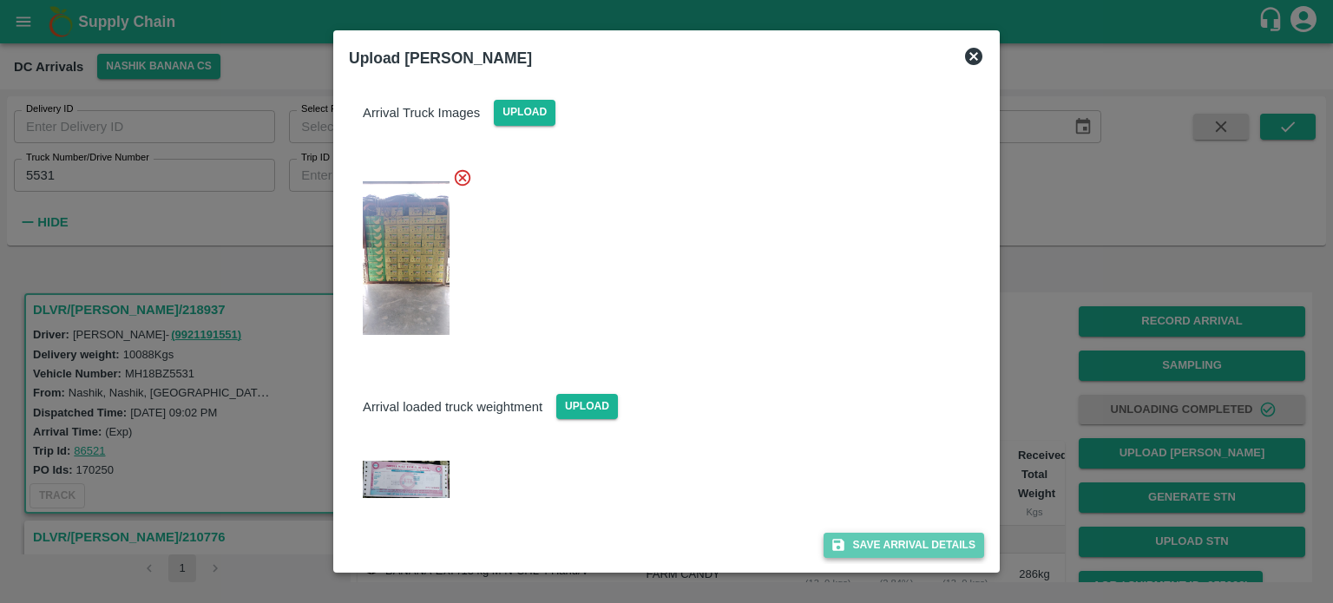
click at [878, 551] on button "Save Arrival Details" at bounding box center [903, 545] width 161 height 25
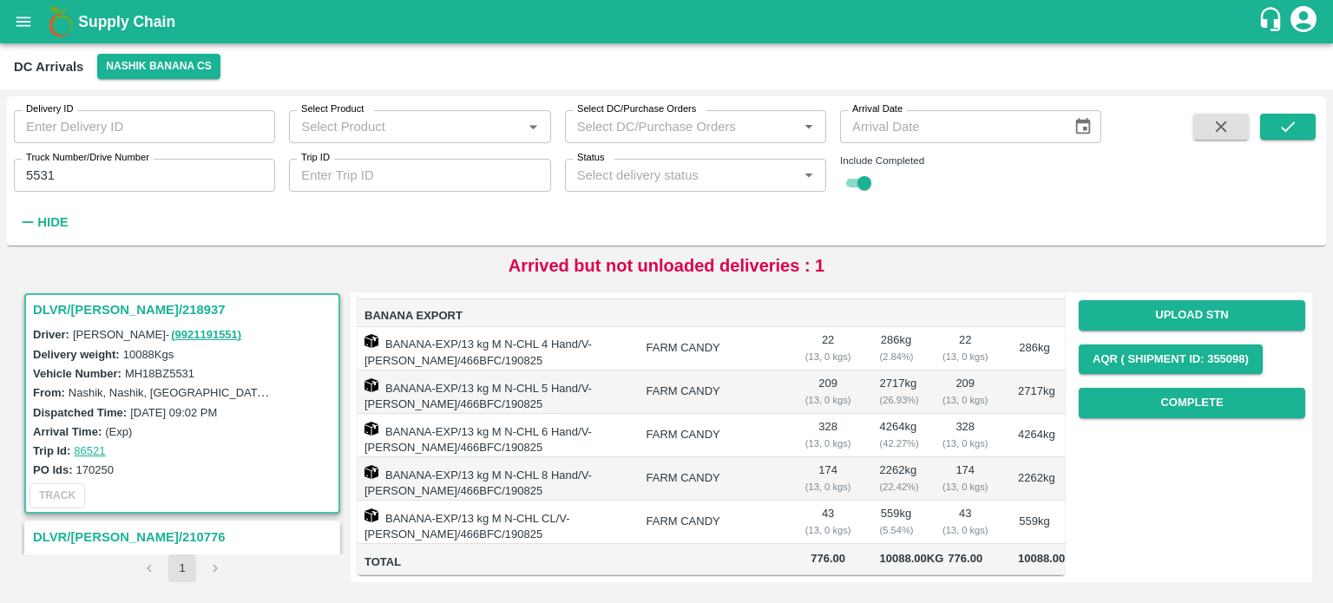
scroll to position [241, 0]
click at [1202, 390] on button "Complete" at bounding box center [1191, 403] width 226 height 30
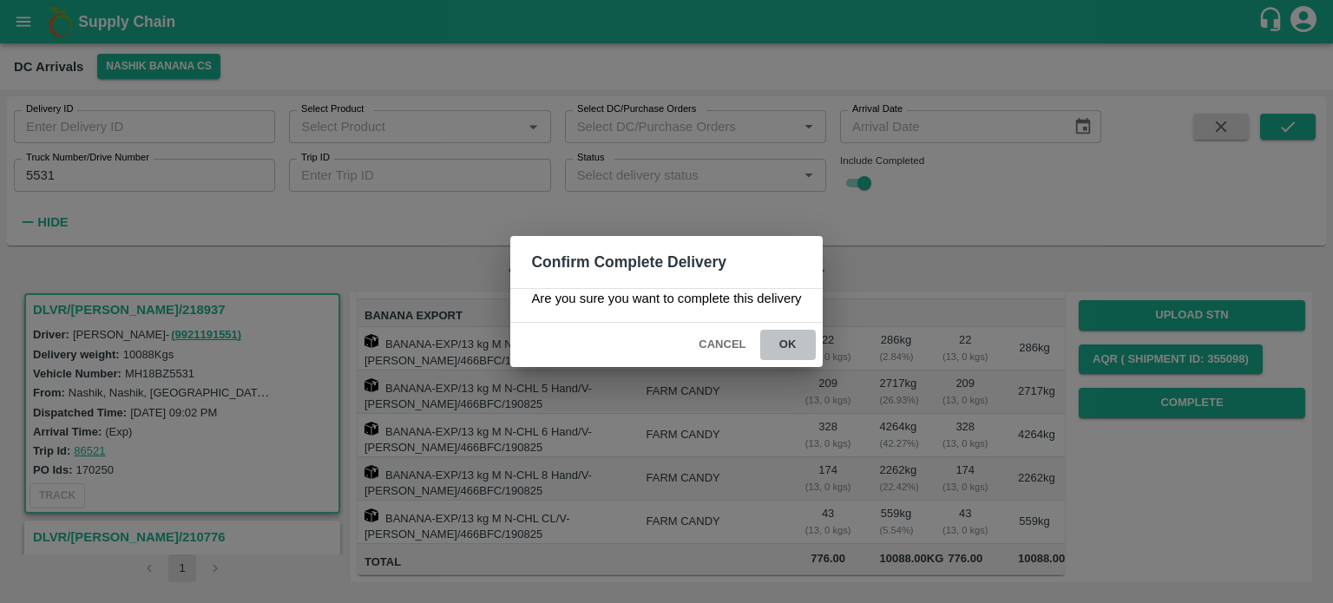
click at [788, 348] on button "ok" at bounding box center [788, 345] width 56 height 30
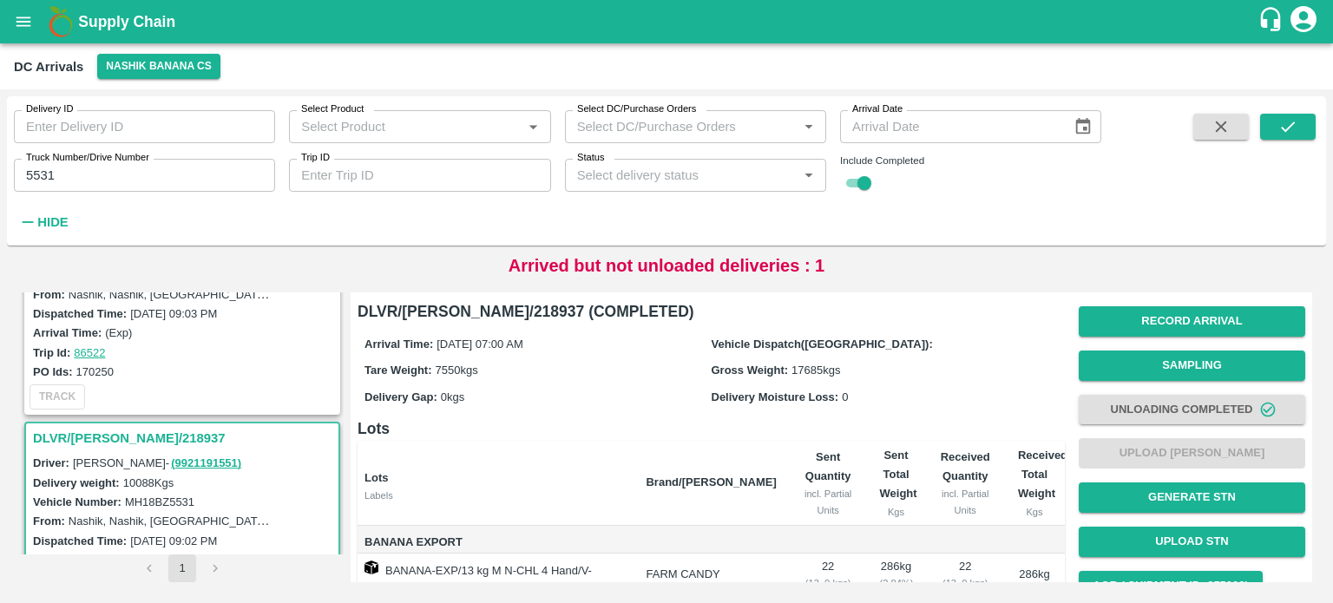
scroll to position [106, 0]
click at [49, 180] on input "5531" at bounding box center [144, 175] width 261 height 33
type input "1249"
click at [1286, 128] on icon "submit" at bounding box center [1287, 126] width 19 height 19
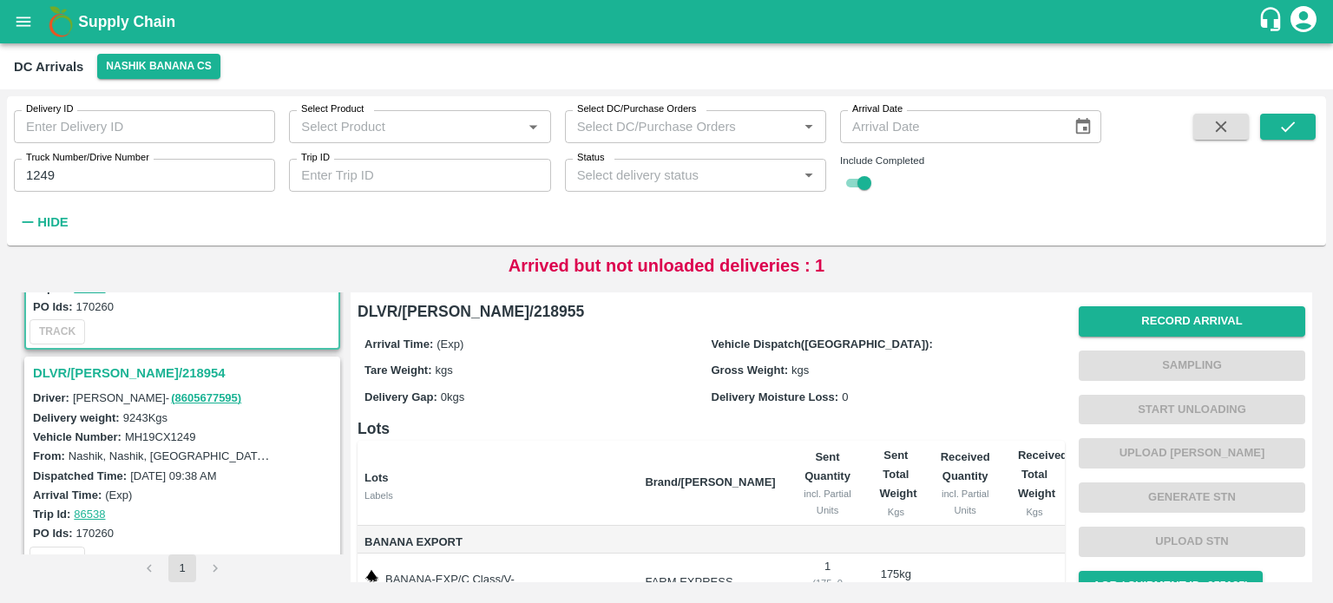
scroll to position [170, 0]
click at [96, 364] on h3 "DLVR/[PERSON_NAME]/218954" at bounding box center [185, 372] width 304 height 23
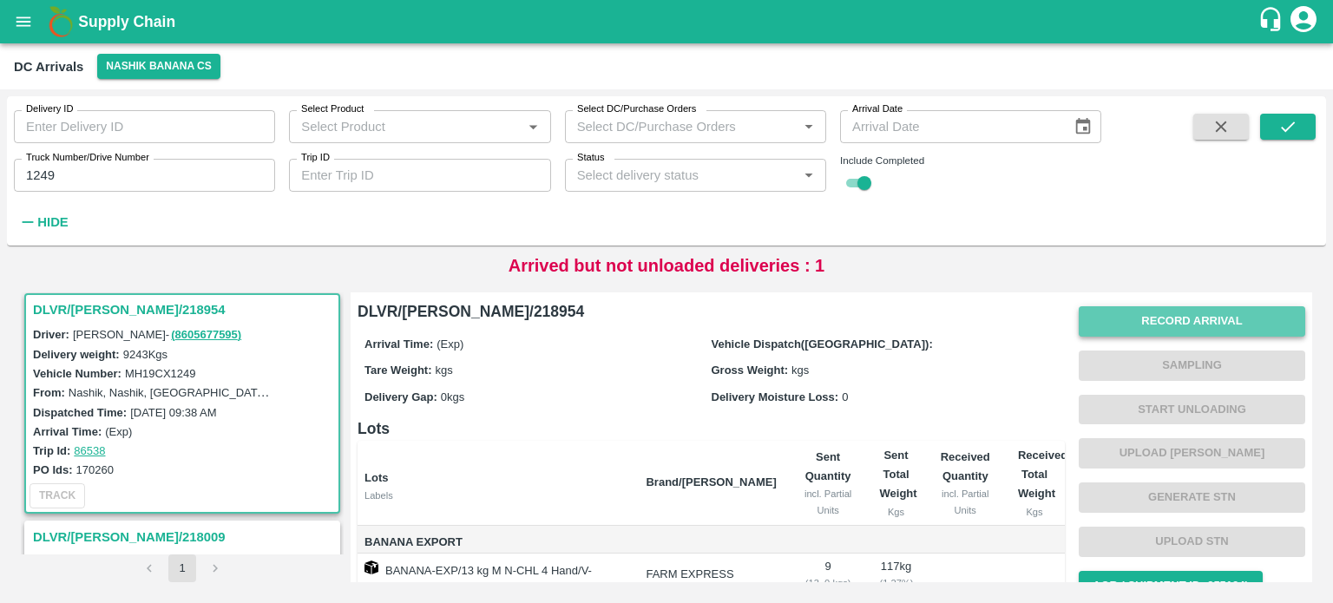
click at [1172, 324] on button "Record Arrival" at bounding box center [1191, 321] width 226 height 30
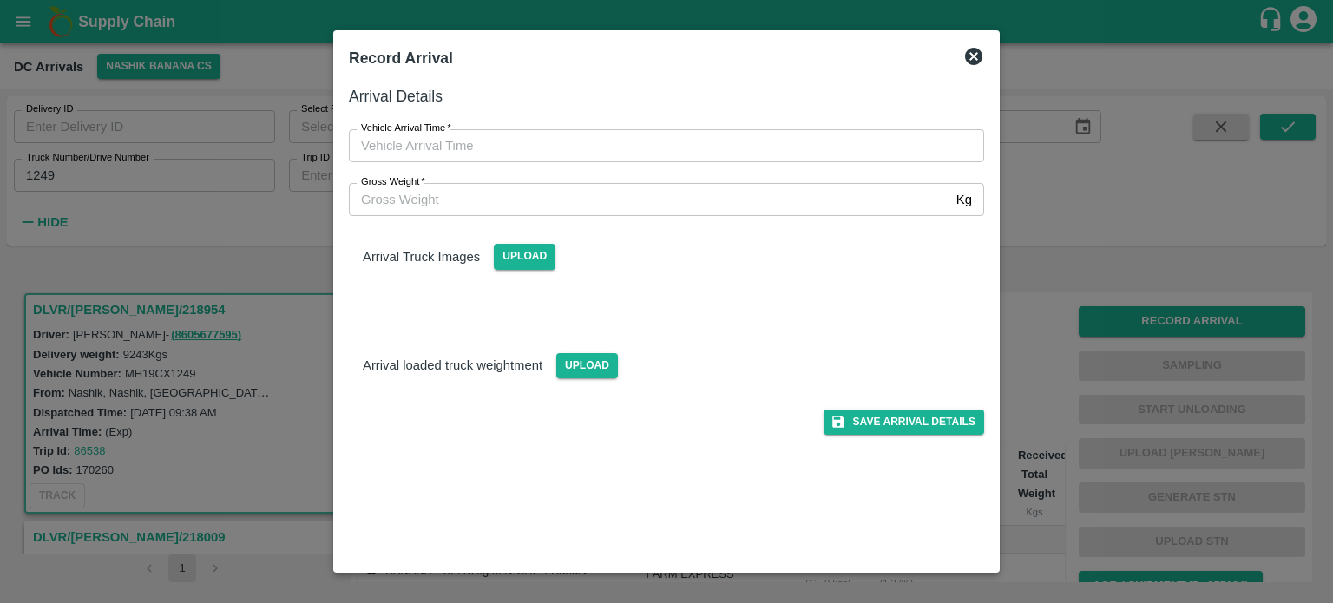
type input "DD/MM/YYYY hh:mm aa"
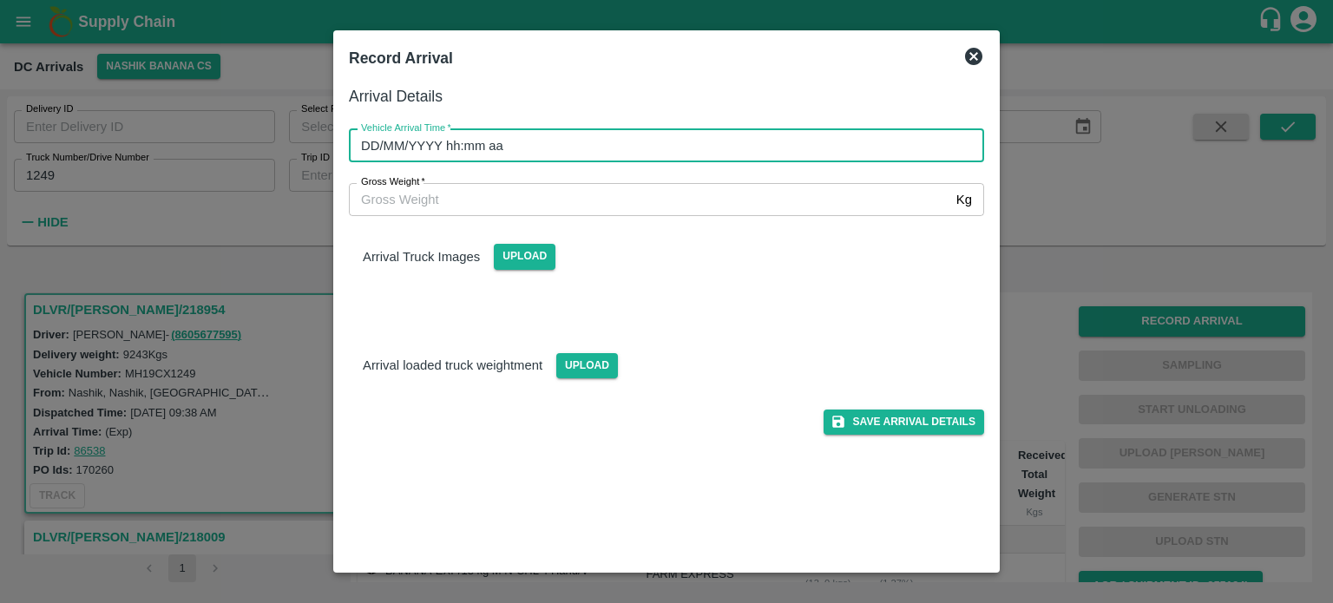
click at [612, 147] on input "DD/MM/YYYY hh:mm aa" at bounding box center [660, 145] width 623 height 33
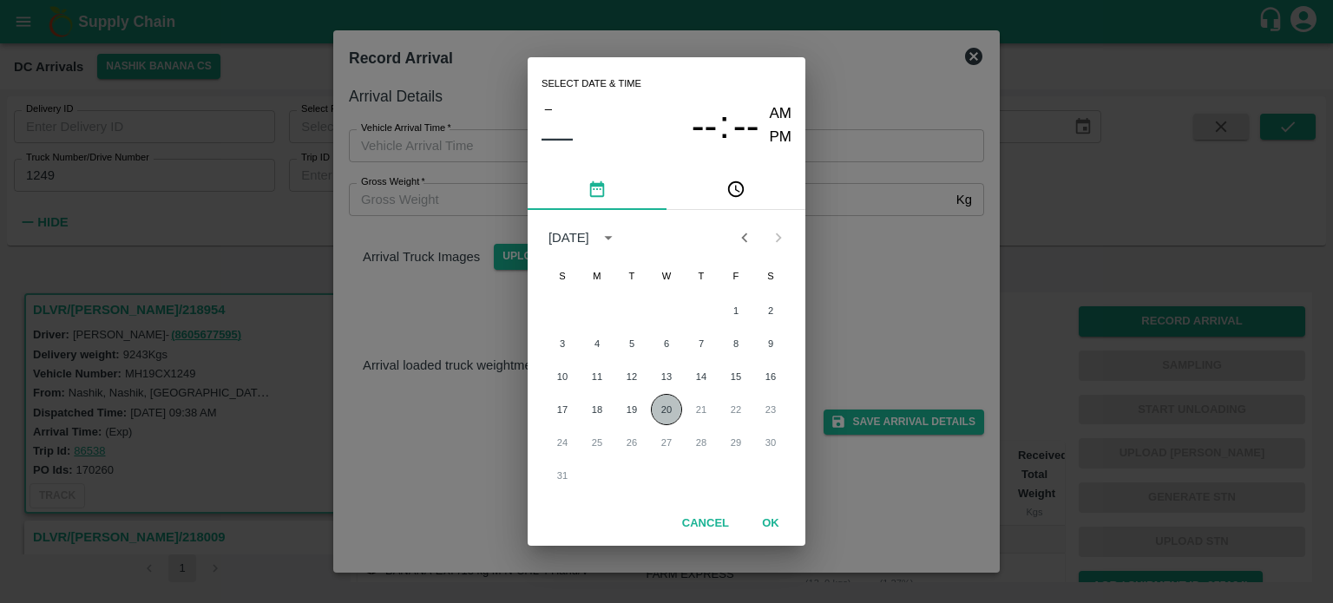
click at [670, 408] on button "20" at bounding box center [666, 409] width 31 height 31
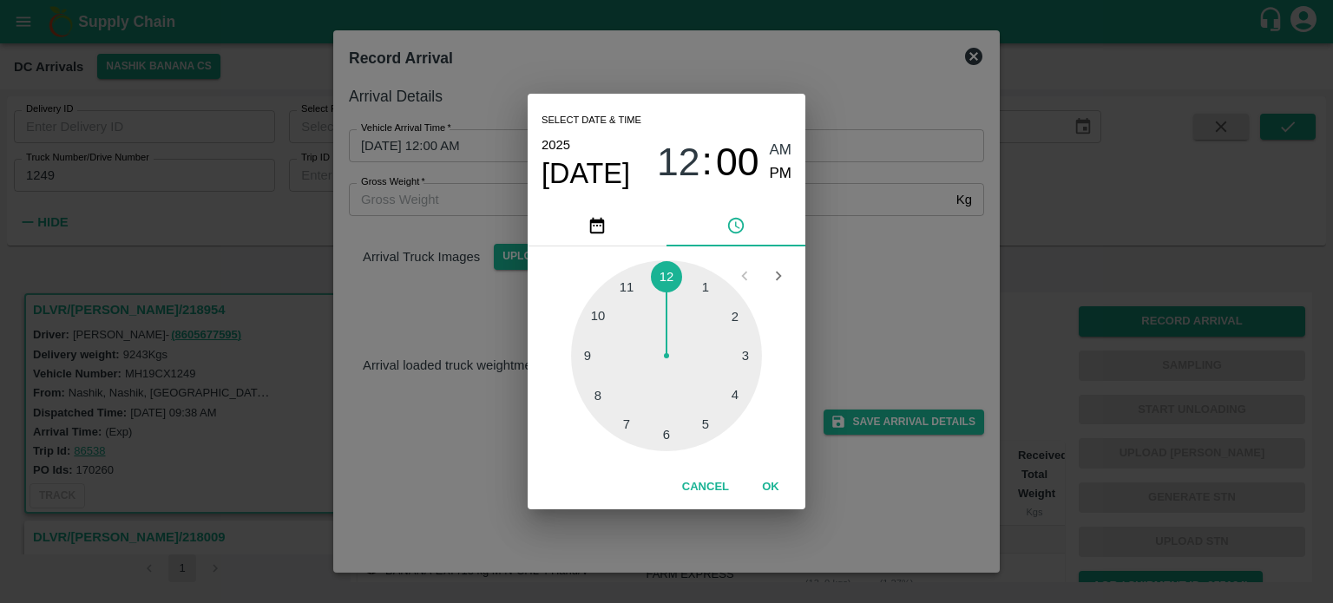
click at [601, 394] on div at bounding box center [666, 355] width 191 height 191
click at [742, 398] on div at bounding box center [666, 355] width 191 height 191
type input "[DATE] 08:20 AM"
click at [870, 306] on div "Select date & time [DATE] 08 : 20 AM PM 05 10 15 20 25 30 35 40 45 50 55 00 Can…" at bounding box center [666, 301] width 1333 height 603
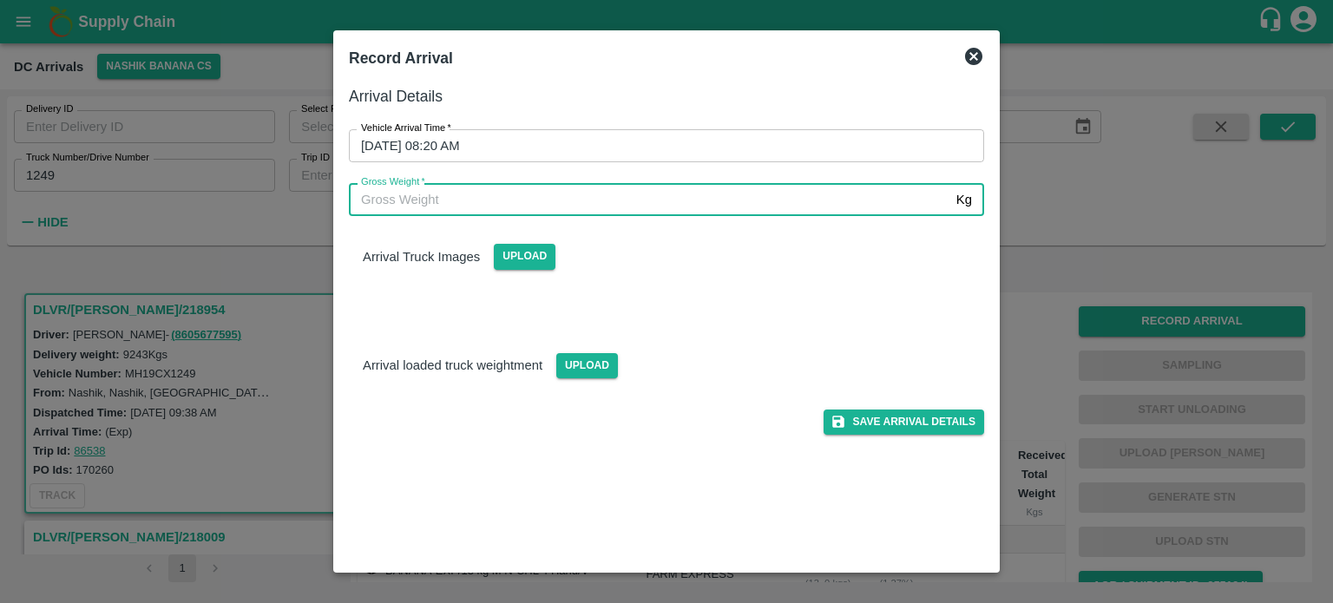
click at [439, 212] on input "Gross Weight   *" at bounding box center [649, 199] width 600 height 33
type input "17685"
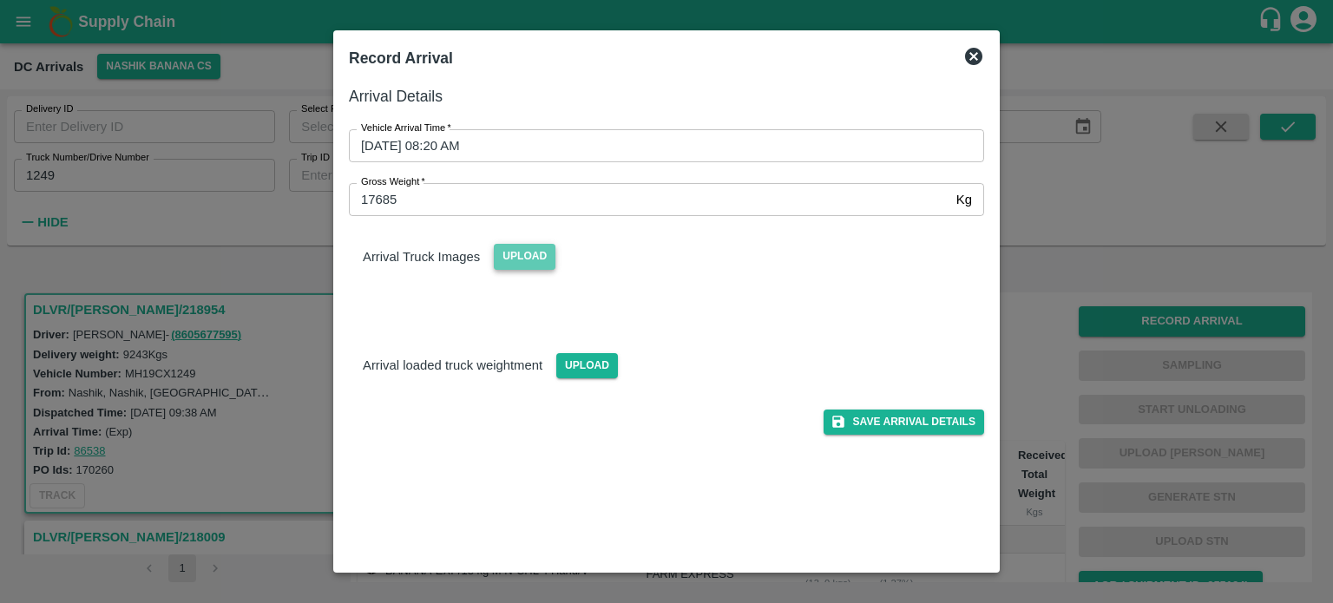
click at [513, 261] on span "Upload" at bounding box center [525, 256] width 62 height 25
click at [0, 0] on input "Upload" at bounding box center [0, 0] width 0 height 0
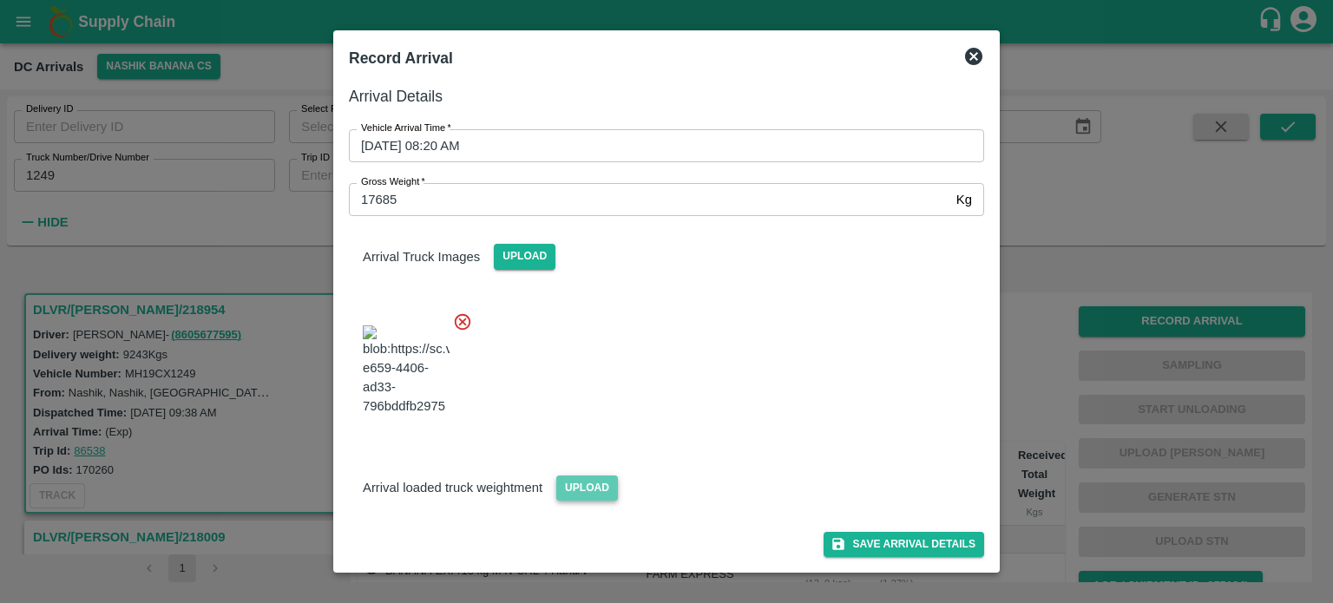
click at [583, 501] on span "Upload" at bounding box center [587, 487] width 62 height 25
click at [0, 0] on input "Upload" at bounding box center [0, 0] width 0 height 0
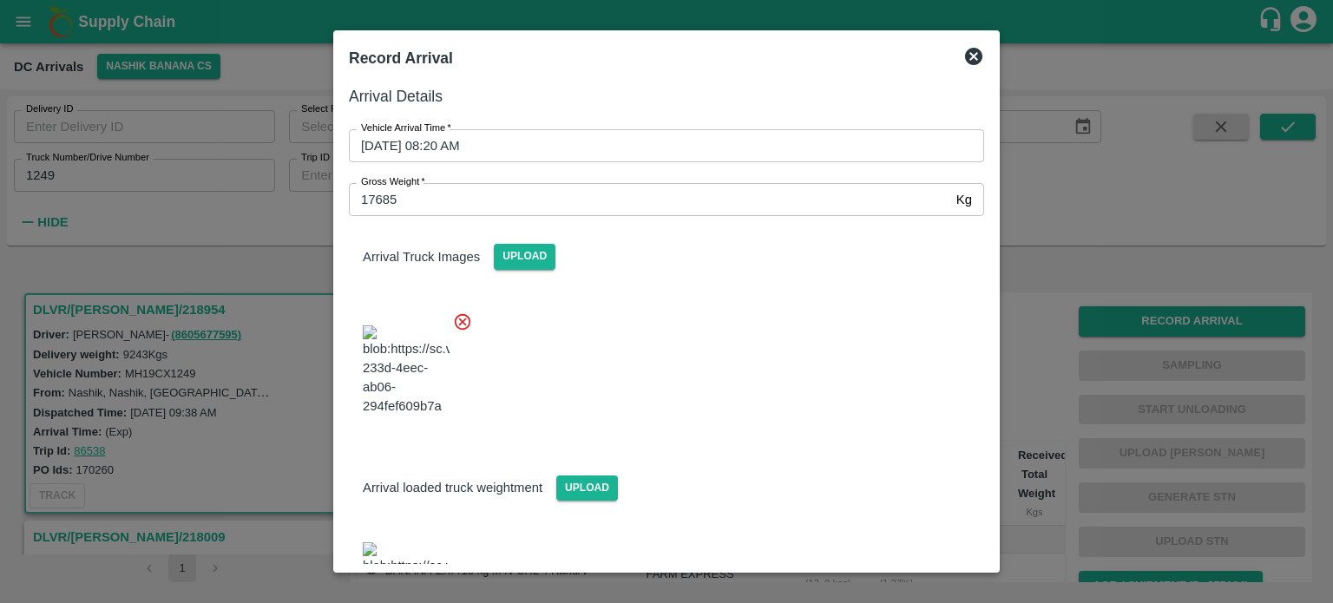
click at [783, 403] on div at bounding box center [659, 366] width 649 height 136
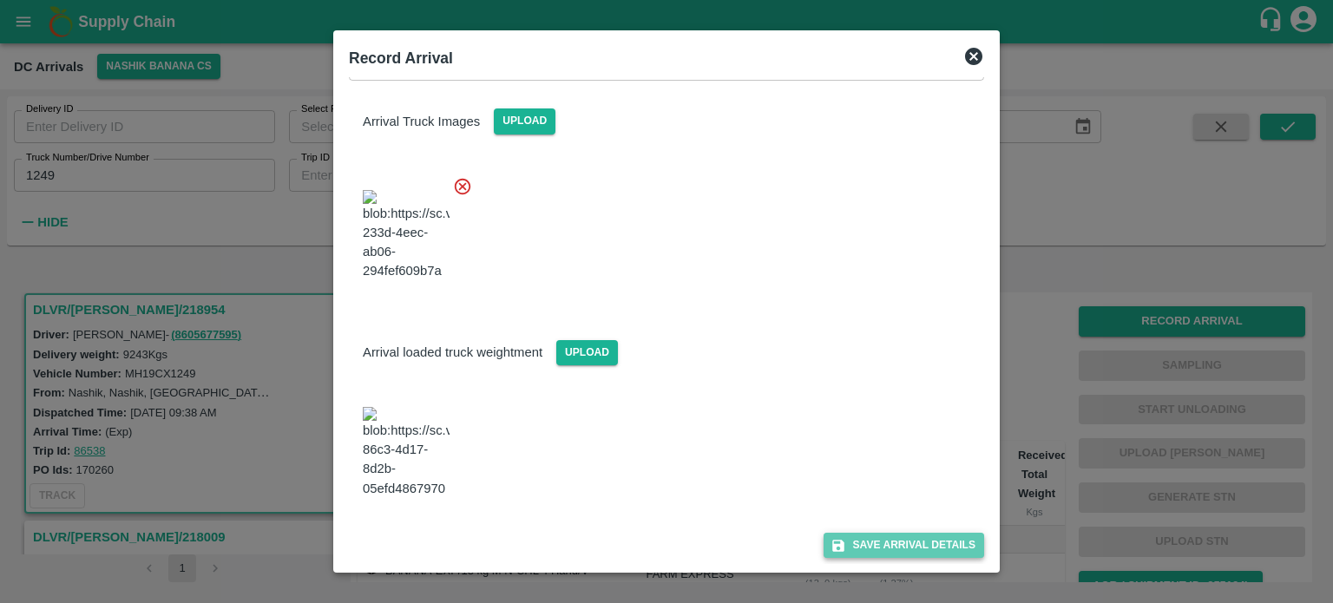
click at [887, 547] on button "Save Arrival Details" at bounding box center [903, 545] width 161 height 25
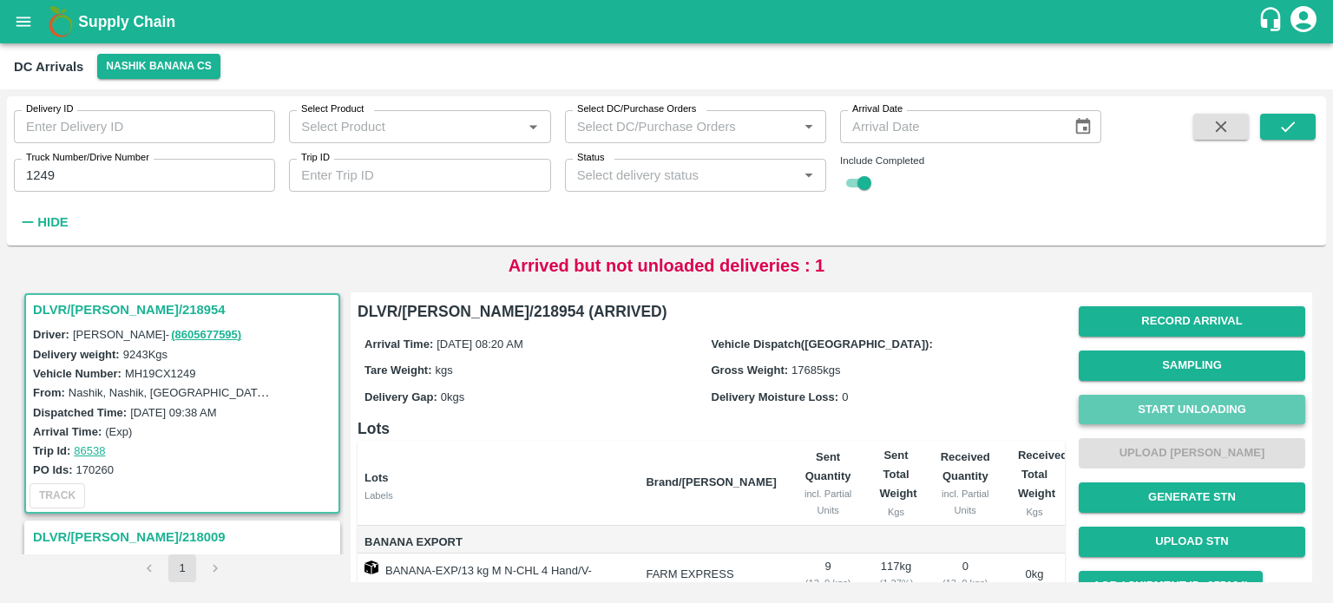
click at [1189, 405] on button "Start Unloading" at bounding box center [1191, 410] width 226 height 30
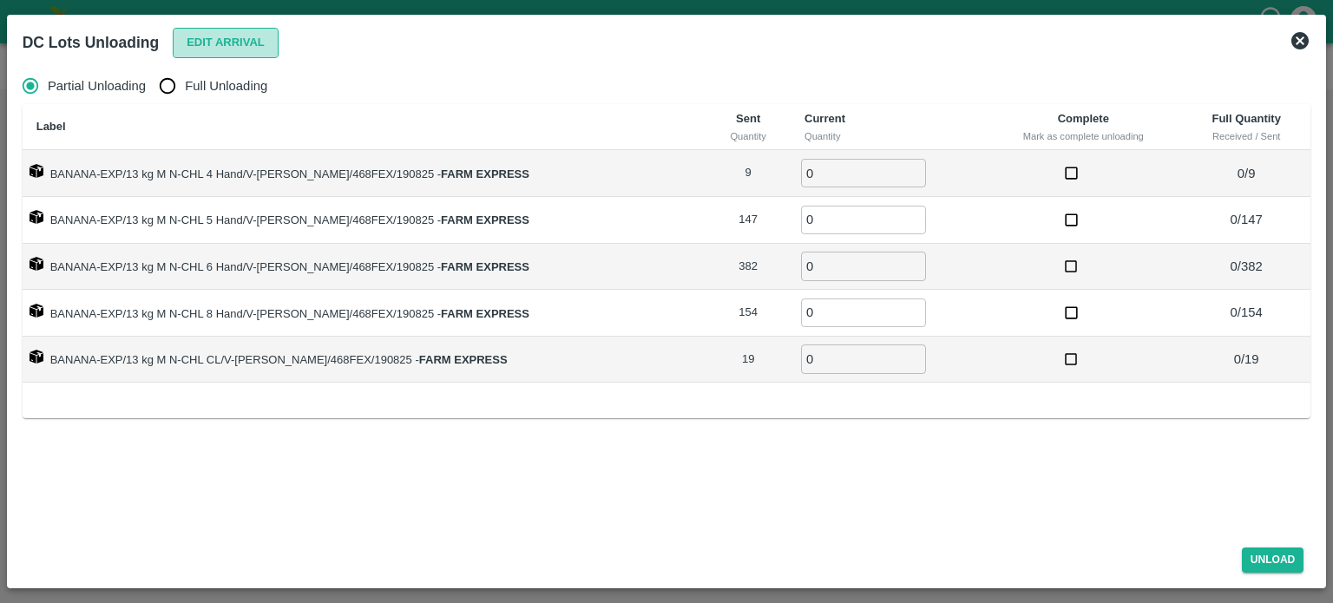
click at [217, 41] on button "Edit Arrival" at bounding box center [226, 43] width 106 height 30
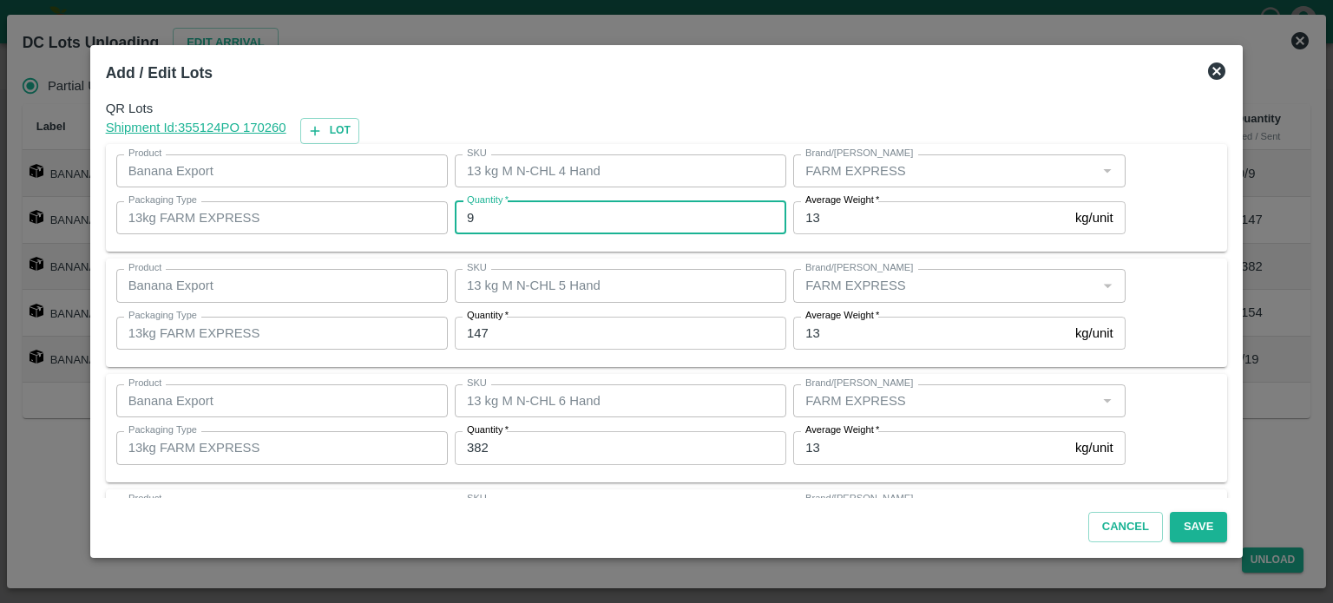
click at [492, 217] on input "9" at bounding box center [620, 217] width 331 height 33
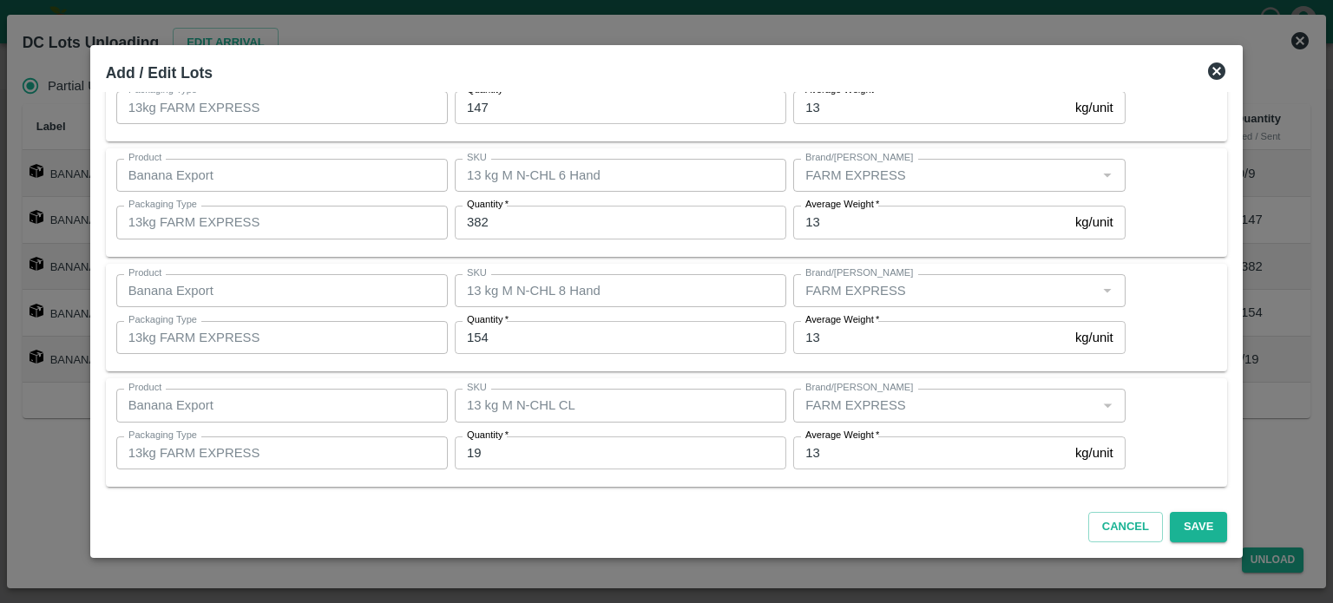
scroll to position [227, 0]
click at [1206, 62] on icon at bounding box center [1216, 71] width 21 height 21
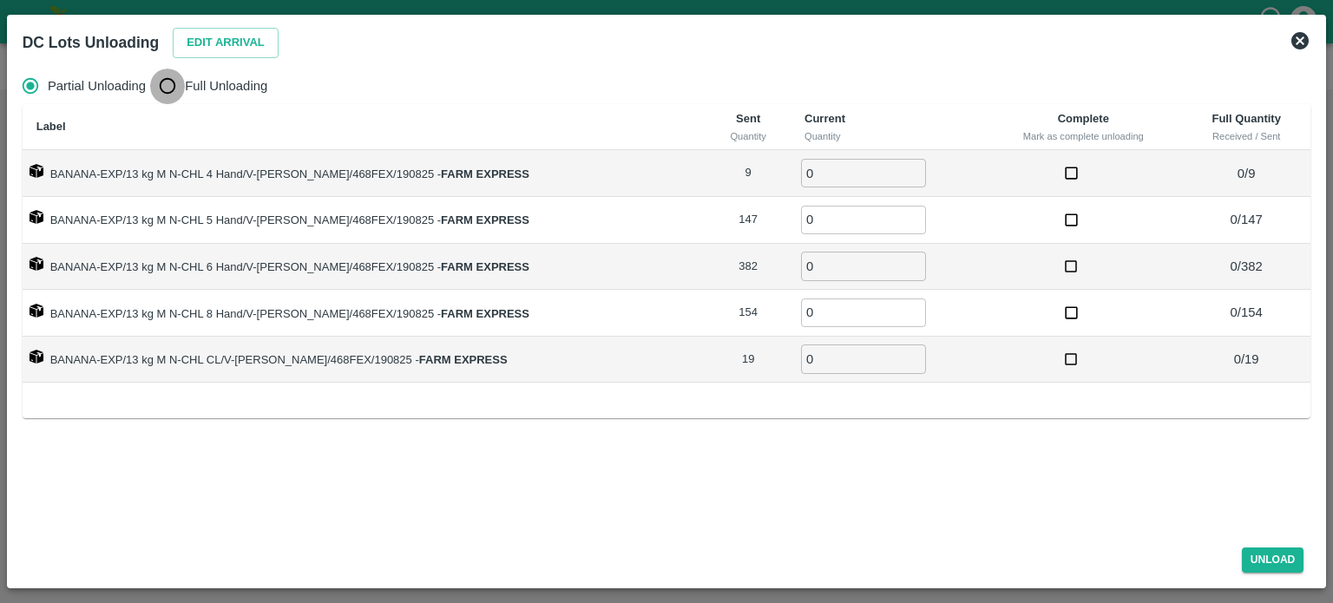
click at [173, 86] on input "Full Unloading" at bounding box center [167, 86] width 35 height 35
radio input "true"
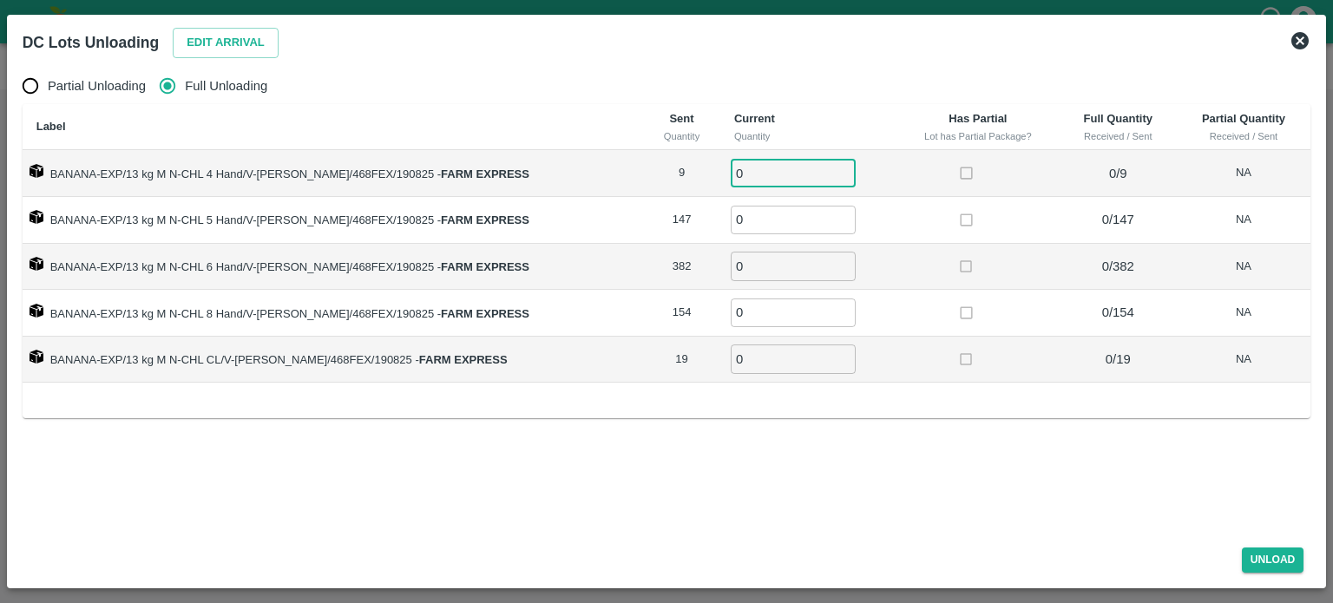
click at [747, 178] on input "0" at bounding box center [793, 173] width 125 height 29
type input "9"
type input "147"
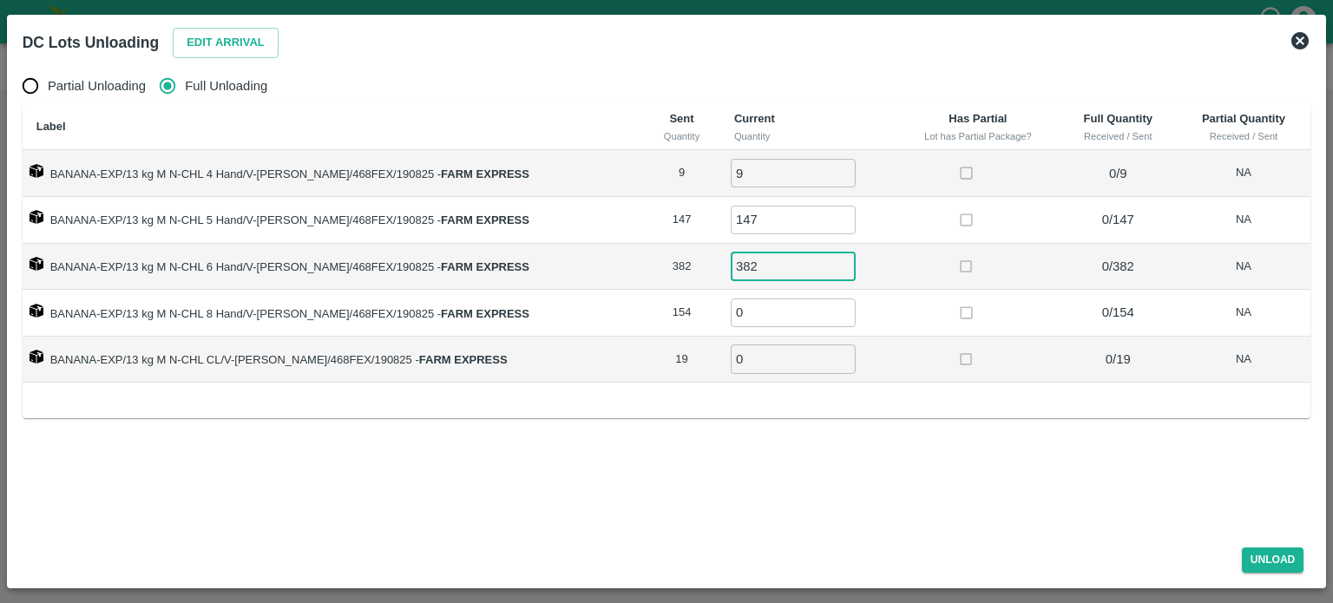
type input "382"
type input "154"
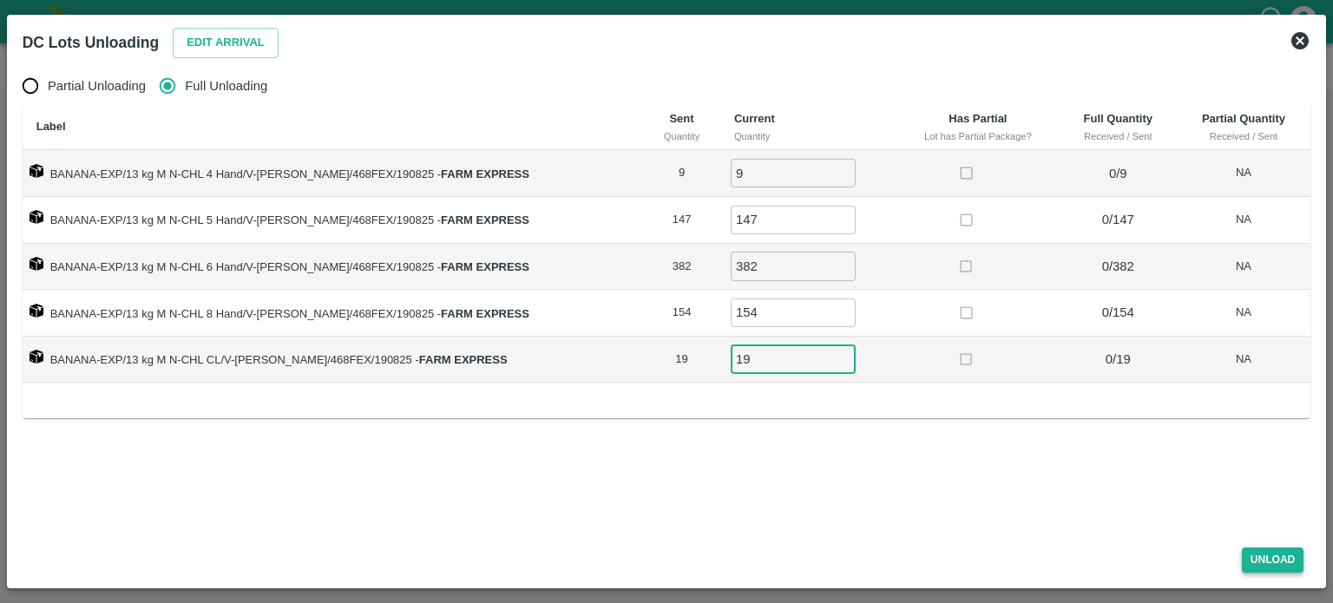
type input "19"
click at [1261, 554] on button "Unload" at bounding box center [1273, 559] width 62 height 25
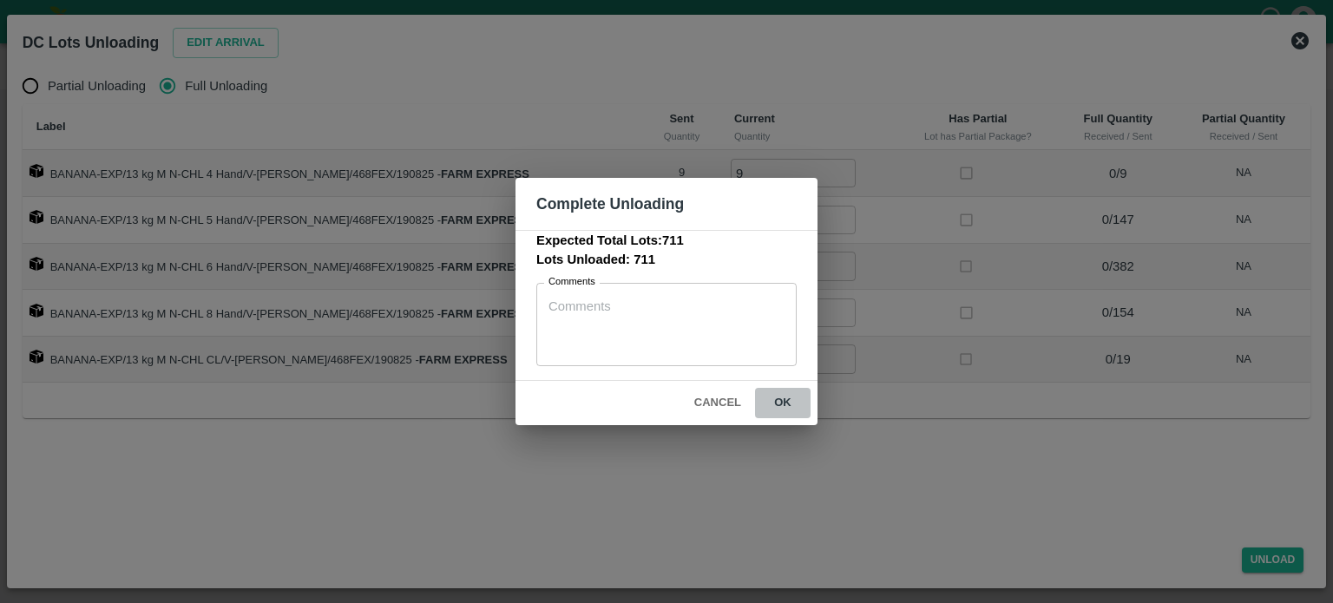
click at [789, 401] on button "ok" at bounding box center [783, 403] width 56 height 30
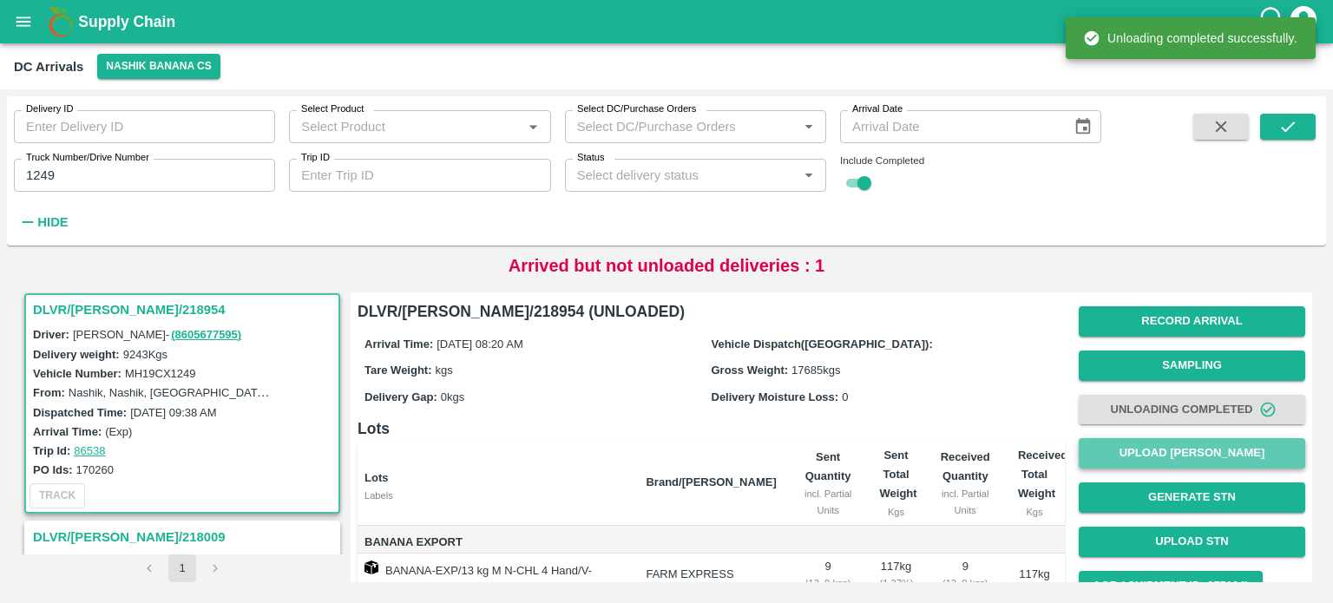
click at [1189, 453] on button "Upload [PERSON_NAME]" at bounding box center [1191, 453] width 226 height 30
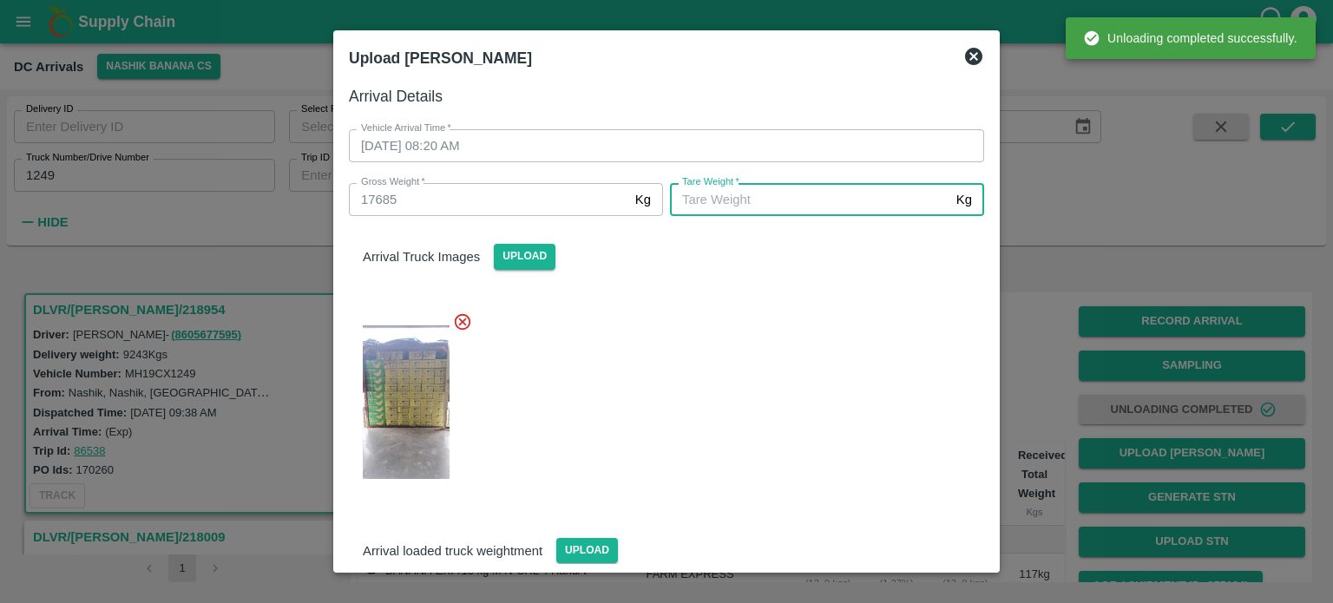
click at [824, 200] on input "[PERSON_NAME]   *" at bounding box center [809, 199] width 279 height 33
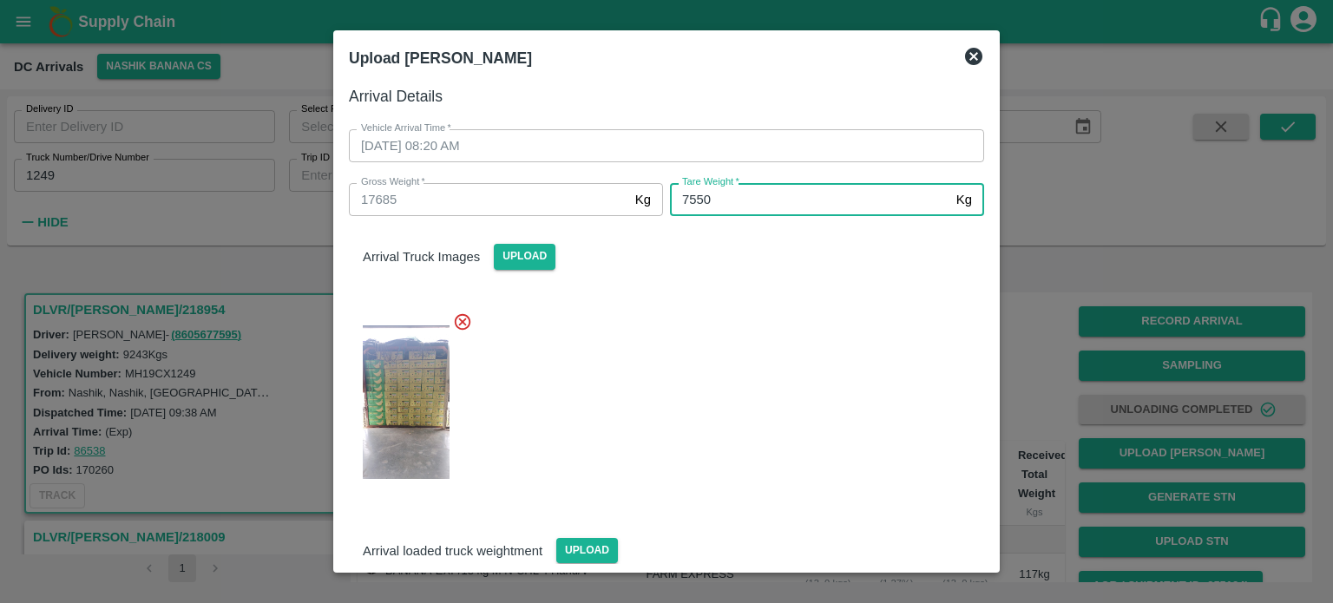
type input "7550"
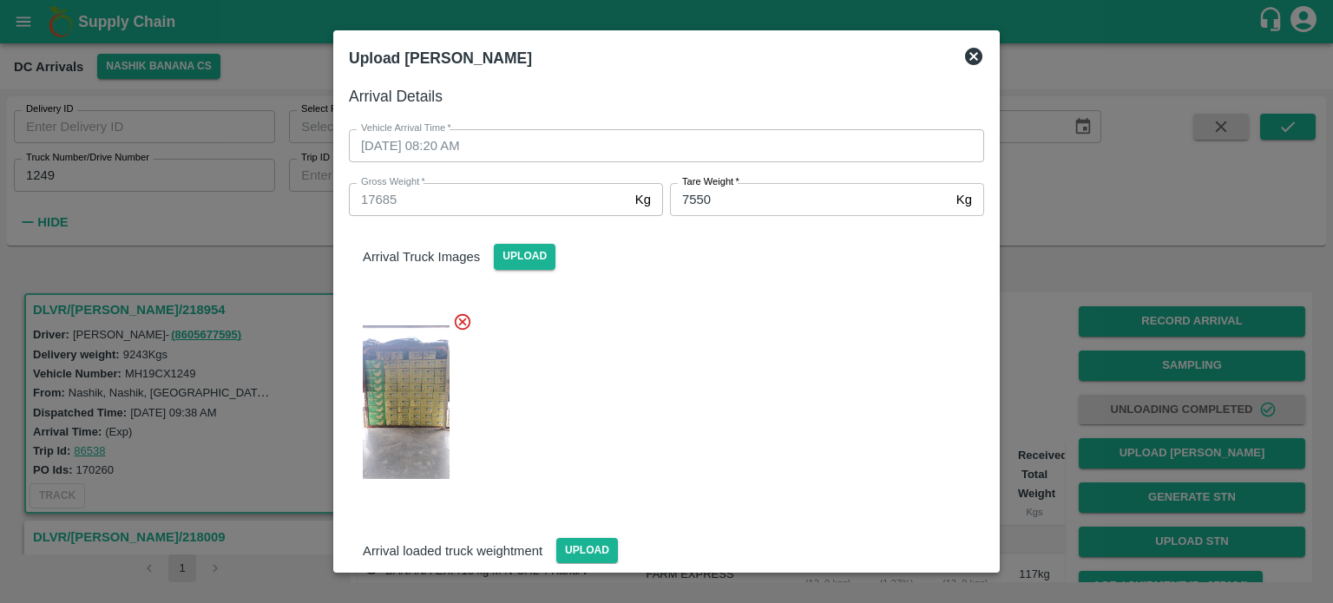
click at [833, 354] on div at bounding box center [659, 398] width 649 height 200
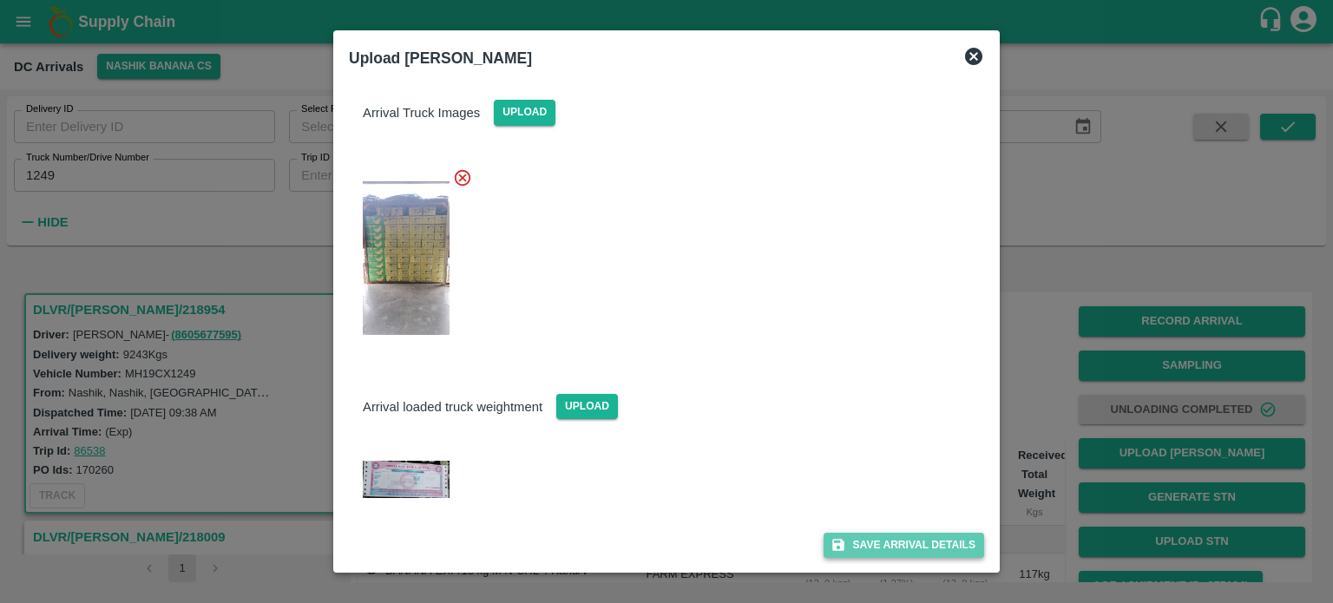
click at [885, 546] on button "Save Arrival Details" at bounding box center [903, 545] width 161 height 25
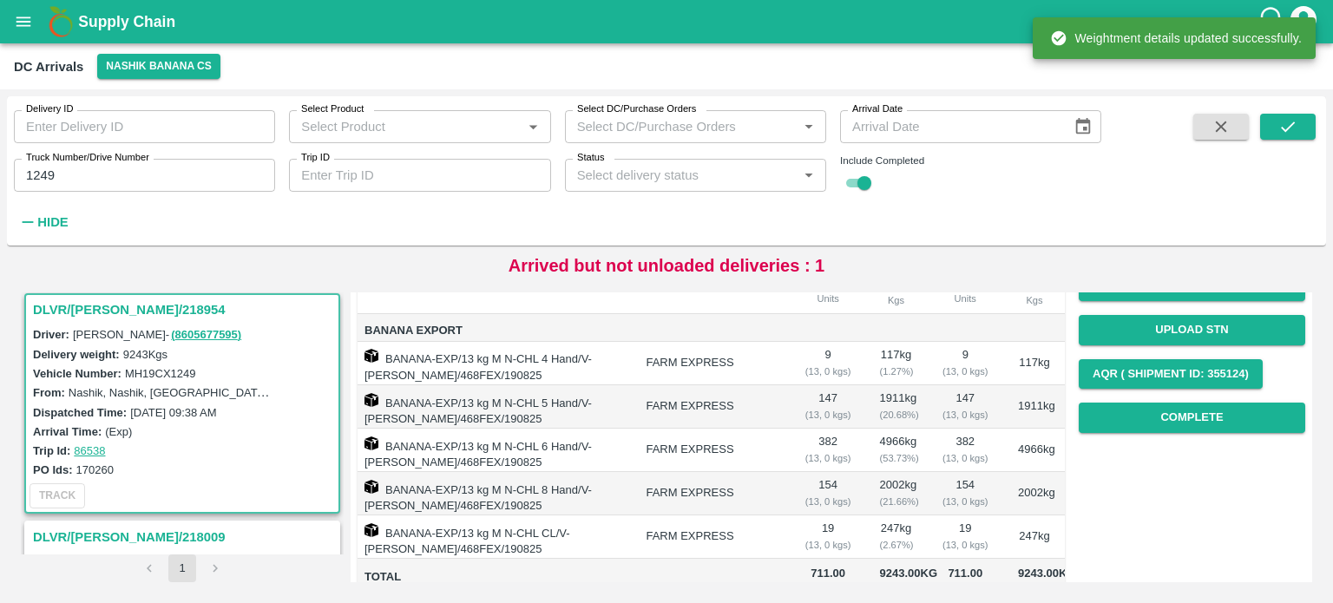
scroll to position [224, 0]
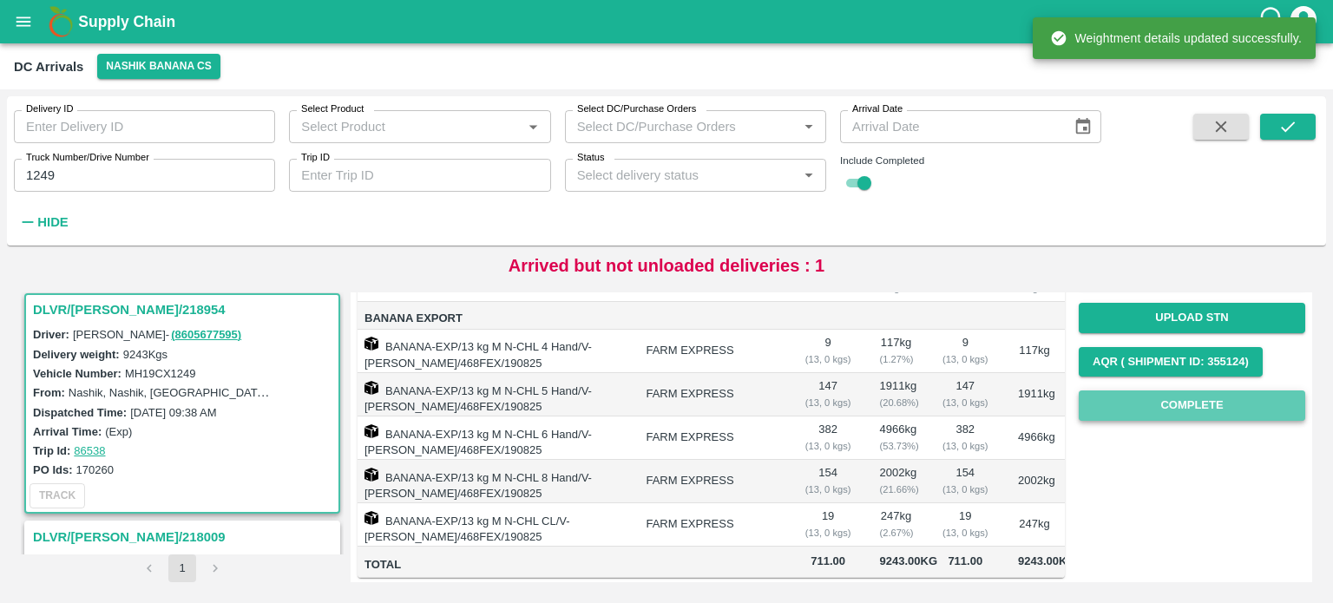
click at [1171, 413] on button "Complete" at bounding box center [1191, 405] width 226 height 30
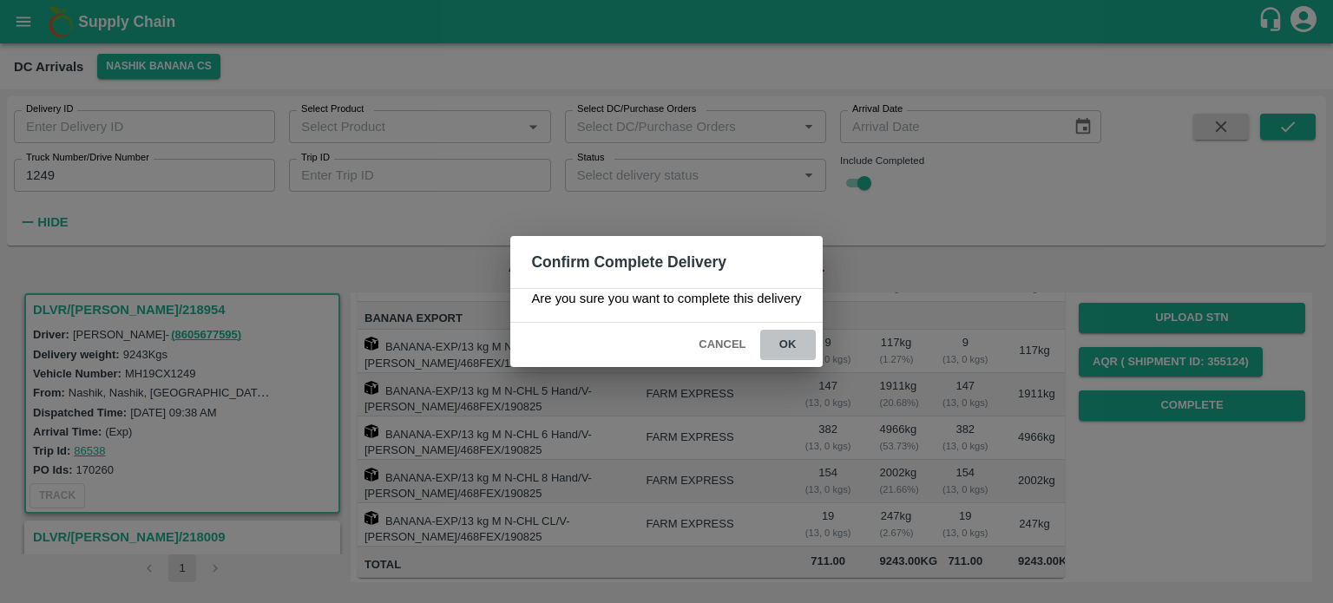
click at [789, 346] on button "ok" at bounding box center [788, 345] width 56 height 30
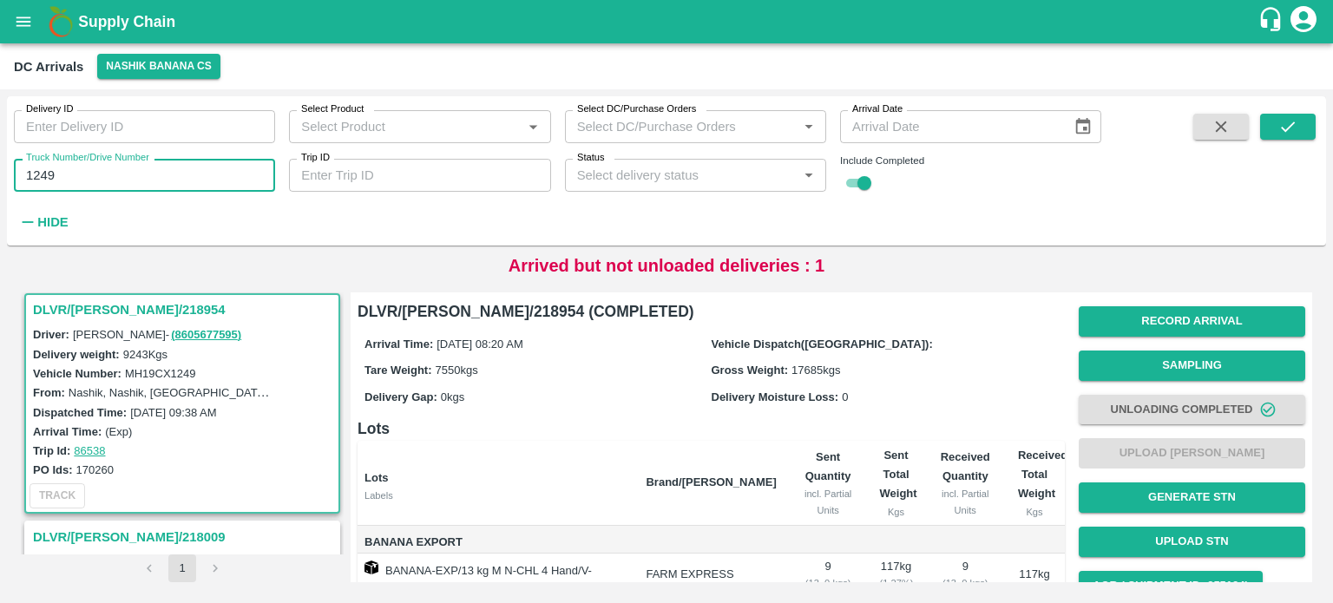
click at [35, 169] on input "1249" at bounding box center [144, 175] width 261 height 33
type input "2086"
click at [1281, 134] on icon "submit" at bounding box center [1287, 126] width 19 height 19
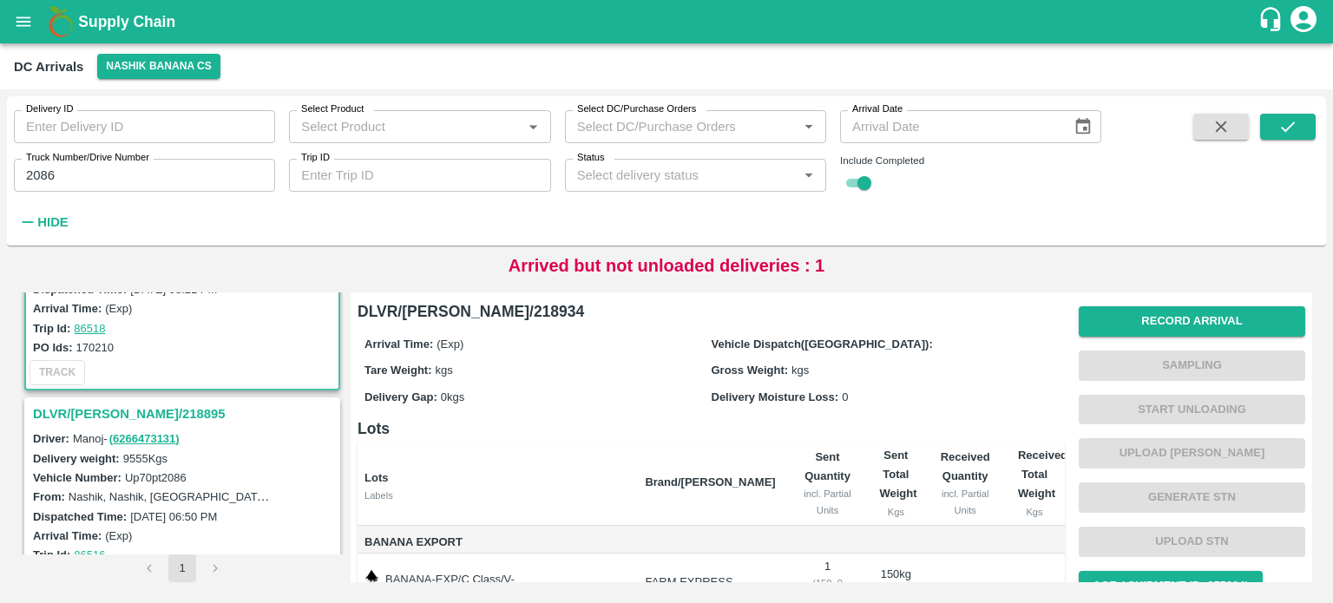
scroll to position [130, 0]
click at [112, 410] on h3 "DLVR/[PERSON_NAME]/218895" at bounding box center [185, 412] width 304 height 23
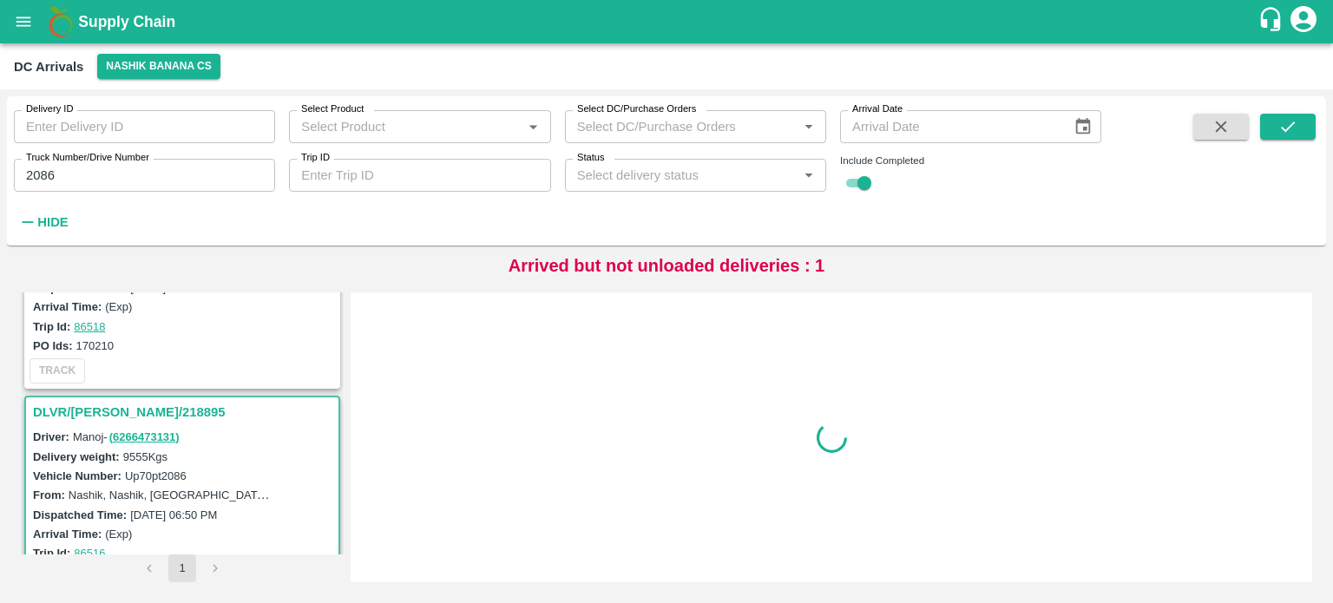
scroll to position [233, 0]
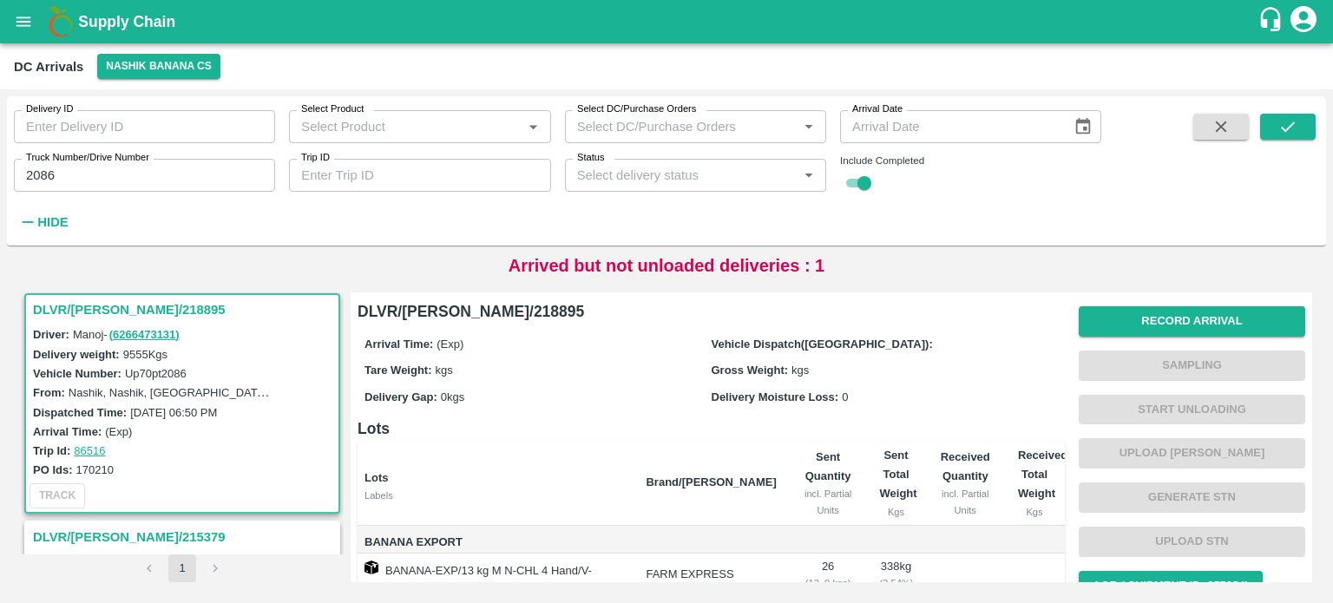
click at [147, 375] on label "Up70pt2086" at bounding box center [156, 373] width 62 height 13
copy label "Up70pt2086"
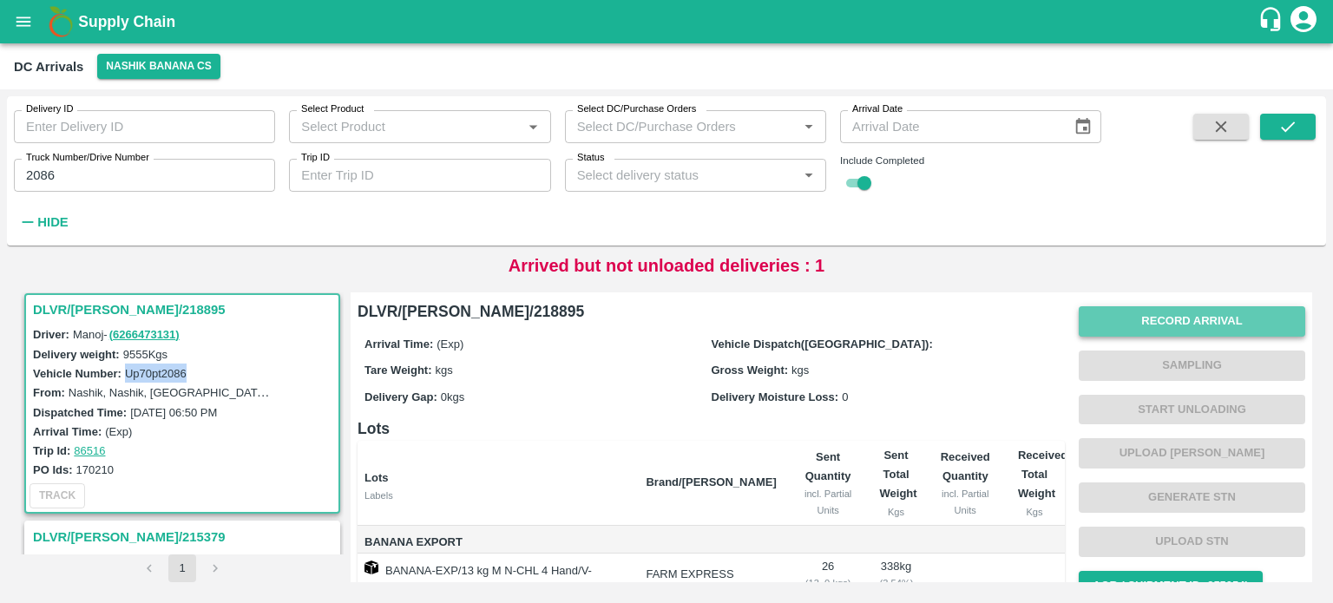
click at [1177, 324] on button "Record Arrival" at bounding box center [1191, 321] width 226 height 30
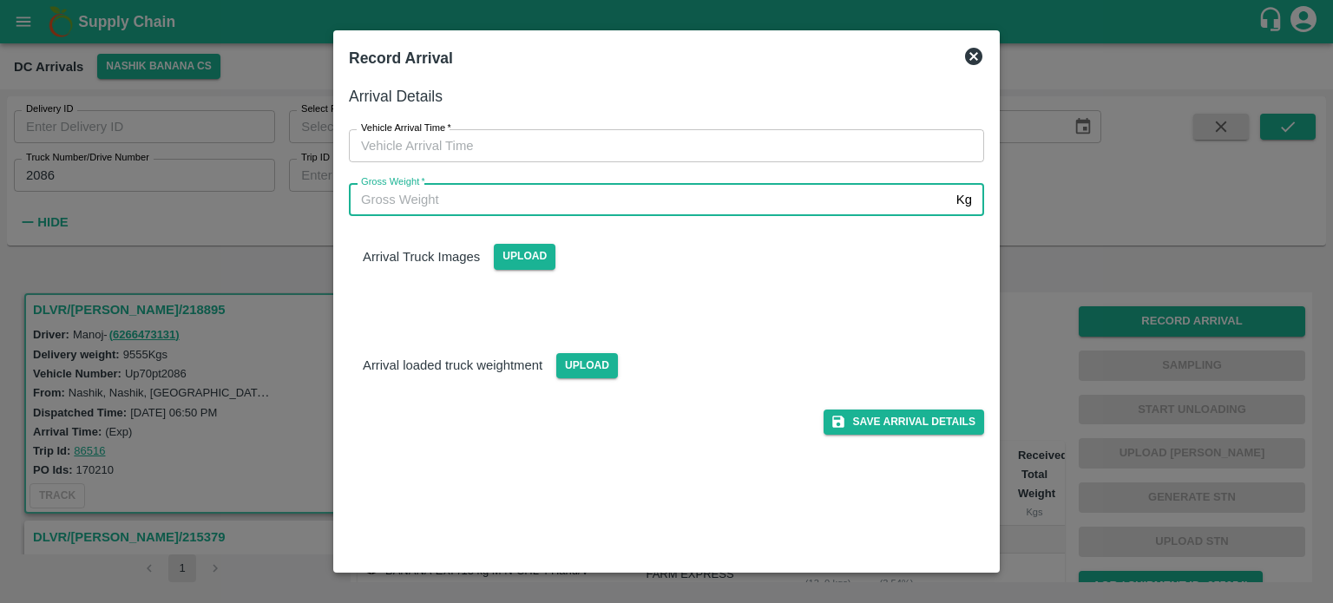
click at [554, 211] on input "Gross Weight   *" at bounding box center [649, 199] width 600 height 33
type input "17145"
type input "DD/MM/YYYY hh:mm aa"
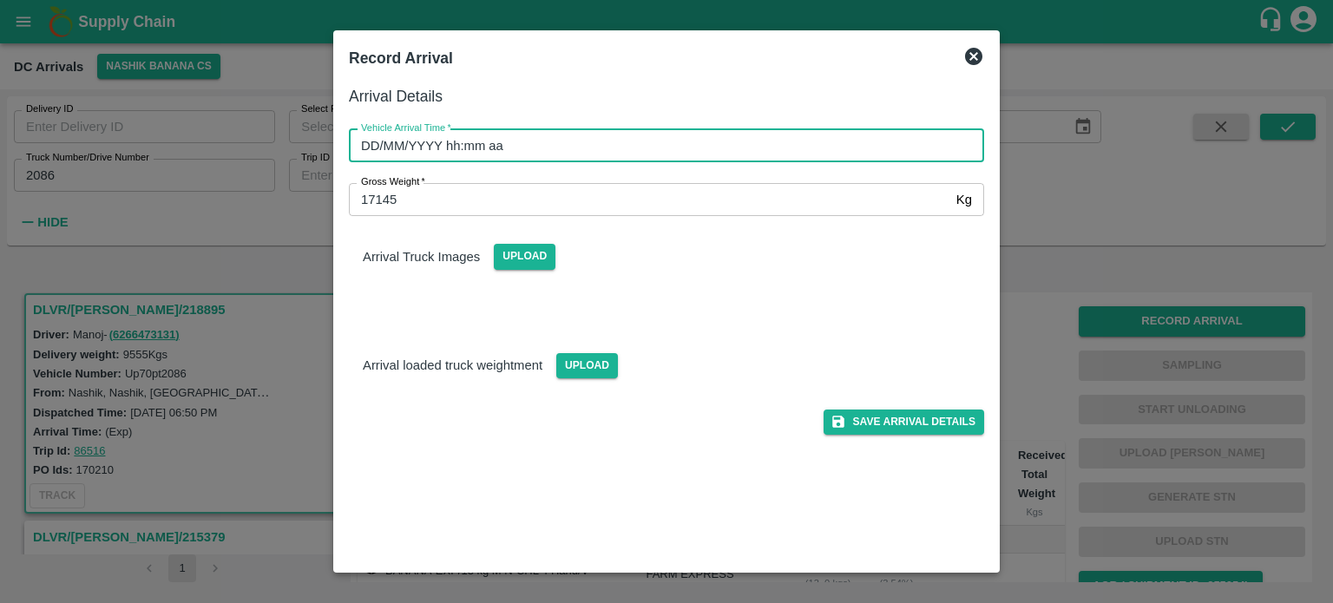
click at [590, 141] on input "DD/MM/YYYY hh:mm aa" at bounding box center [660, 145] width 623 height 33
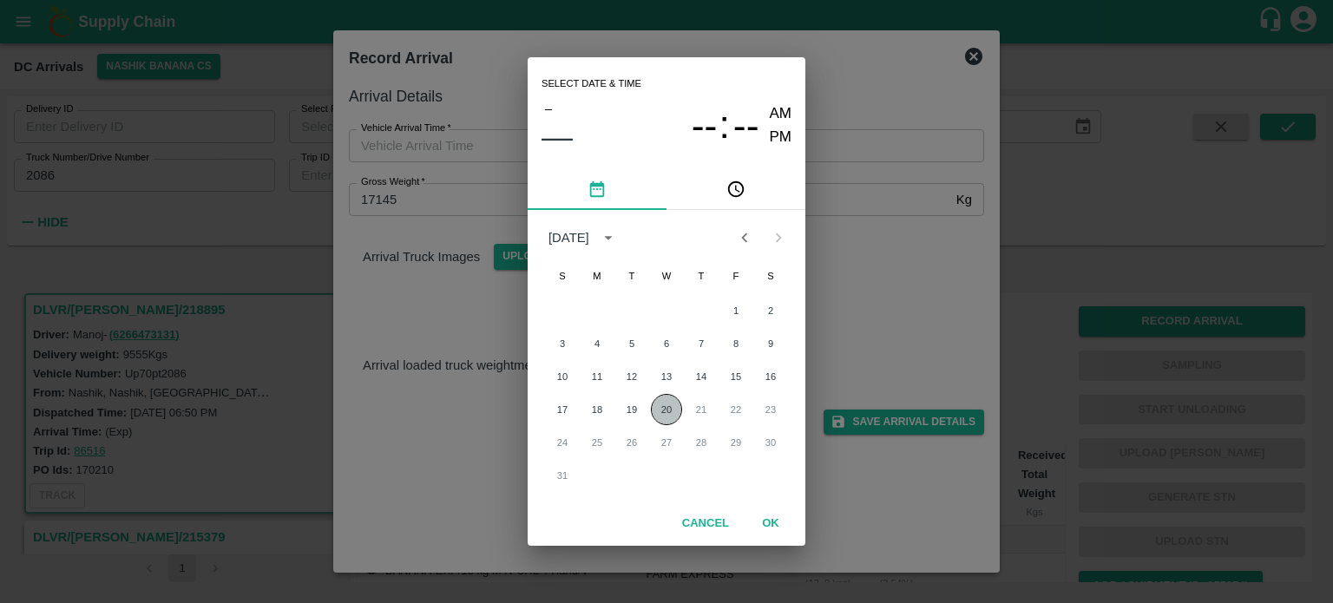
click at [666, 409] on button "20" at bounding box center [666, 409] width 31 height 31
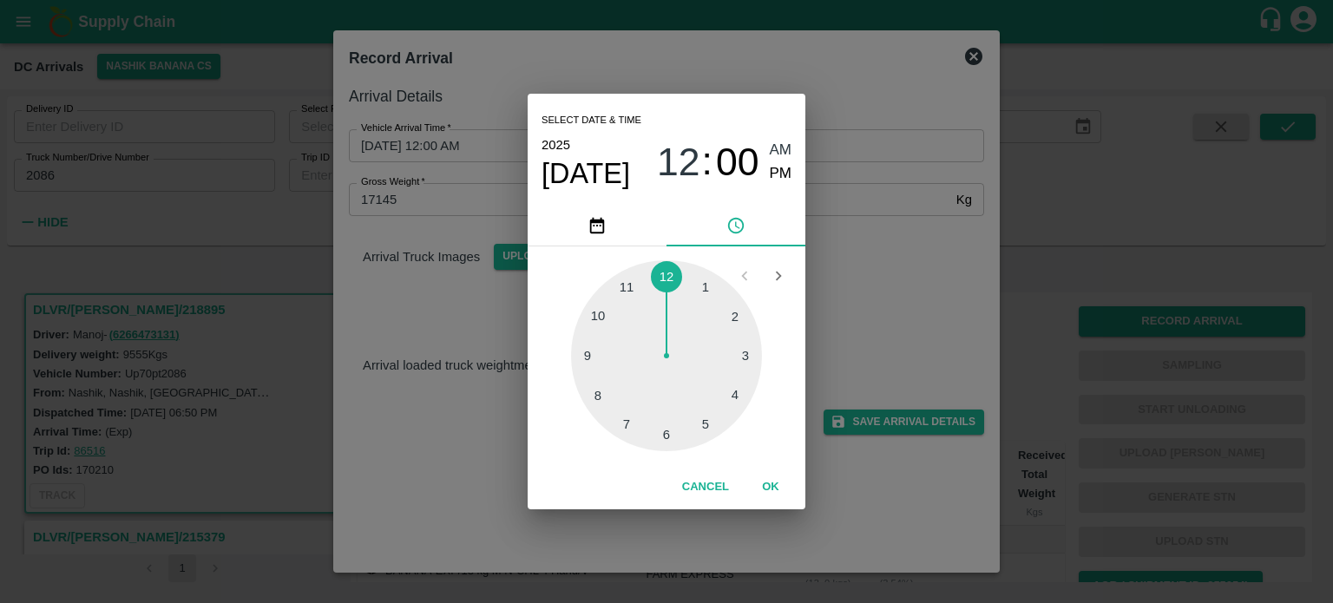
click at [596, 396] on div at bounding box center [666, 355] width 191 height 191
type input "[DATE] 08:00 AM"
click at [830, 291] on div "Select date & time [DATE] 08 : 00 AM PM 05 10 15 20 25 30 35 40 45 50 55 00 Can…" at bounding box center [666, 301] width 1333 height 603
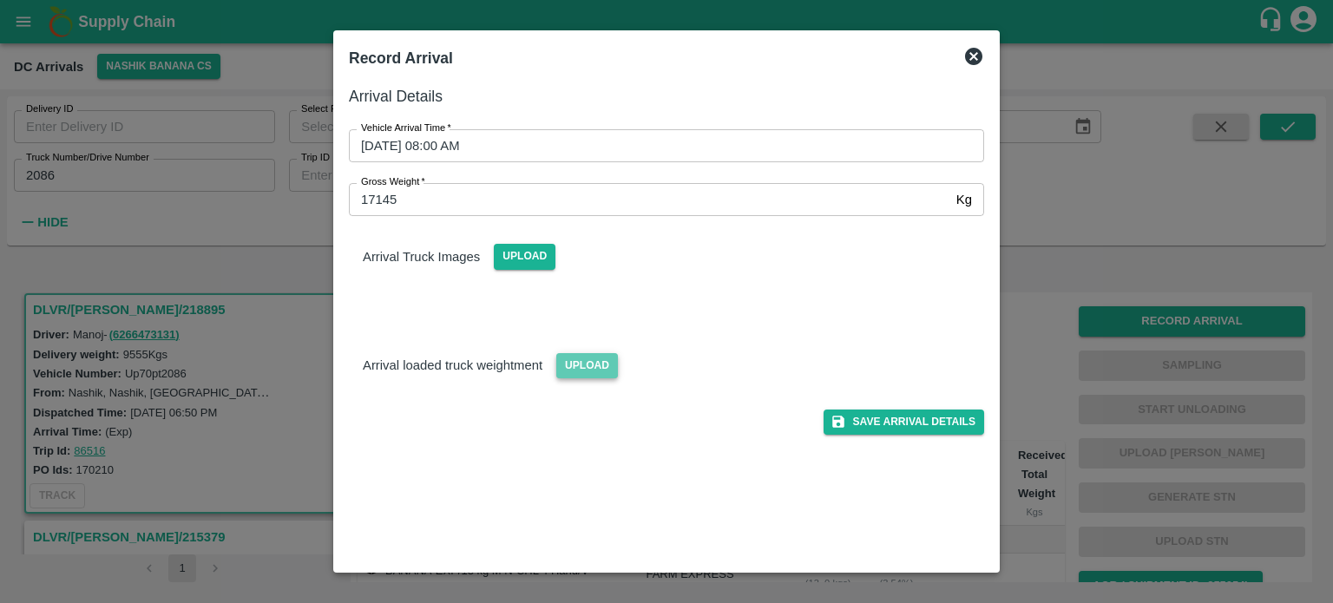
click at [580, 364] on span "Upload" at bounding box center [587, 365] width 62 height 25
click at [0, 0] on input "Upload" at bounding box center [0, 0] width 0 height 0
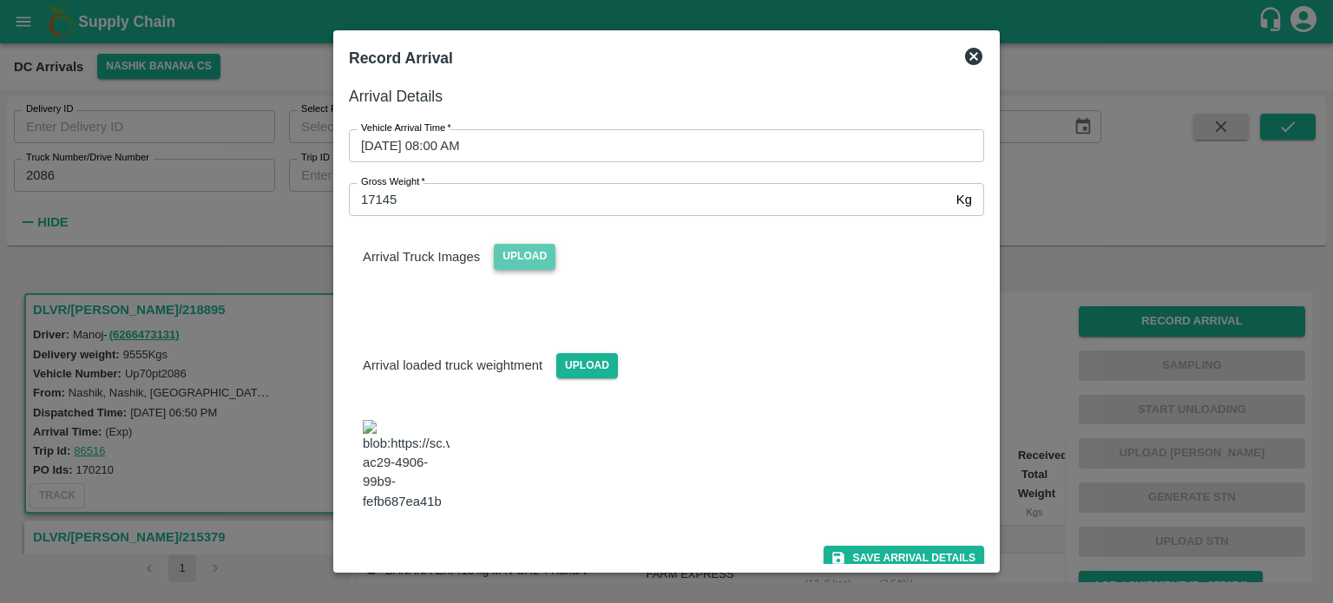
click at [554, 249] on span "Upload" at bounding box center [525, 256] width 62 height 25
click at [0, 0] on input "Upload" at bounding box center [0, 0] width 0 height 0
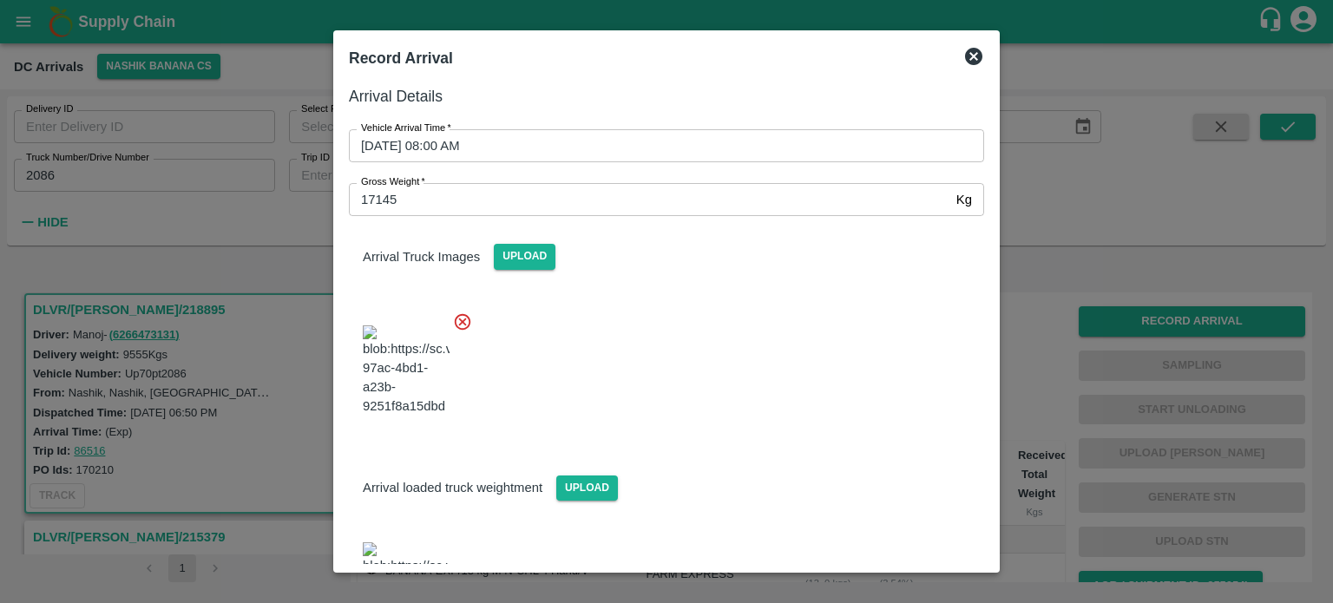
scroll to position [76, 0]
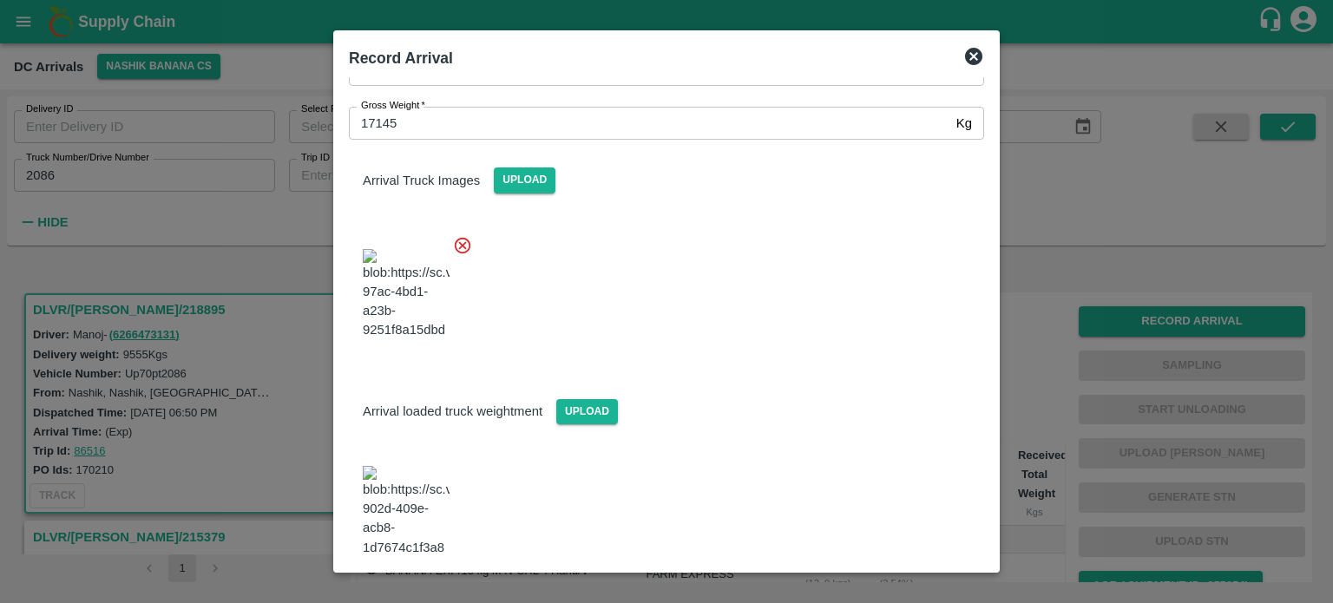
click at [881, 592] on button "Save Arrival Details" at bounding box center [903, 604] width 161 height 25
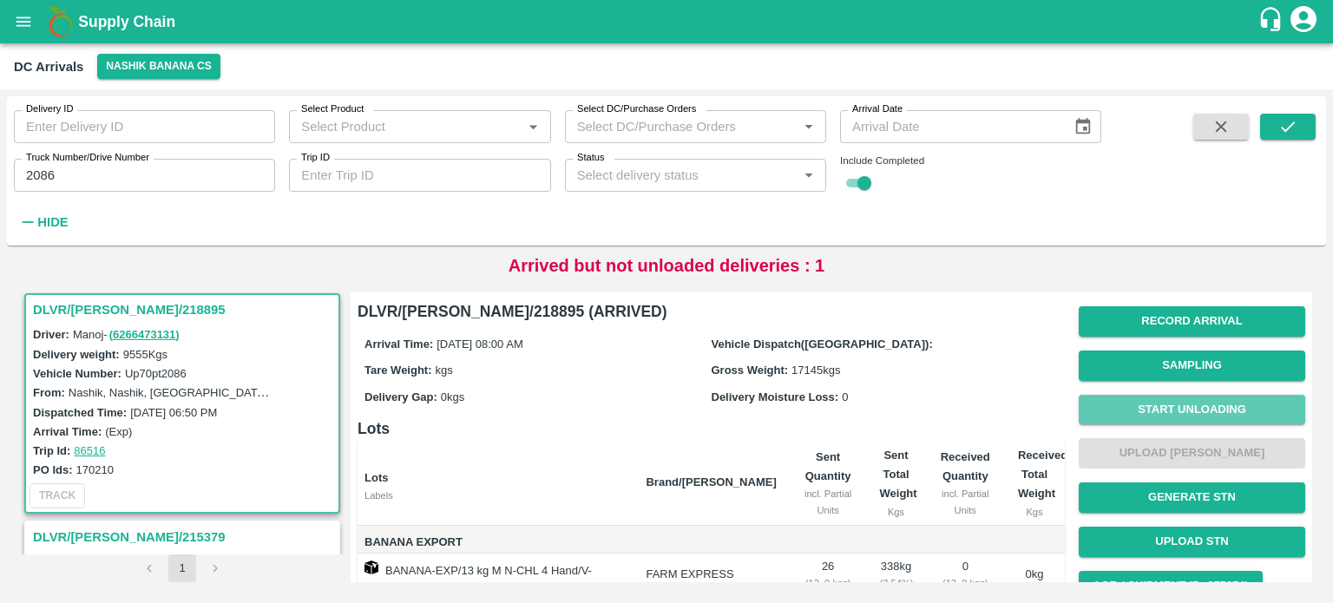
click at [1156, 409] on button "Start Unloading" at bounding box center [1191, 410] width 226 height 30
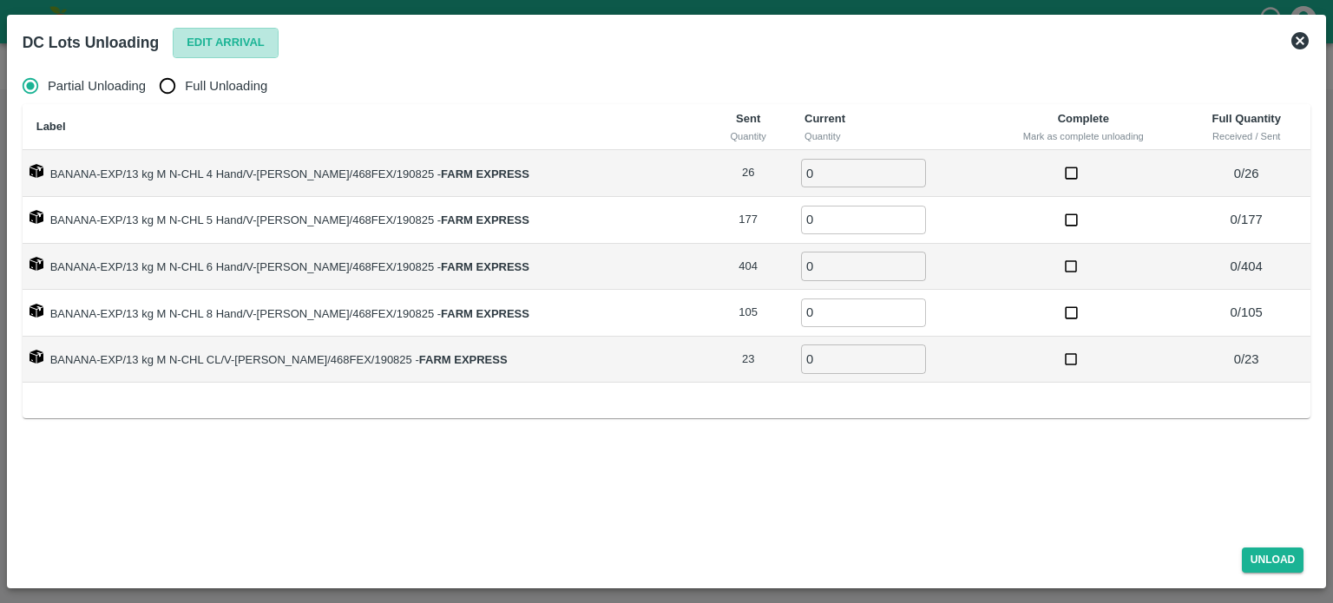
click at [226, 40] on button "Edit Arrival" at bounding box center [226, 43] width 106 height 30
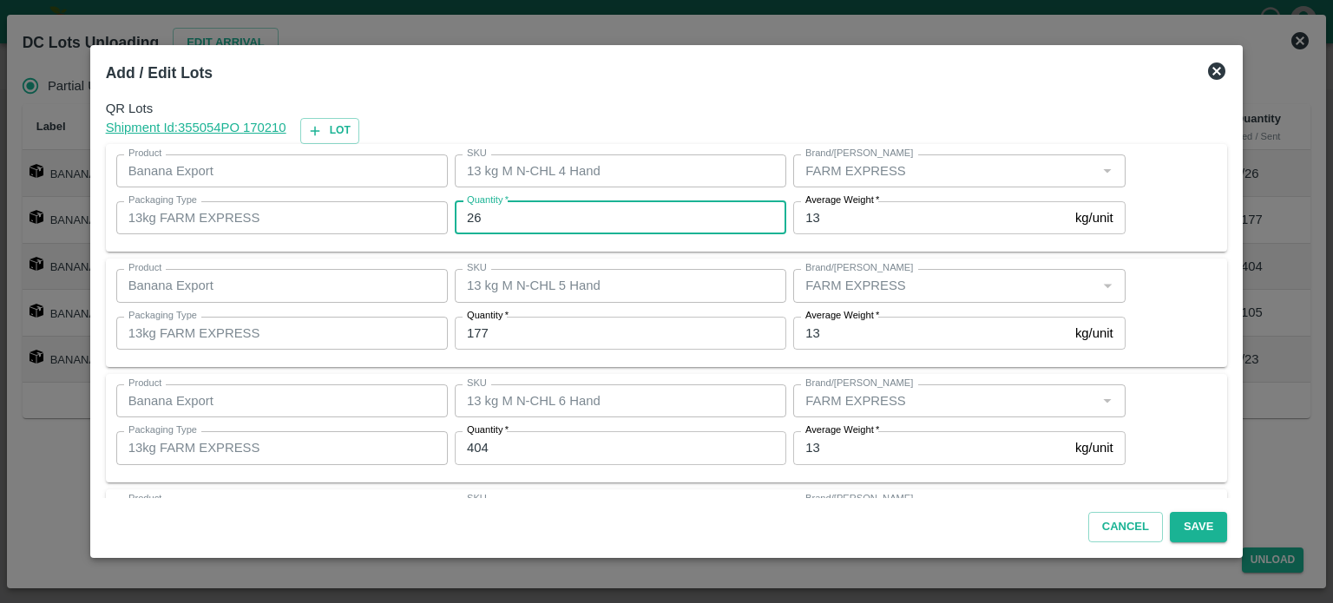
click at [475, 220] on input "26" at bounding box center [620, 217] width 331 height 33
type input "24"
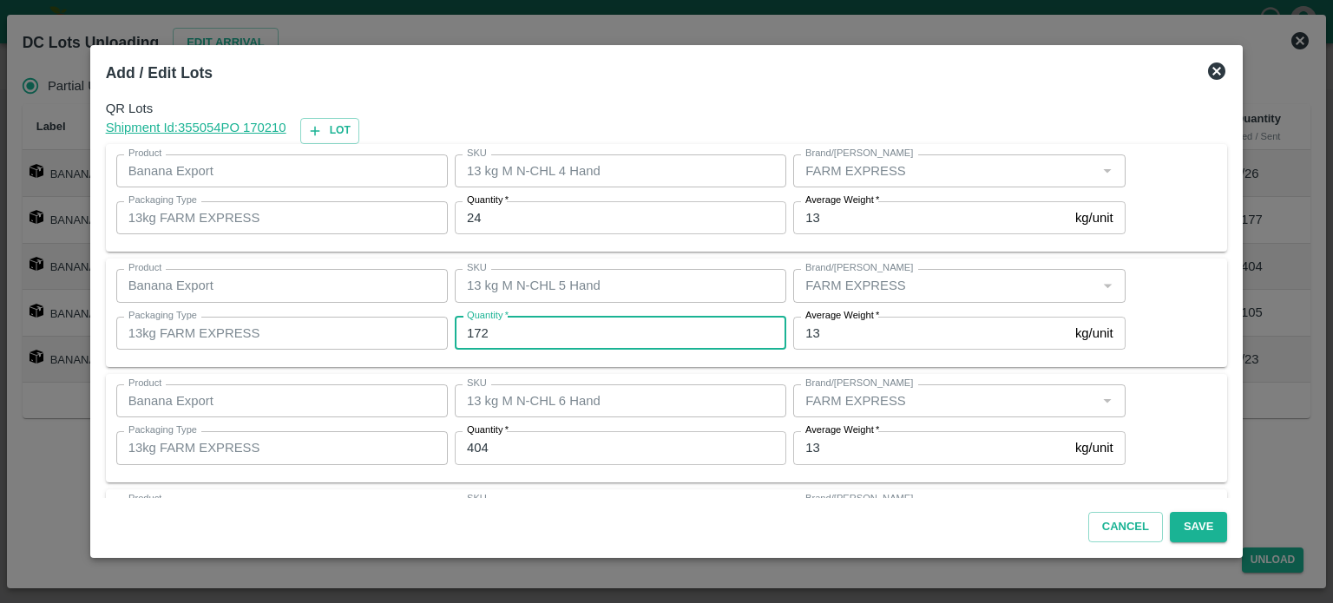
type input "172"
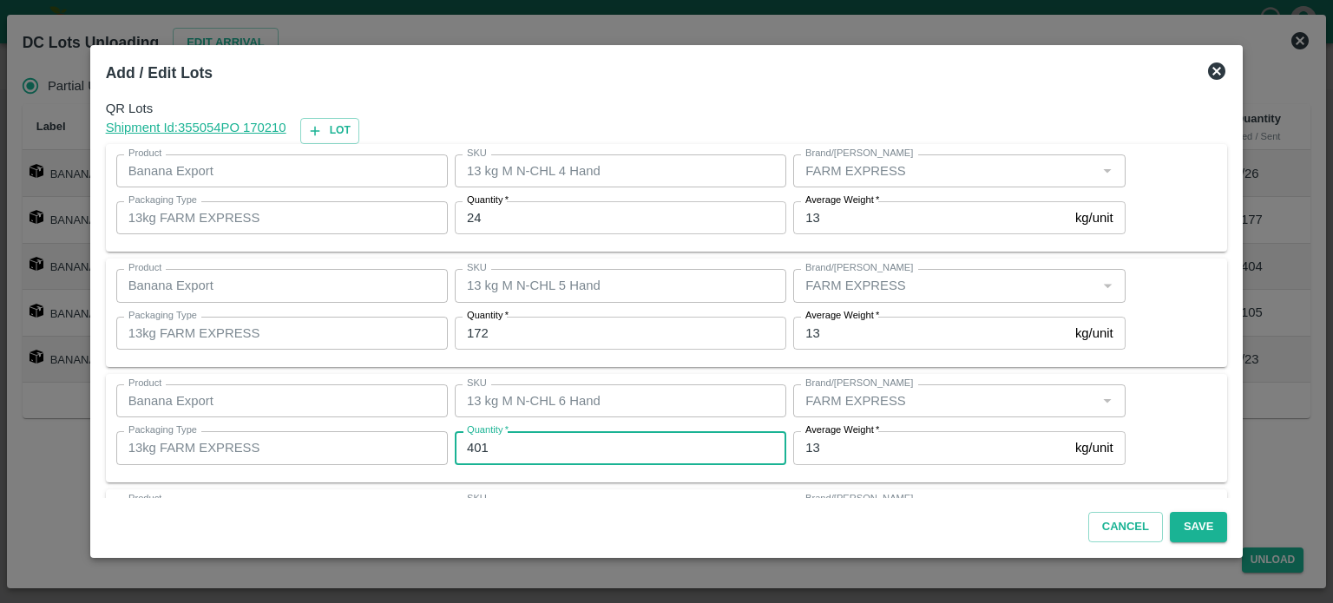
type input "401"
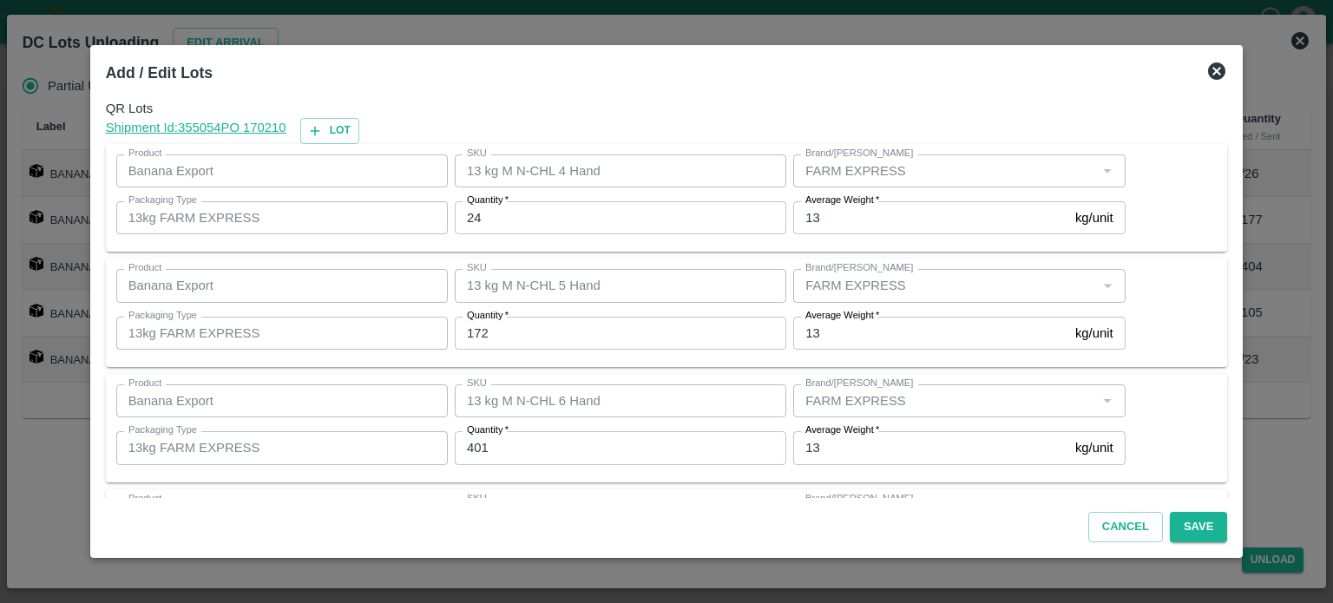
scroll to position [227, 0]
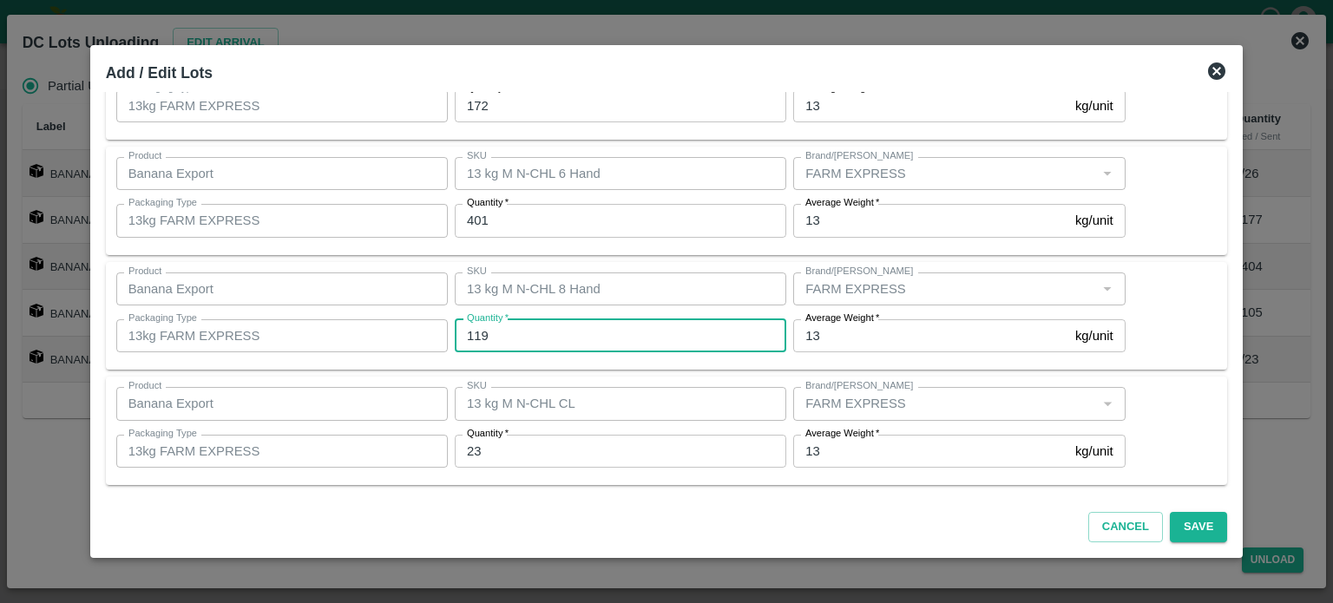
type input "119"
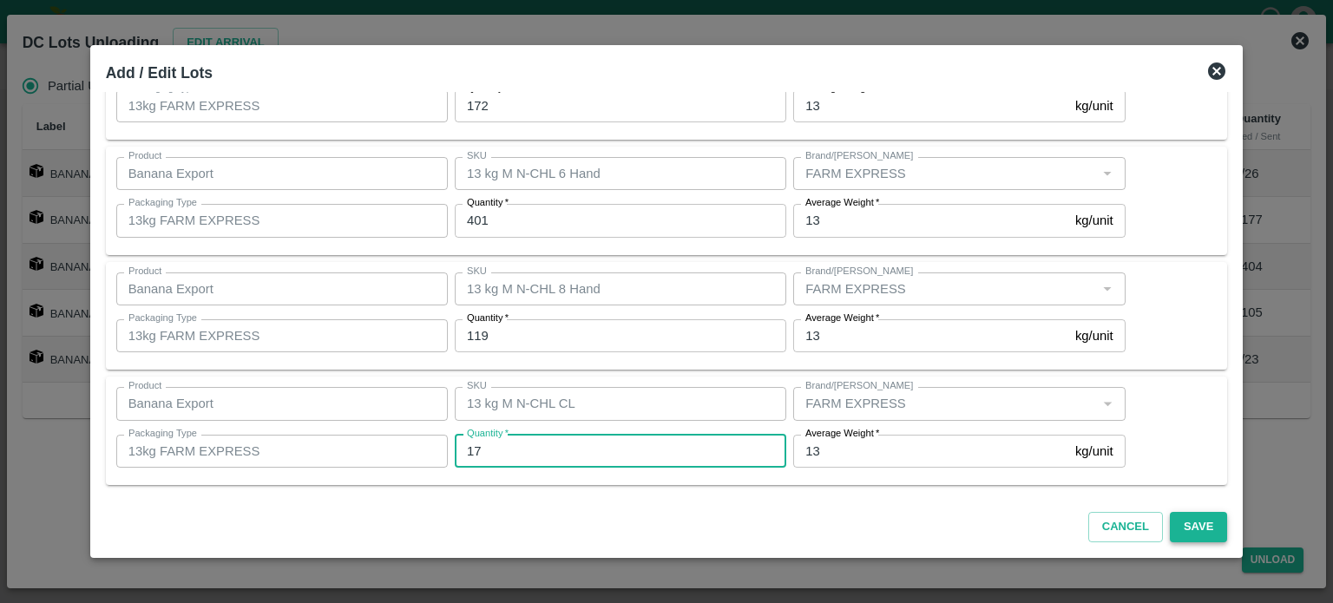
type input "17"
click at [1180, 528] on button "Save" at bounding box center [1198, 527] width 57 height 30
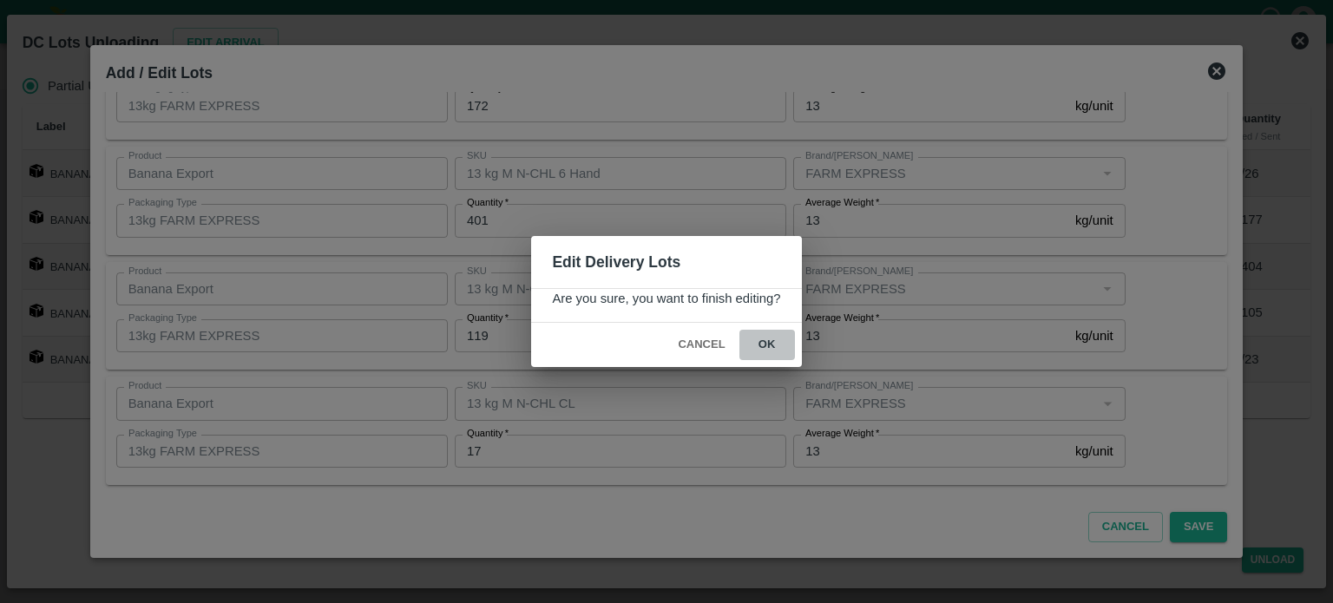
click at [762, 344] on button "ok" at bounding box center [767, 345] width 56 height 30
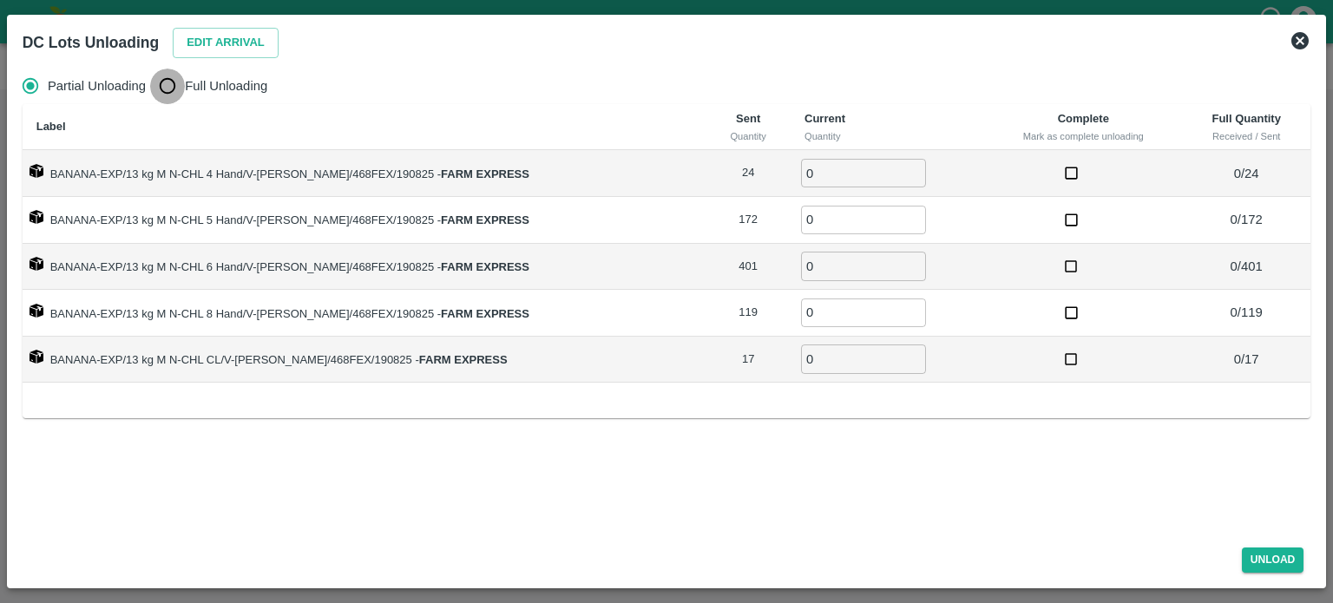
click at [167, 85] on input "Full Unloading" at bounding box center [167, 86] width 35 height 35
radio input "true"
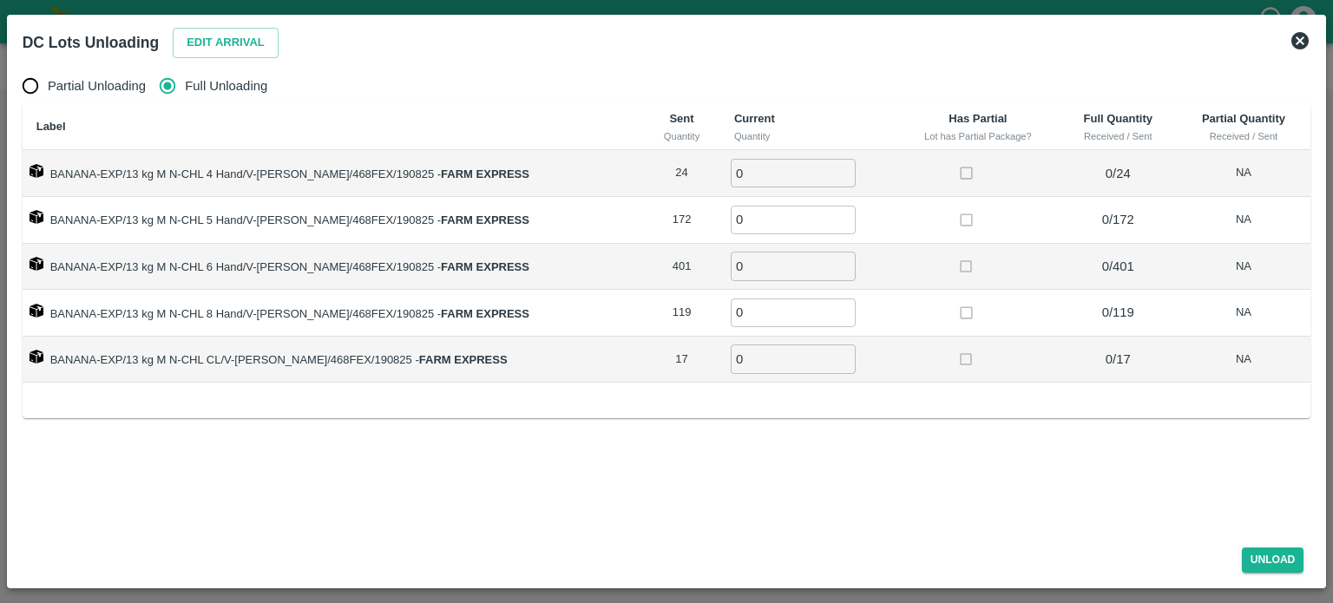
click at [732, 169] on input "0" at bounding box center [793, 173] width 125 height 29
type input "24"
type input "172"
type input "401"
type input "119"
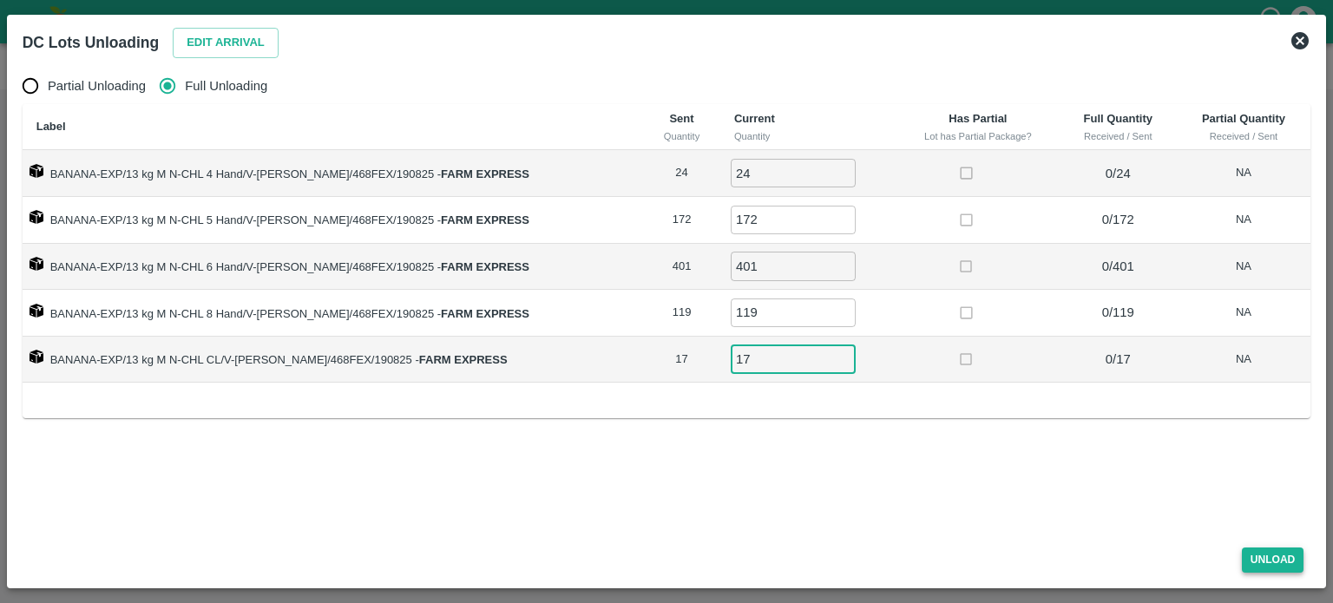
type input "17"
click at [1280, 560] on button "Unload" at bounding box center [1273, 559] width 62 height 25
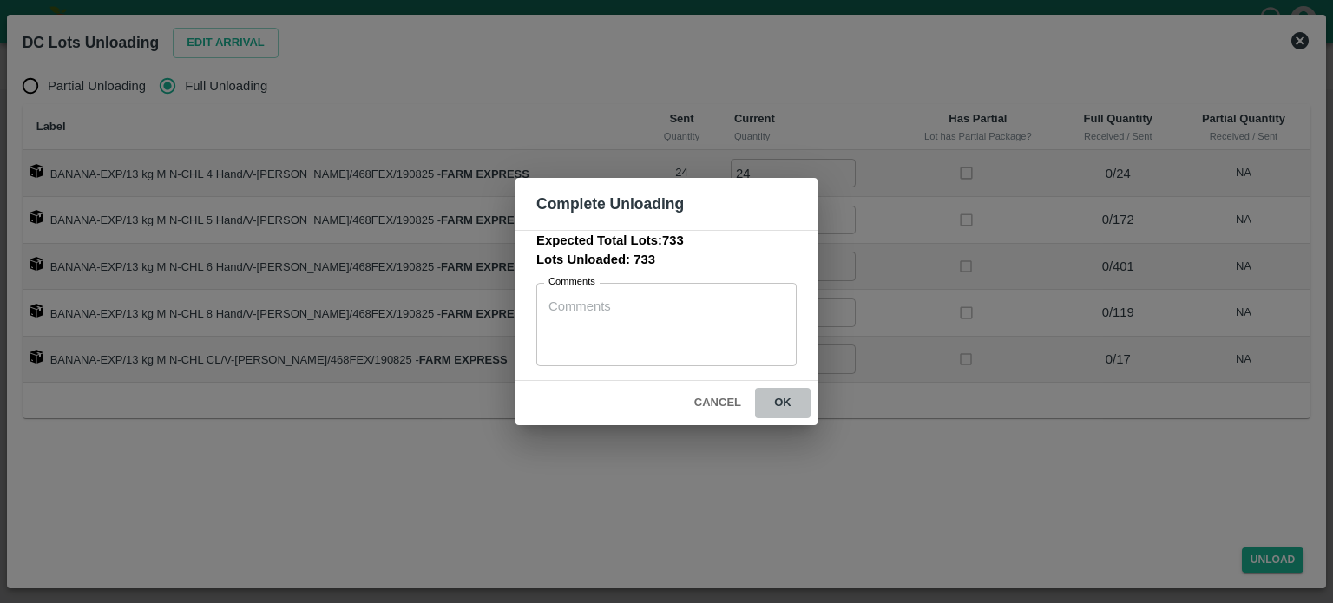
click at [784, 402] on button "ok" at bounding box center [783, 403] width 56 height 30
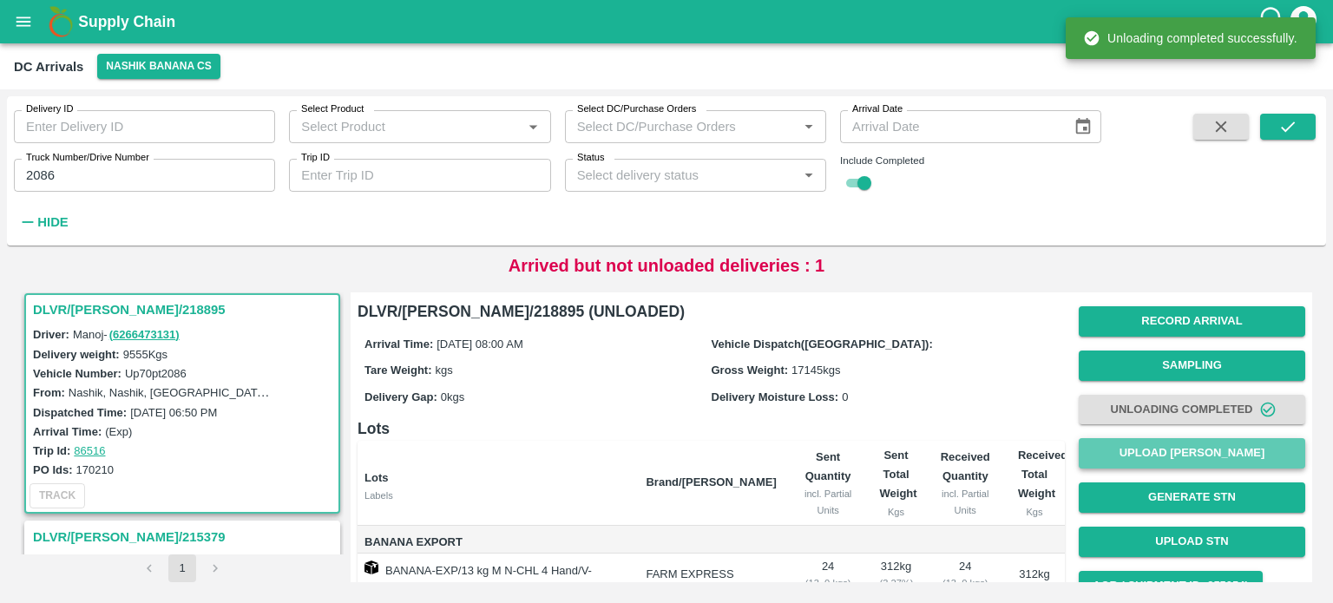
click at [1162, 464] on button "Upload [PERSON_NAME]" at bounding box center [1191, 453] width 226 height 30
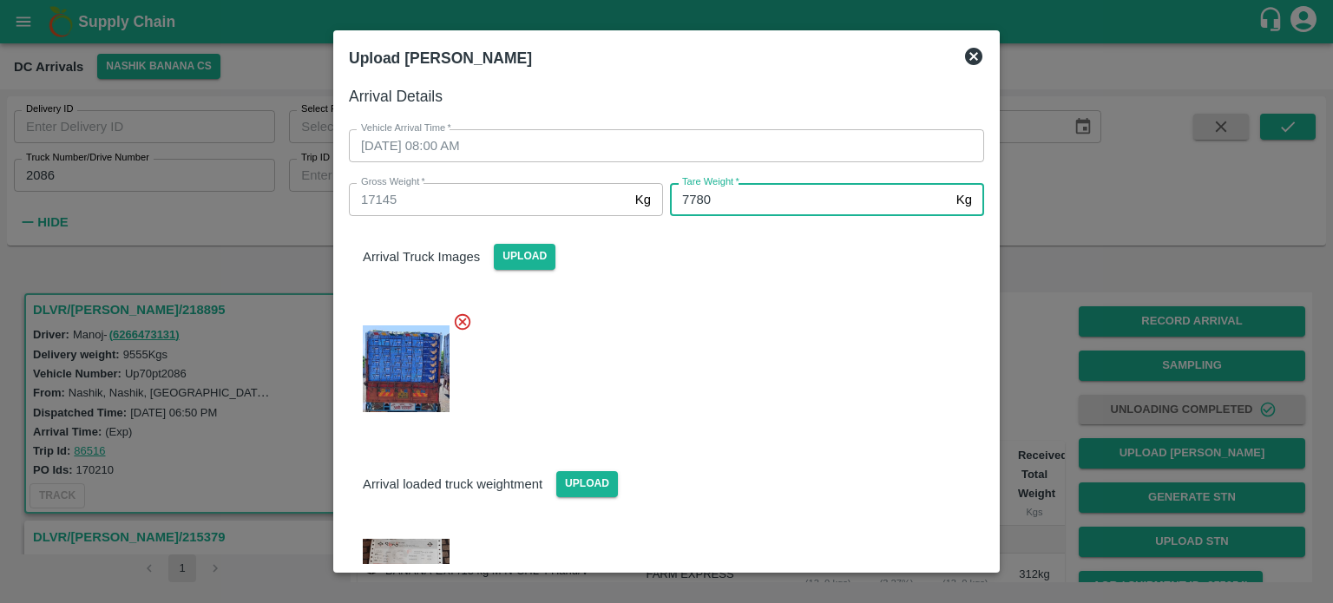
type input "7780"
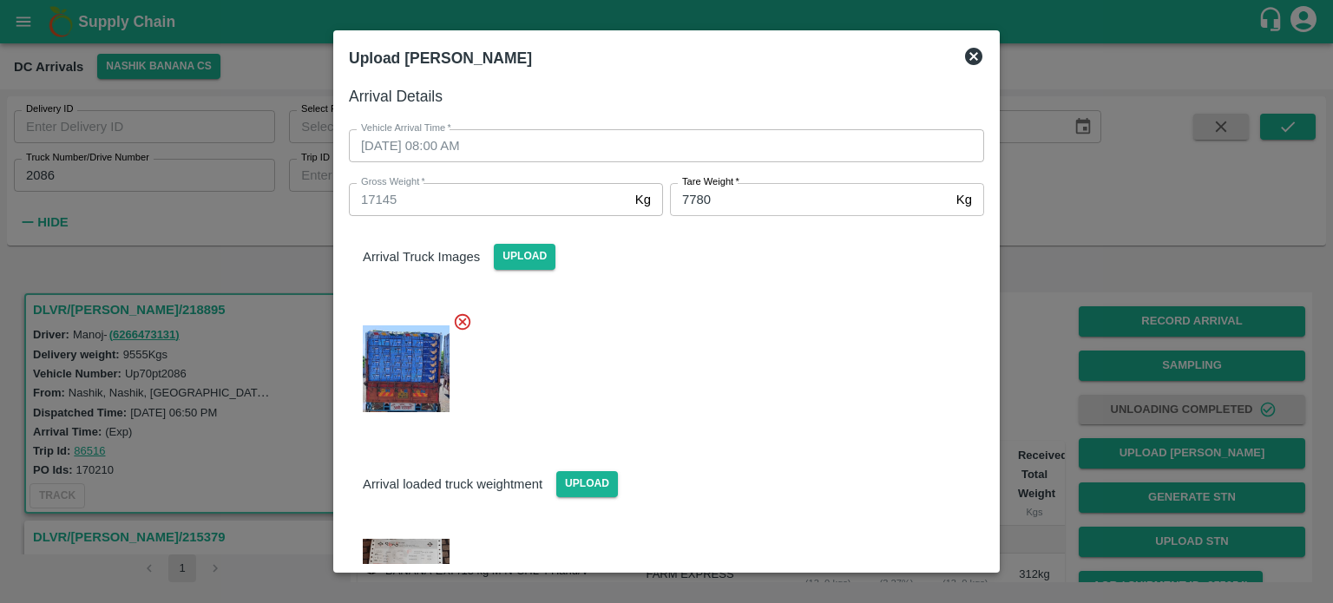
click at [806, 414] on div at bounding box center [659, 364] width 649 height 133
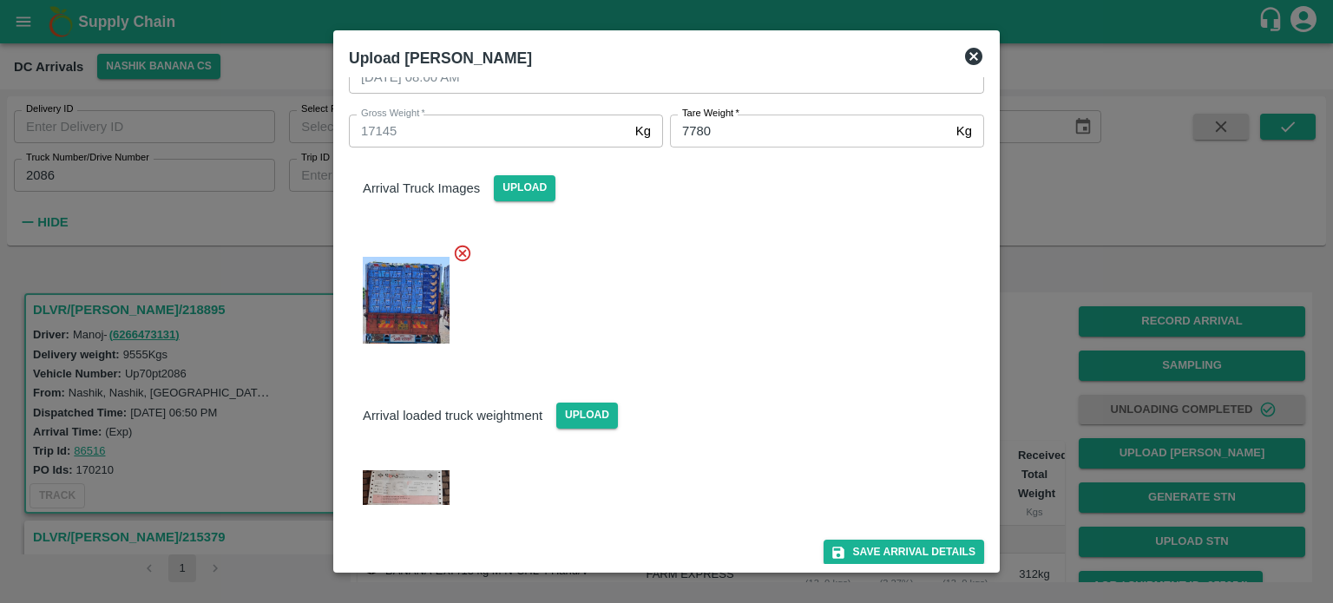
scroll to position [76, 0]
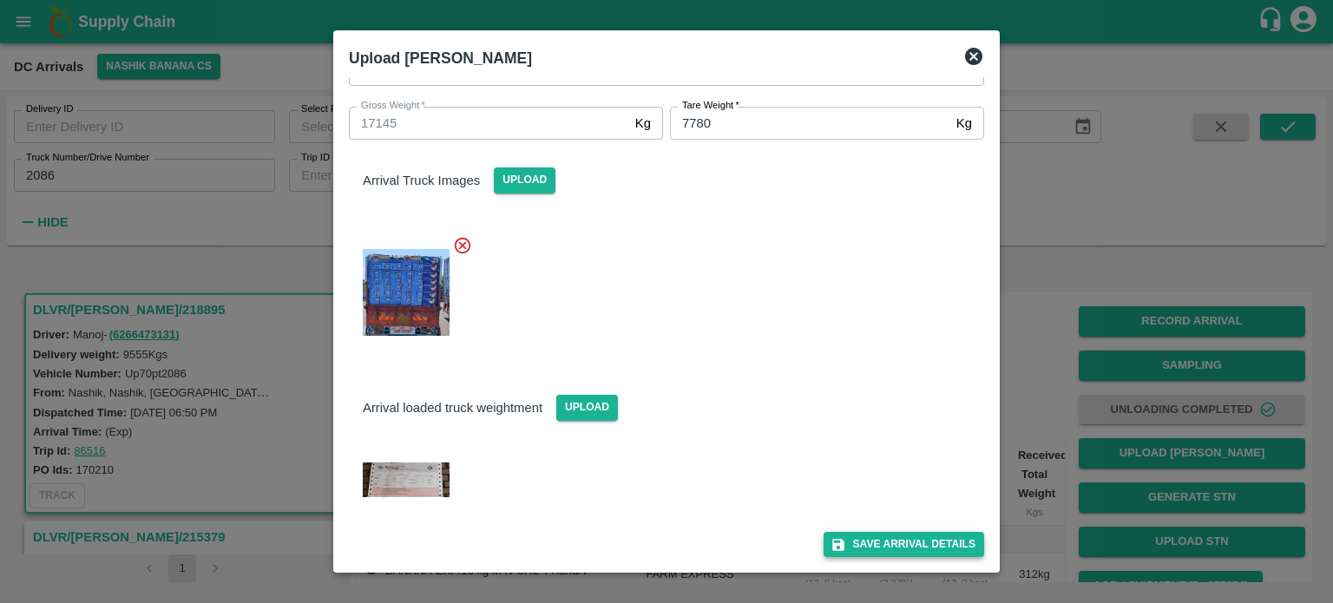
click at [898, 544] on button "Save Arrival Details" at bounding box center [903, 544] width 161 height 25
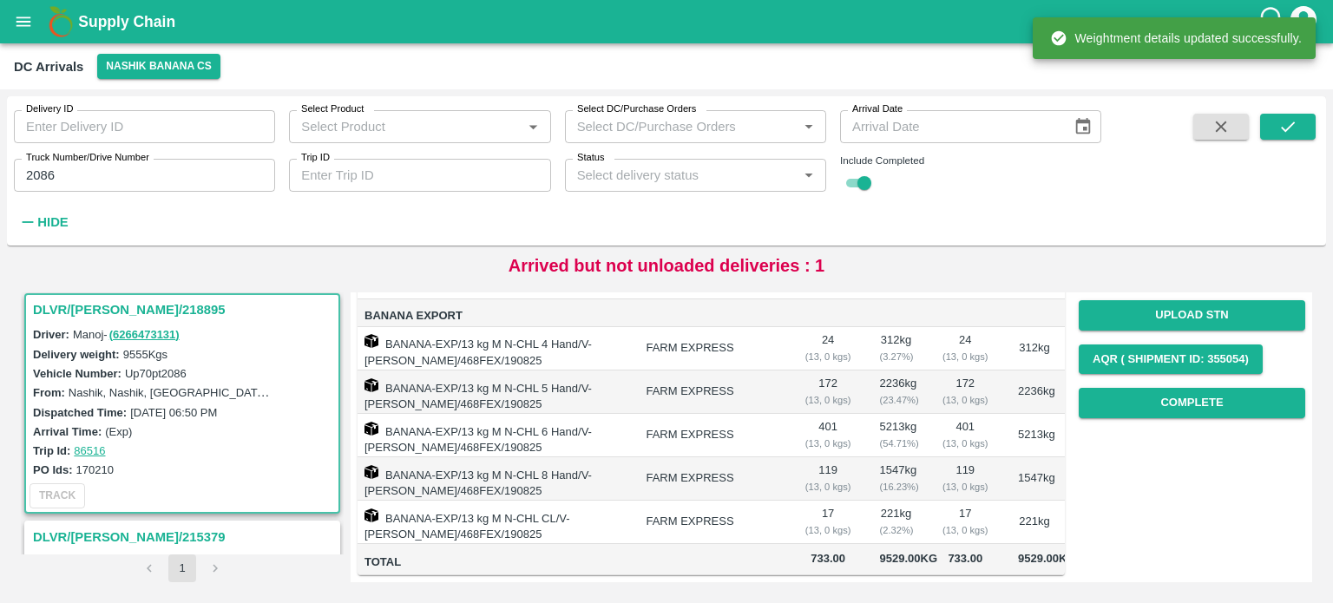
scroll to position [278, 0]
click at [1190, 388] on button "Complete" at bounding box center [1191, 403] width 226 height 30
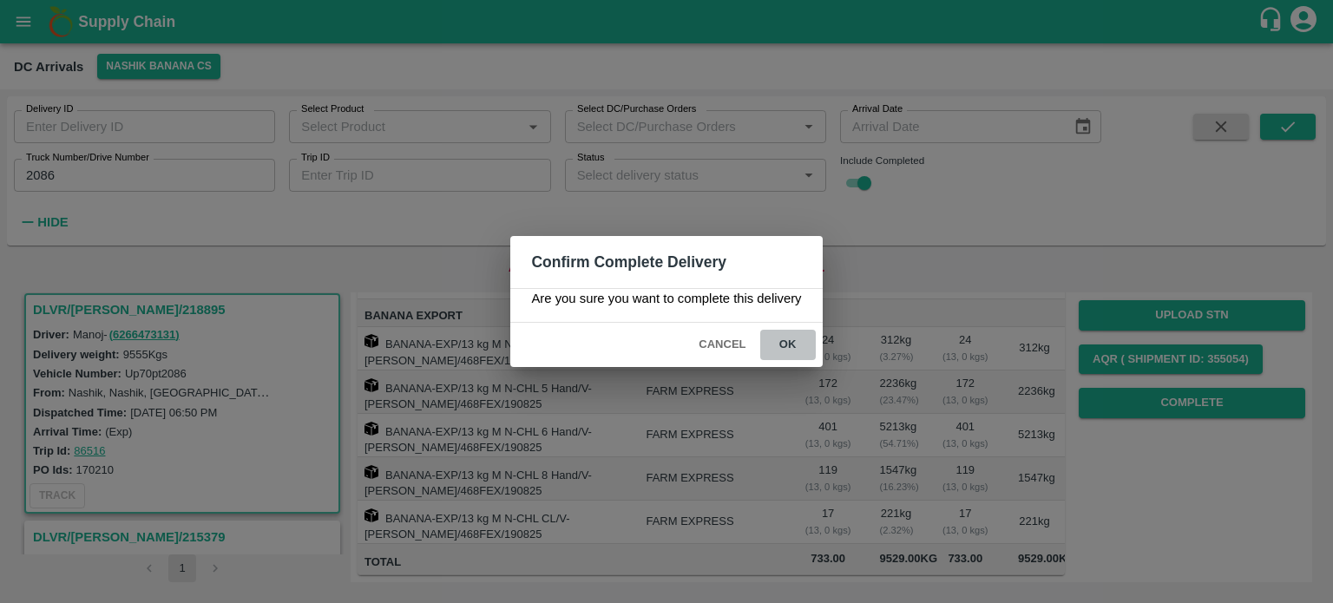
click at [779, 346] on button "ok" at bounding box center [788, 345] width 56 height 30
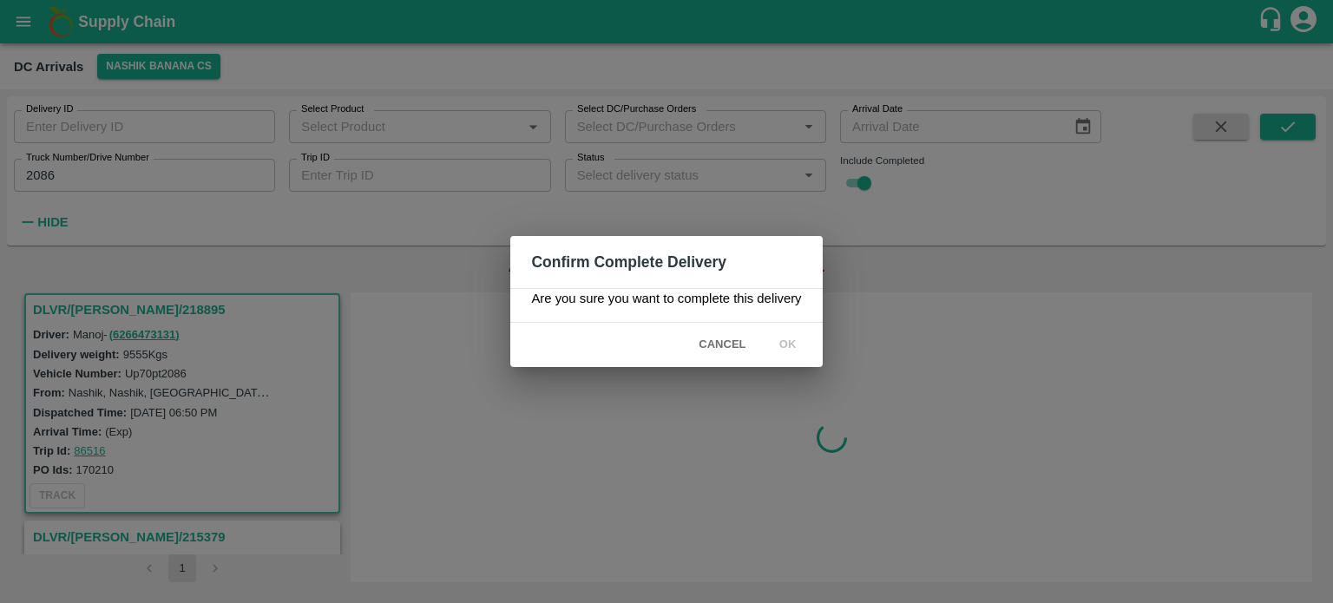
scroll to position [0, 0]
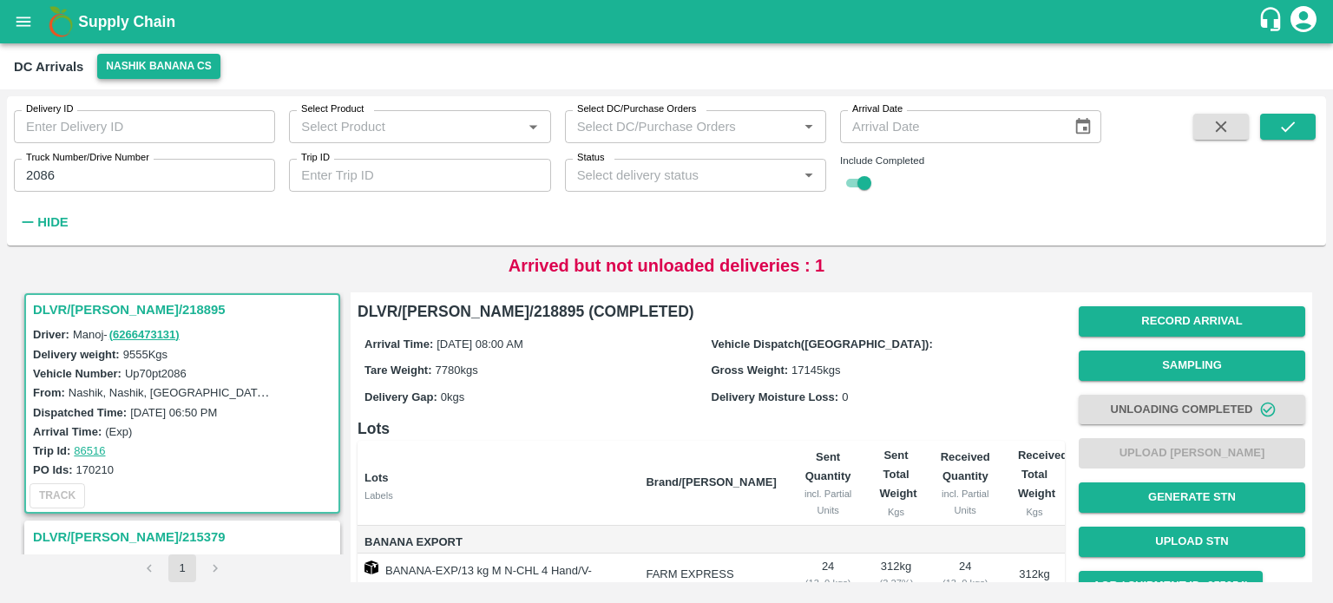
click at [171, 64] on button "Nashik Banana CS" at bounding box center [158, 66] width 123 height 25
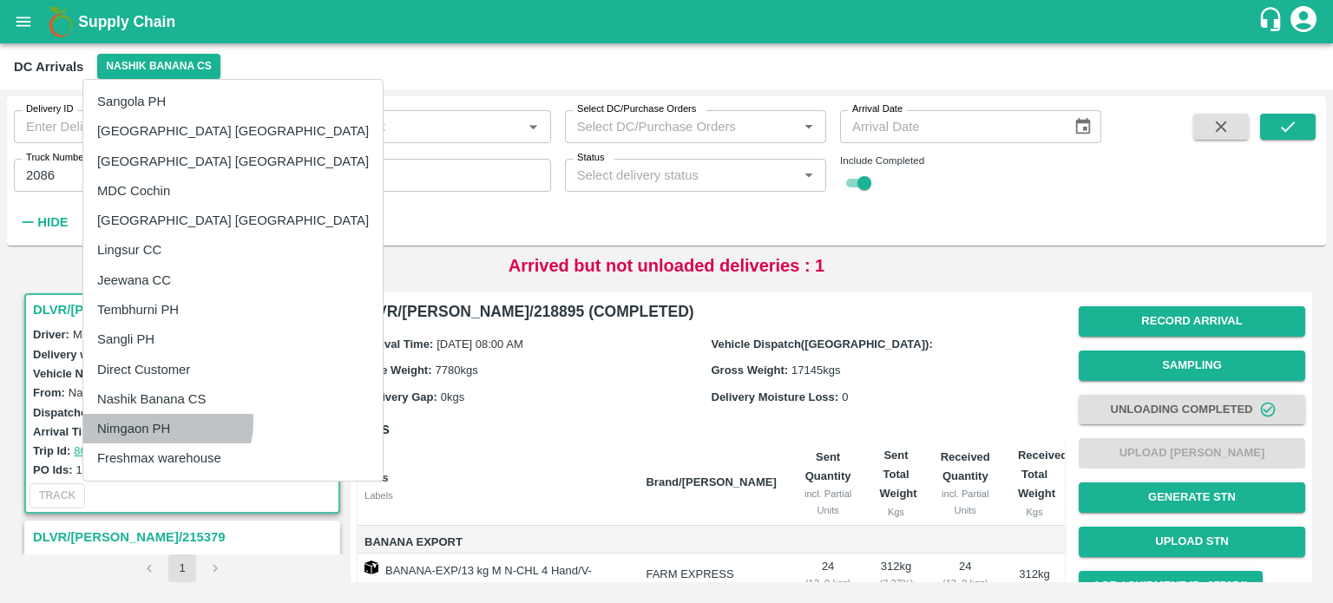
click at [167, 423] on li "Nimgaon PH" at bounding box center [232, 428] width 299 height 29
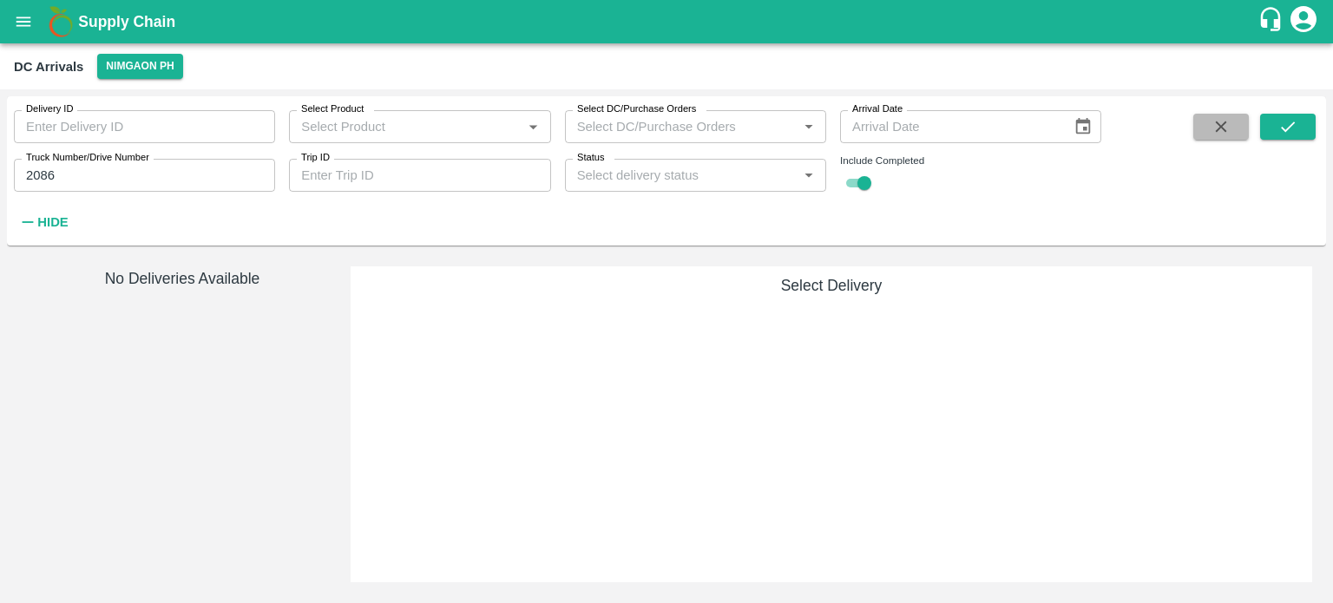
click at [1227, 131] on icon "button" at bounding box center [1220, 126] width 19 height 19
checkbox input "false"
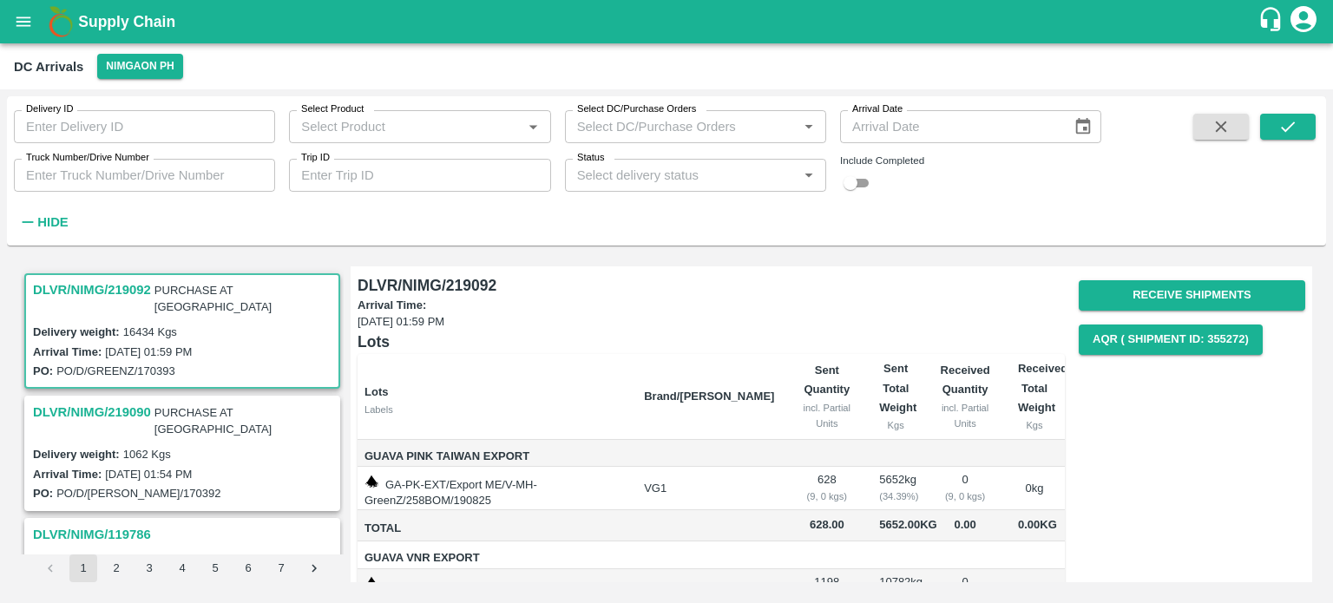
click at [121, 401] on h3 "DLVR/NIMG/219090" at bounding box center [92, 412] width 118 height 23
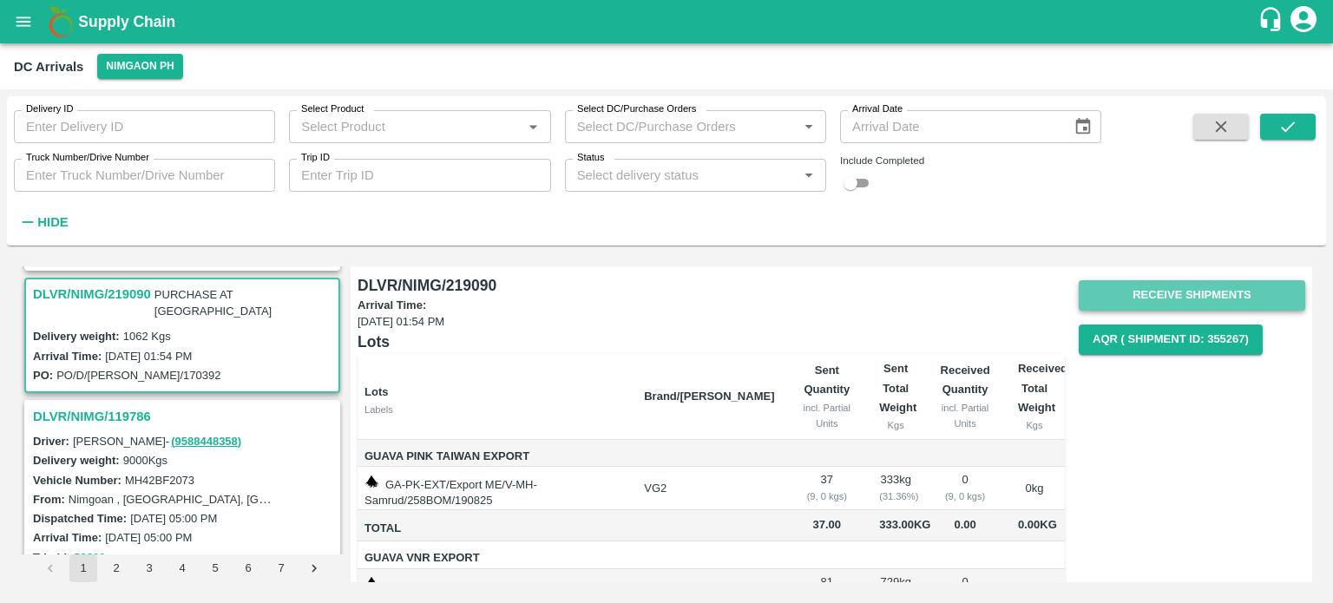
click at [1176, 297] on button "Receive Shipments" at bounding box center [1191, 295] width 226 height 30
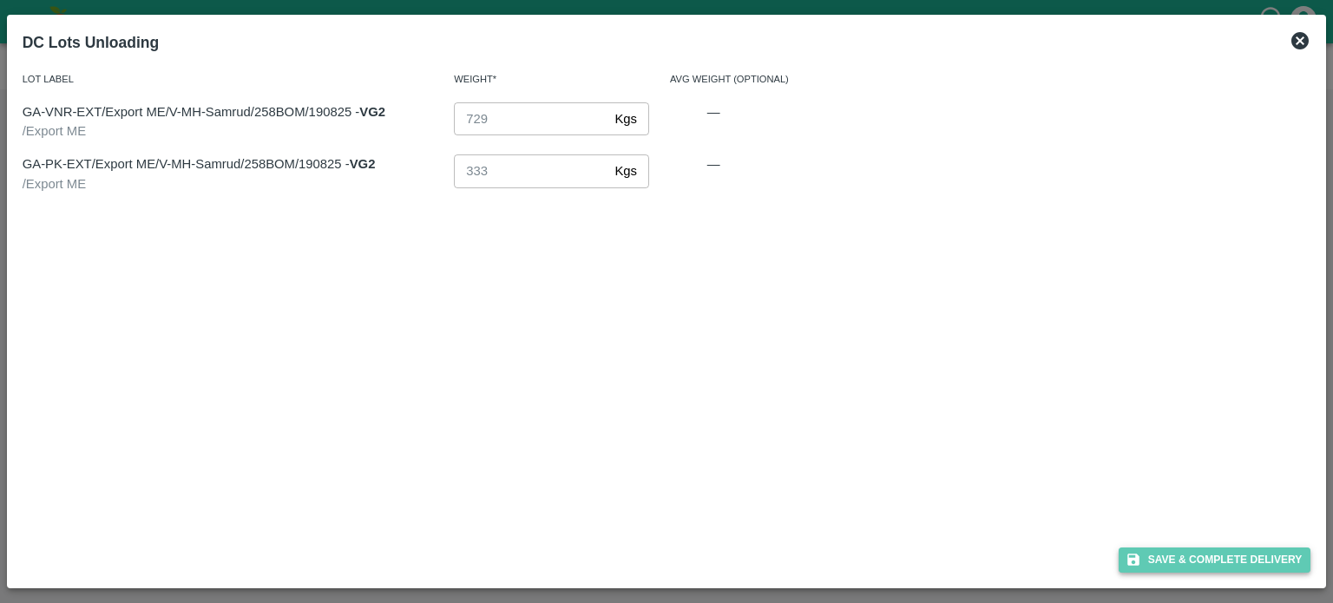
click at [1206, 560] on button "Save & Complete Delivery" at bounding box center [1214, 559] width 193 height 25
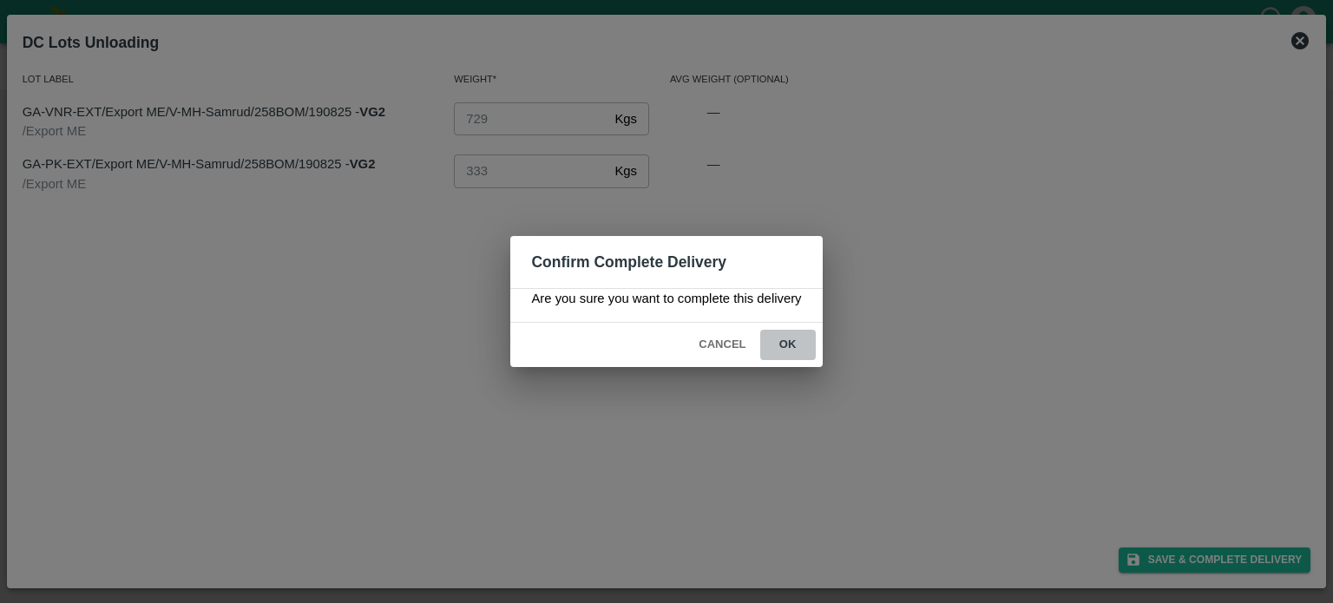
click at [787, 350] on button "ok" at bounding box center [788, 345] width 56 height 30
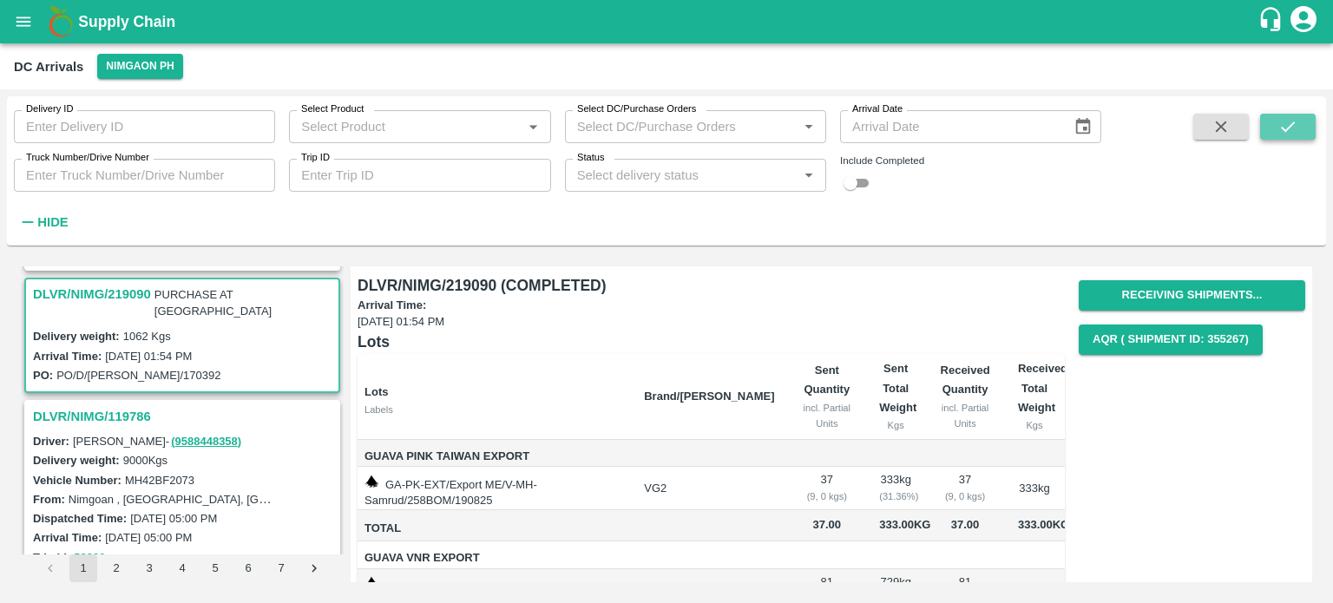
click at [1281, 133] on icon "submit" at bounding box center [1287, 126] width 19 height 19
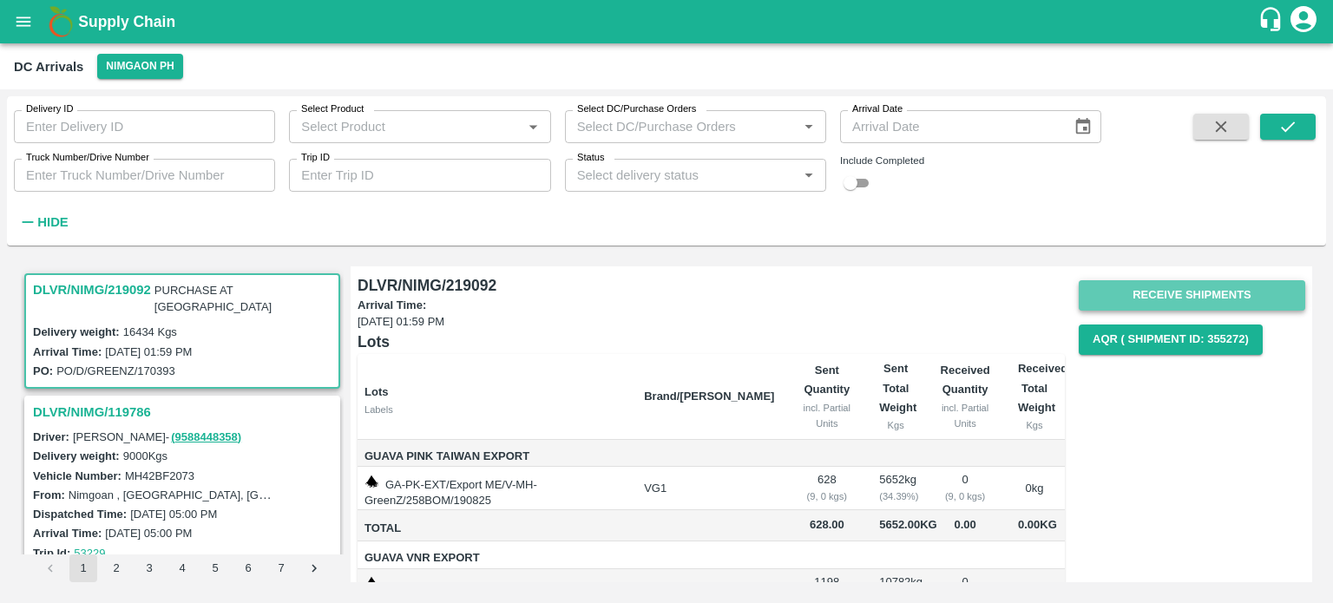
click at [1169, 294] on button "Receive Shipments" at bounding box center [1191, 295] width 226 height 30
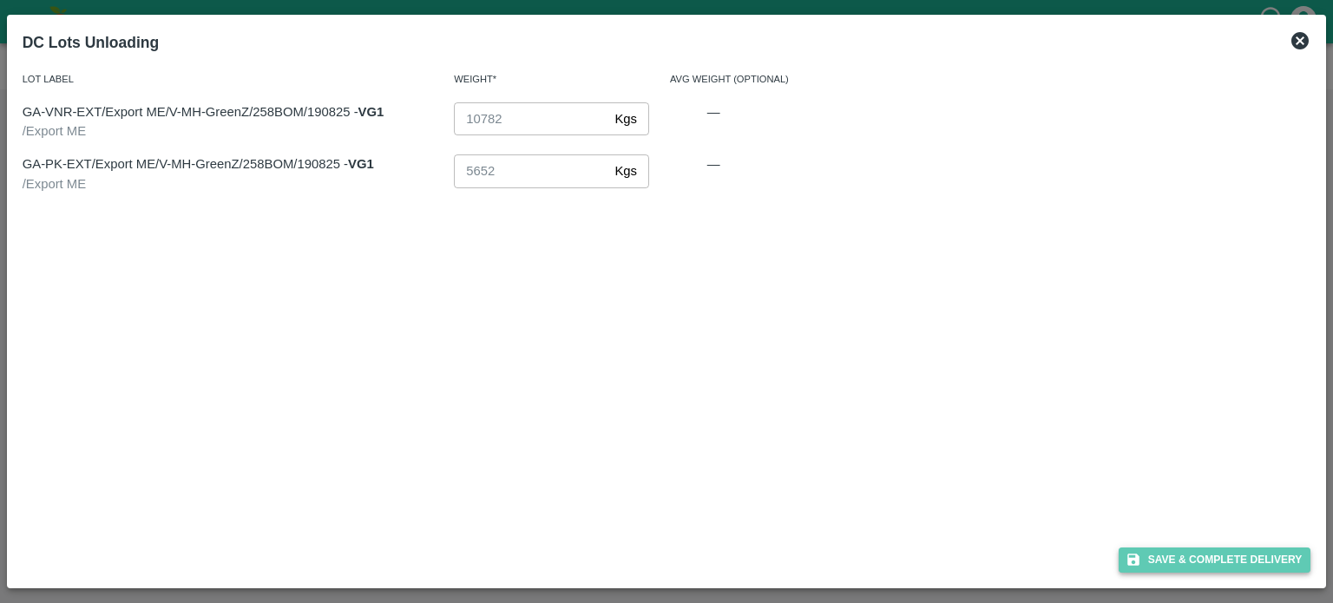
click at [1217, 560] on button "Save & Complete Delivery" at bounding box center [1214, 559] width 193 height 25
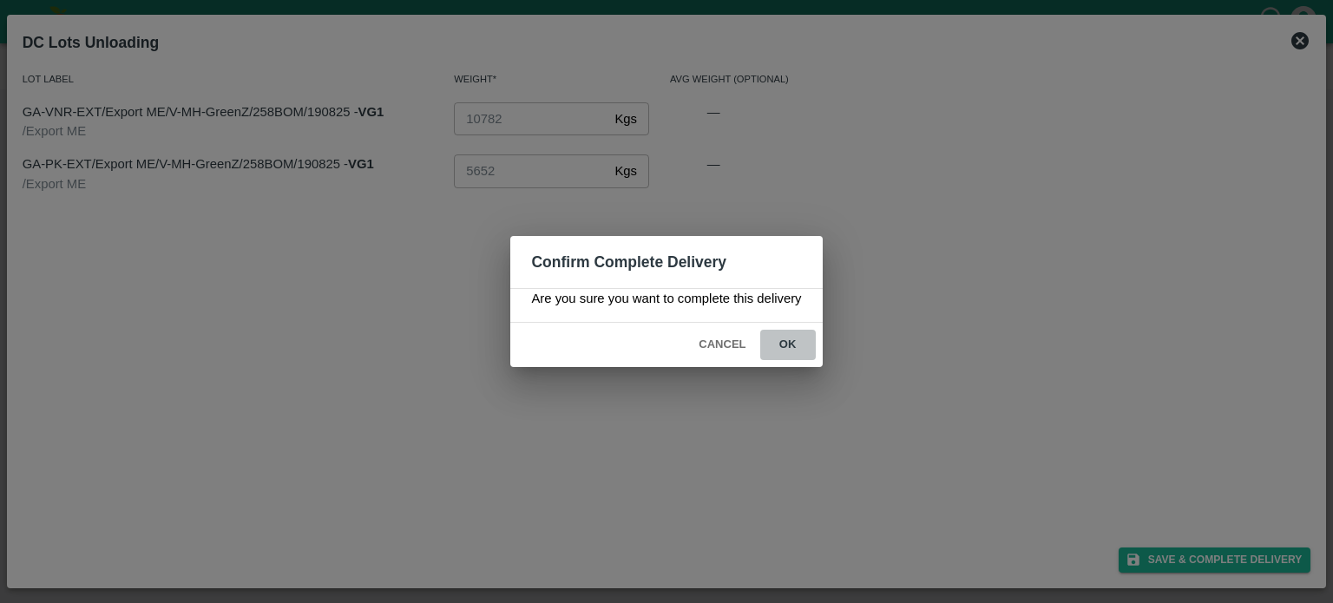
click at [781, 343] on button "ok" at bounding box center [788, 345] width 56 height 30
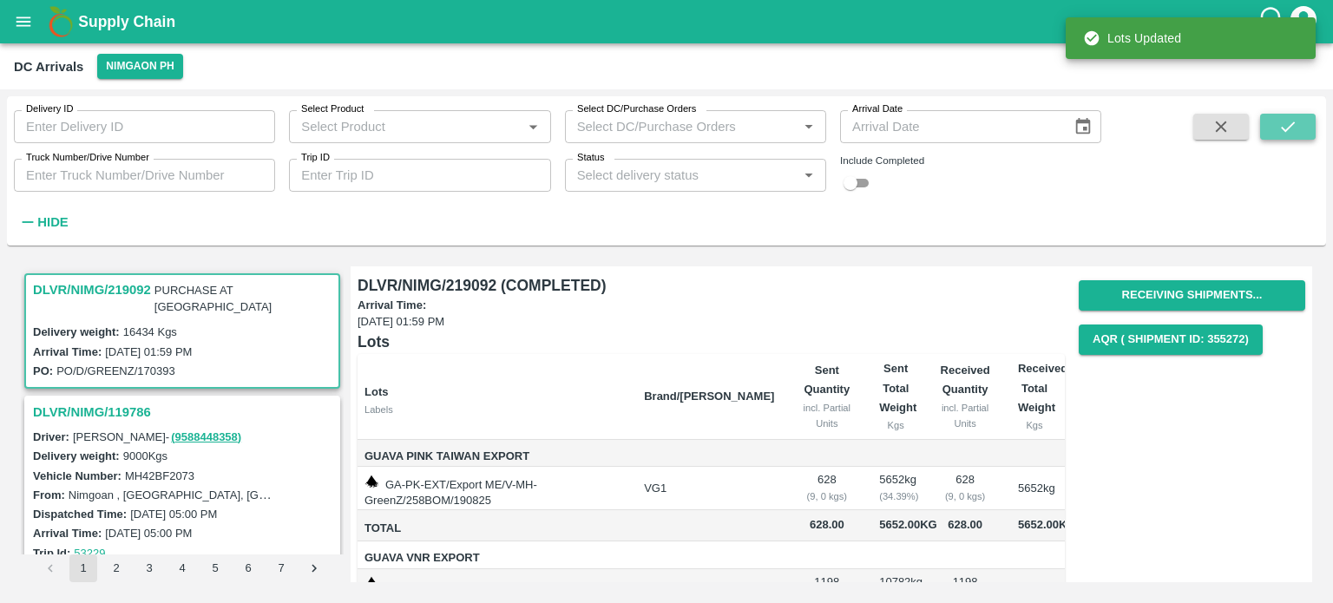
click at [1284, 135] on icon "submit" at bounding box center [1287, 126] width 19 height 19
